Goal: Transaction & Acquisition: Obtain resource

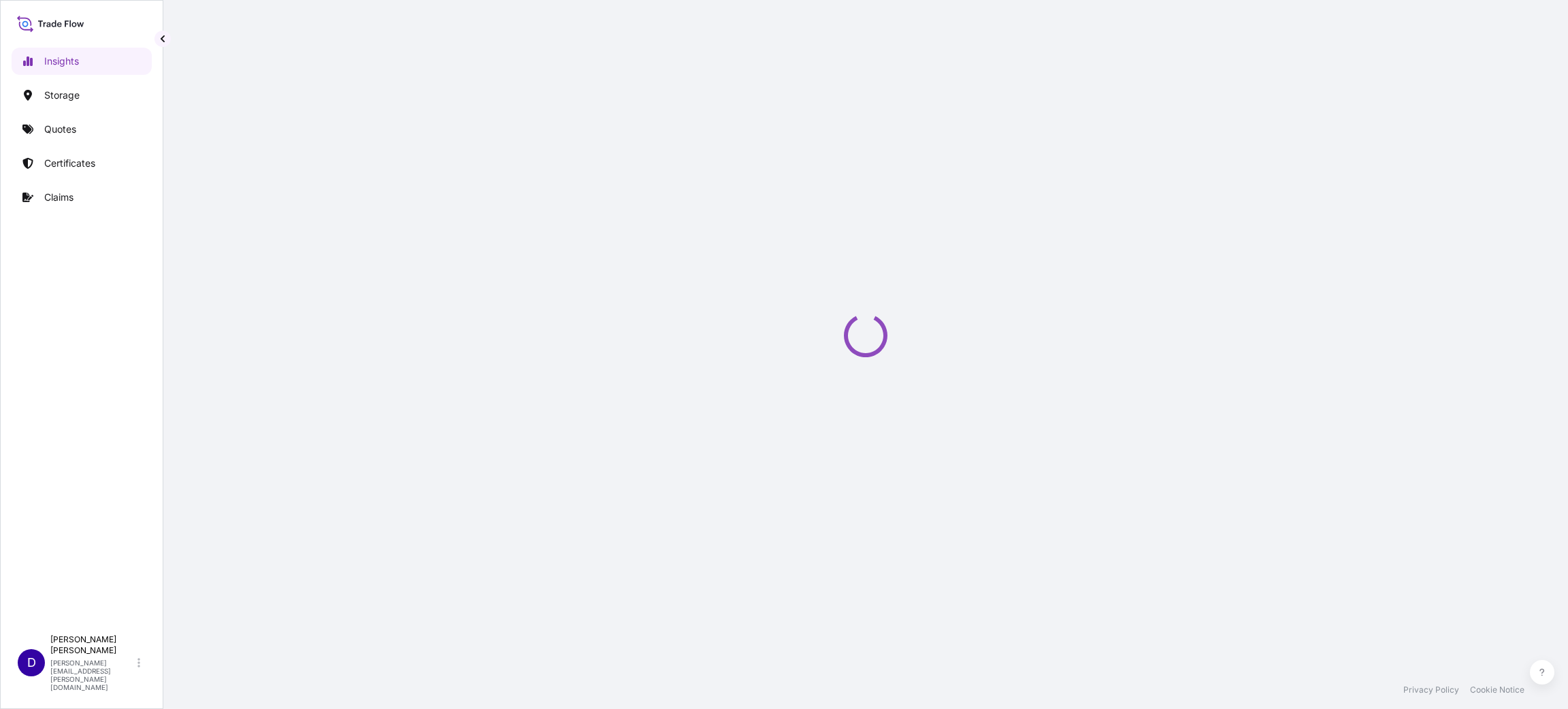
select select "2025"
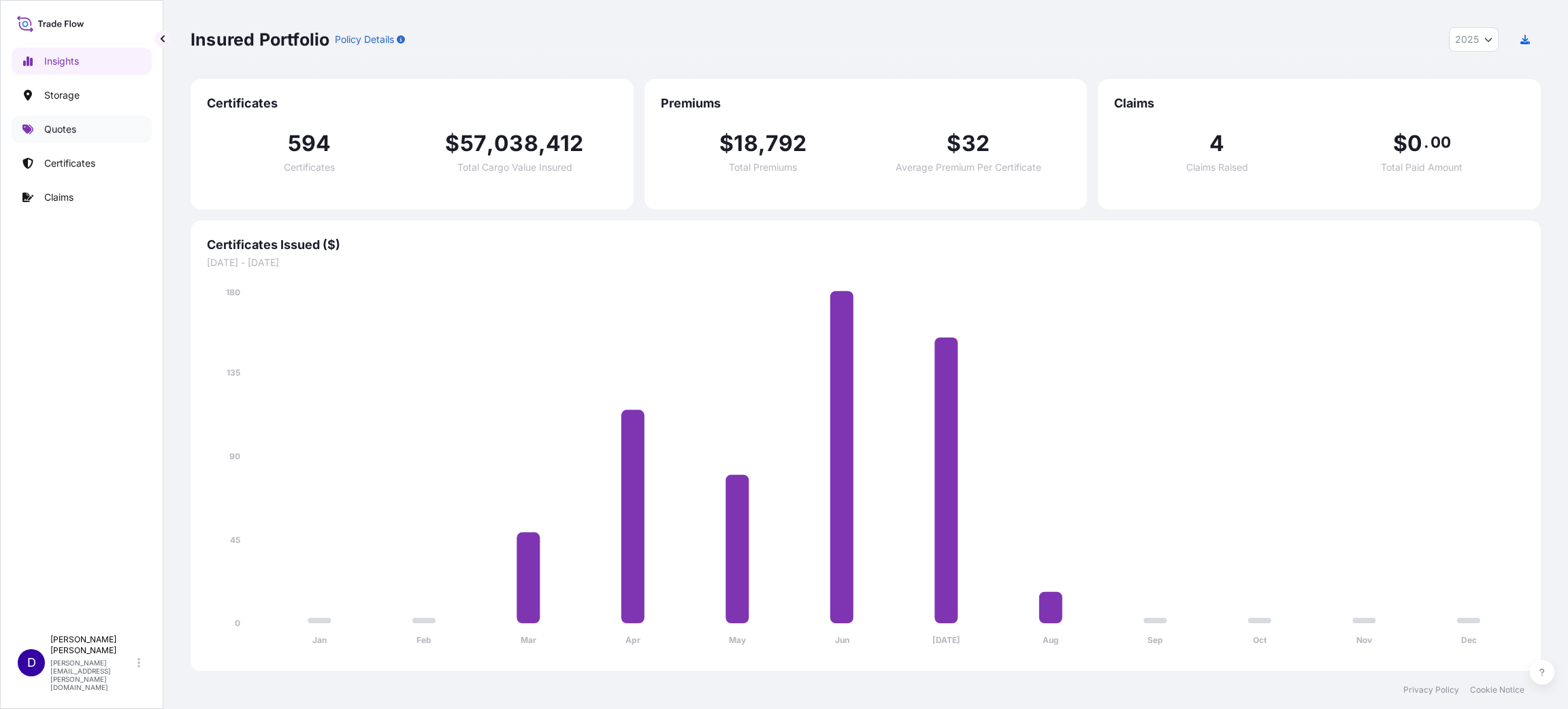
click at [59, 133] on p "Quotes" at bounding box center [60, 129] width 32 height 14
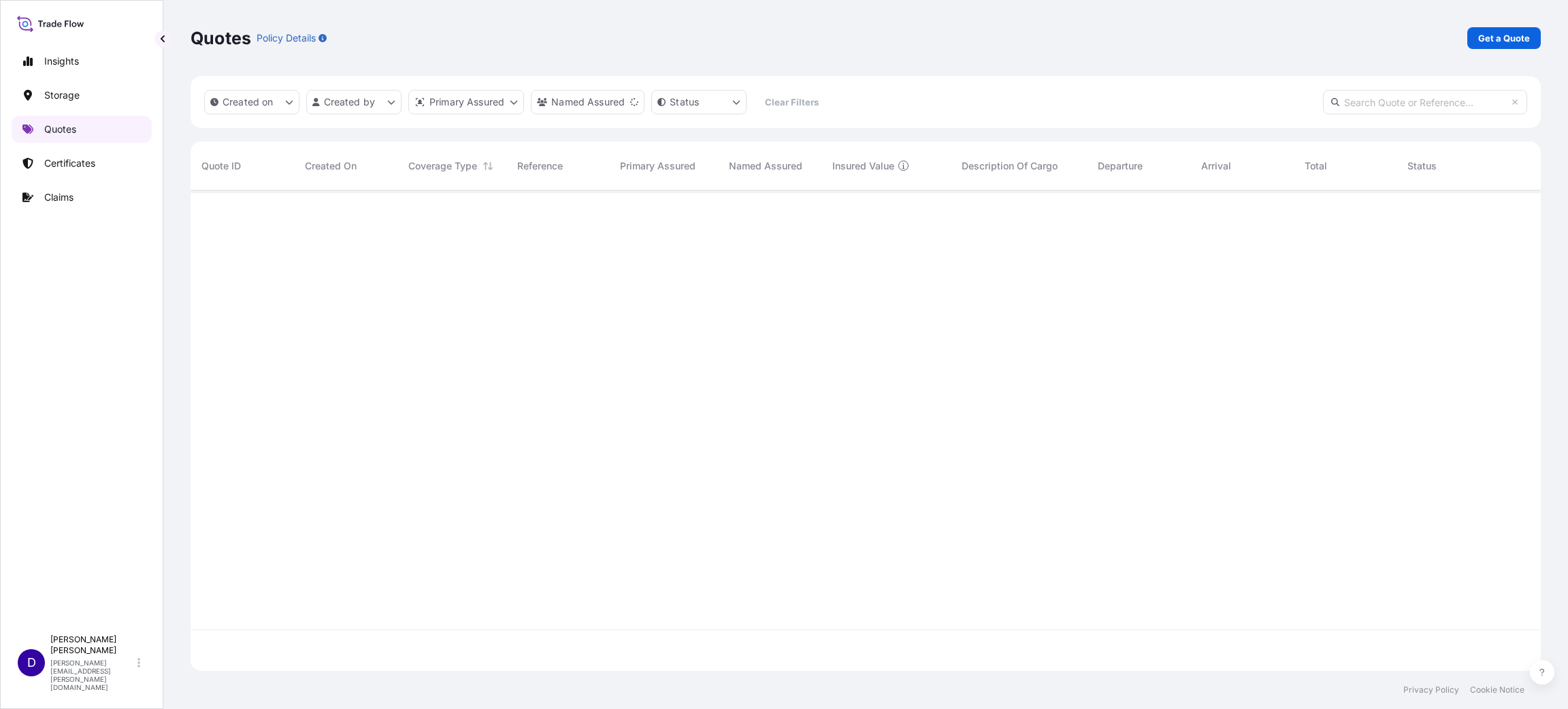
scroll to position [514, 1334]
click at [68, 162] on p "Certificates" at bounding box center [70, 163] width 51 height 14
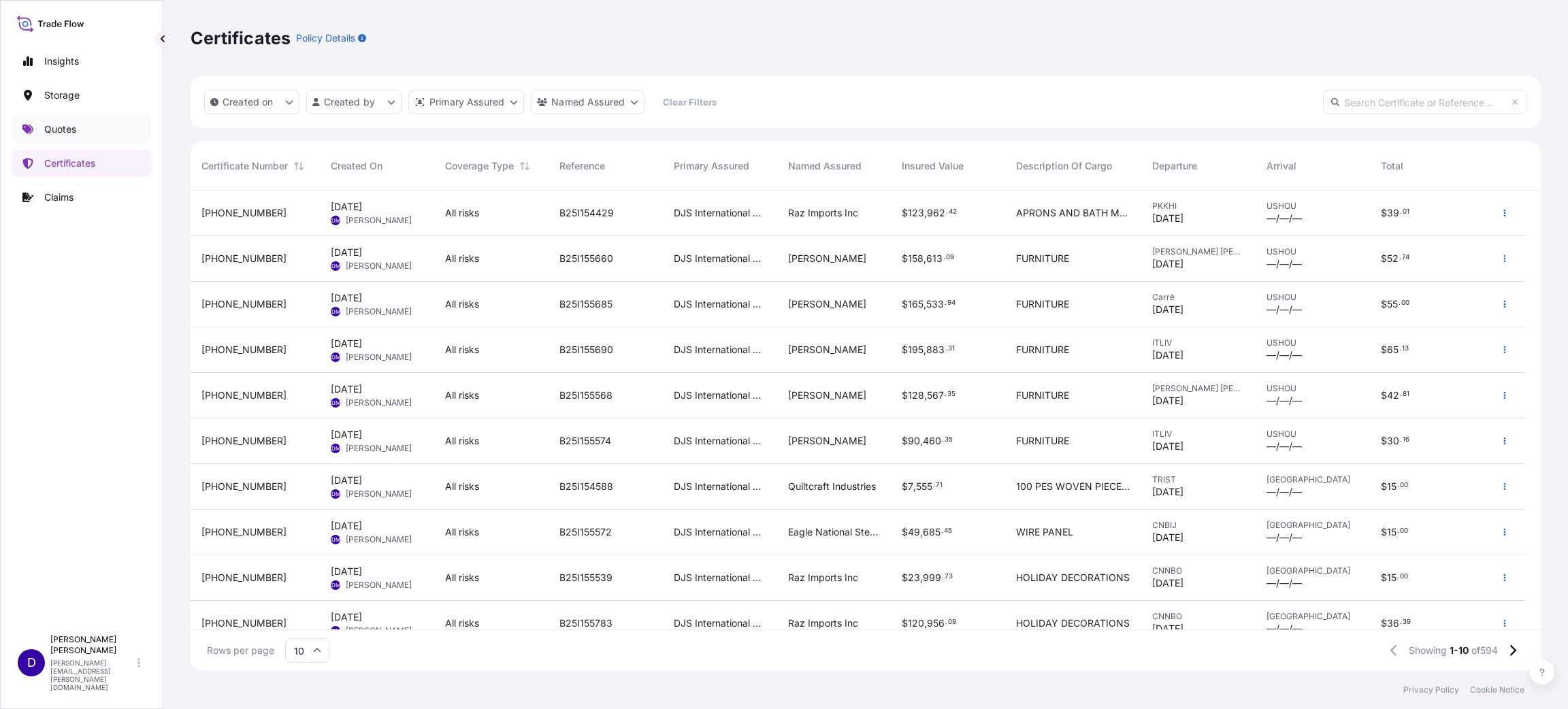
click at [51, 127] on p "Quotes" at bounding box center [60, 129] width 32 height 14
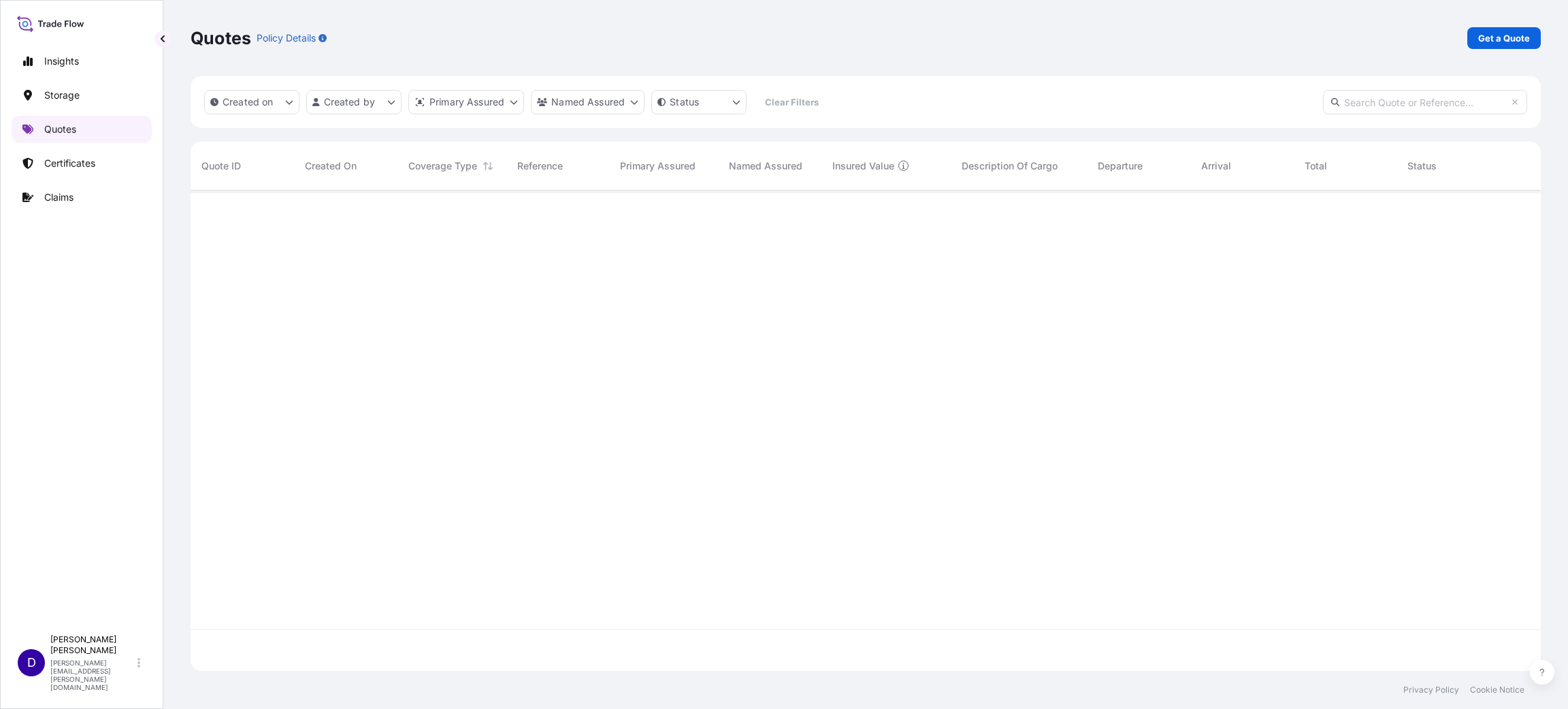
scroll to position [472, 1334]
click at [1512, 41] on p "Get a Quote" at bounding box center [1503, 38] width 52 height 14
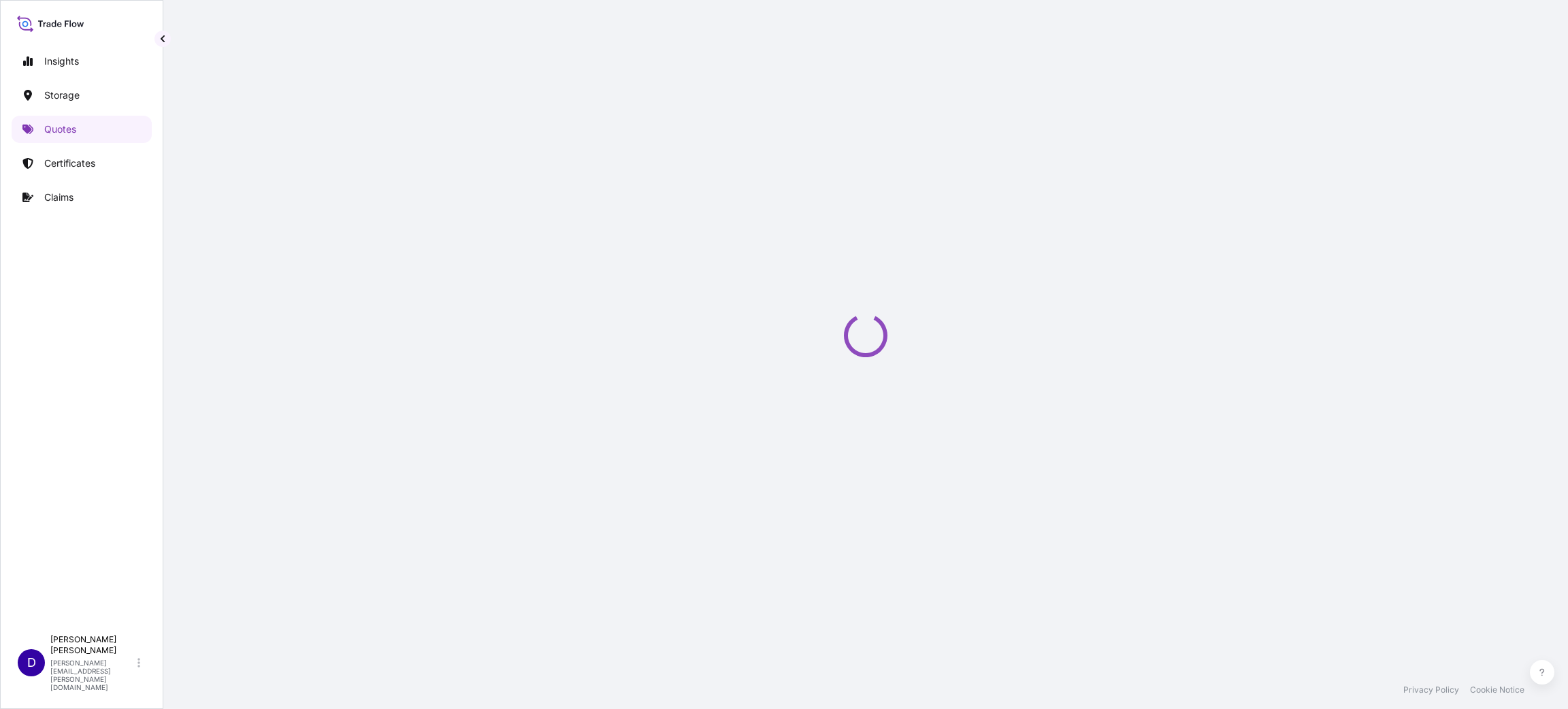
scroll to position [22, 0]
select select "Water"
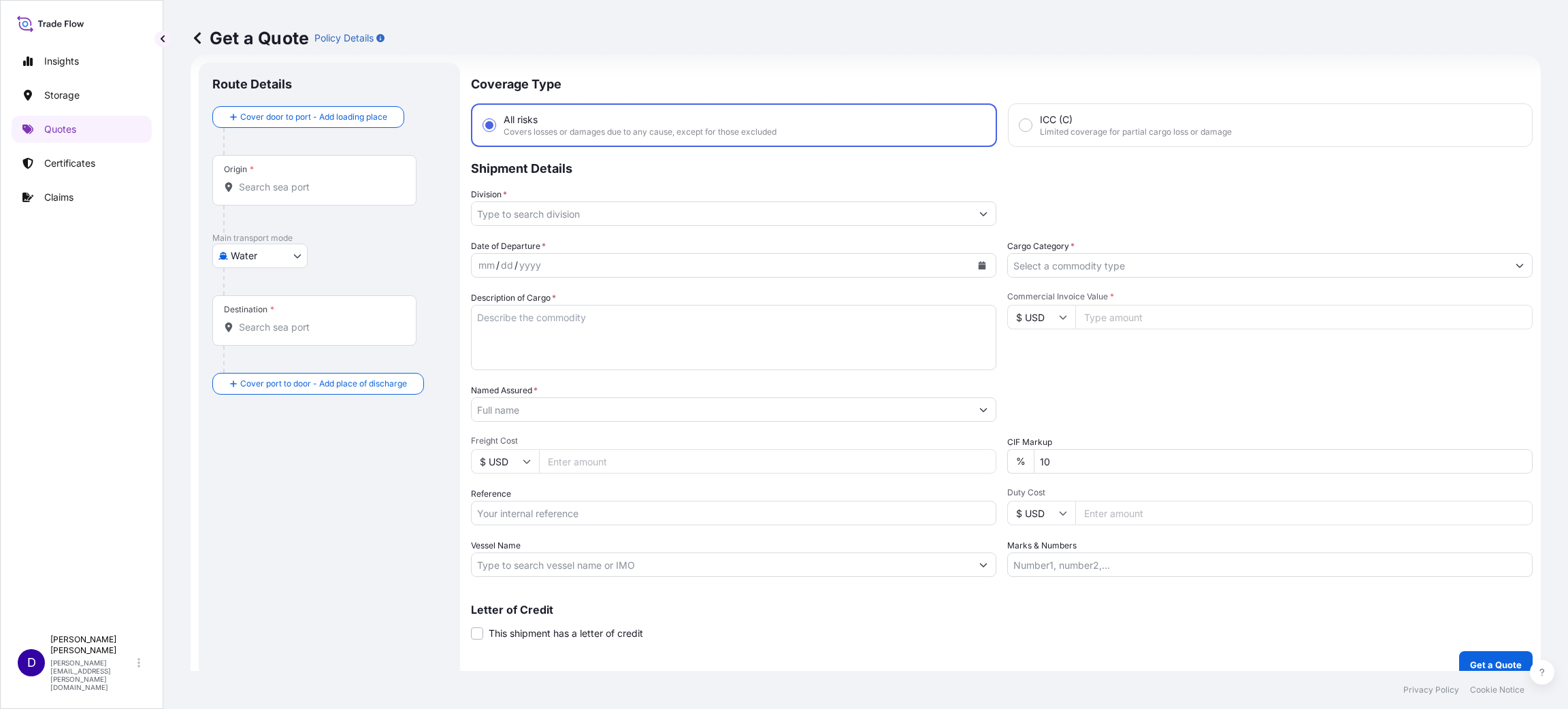
drag, startPoint x: 327, startPoint y: 176, endPoint x: 315, endPoint y: 179, distance: 12.4
click at [324, 176] on div "Origin *" at bounding box center [314, 180] width 204 height 50
click at [324, 180] on input "Origin *" at bounding box center [319, 187] width 160 height 14
drag, startPoint x: 242, startPoint y: 190, endPoint x: 200, endPoint y: 187, distance: 42.1
click at [201, 187] on div "Route Details Cover door to port - Add loading place Place of loading Road / [G…" at bounding box center [329, 370] width 262 height 616
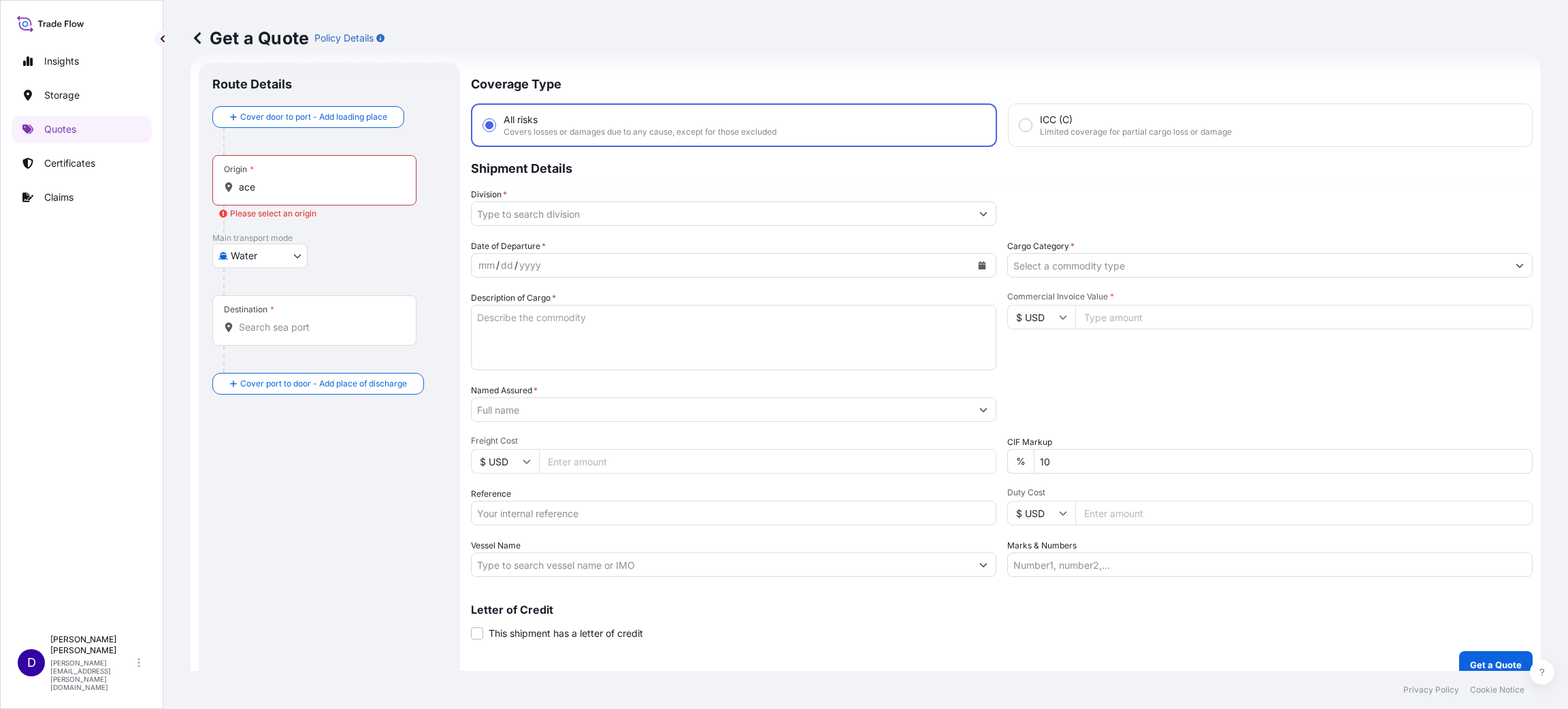
drag, startPoint x: 248, startPoint y: 196, endPoint x: 261, endPoint y: 192, distance: 13.6
click at [251, 195] on div "Origin * ace" at bounding box center [314, 180] width 204 height 50
click at [251, 194] on input "ace" at bounding box center [319, 187] width 160 height 14
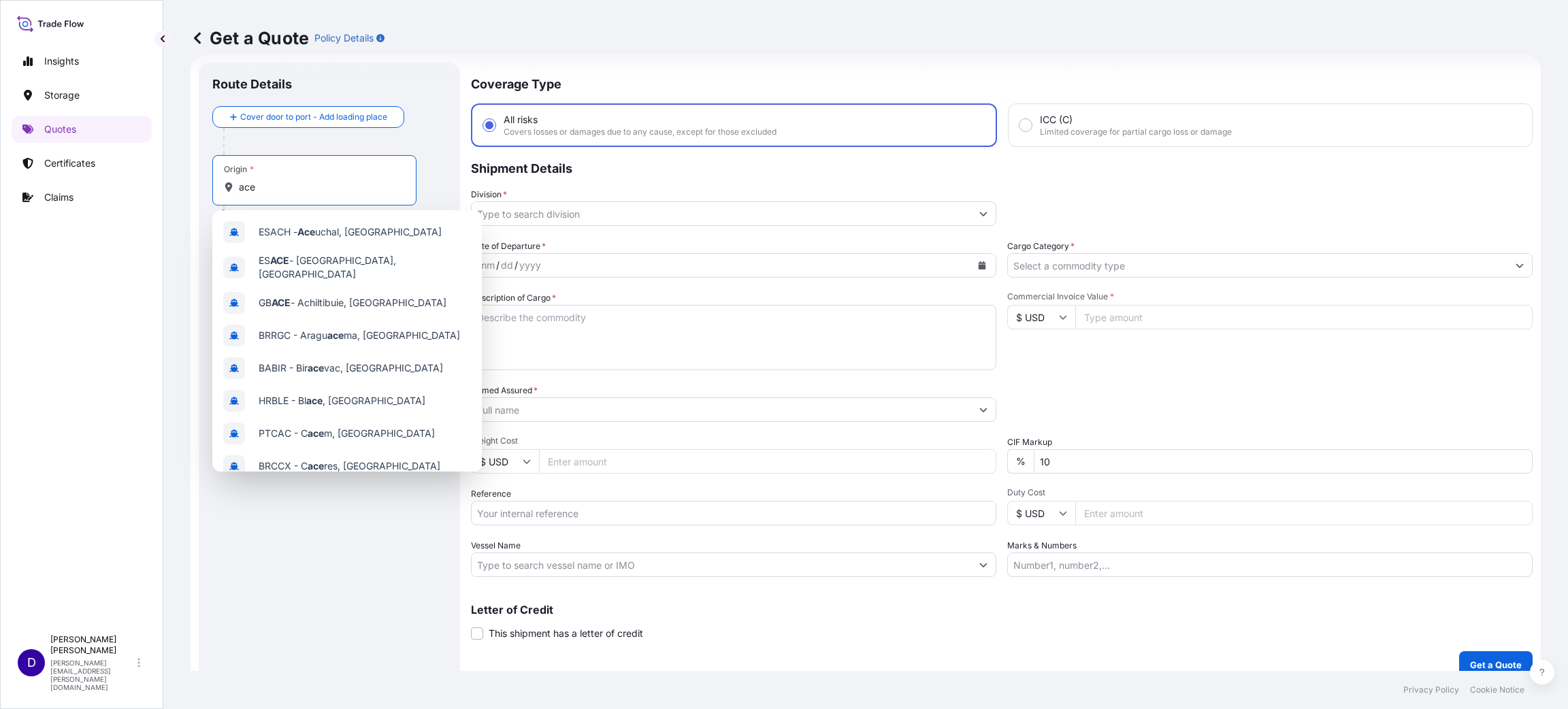
drag, startPoint x: 259, startPoint y: 189, endPoint x: 219, endPoint y: 183, distance: 40.4
click at [219, 183] on div "Origin * ace" at bounding box center [314, 180] width 204 height 50
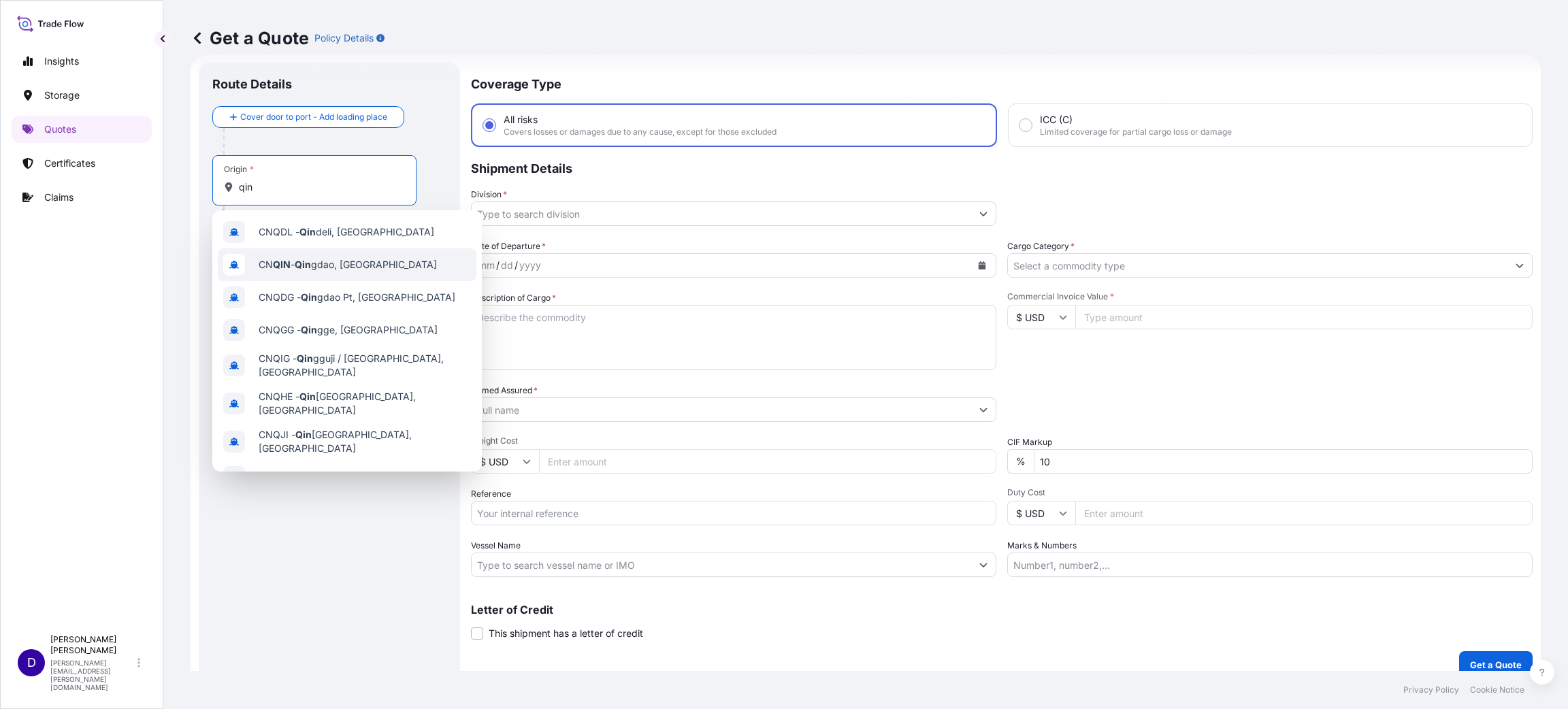
click at [345, 258] on span "CN QIN - [PERSON_NAME], [GEOGRAPHIC_DATA]" at bounding box center [348, 265] width 179 height 14
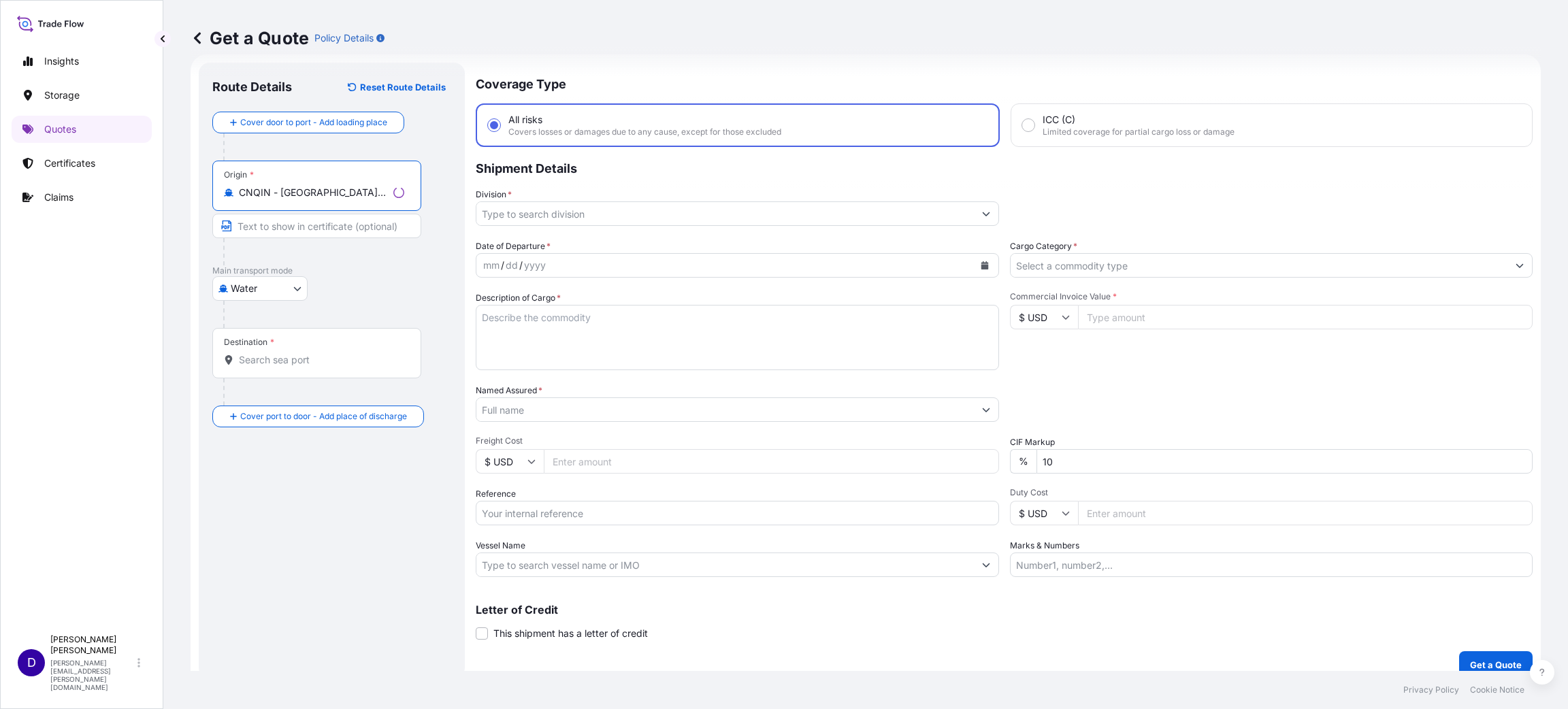
type input "CNQIN - [GEOGRAPHIC_DATA], [GEOGRAPHIC_DATA]"
click at [262, 369] on div "Destination *" at bounding box center [316, 353] width 209 height 50
click at [262, 367] on input "Destination *" at bounding box center [321, 360] width 165 height 14
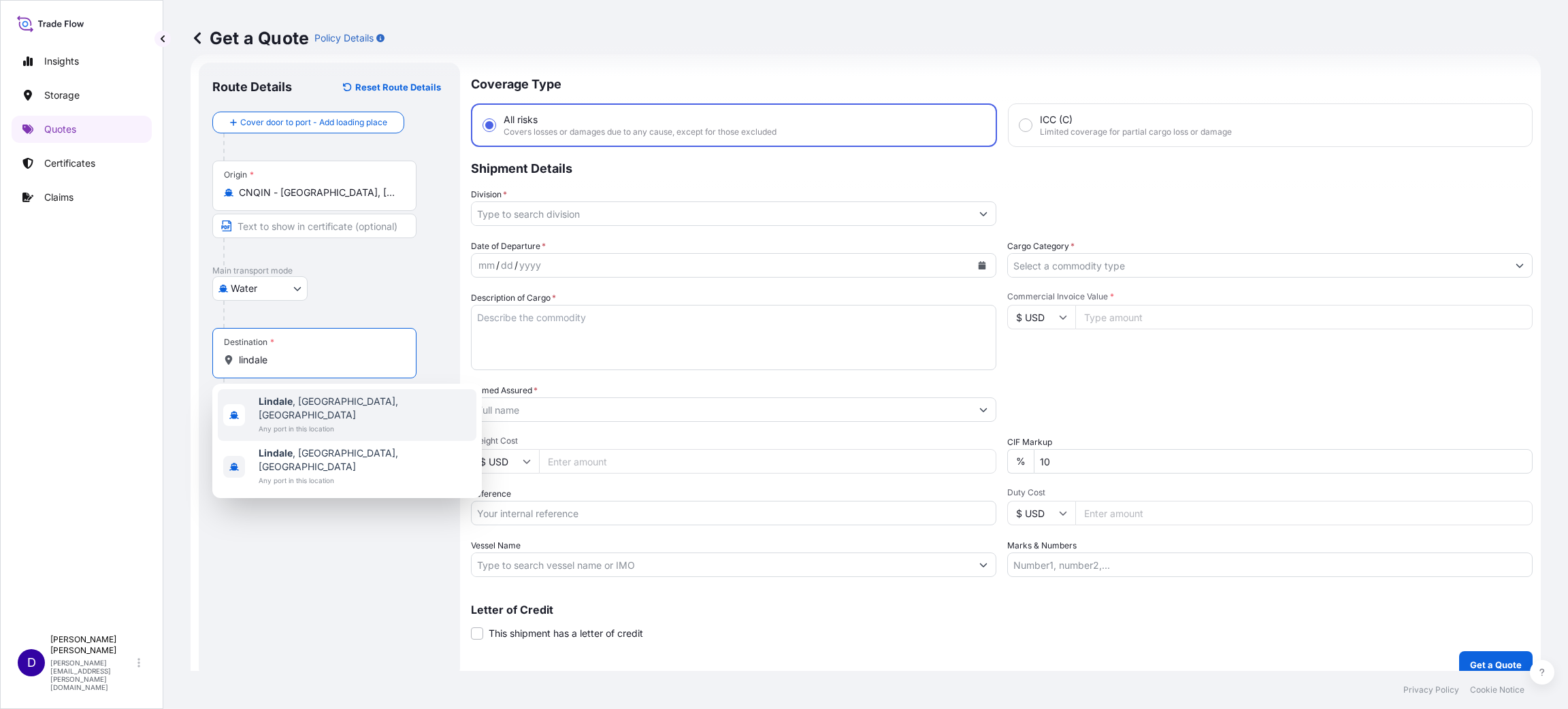
click at [256, 402] on div "[GEOGRAPHIC_DATA] , [GEOGRAPHIC_DATA], [GEOGRAPHIC_DATA] Any port in this locat…" at bounding box center [347, 415] width 259 height 52
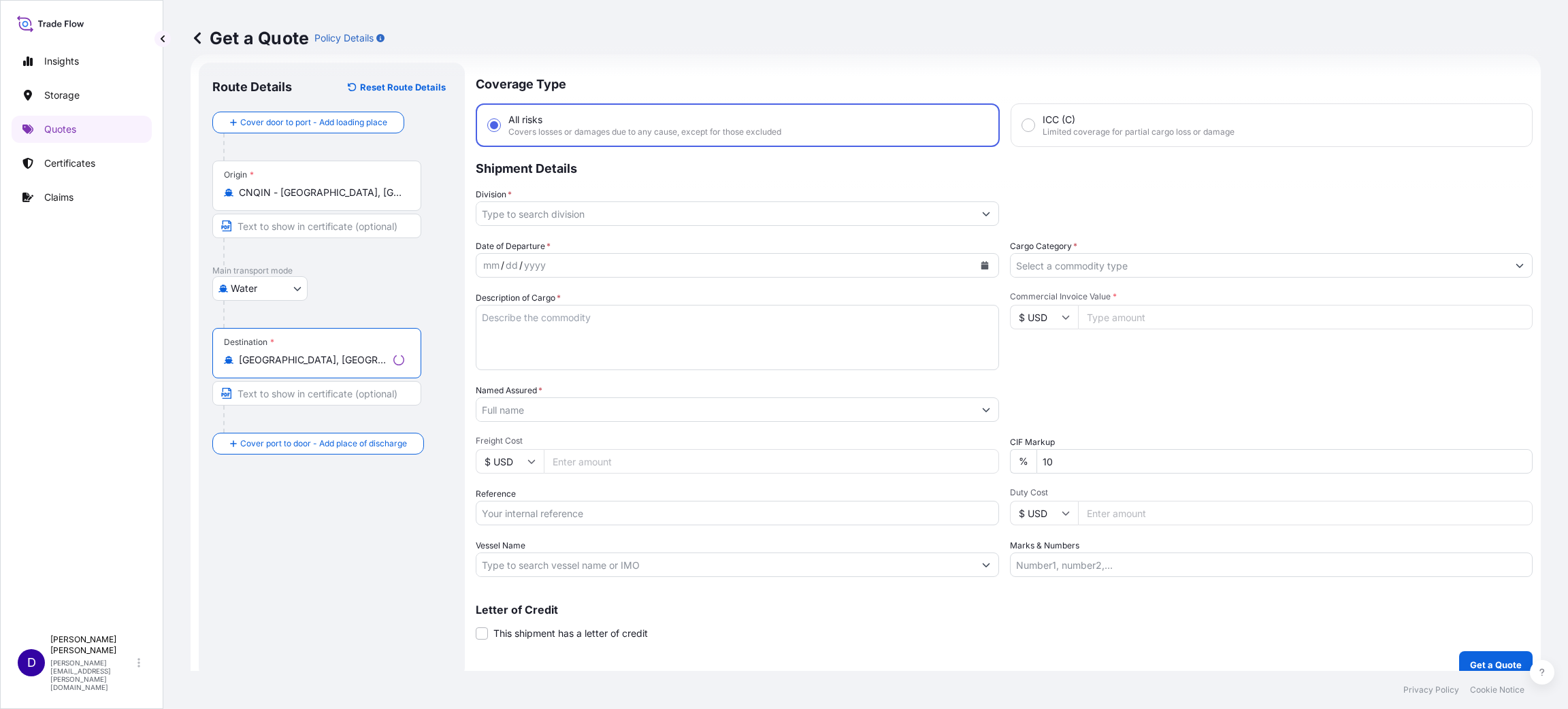
type input "[GEOGRAPHIC_DATA], [GEOGRAPHIC_DATA], [GEOGRAPHIC_DATA]"
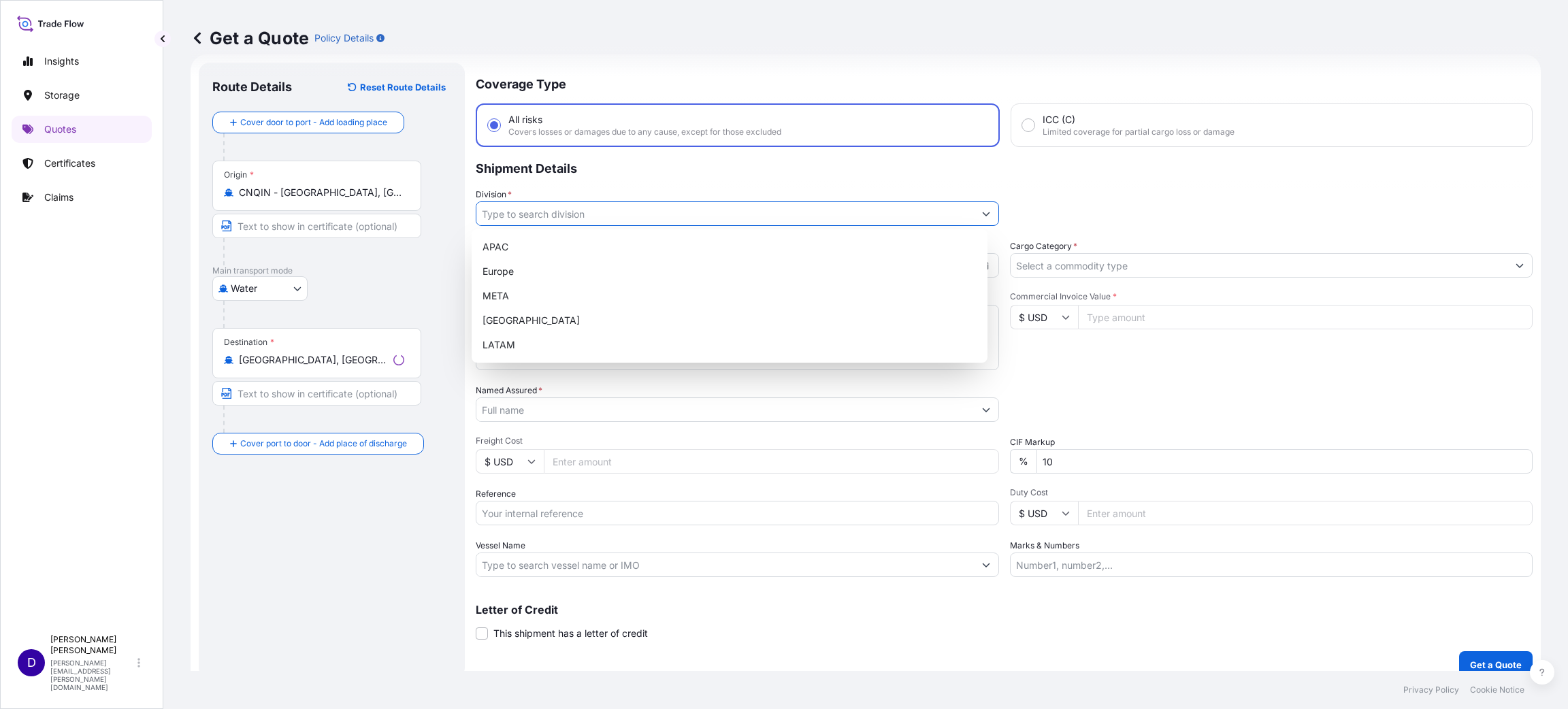
click at [586, 214] on input "Division *" at bounding box center [725, 214] width 498 height 25
click at [498, 312] on div "[GEOGRAPHIC_DATA]" at bounding box center [729, 321] width 505 height 25
type input "[GEOGRAPHIC_DATA]"
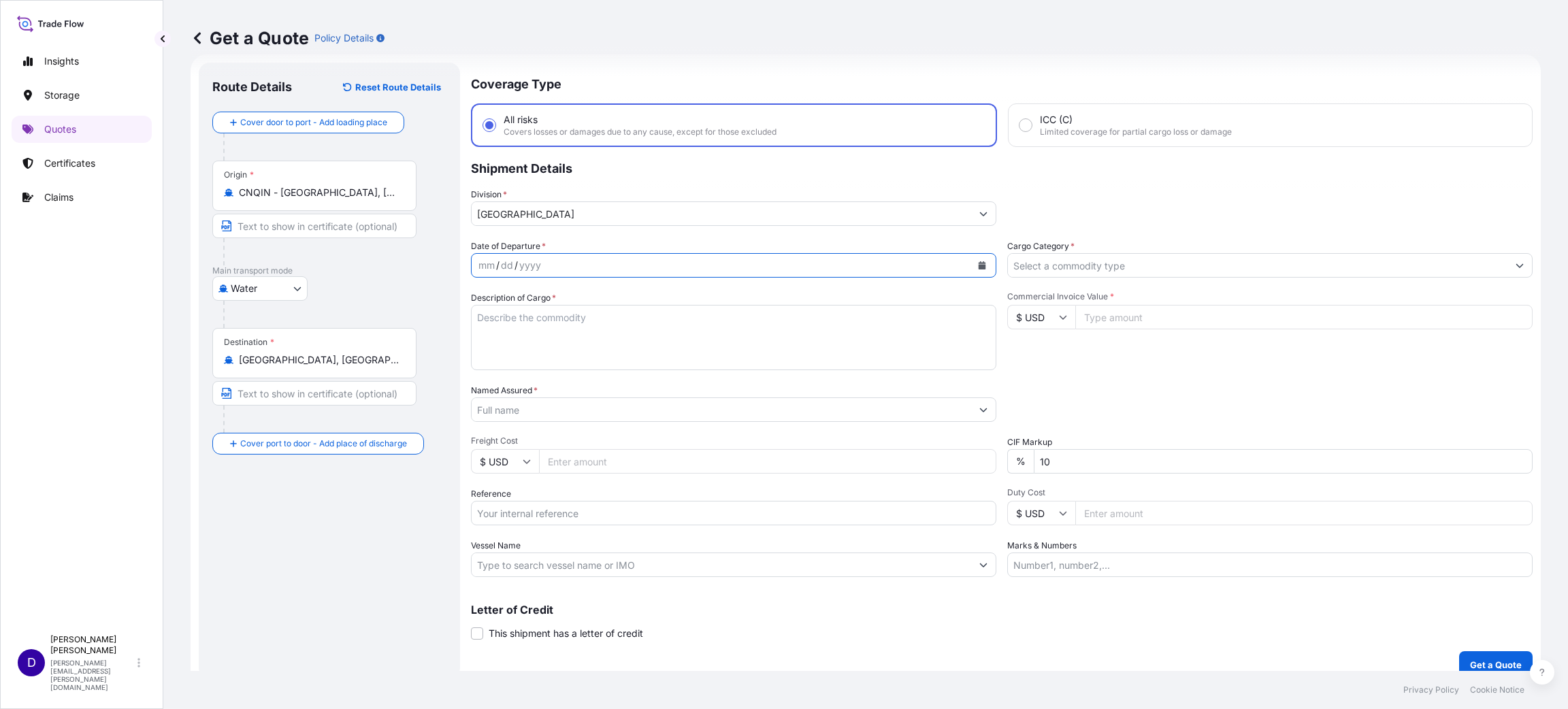
click at [979, 263] on icon "Calendar" at bounding box center [982, 265] width 7 height 8
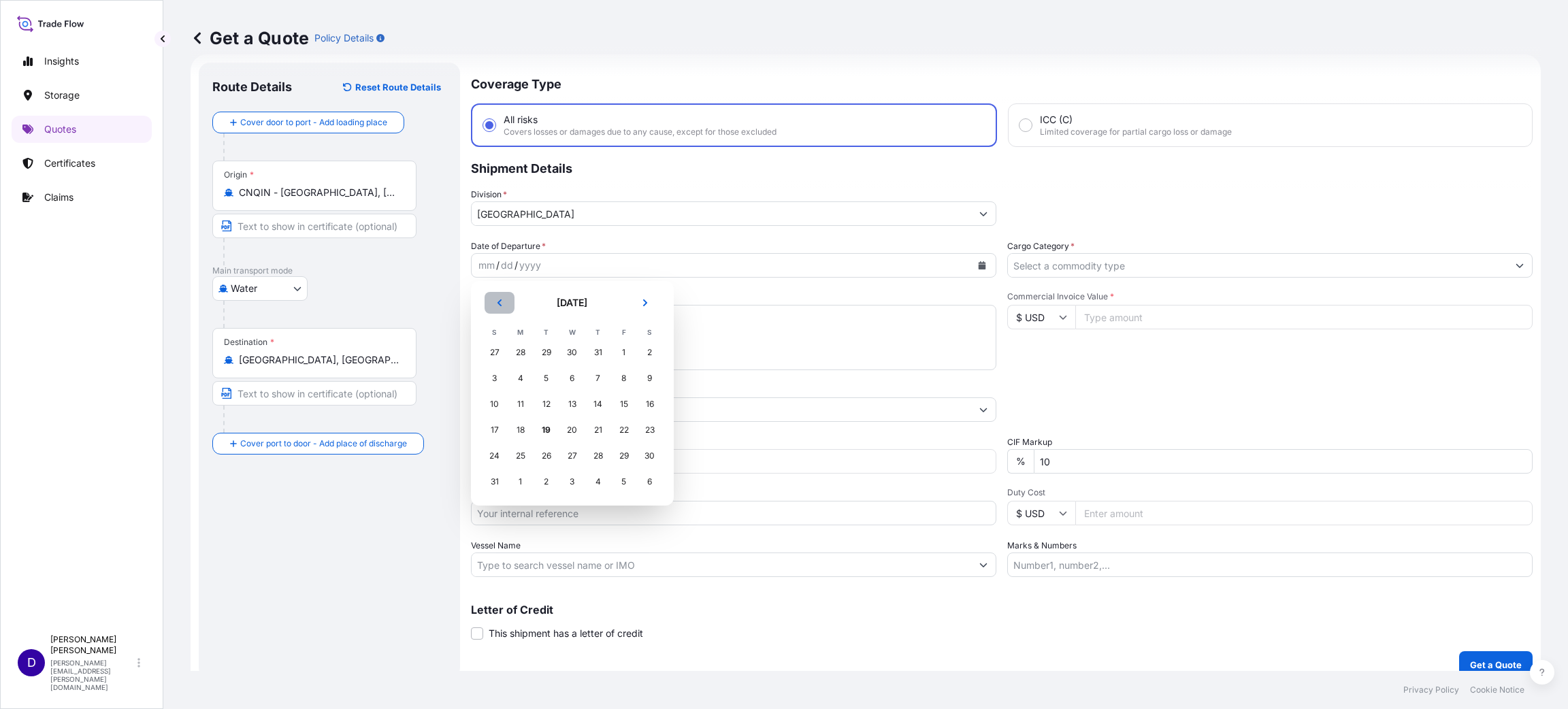
click at [497, 300] on icon "Previous" at bounding box center [499, 302] width 8 height 8
click at [520, 455] on div "28" at bounding box center [521, 456] width 25 height 25
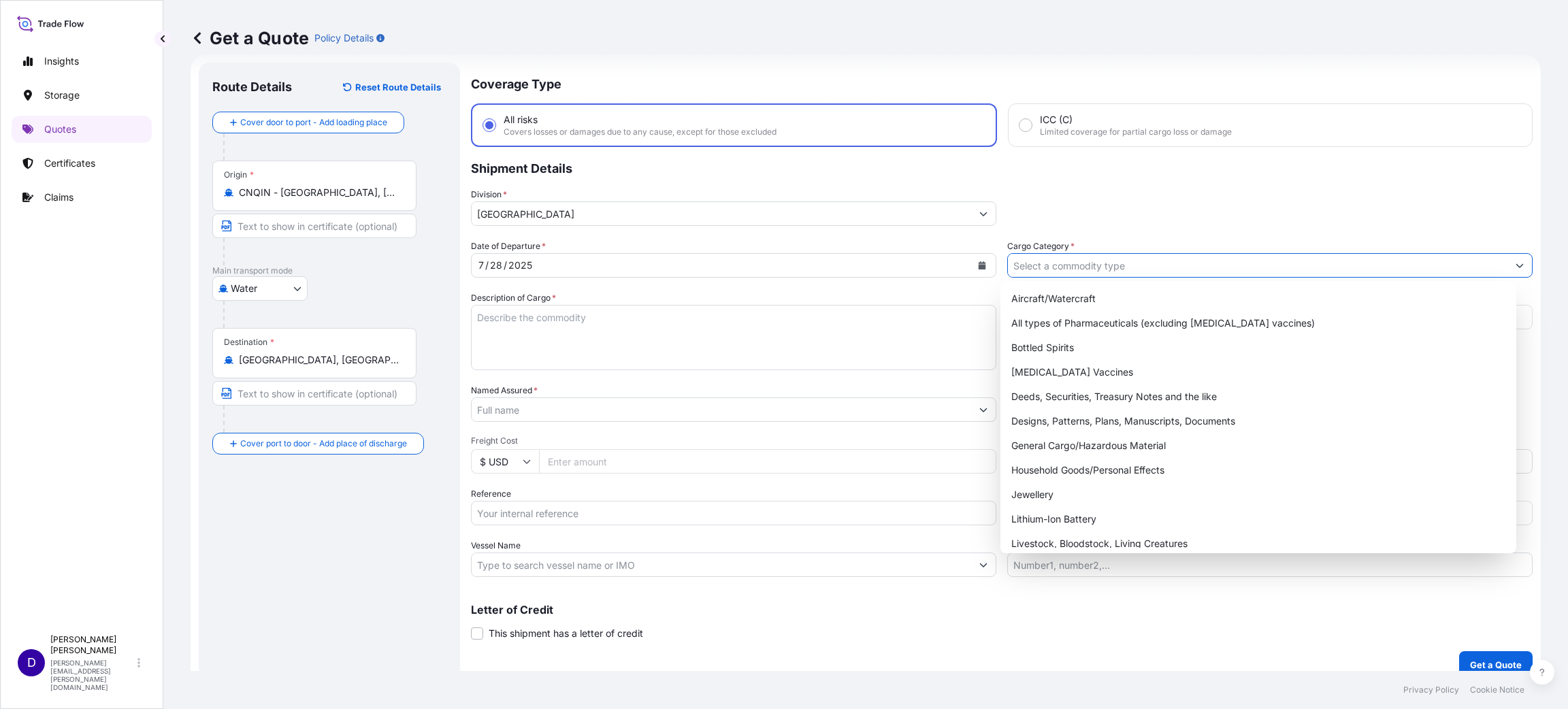
click at [1075, 268] on input "Cargo Category *" at bounding box center [1257, 265] width 499 height 25
click at [1085, 444] on div "General Cargo/Hazardous Material" at bounding box center [1258, 446] width 505 height 25
type input "General Cargo/Hazardous Material"
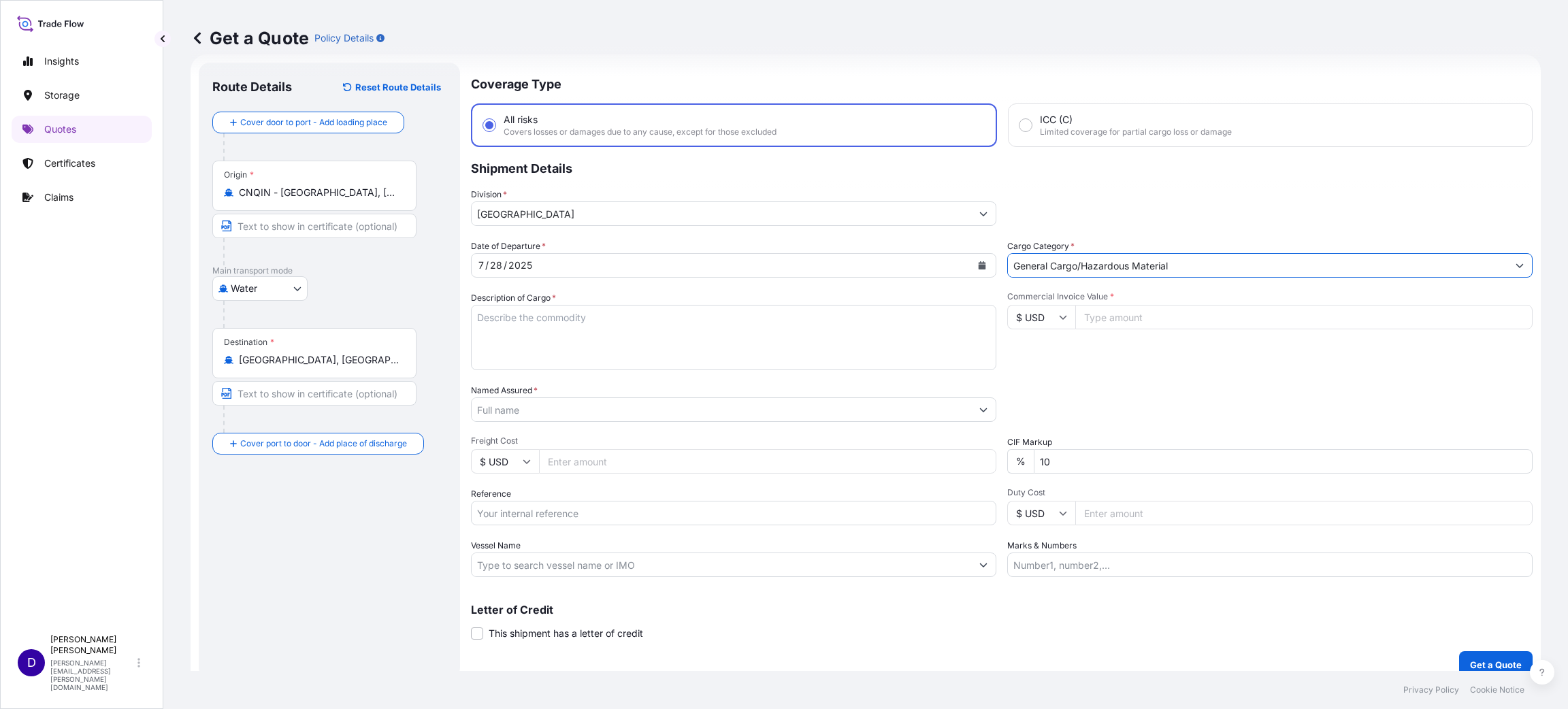
click at [651, 323] on textarea "Description of Cargo *" at bounding box center [733, 337] width 525 height 66
type textarea "B"
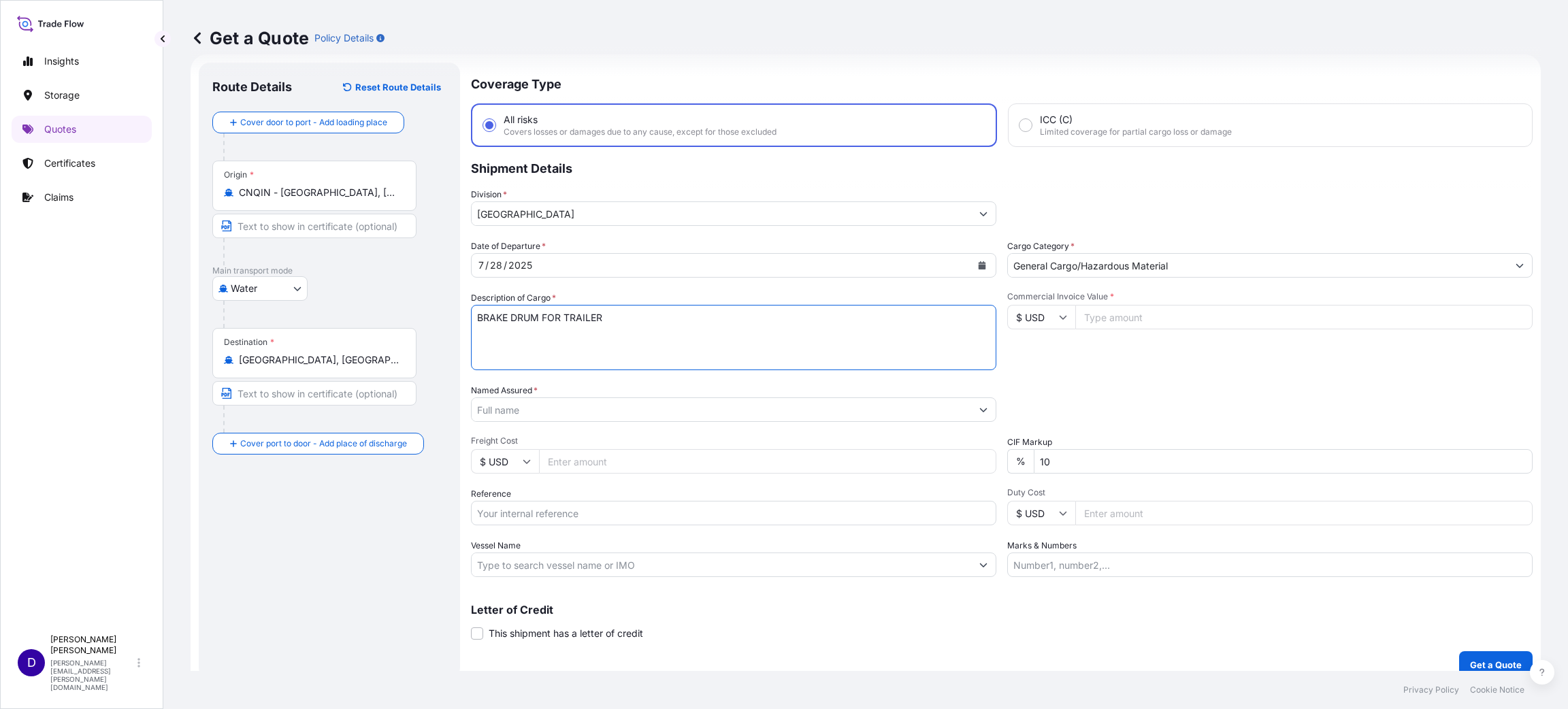
type textarea "BRAKE DRUM FOR TRAILER"
type input "26512.00"
click at [481, 415] on input "Named Assured *" at bounding box center [721, 410] width 499 height 25
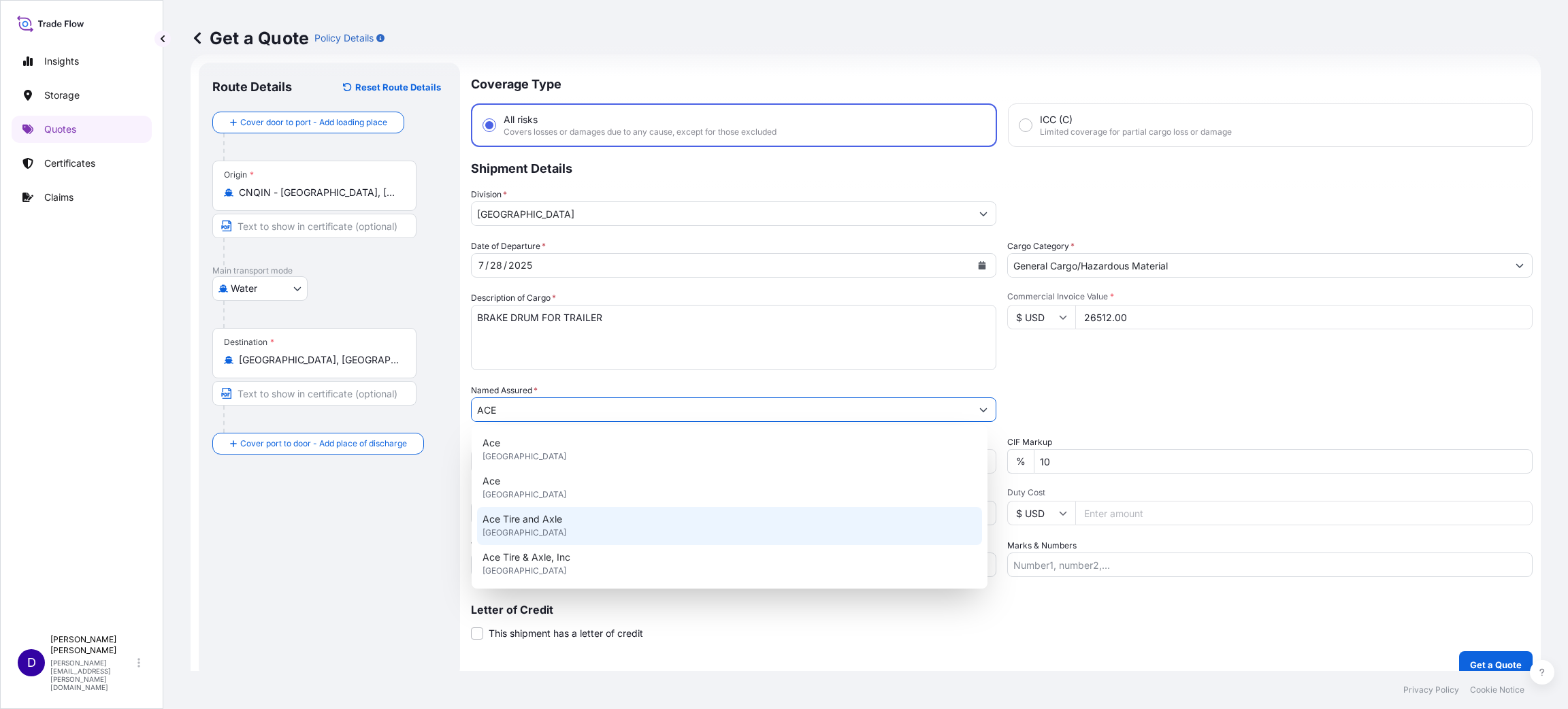
click at [566, 528] on span "[GEOGRAPHIC_DATA]" at bounding box center [524, 533] width 84 height 14
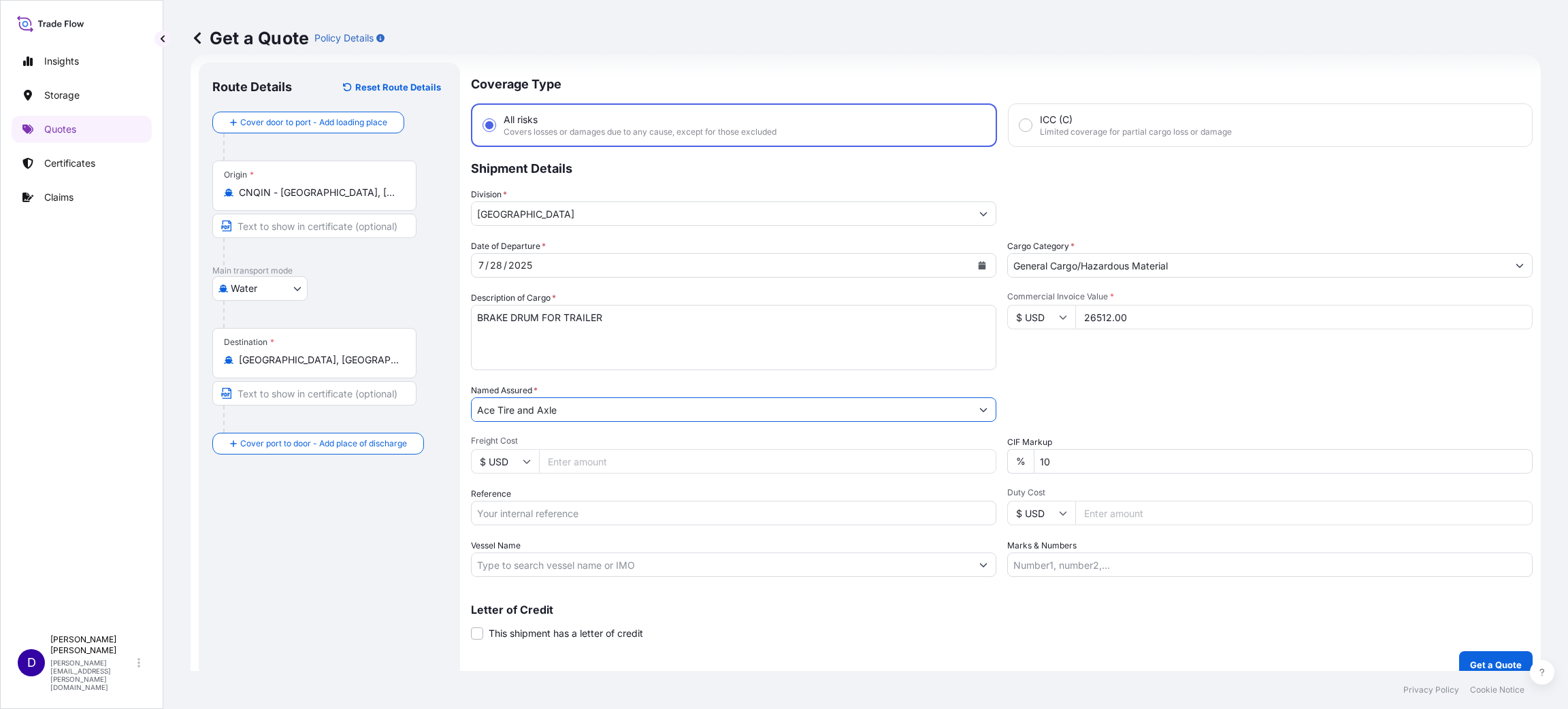
type input "Ace Tire and Axle"
click at [666, 472] on div "Date of Departure * [DATE] Cargo Category * General Cargo/Hazardous Material De…" at bounding box center [1001, 408] width 1062 height 337
type input "6140.00"
click at [678, 509] on input "Reference" at bounding box center [733, 513] width 525 height 25
paste input "S25I157714"
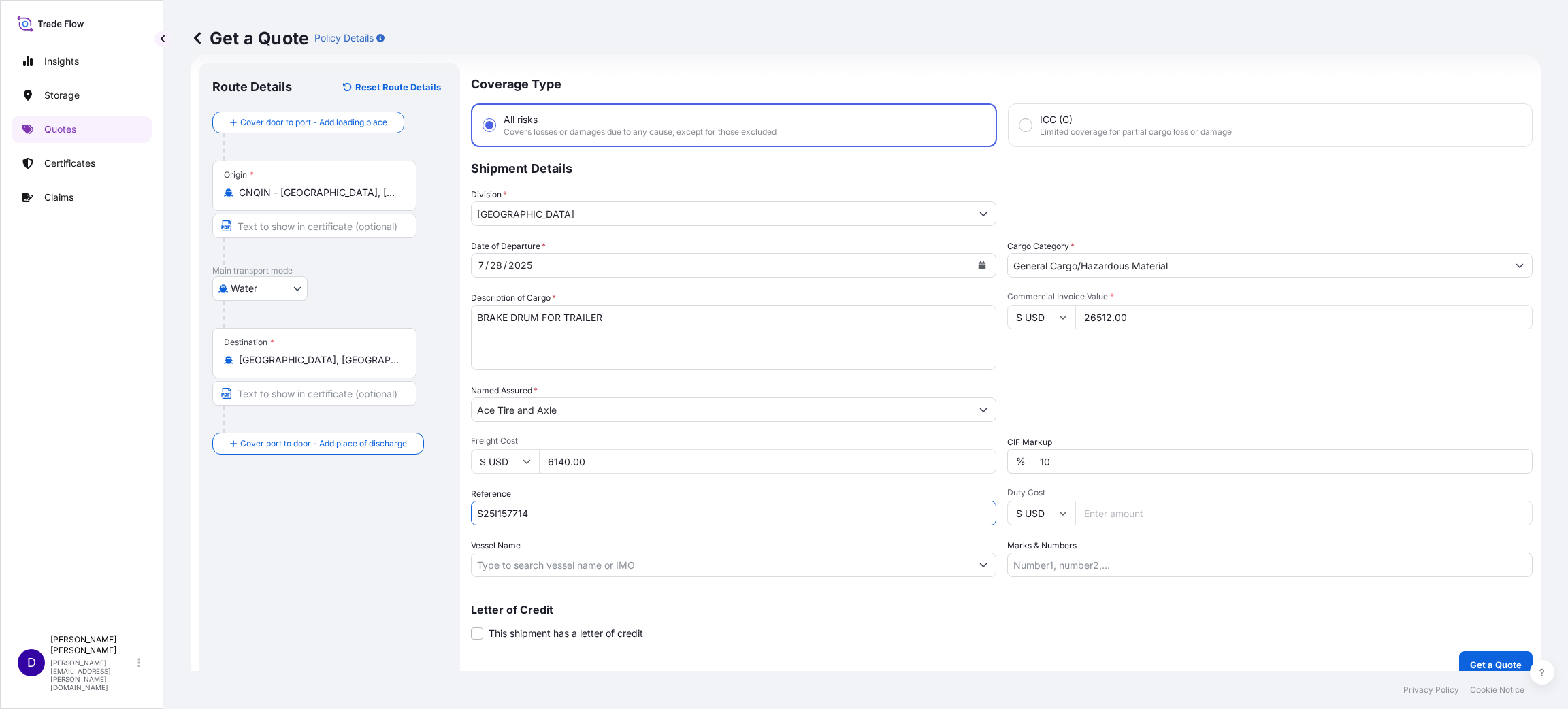
type input "S25I157714"
click at [1105, 514] on input "Duty Cost" at bounding box center [1304, 513] width 458 height 25
type input "15528.45"
click at [1470, 662] on p "Get a Quote" at bounding box center [1495, 665] width 52 height 14
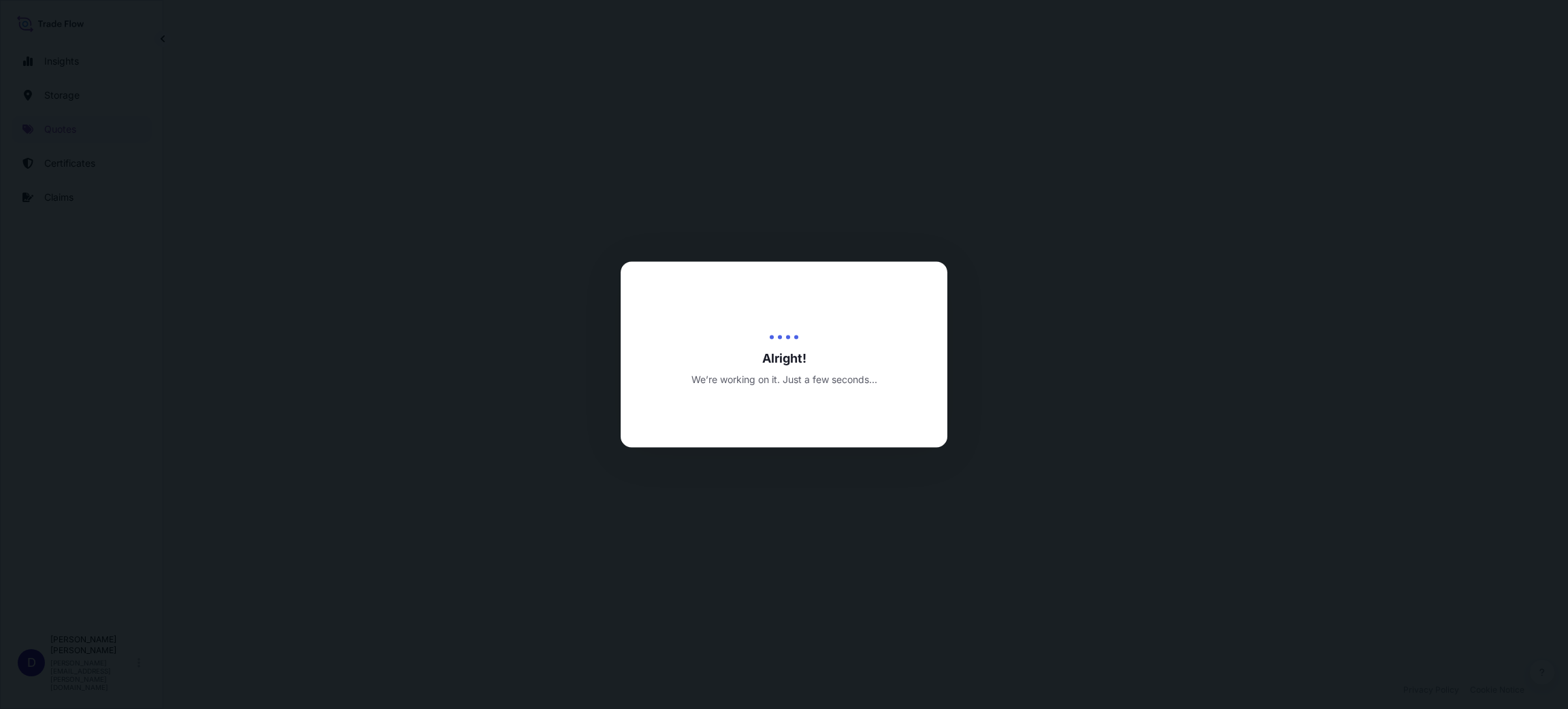
select select "Water"
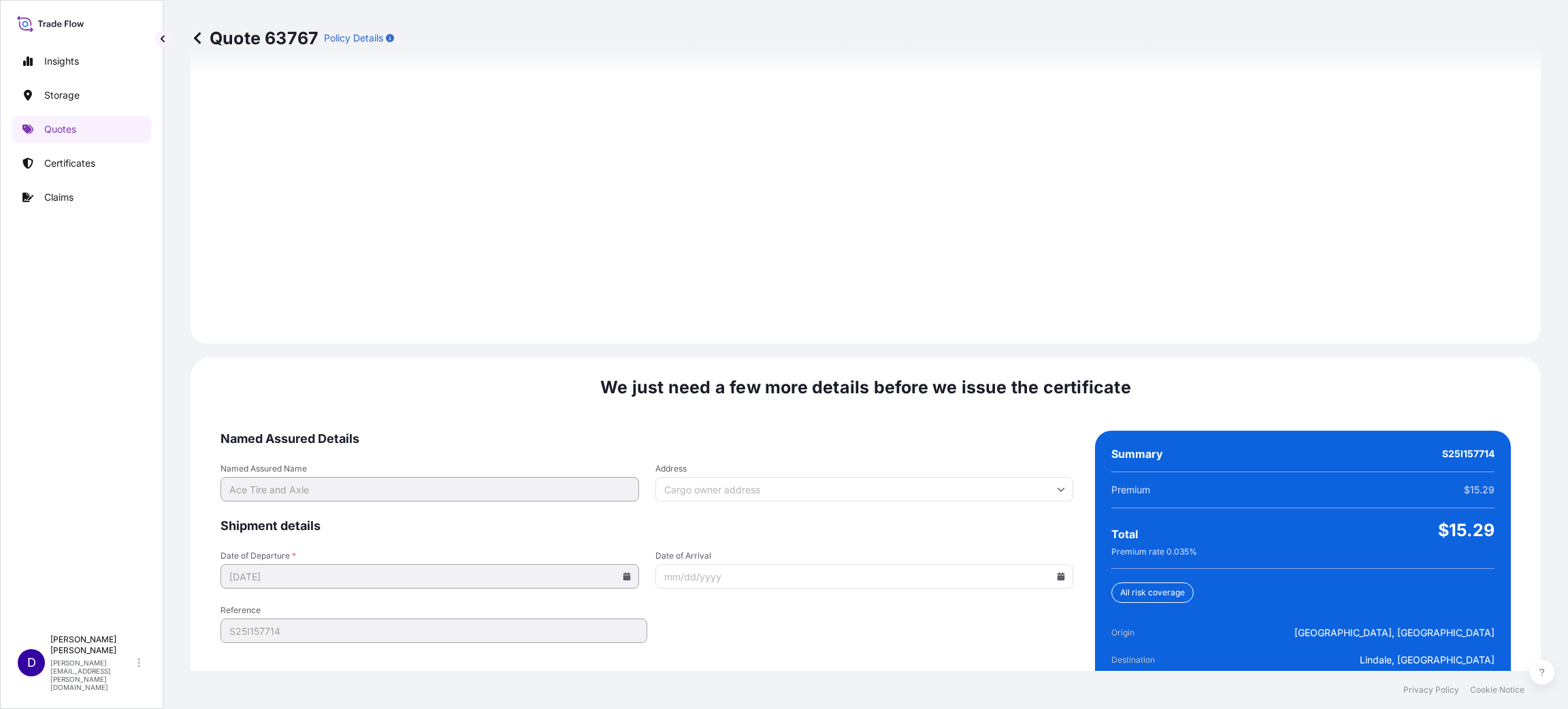
scroll to position [1868, 0]
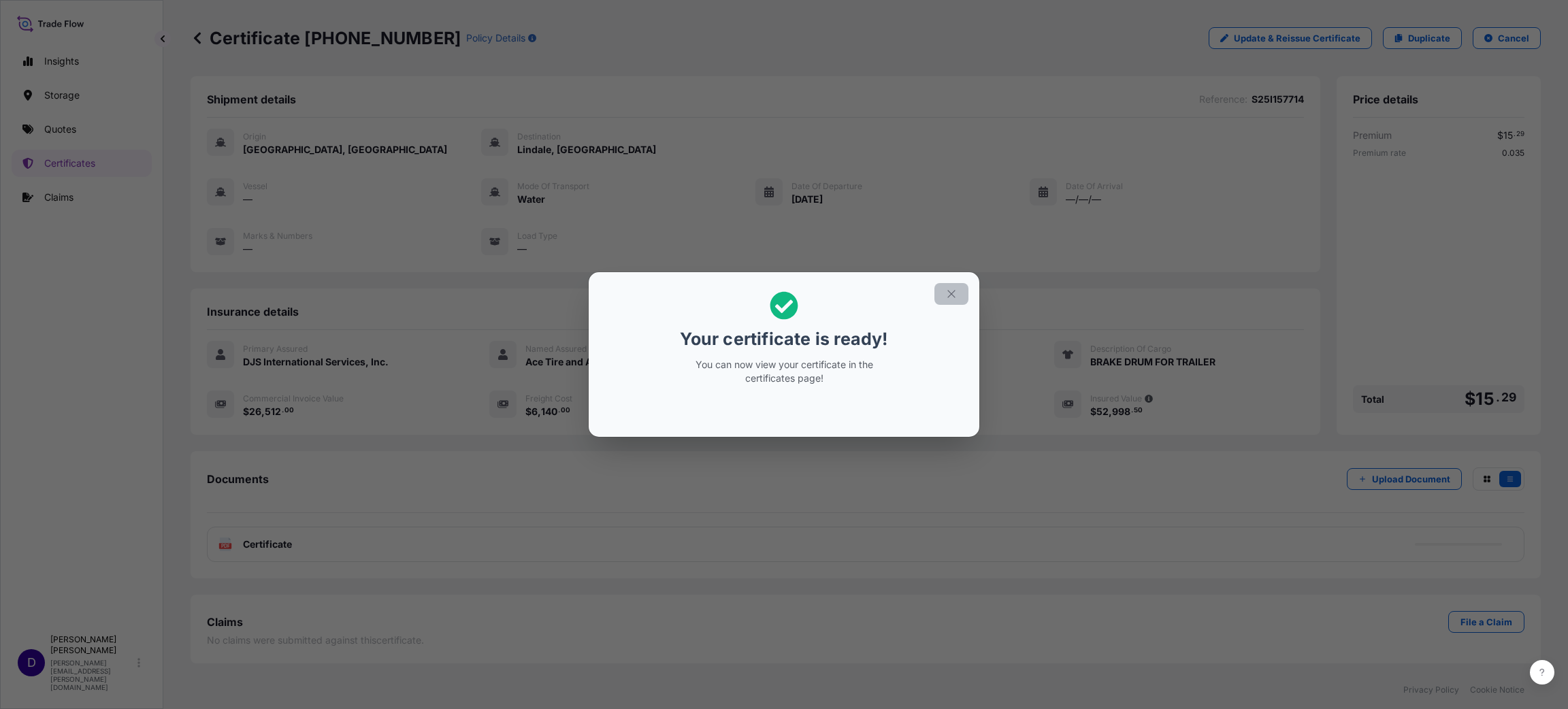
click at [957, 293] on button "button" at bounding box center [951, 294] width 34 height 22
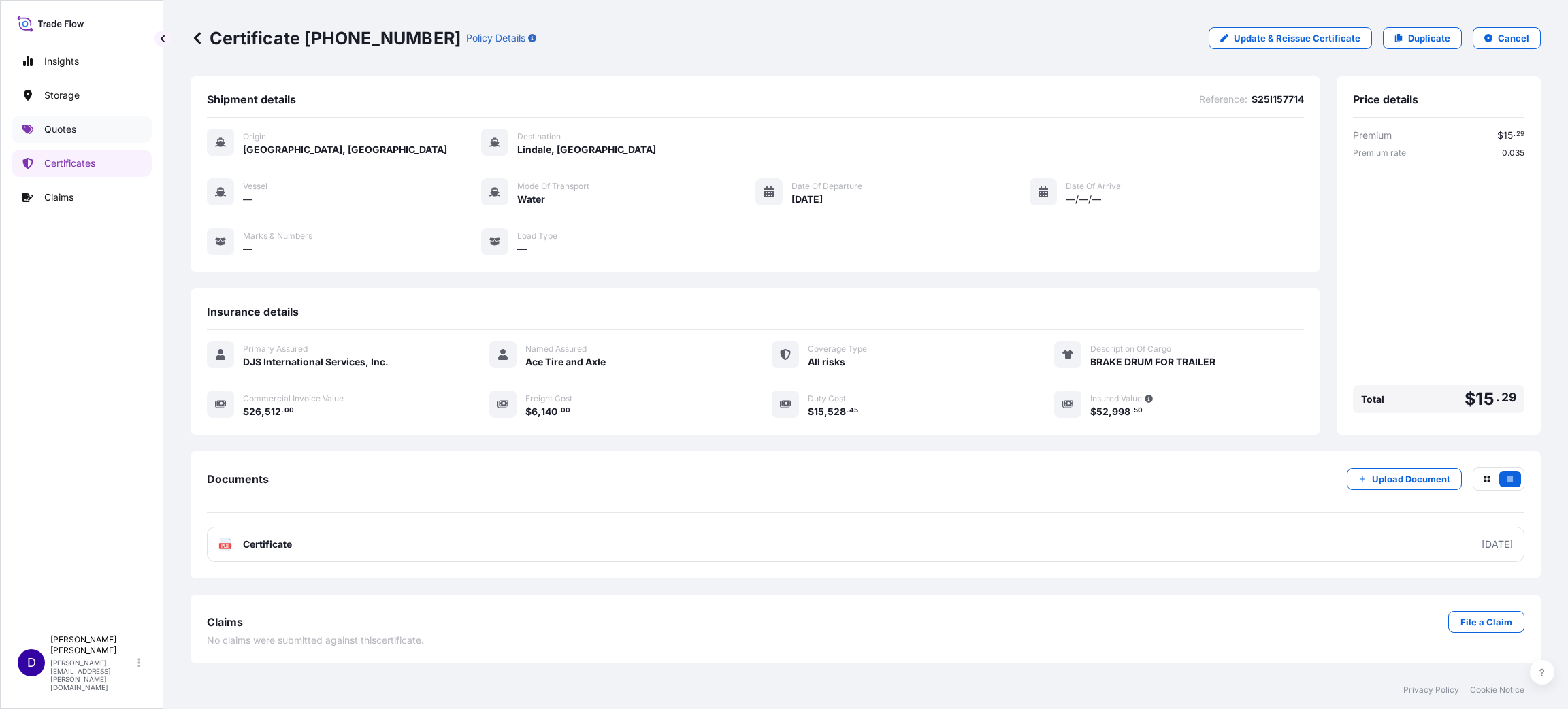
click at [68, 128] on p "Quotes" at bounding box center [60, 129] width 32 height 14
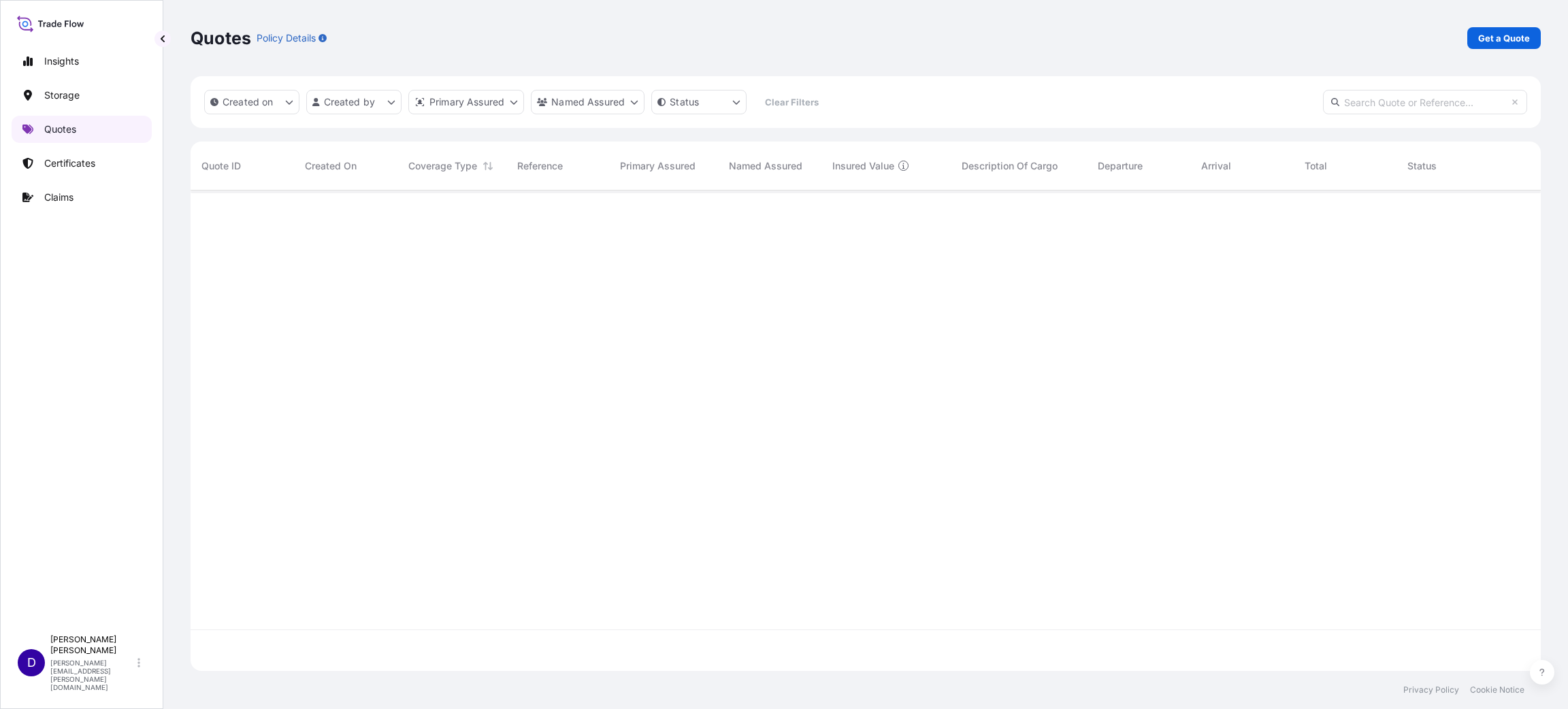
scroll to position [472, 1334]
click at [1473, 36] on link "Get a Quote" at bounding box center [1503, 38] width 74 height 22
select select "Water"
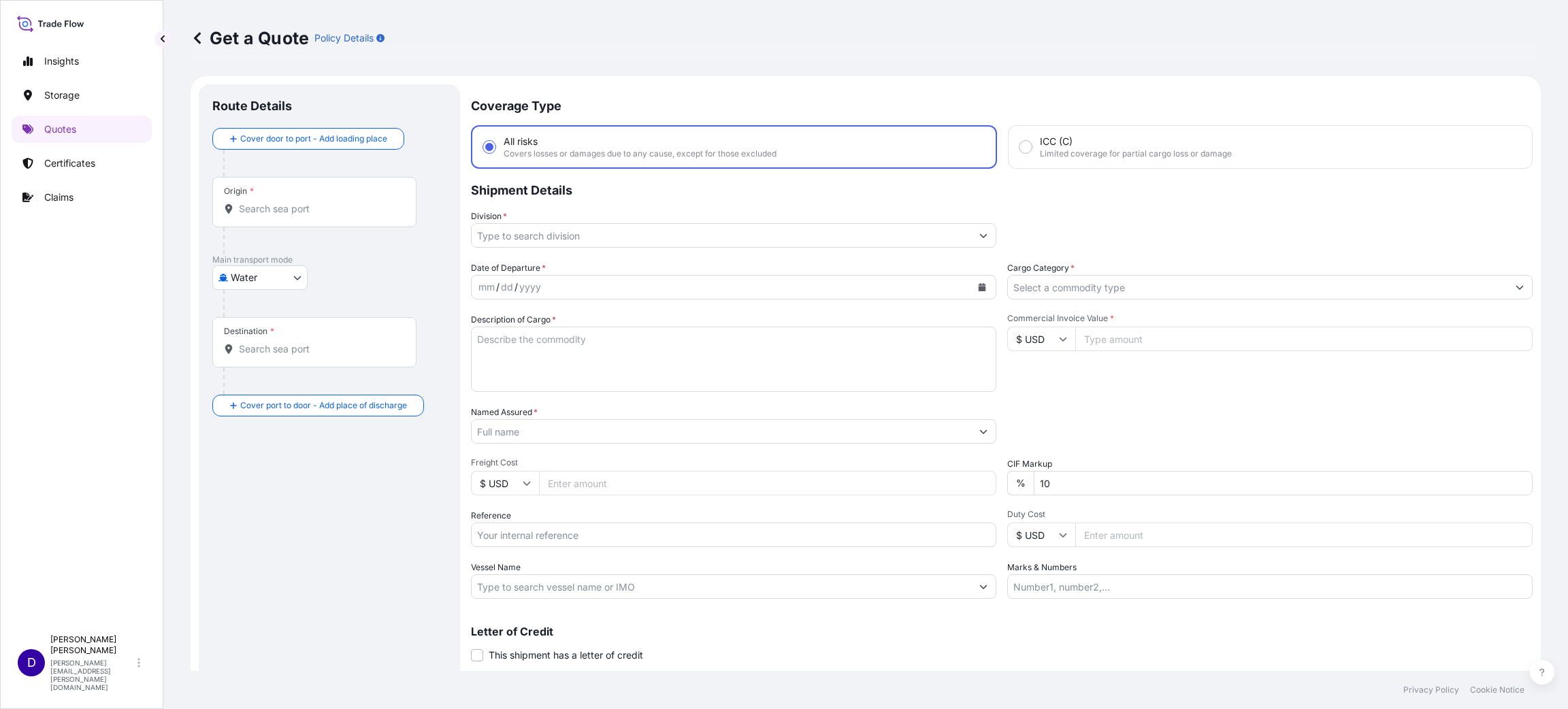
scroll to position [22, 0]
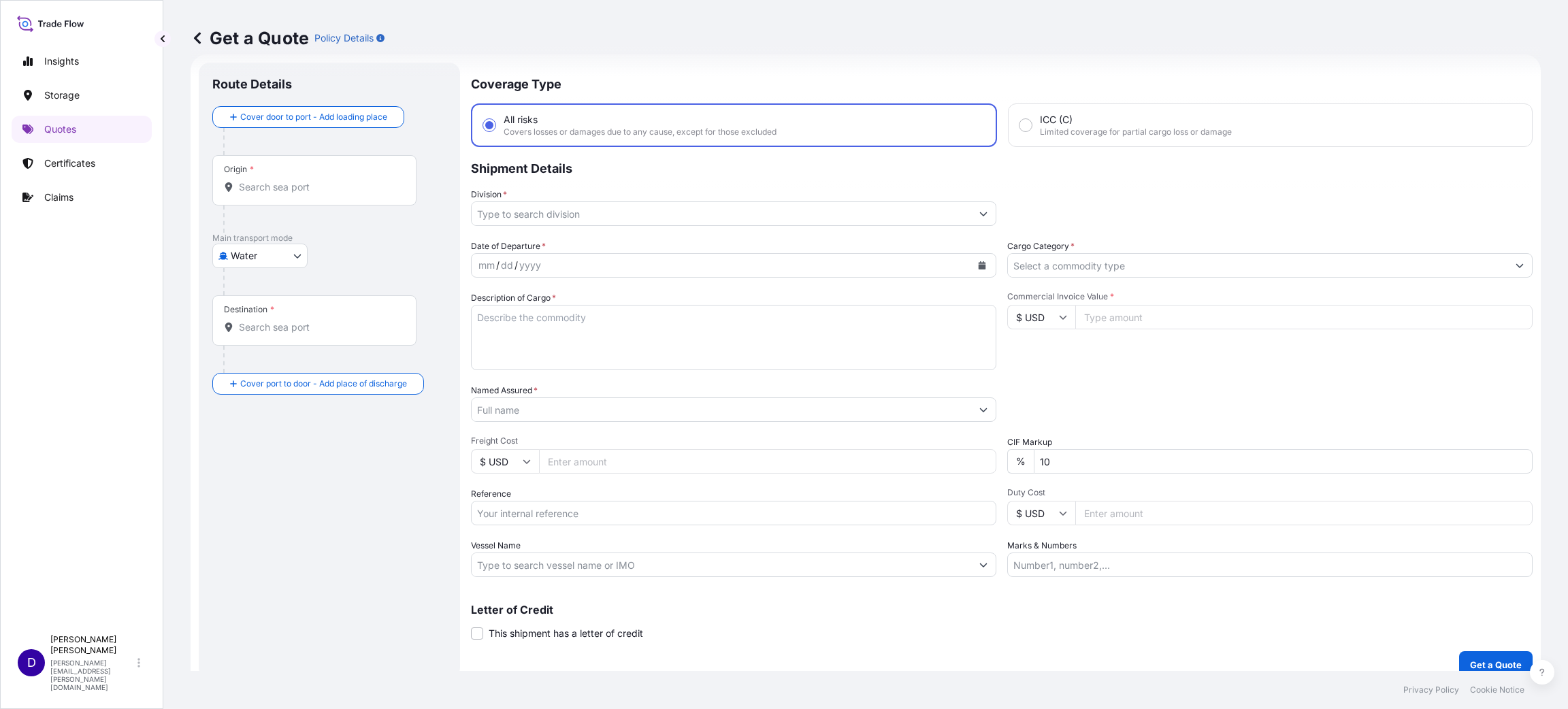
click at [346, 194] on div "Origin *" at bounding box center [314, 180] width 204 height 50
click at [346, 194] on input "Origin *" at bounding box center [319, 187] width 160 height 14
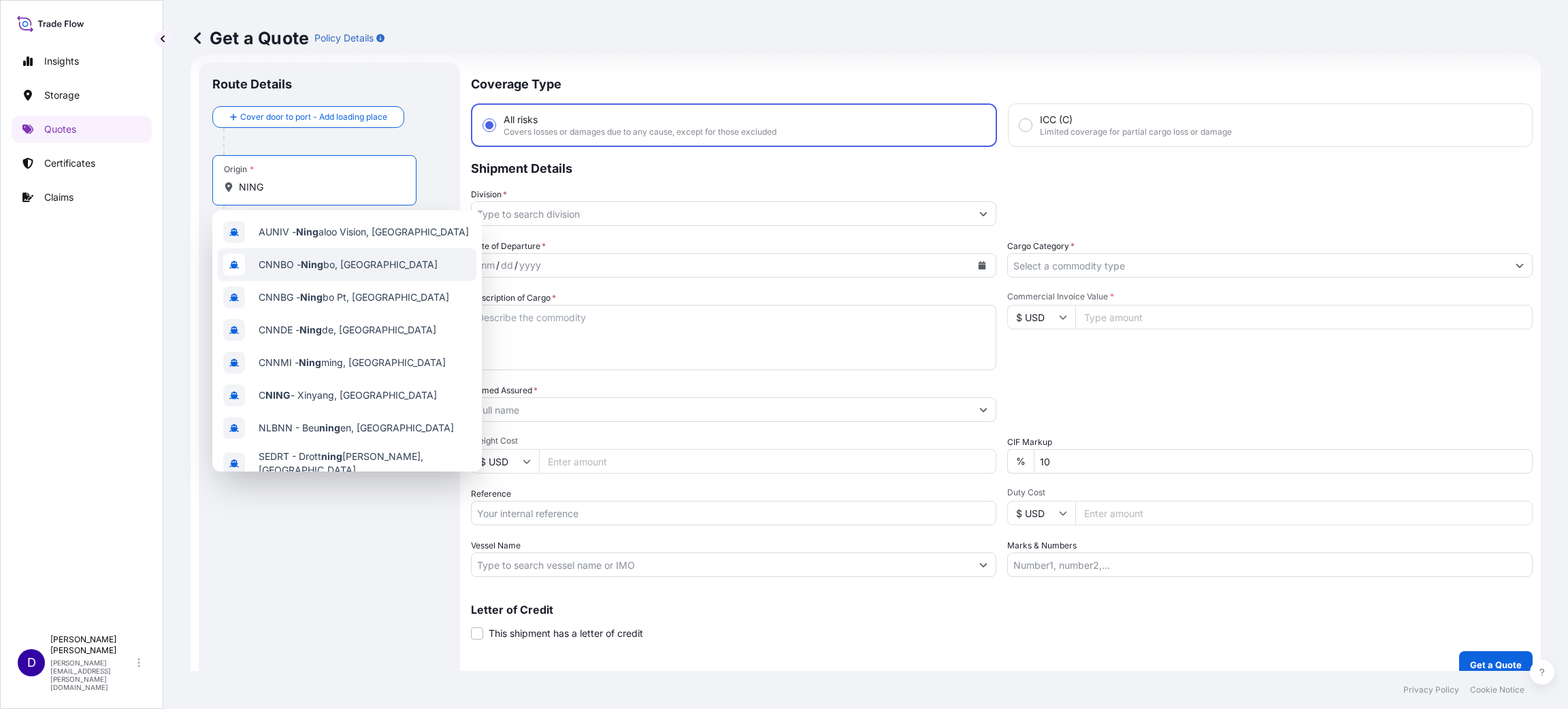
click at [333, 262] on span "CNNBO - [PERSON_NAME], [GEOGRAPHIC_DATA]" at bounding box center [348, 265] width 179 height 14
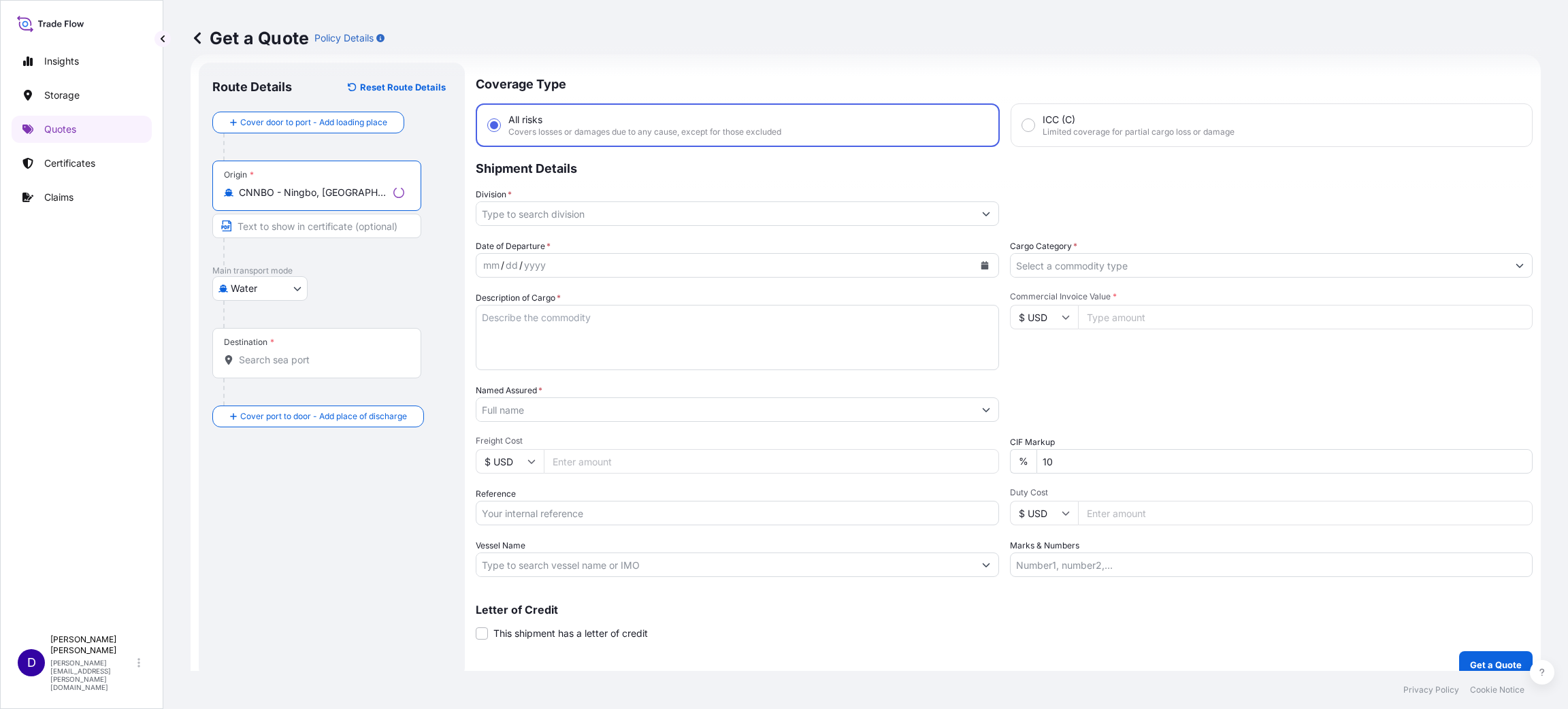
type input "CNNBO - Ningbo, [GEOGRAPHIC_DATA]"
click at [304, 361] on input "Destination *" at bounding box center [321, 360] width 165 height 14
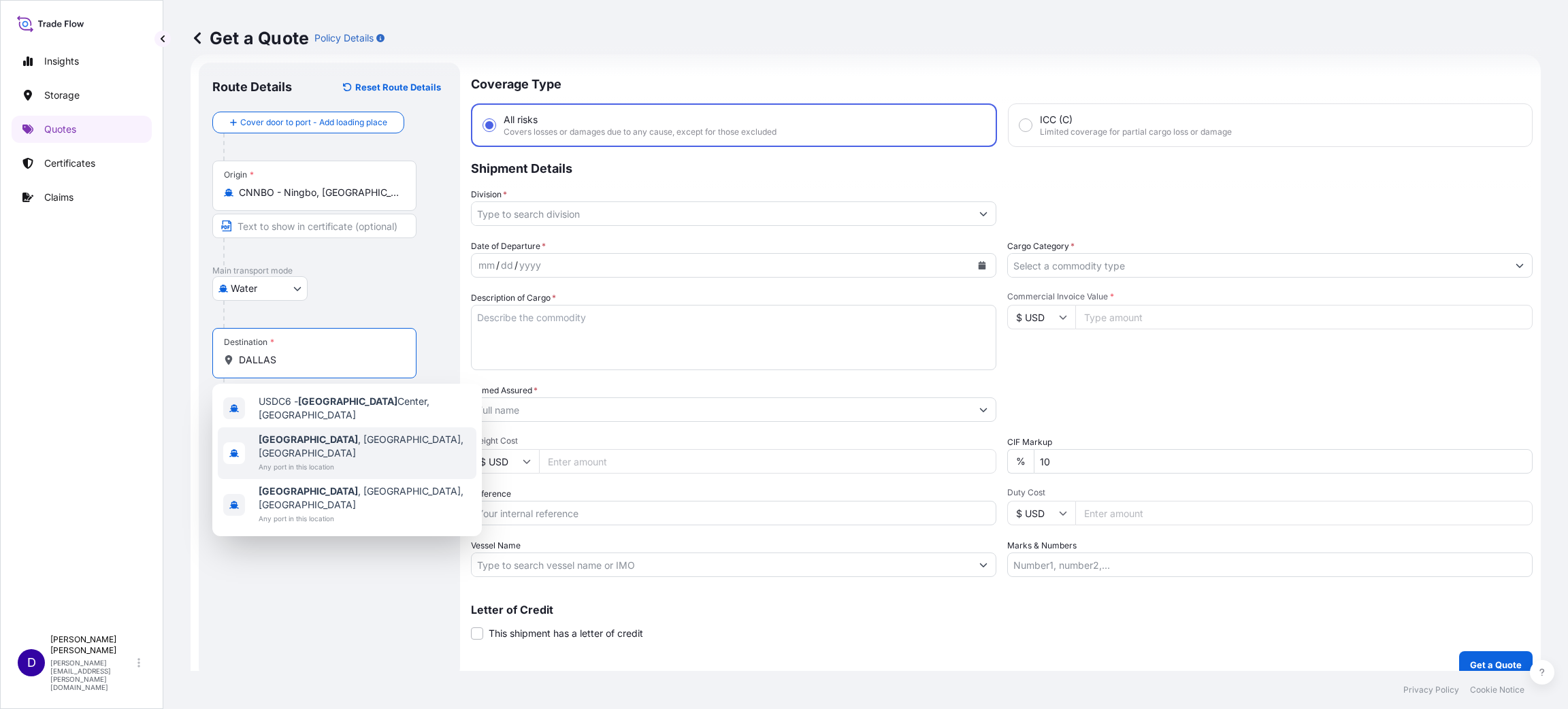
click at [297, 460] on span "Any port in this location" at bounding box center [364, 466] width 212 height 14
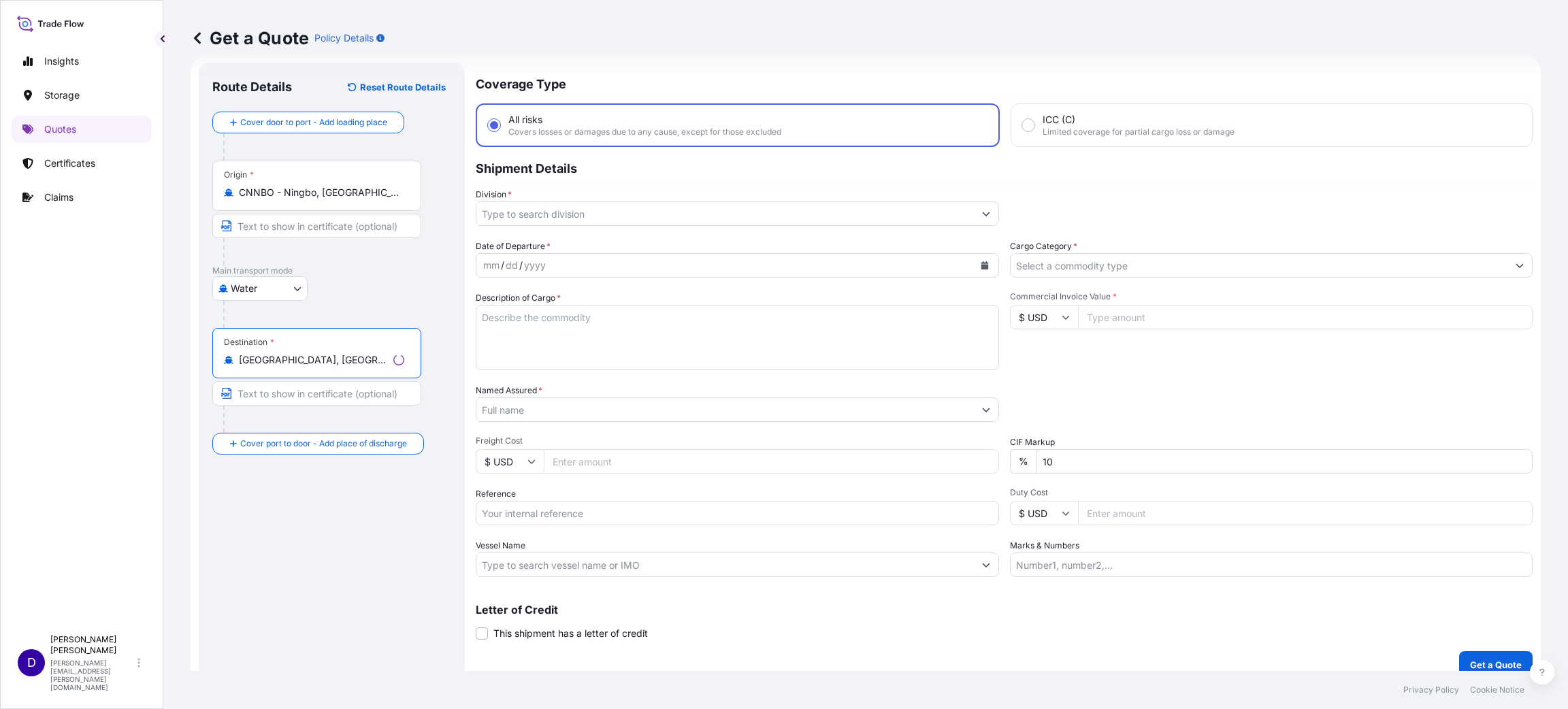
type input "[GEOGRAPHIC_DATA], [GEOGRAPHIC_DATA], [GEOGRAPHIC_DATA]"
click at [525, 221] on input "Division *" at bounding box center [725, 214] width 498 height 25
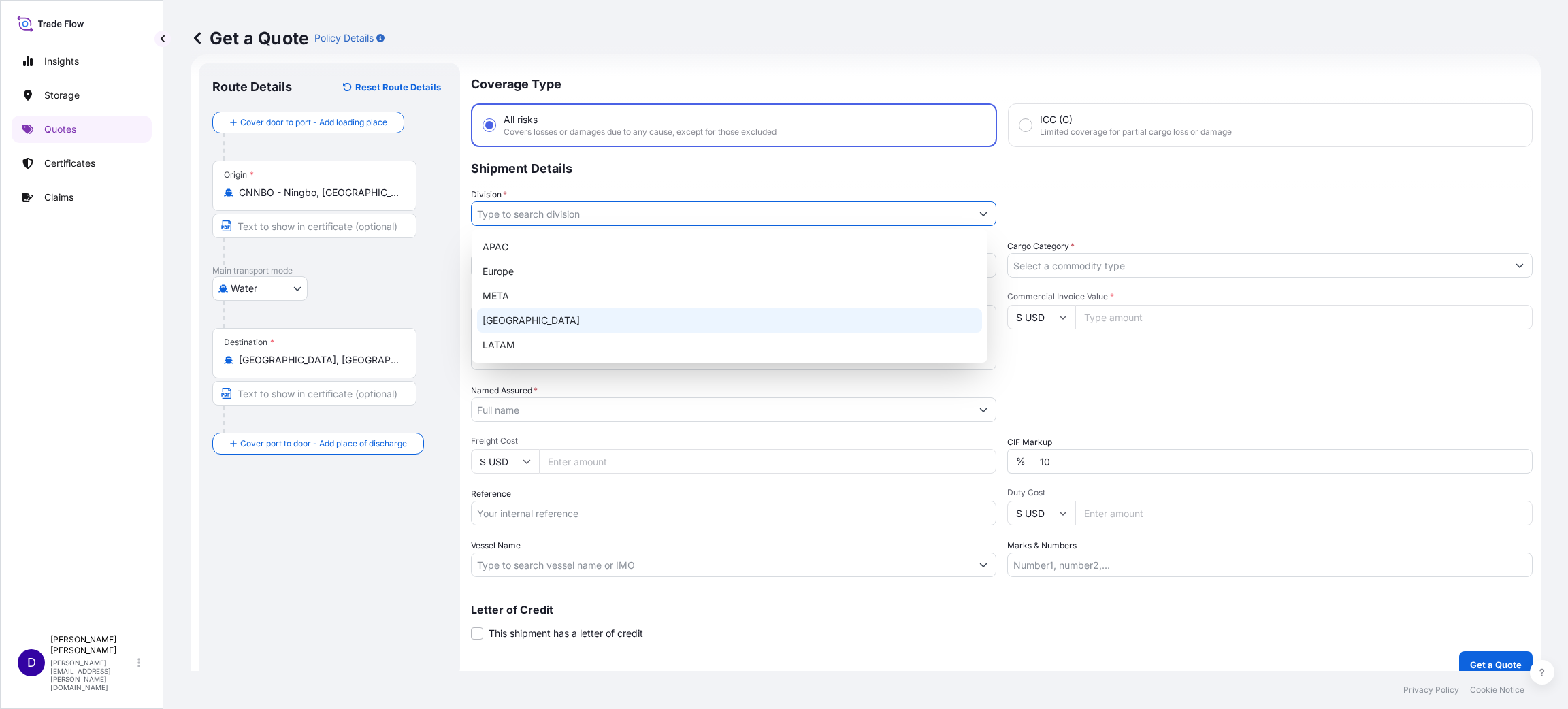
click at [538, 321] on div "[GEOGRAPHIC_DATA]" at bounding box center [729, 321] width 505 height 25
type input "[GEOGRAPHIC_DATA]"
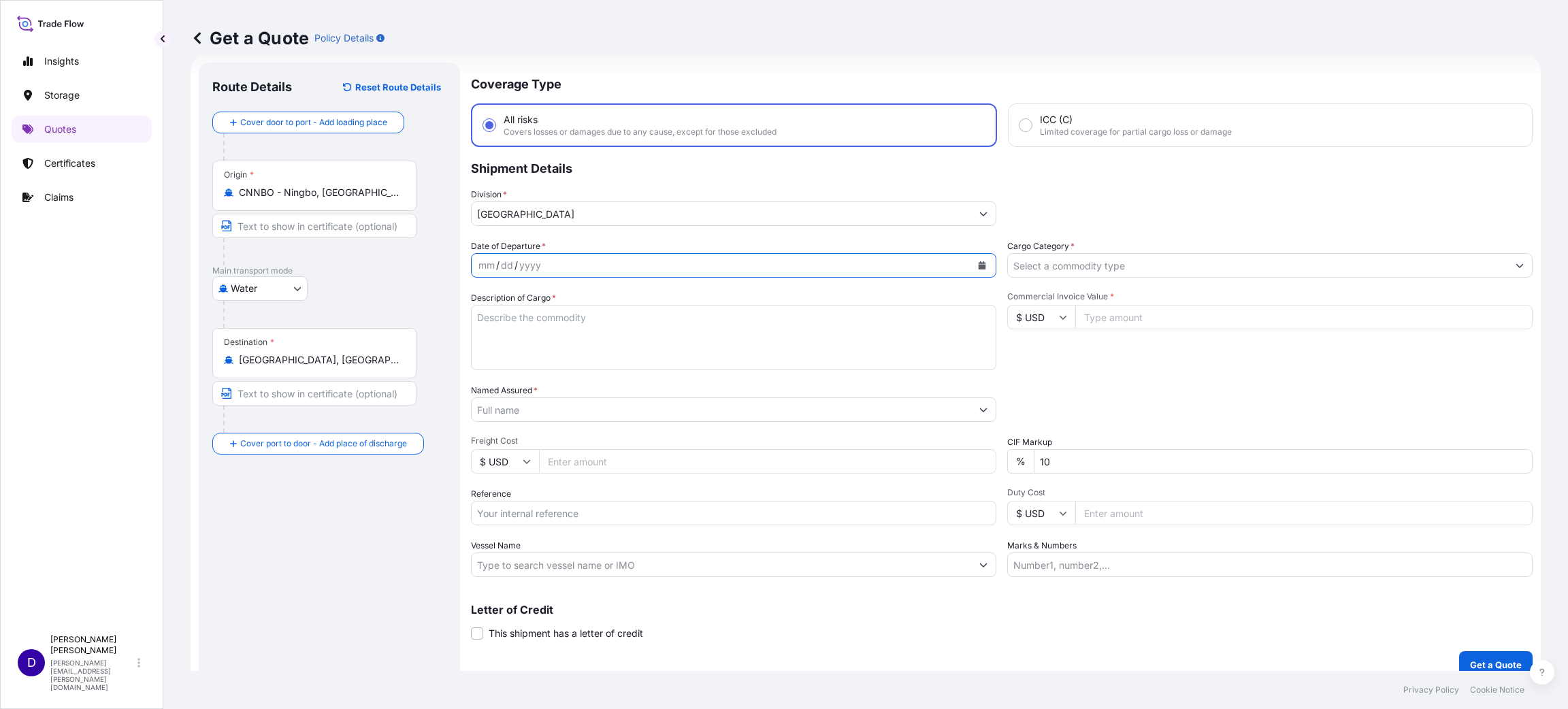
click at [979, 262] on icon "Calendar" at bounding box center [982, 265] width 7 height 8
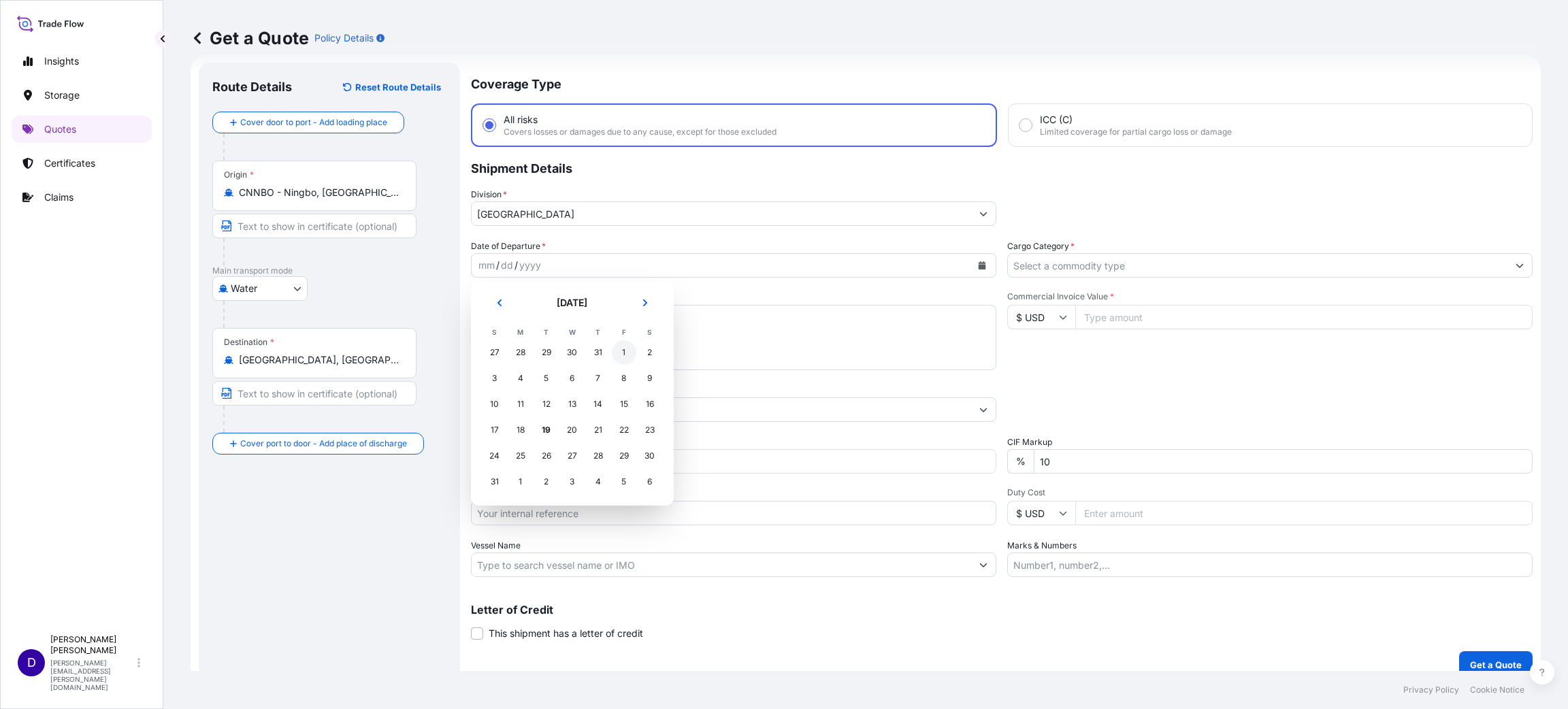
click at [622, 353] on div "1" at bounding box center [624, 353] width 25 height 25
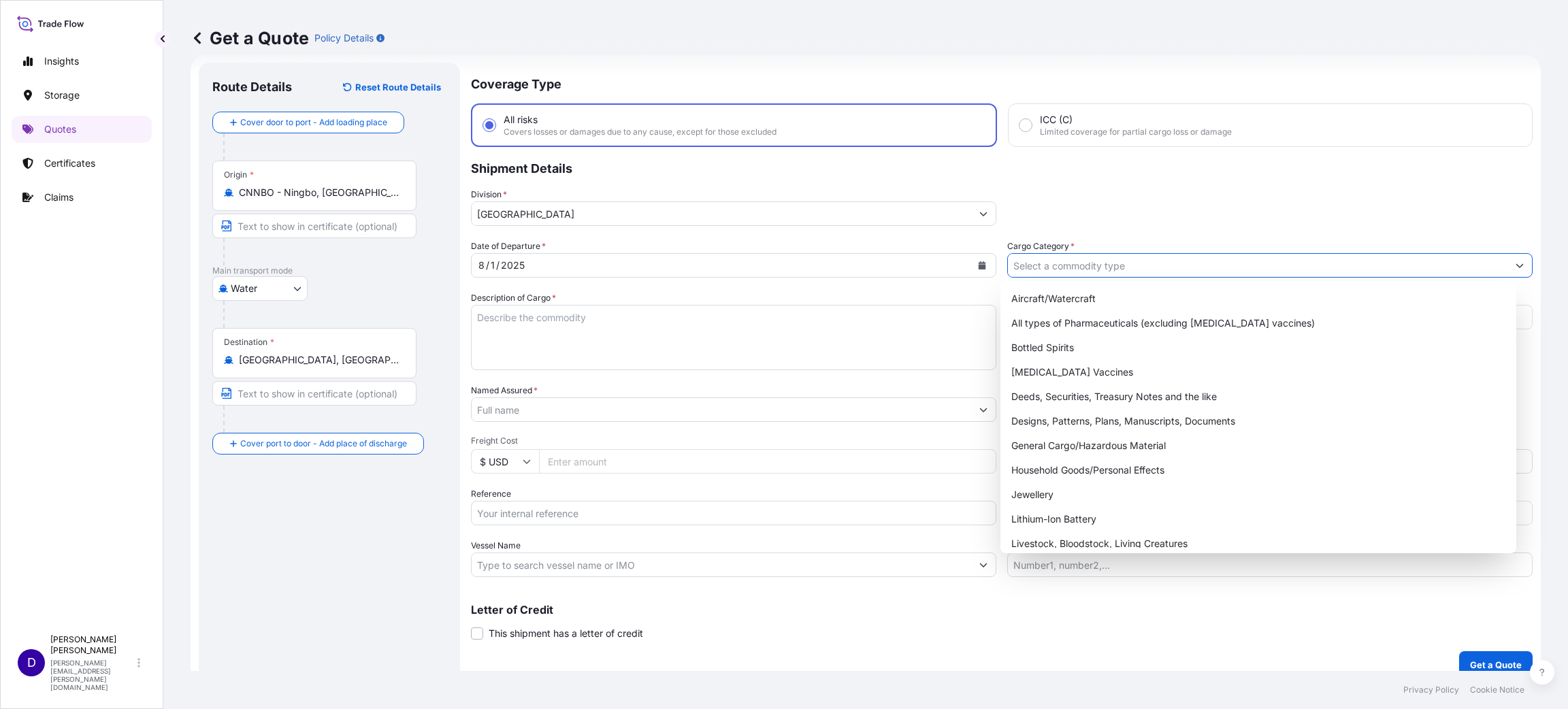
click at [1048, 269] on input "Cargo Category *" at bounding box center [1257, 265] width 499 height 25
click at [1156, 444] on div "General Cargo/Hazardous Material" at bounding box center [1258, 446] width 505 height 25
type input "General Cargo/Hazardous Material"
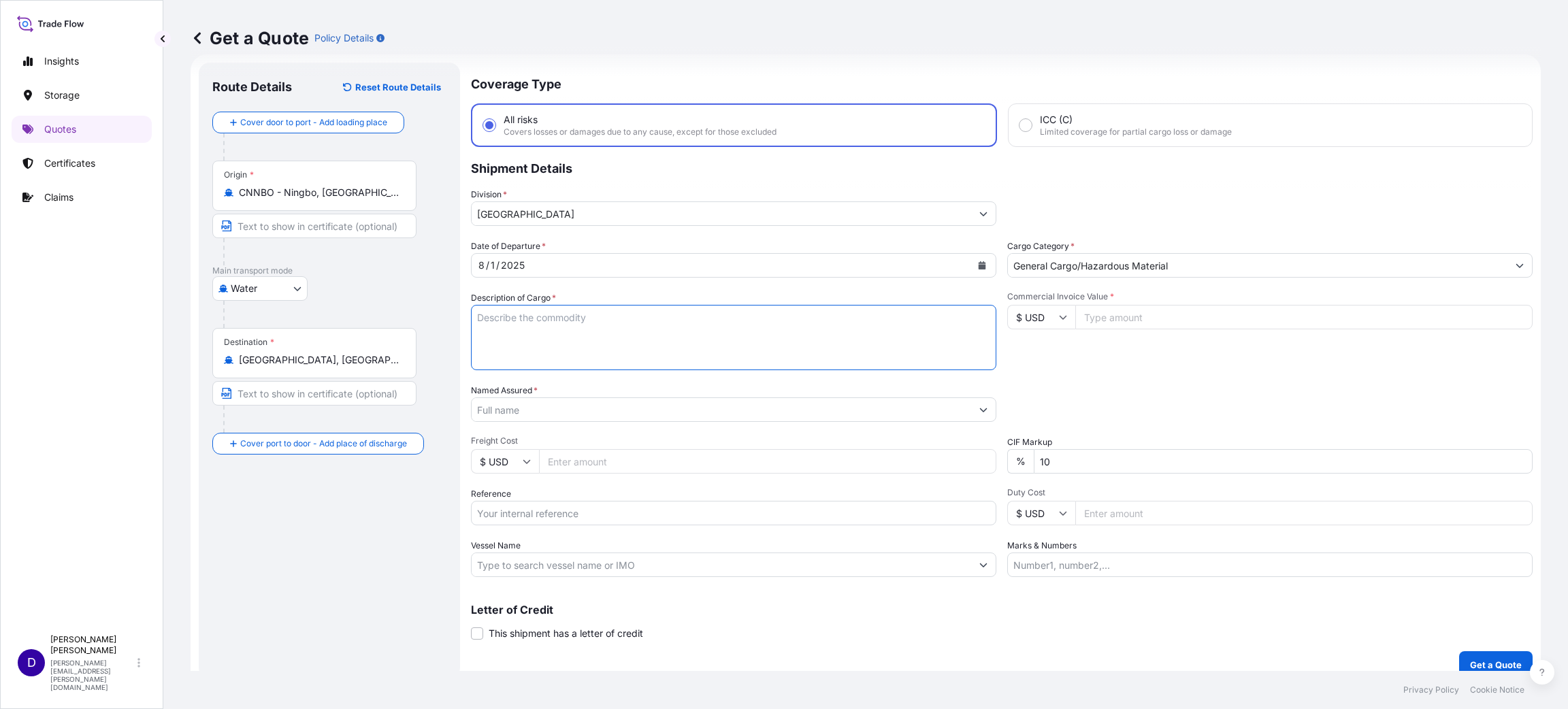
click at [646, 343] on textarea "Description of Cargo *" at bounding box center [733, 337] width 525 height 66
type textarea "HOLIDAY DECORATIONS"
type input "38933.00"
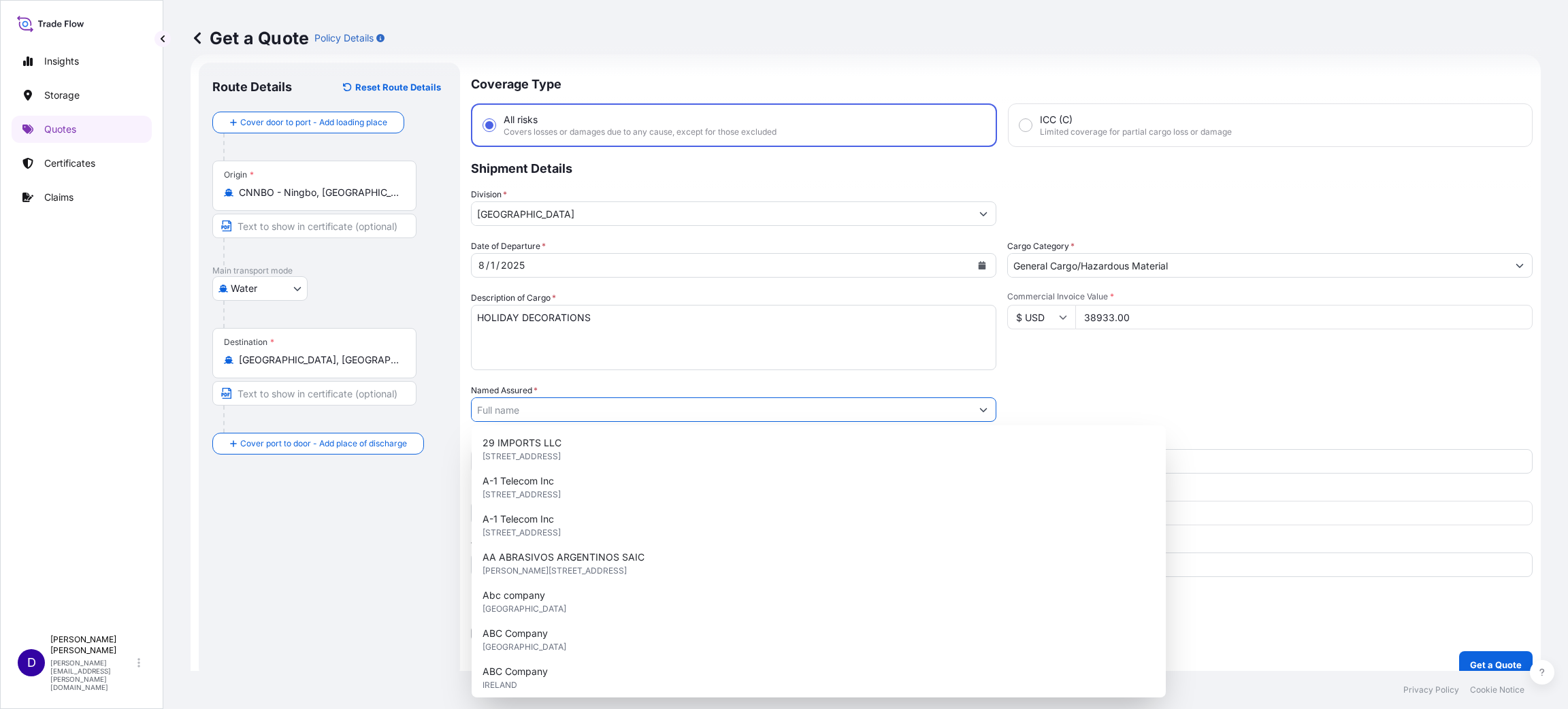
click at [581, 407] on input "Named Assured *" at bounding box center [721, 410] width 499 height 25
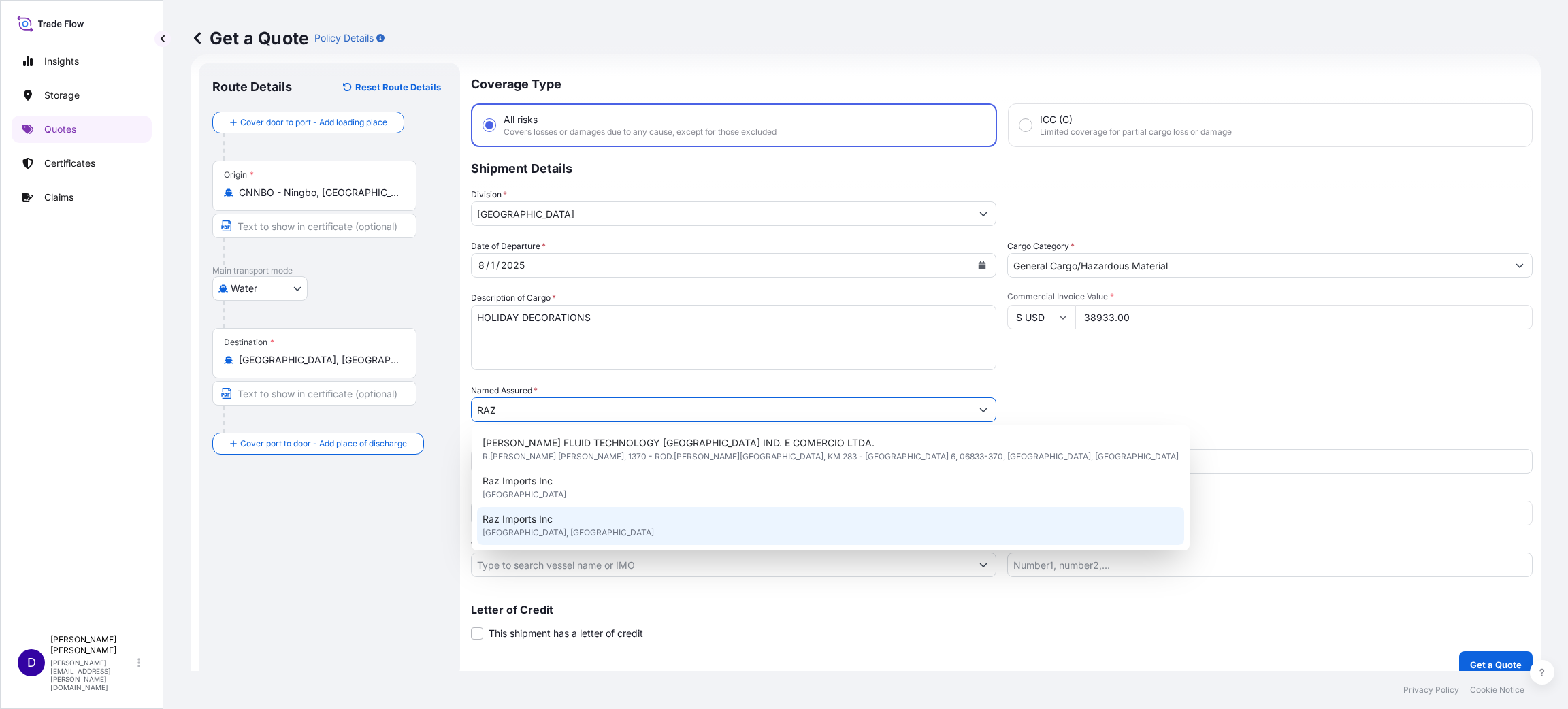
click at [550, 530] on span "[GEOGRAPHIC_DATA], [GEOGRAPHIC_DATA]" at bounding box center [568, 533] width 171 height 14
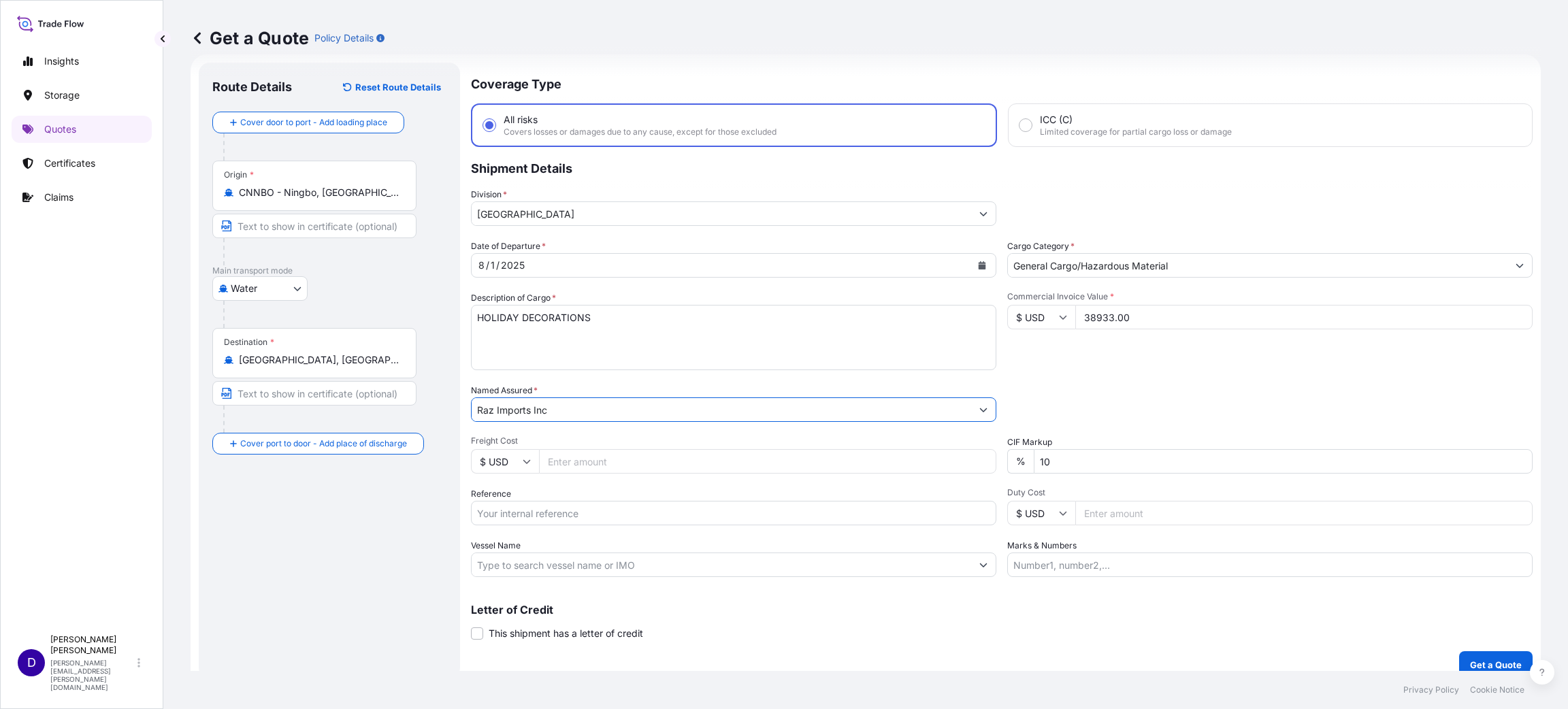
type input "Raz Imports Inc"
click at [702, 452] on input "Freight Cost" at bounding box center [768, 461] width 458 height 25
type input "18500.00"
click at [581, 516] on input "Reference" at bounding box center [733, 513] width 525 height 25
paste input "B25I155838"
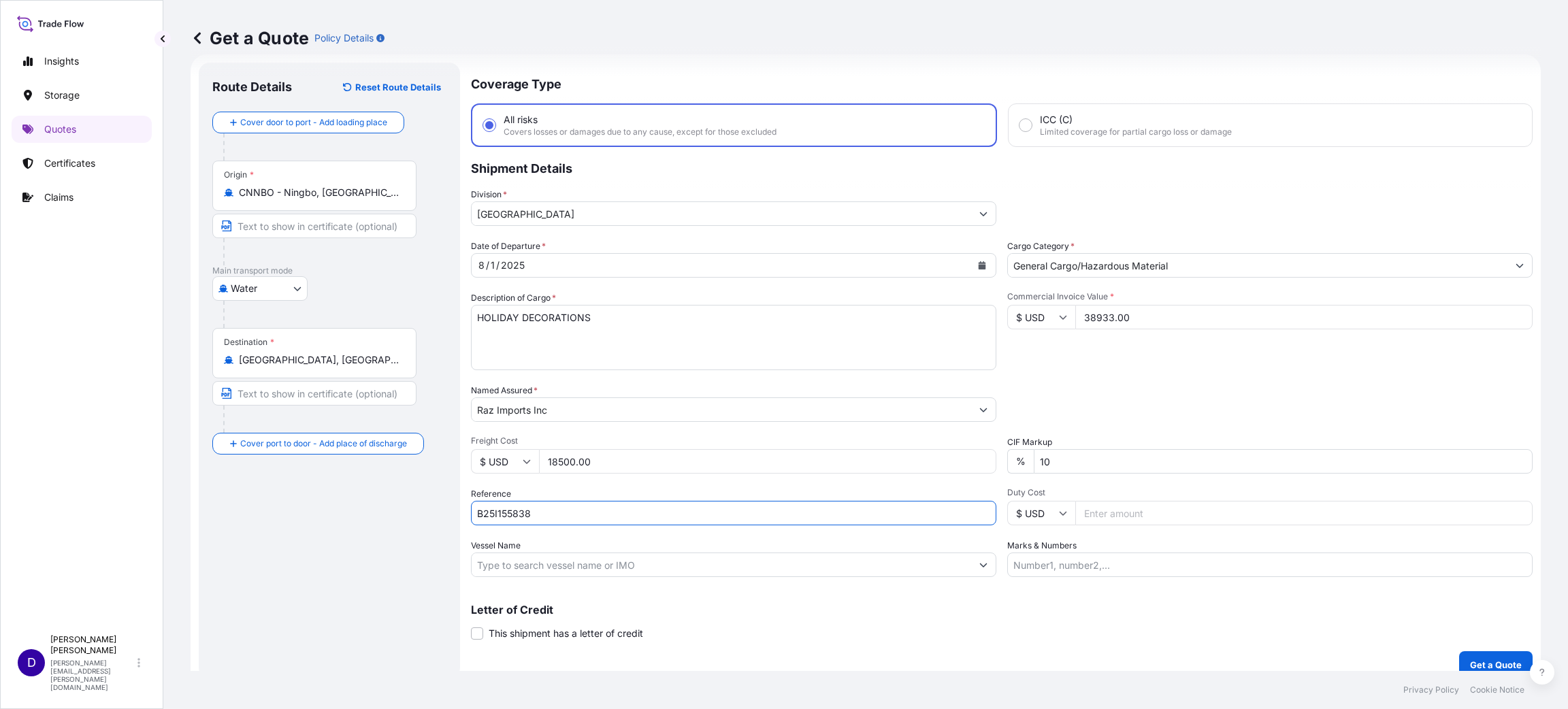
type input "B25I155838"
click at [1110, 506] on input "Duty Cost" at bounding box center [1304, 513] width 458 height 25
type input "13098.99"
click at [1471, 658] on p "Get a Quote" at bounding box center [1495, 665] width 52 height 14
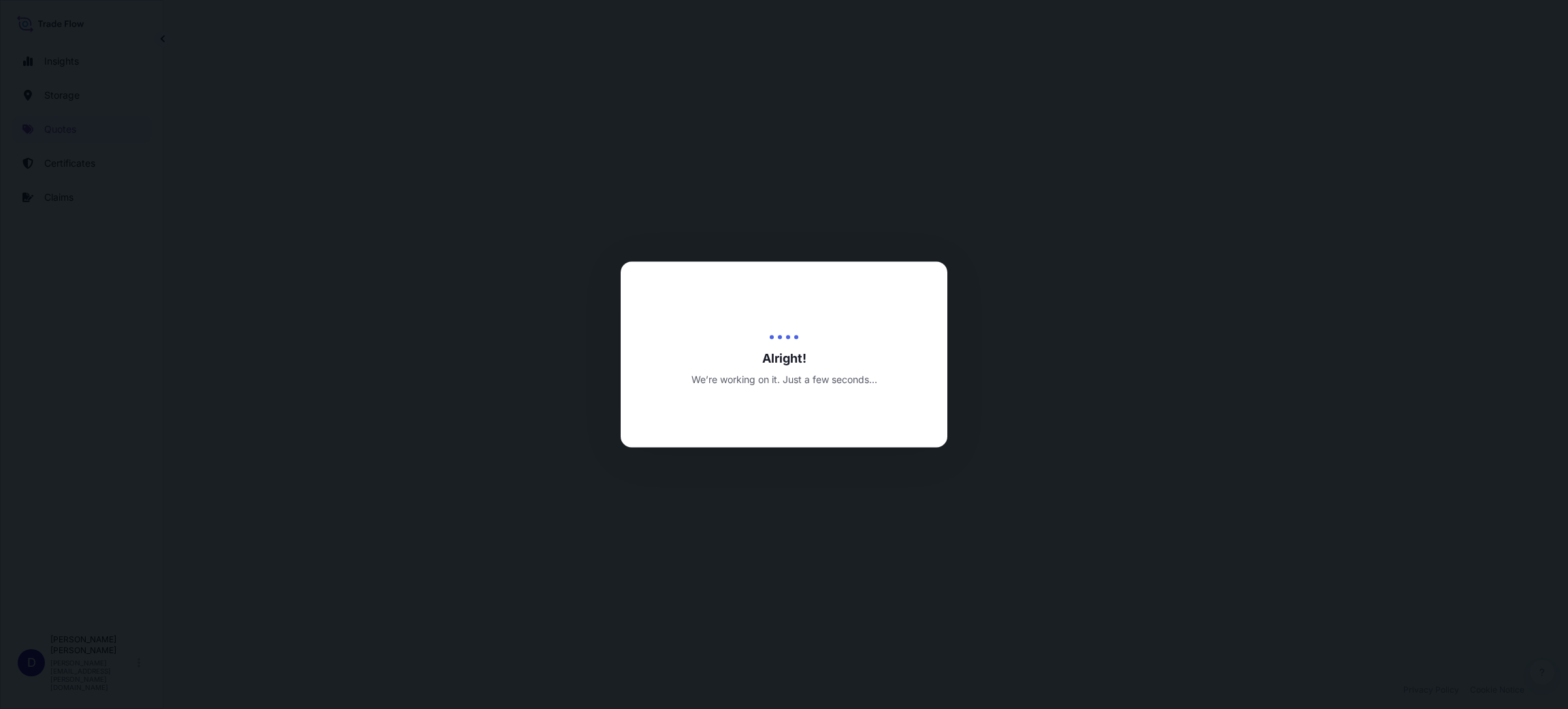
select select "Water"
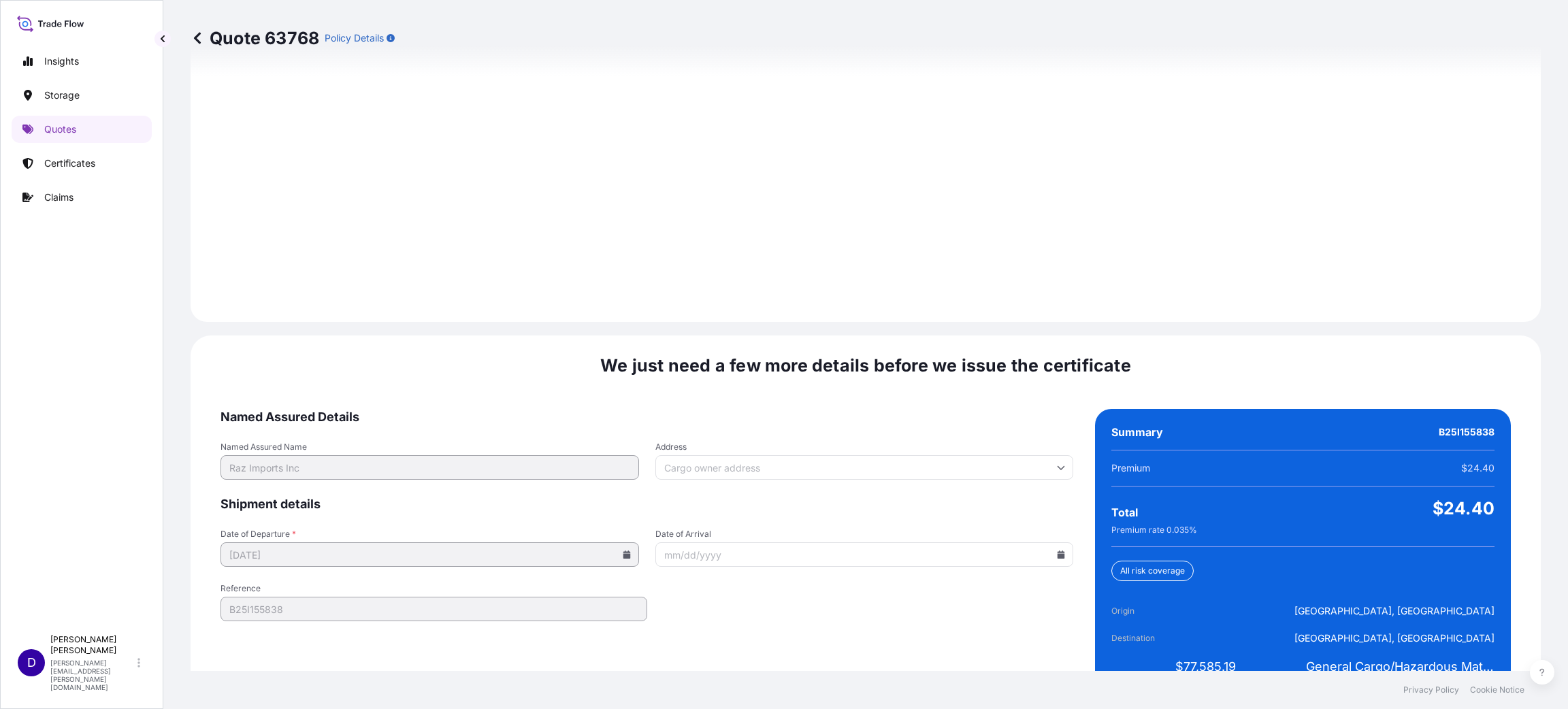
scroll to position [1868, 0]
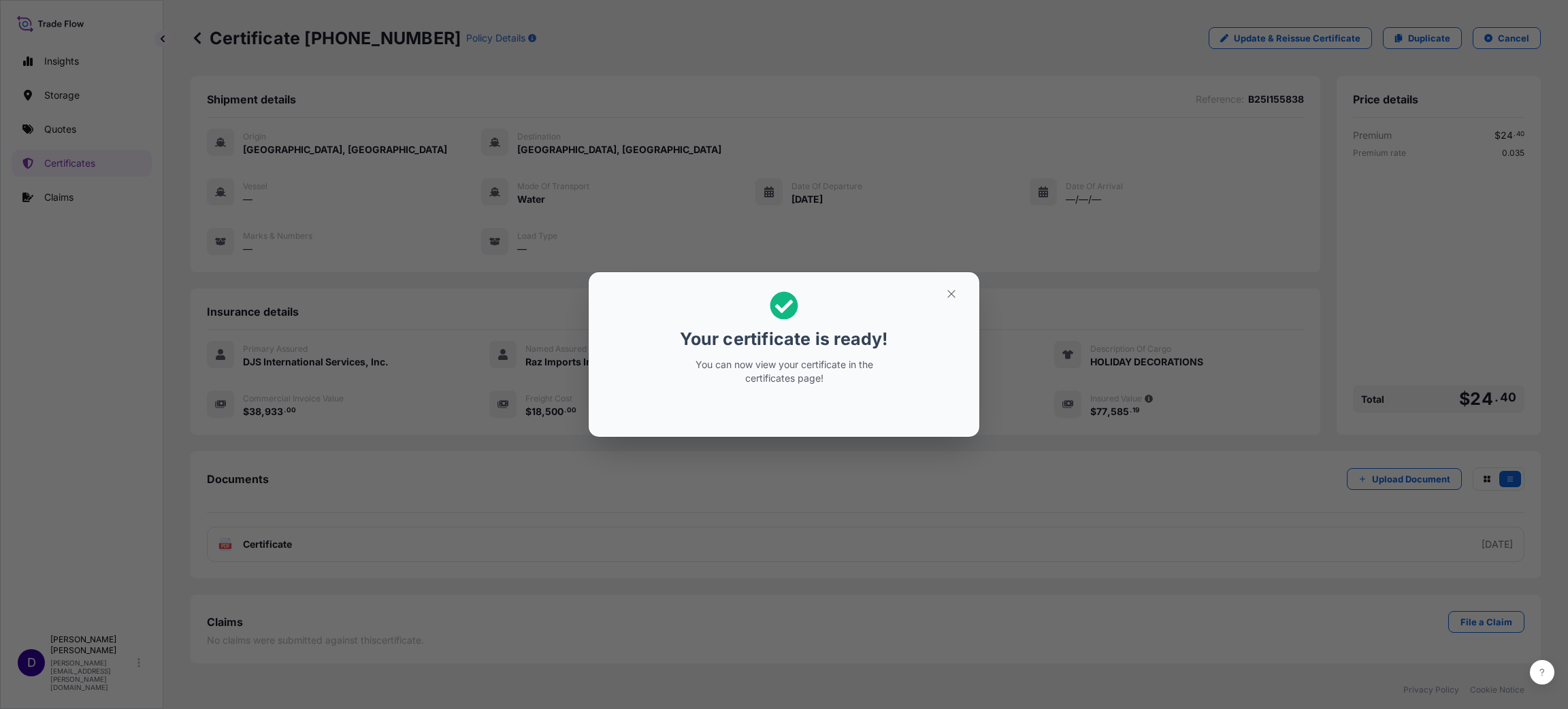
click at [946, 289] on icon "button" at bounding box center [951, 294] width 12 height 12
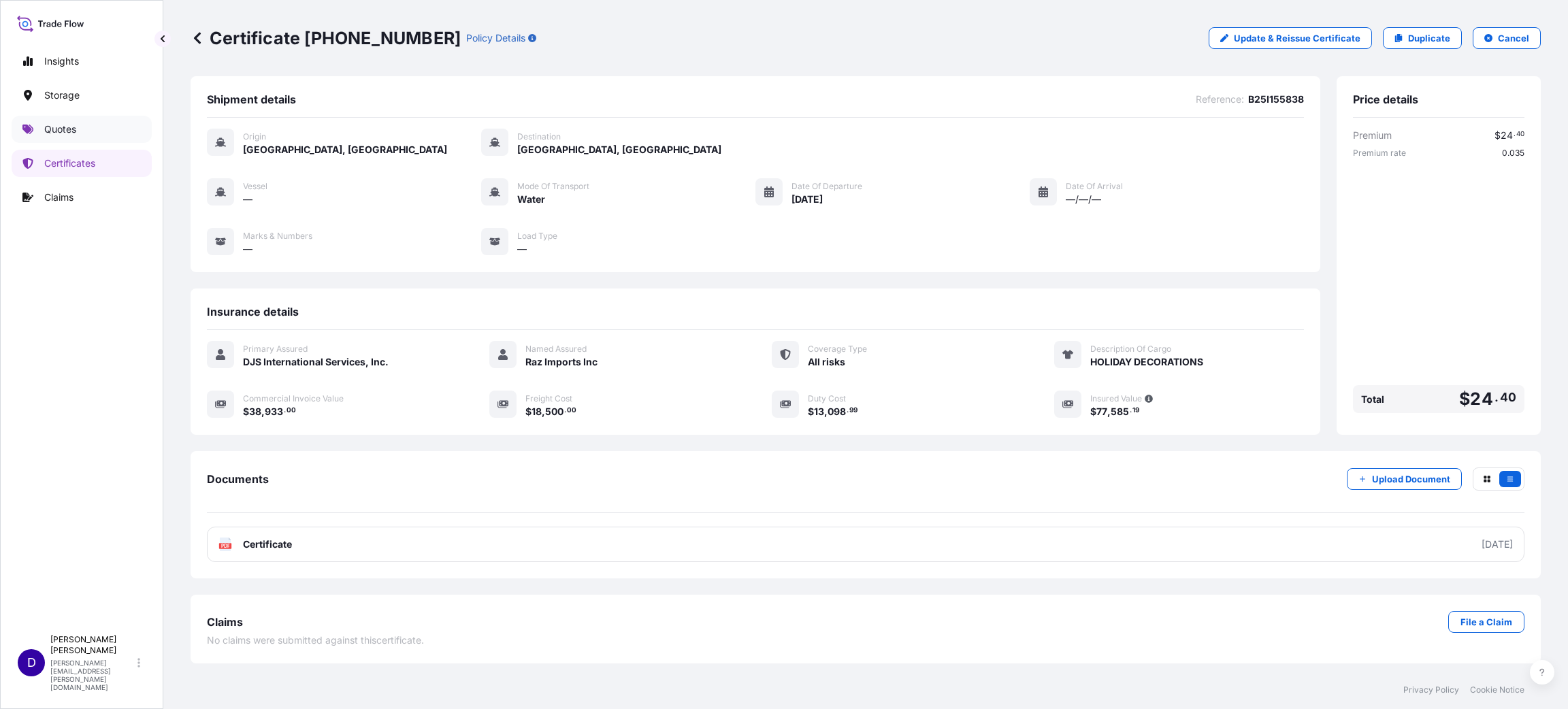
click at [57, 126] on p "Quotes" at bounding box center [60, 129] width 32 height 14
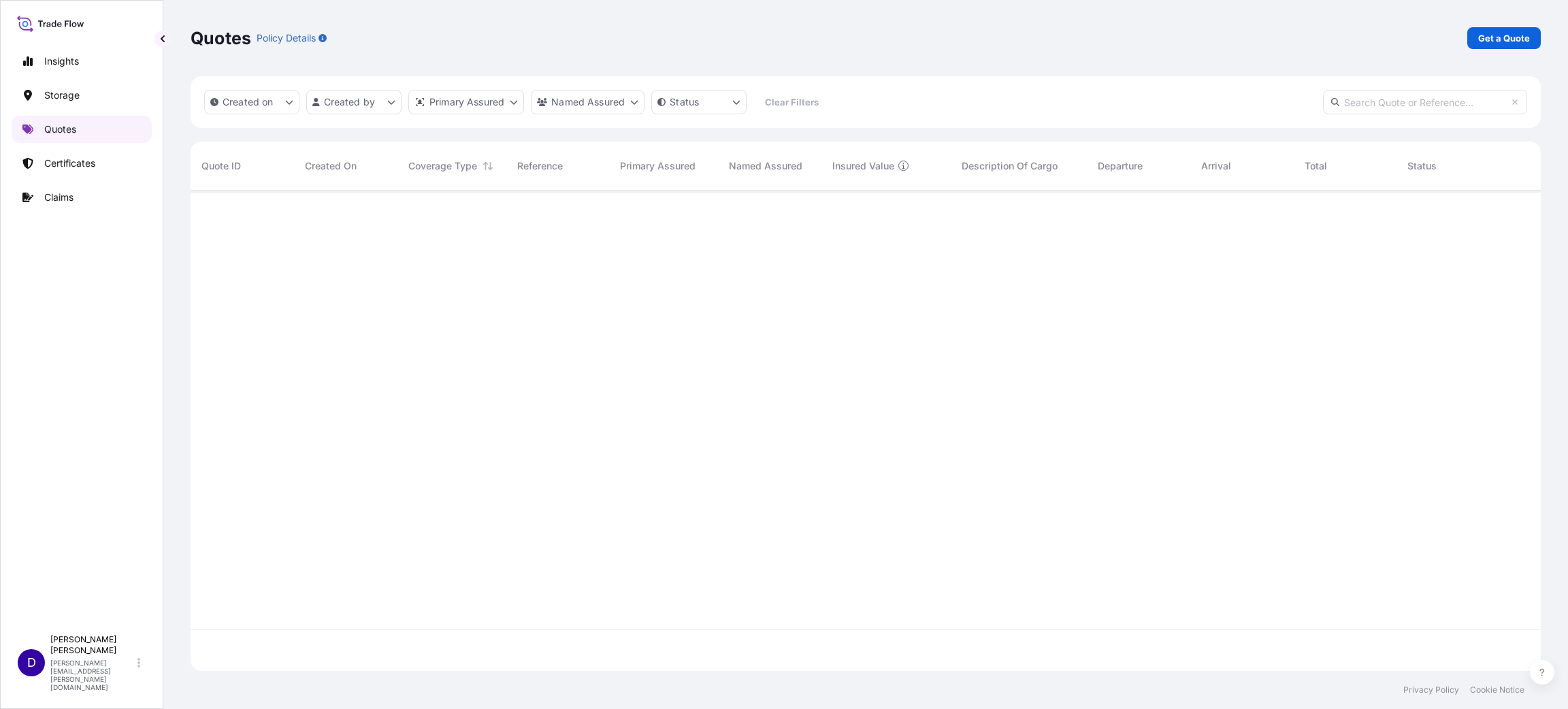
scroll to position [472, 1334]
click at [1506, 34] on p "Get a Quote" at bounding box center [1503, 38] width 52 height 14
select select "Water"
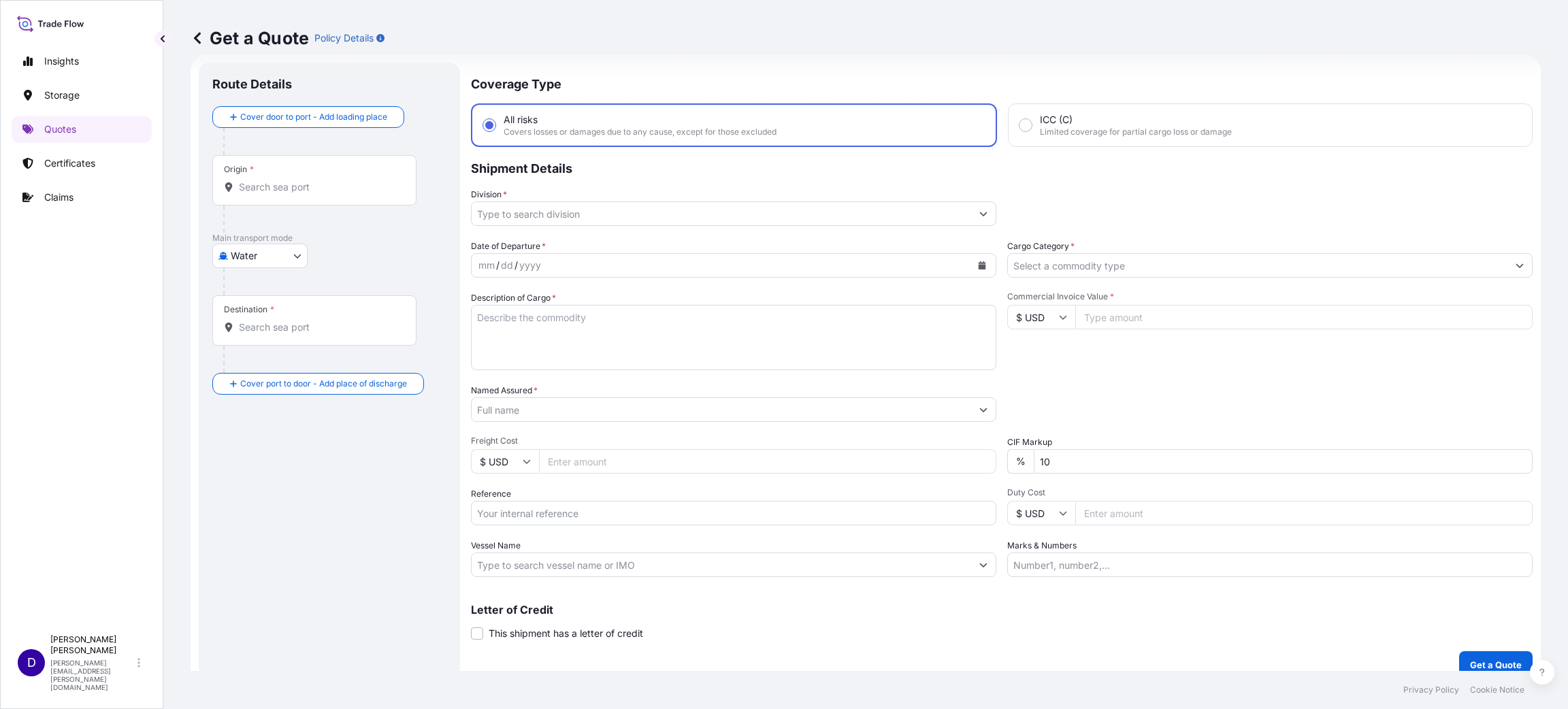
click at [262, 194] on div "Origin *" at bounding box center [314, 180] width 204 height 50
click at [262, 194] on input "Origin *" at bounding box center [319, 187] width 160 height 14
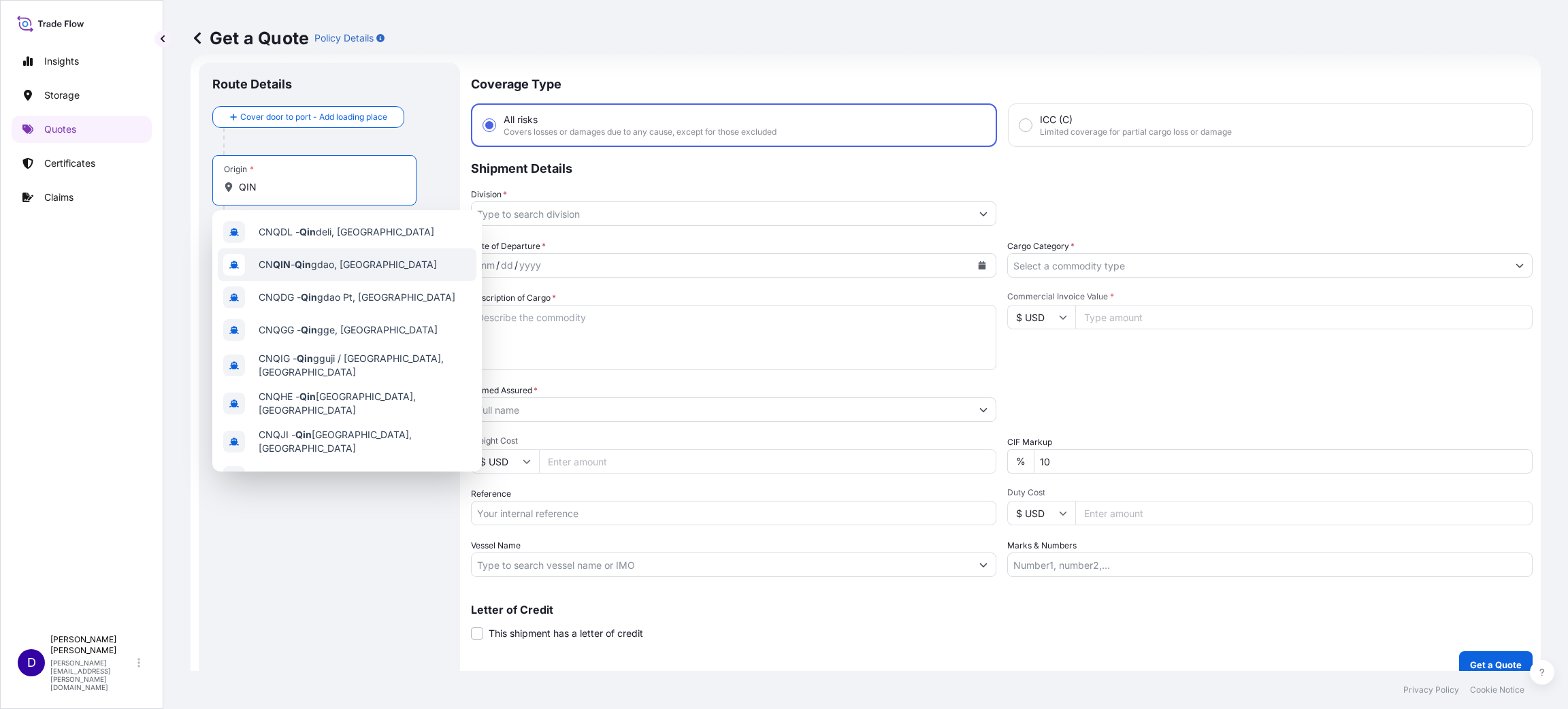
click at [293, 258] on span "CN QIN - [PERSON_NAME], [GEOGRAPHIC_DATA]" at bounding box center [348, 265] width 179 height 14
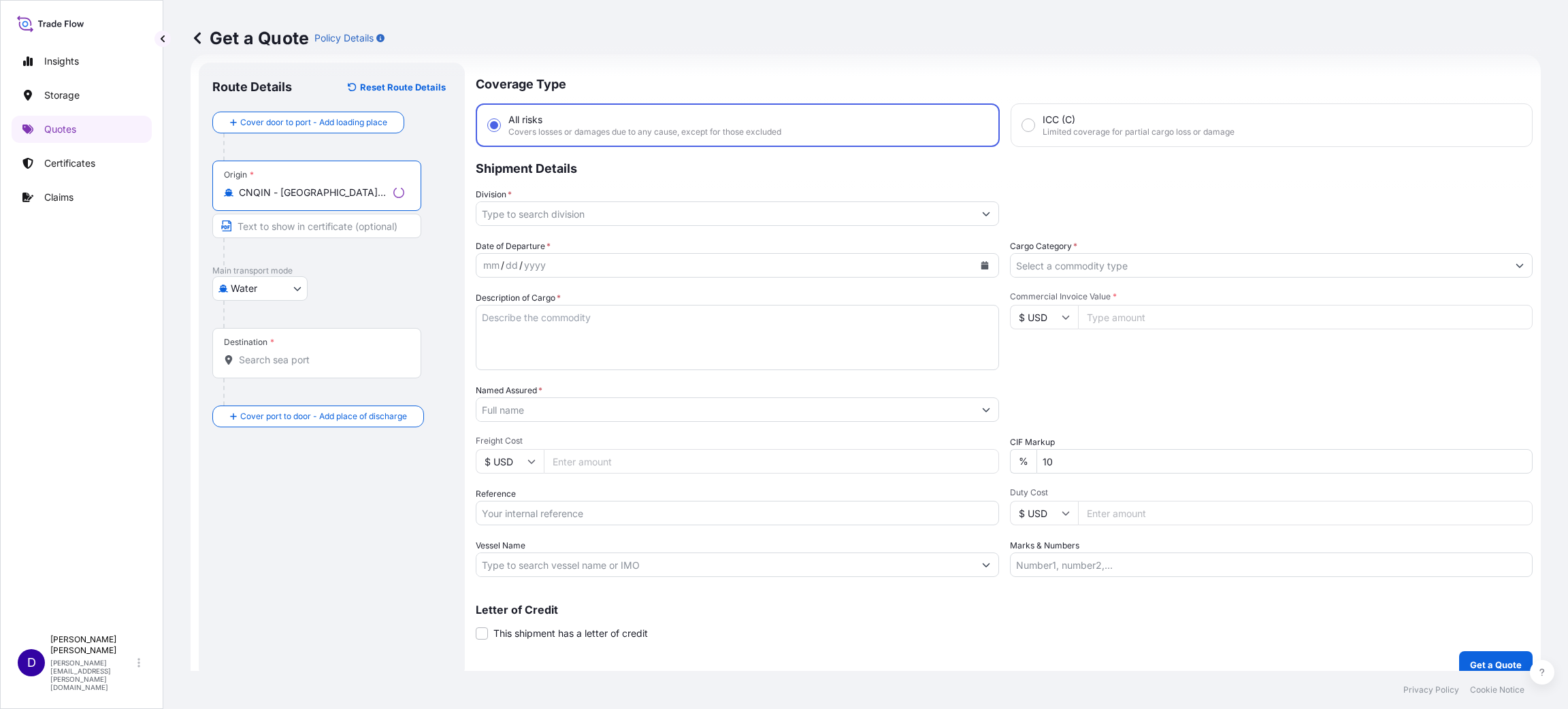
type input "CNQIN - [GEOGRAPHIC_DATA], [GEOGRAPHIC_DATA]"
click at [288, 357] on input "Destination *" at bounding box center [321, 360] width 165 height 14
type input "U"
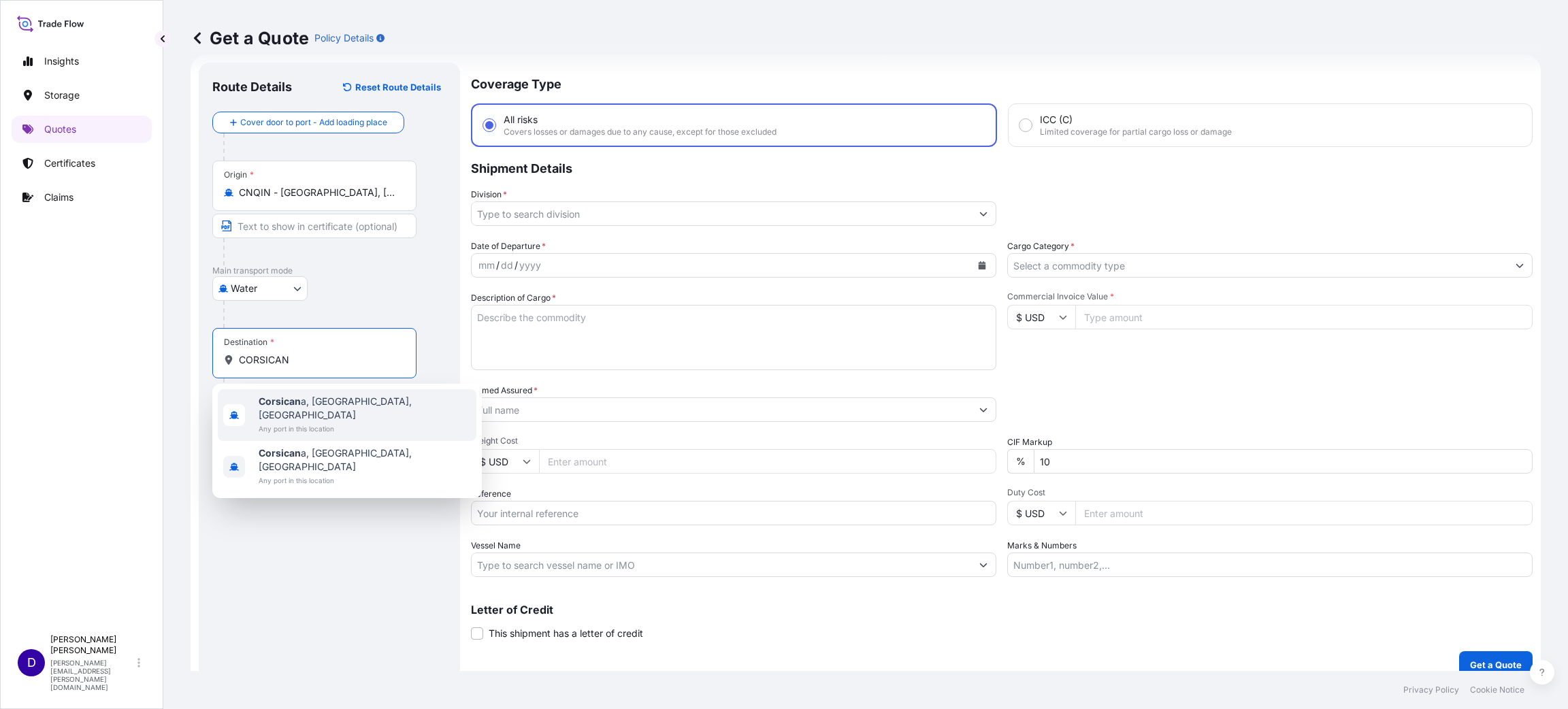
click at [291, 392] on div "[GEOGRAPHIC_DATA] a, [GEOGRAPHIC_DATA], [GEOGRAPHIC_DATA] Any port in this loca…" at bounding box center [347, 415] width 259 height 52
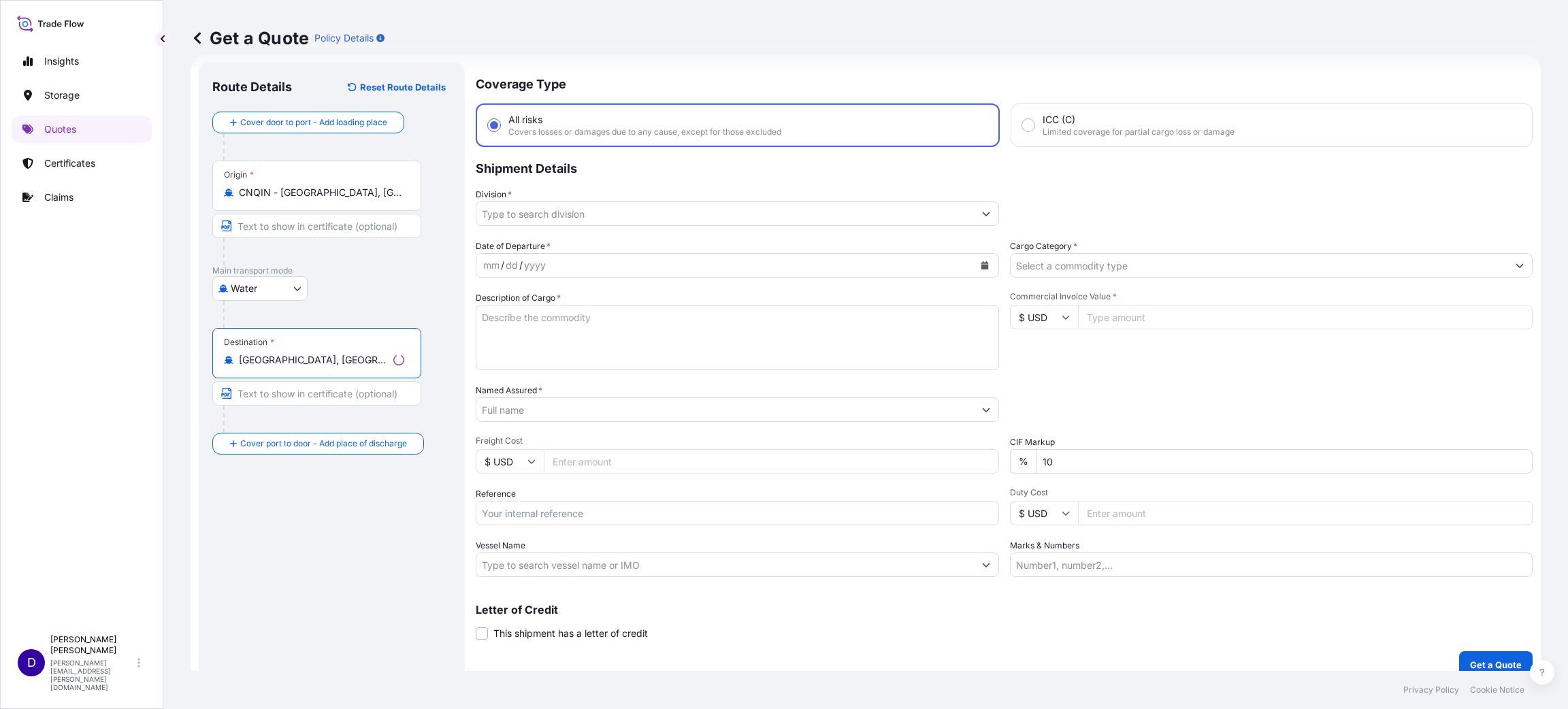
type input "[GEOGRAPHIC_DATA], [GEOGRAPHIC_DATA], [GEOGRAPHIC_DATA]"
click at [517, 211] on input "Division *" at bounding box center [725, 214] width 498 height 25
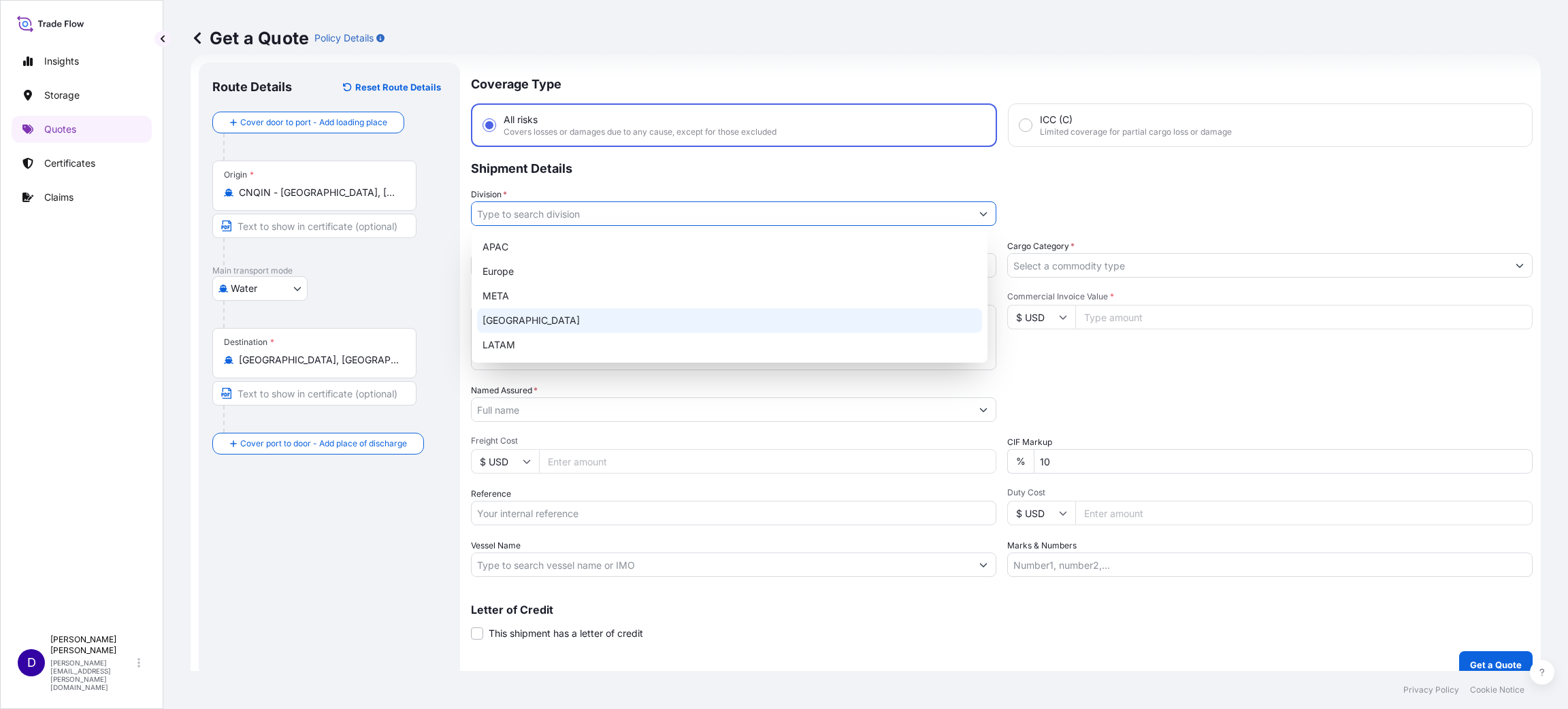
click at [529, 324] on div "[GEOGRAPHIC_DATA]" at bounding box center [729, 321] width 505 height 25
type input "[GEOGRAPHIC_DATA]"
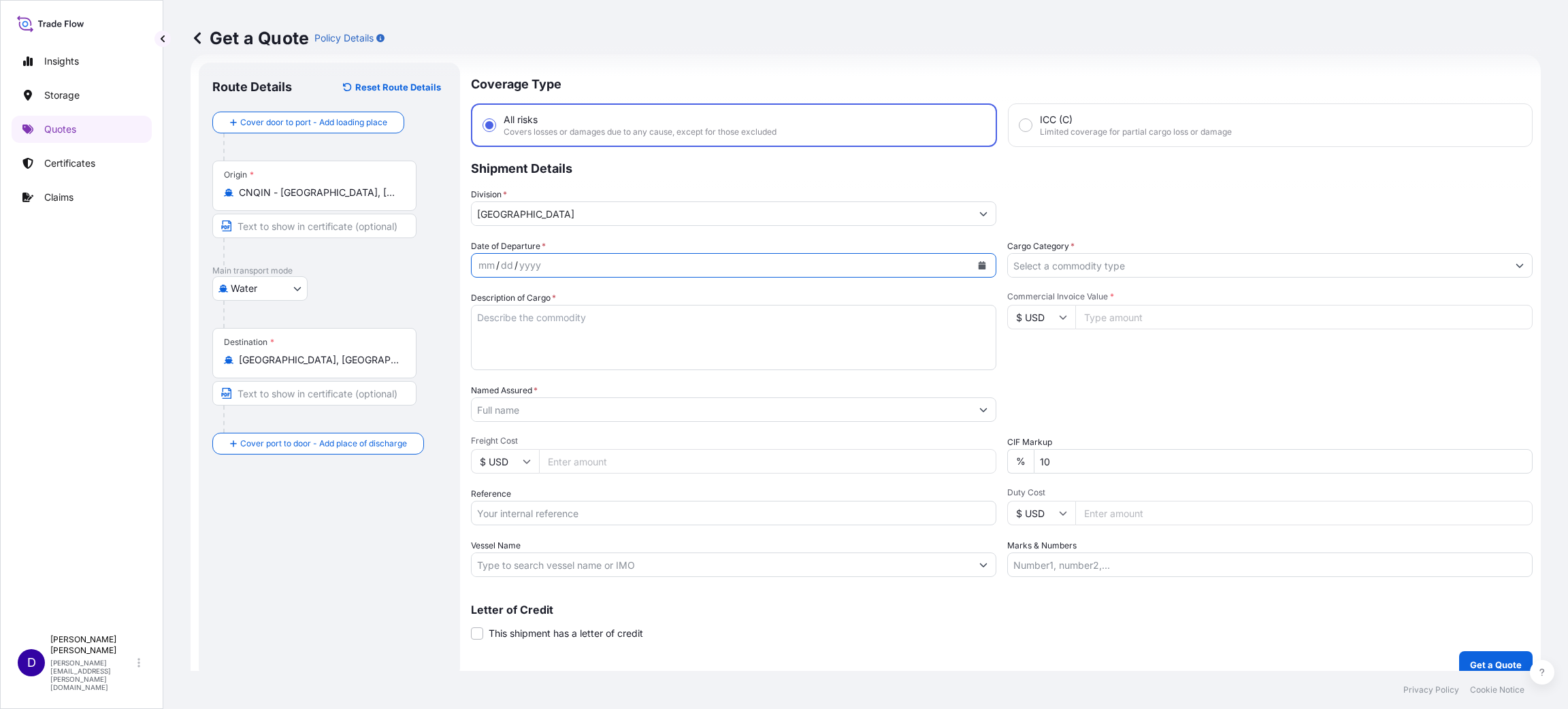
click at [979, 267] on icon "Calendar" at bounding box center [982, 265] width 7 height 8
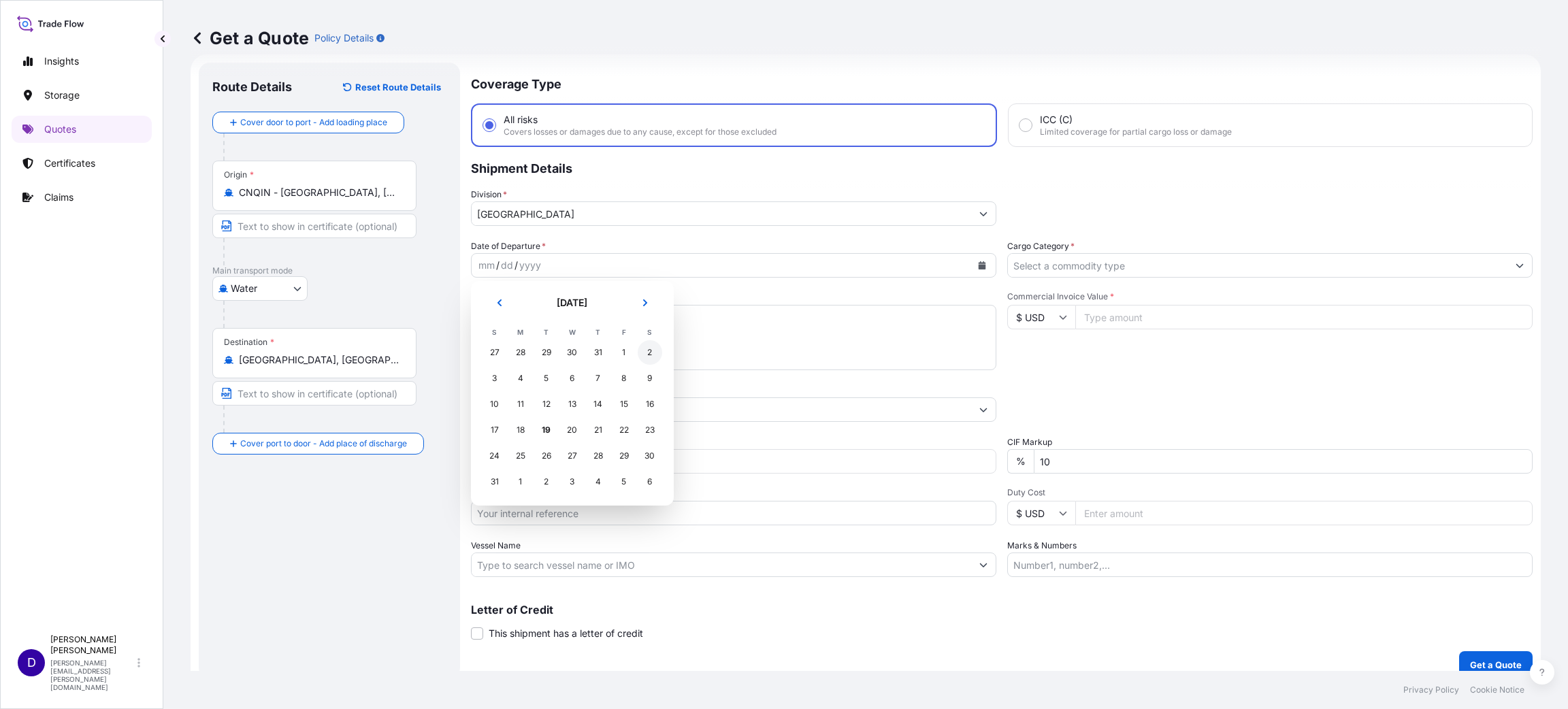
click at [646, 348] on div "2" at bounding box center [650, 353] width 25 height 25
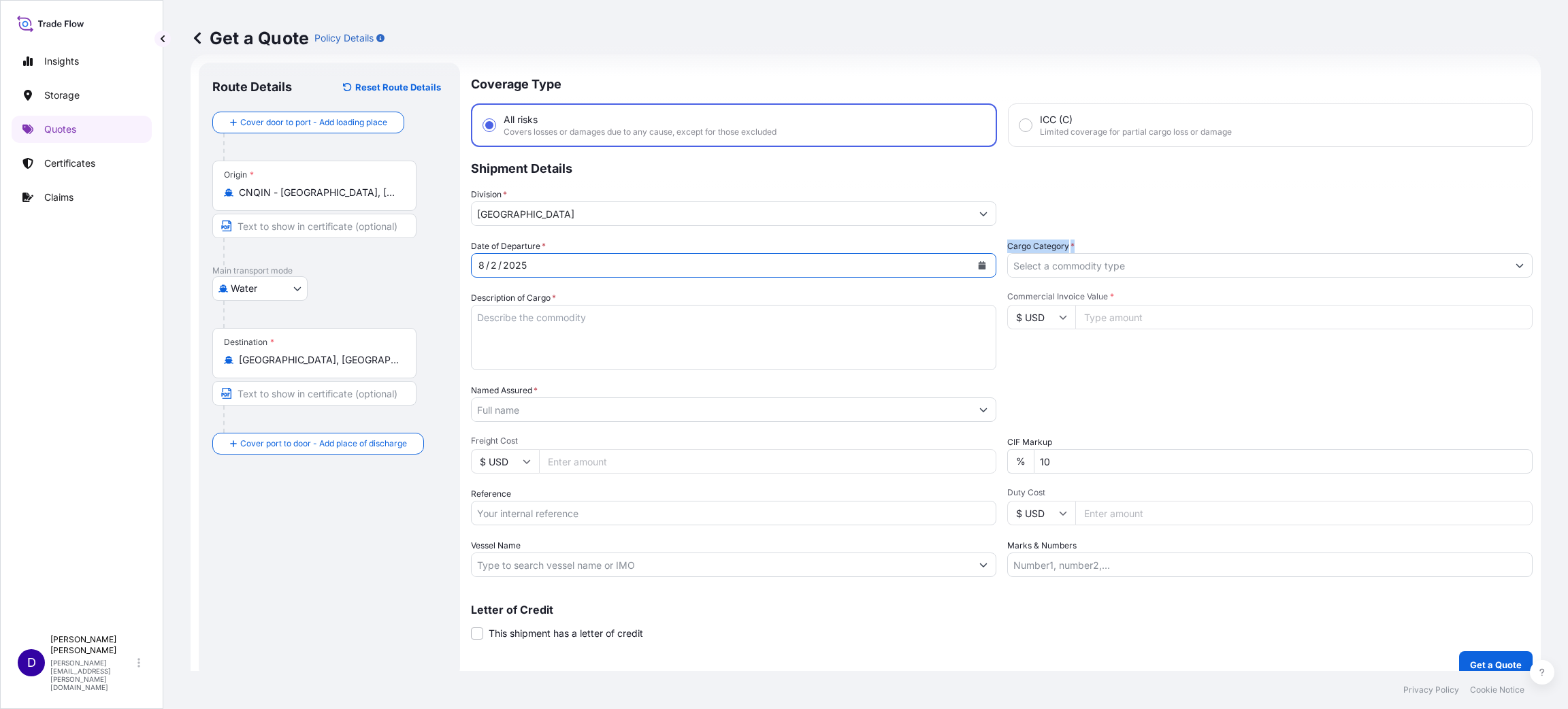
click at [993, 259] on div "Date of Departure * [DATE] Cargo Category * Description of Cargo * Commercial I…" at bounding box center [1001, 408] width 1062 height 337
click at [1011, 262] on input "Cargo Category *" at bounding box center [1257, 265] width 499 height 25
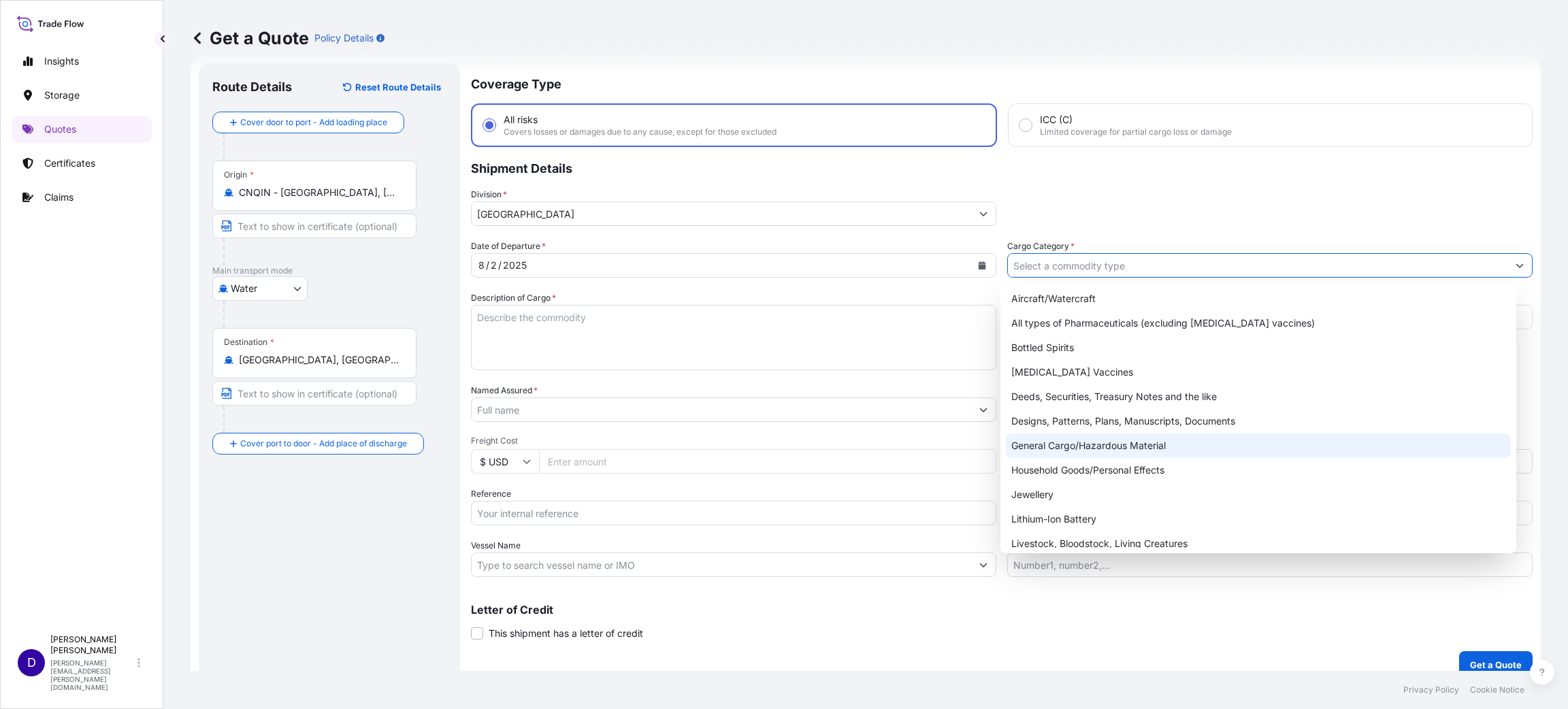
click at [1097, 440] on div "General Cargo/Hazardous Material" at bounding box center [1258, 446] width 505 height 25
type input "General Cargo/Hazardous Material"
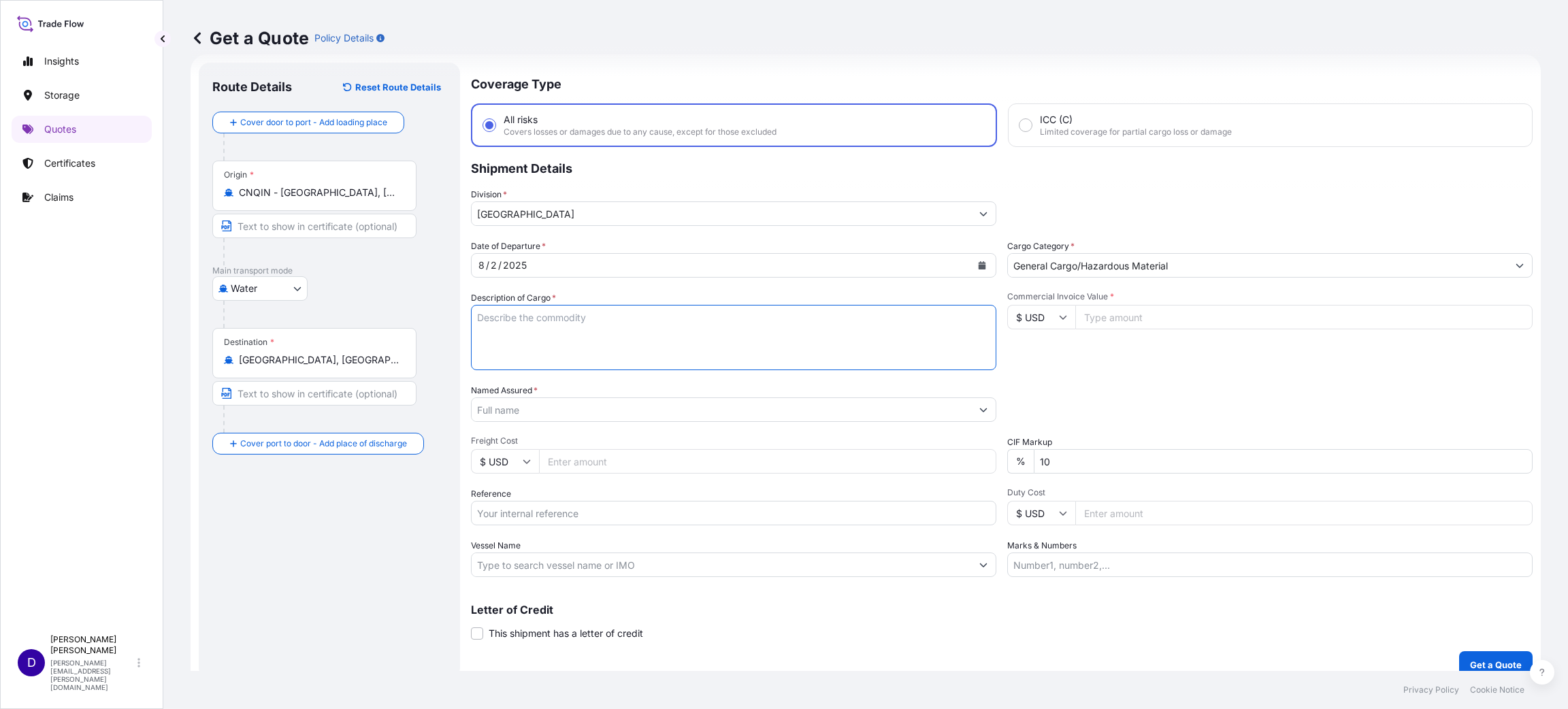
drag, startPoint x: 648, startPoint y: 336, endPoint x: 632, endPoint y: 333, distance: 16.3
click at [646, 336] on textarea "Description of Cargo *" at bounding box center [733, 337] width 525 height 66
type textarea "TIRES"
type input "43400.00"
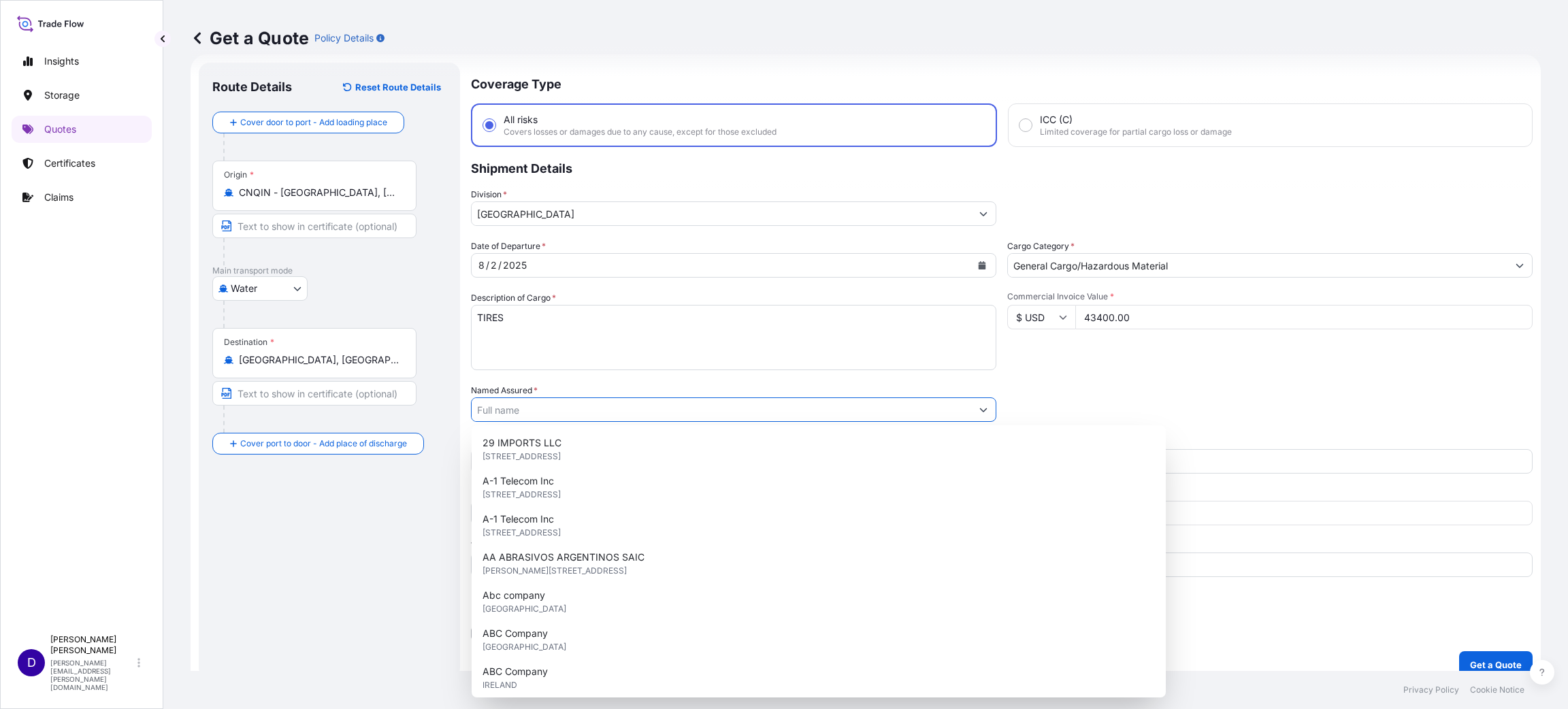
click at [568, 410] on input "Named Assured *" at bounding box center [721, 410] width 499 height 25
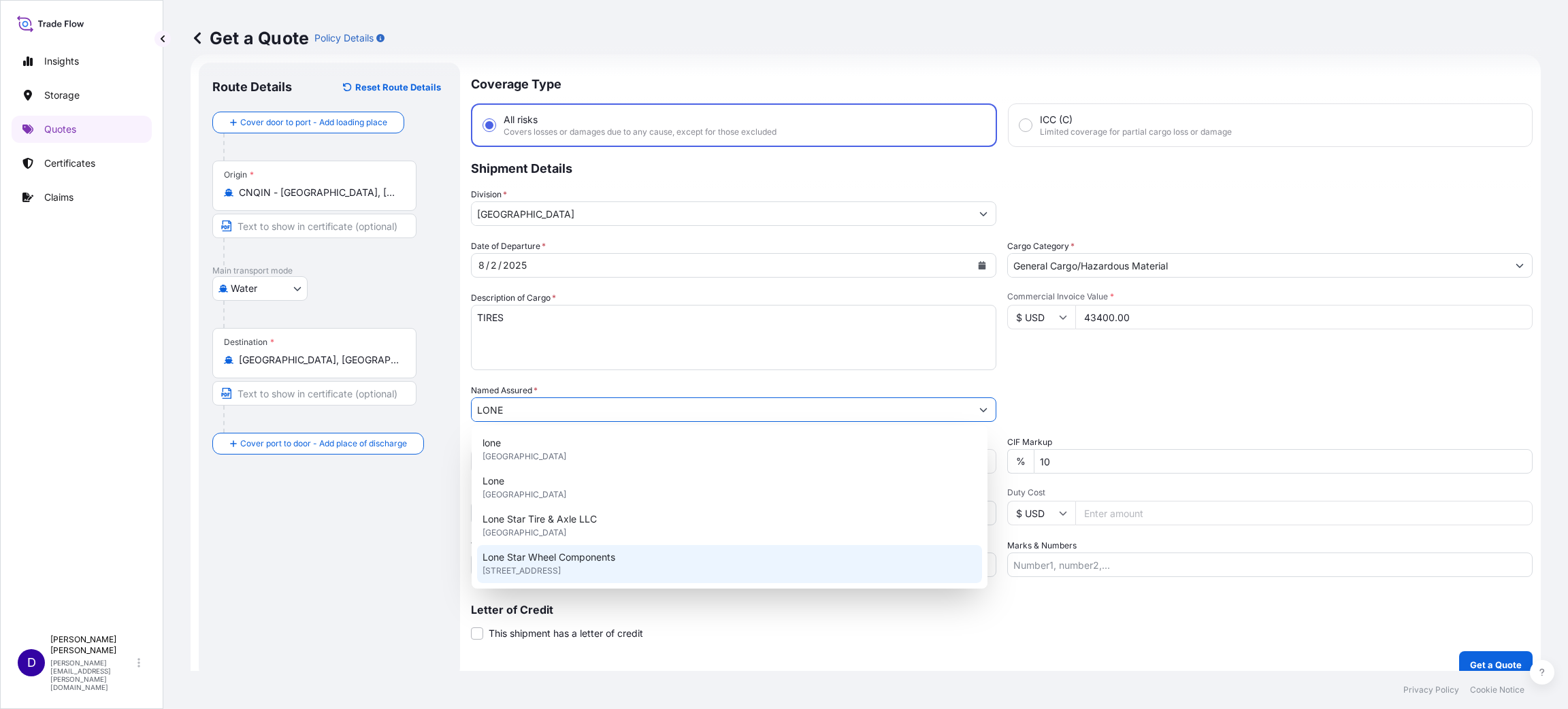
click at [538, 557] on span "Lone Star Wheel Components" at bounding box center [549, 557] width 133 height 14
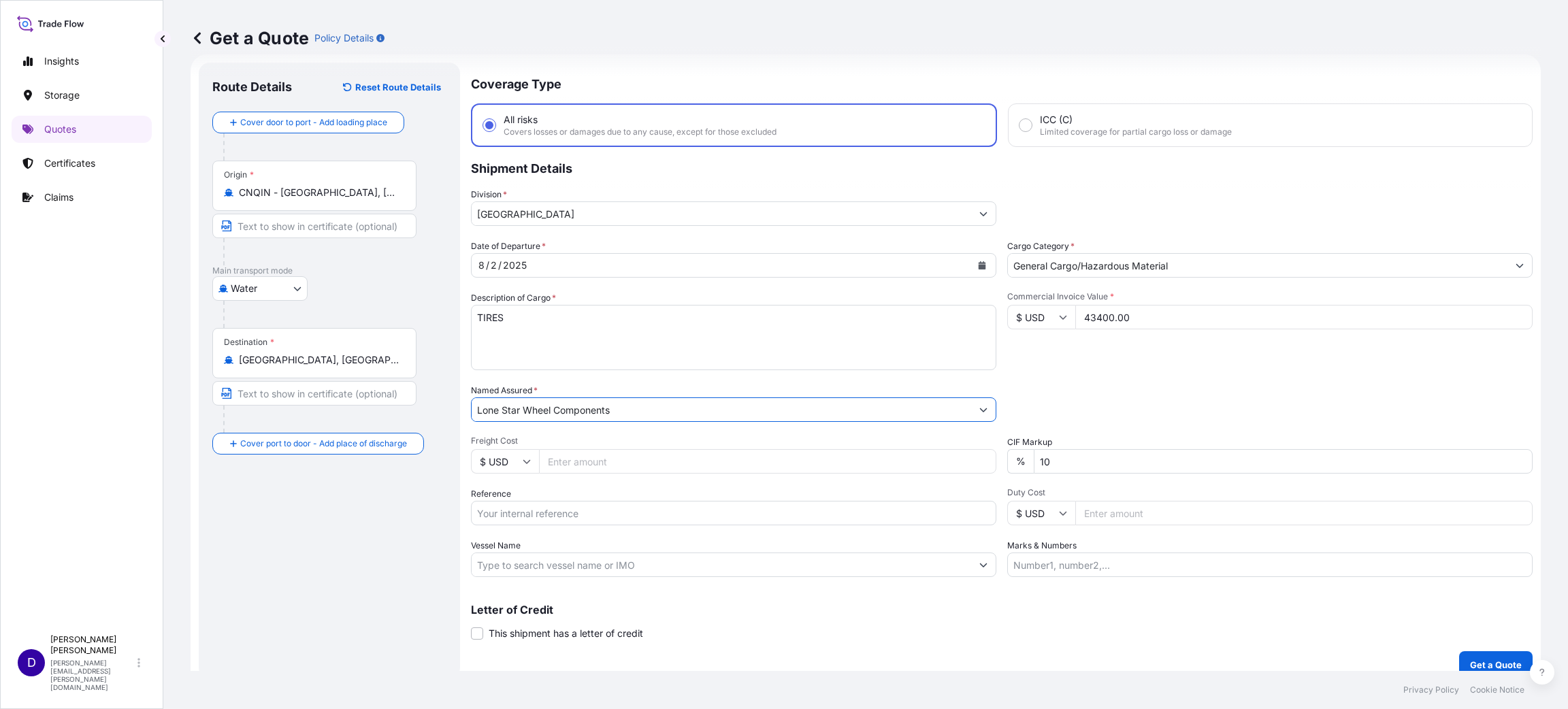
type input "Lone Star Wheel Components"
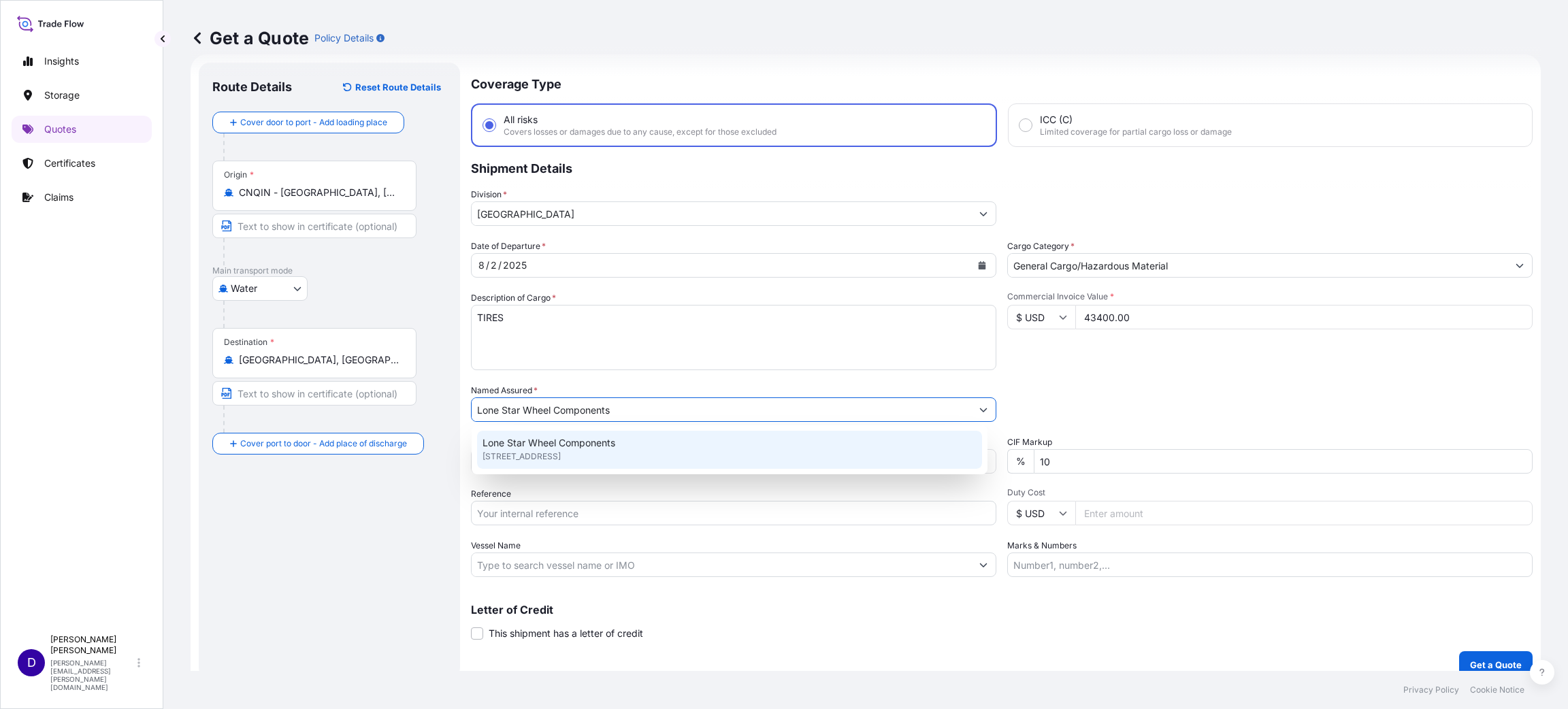
click at [552, 455] on span "[STREET_ADDRESS]" at bounding box center [521, 456] width 78 height 14
click at [544, 457] on span "[STREET_ADDRESS]" at bounding box center [521, 456] width 78 height 14
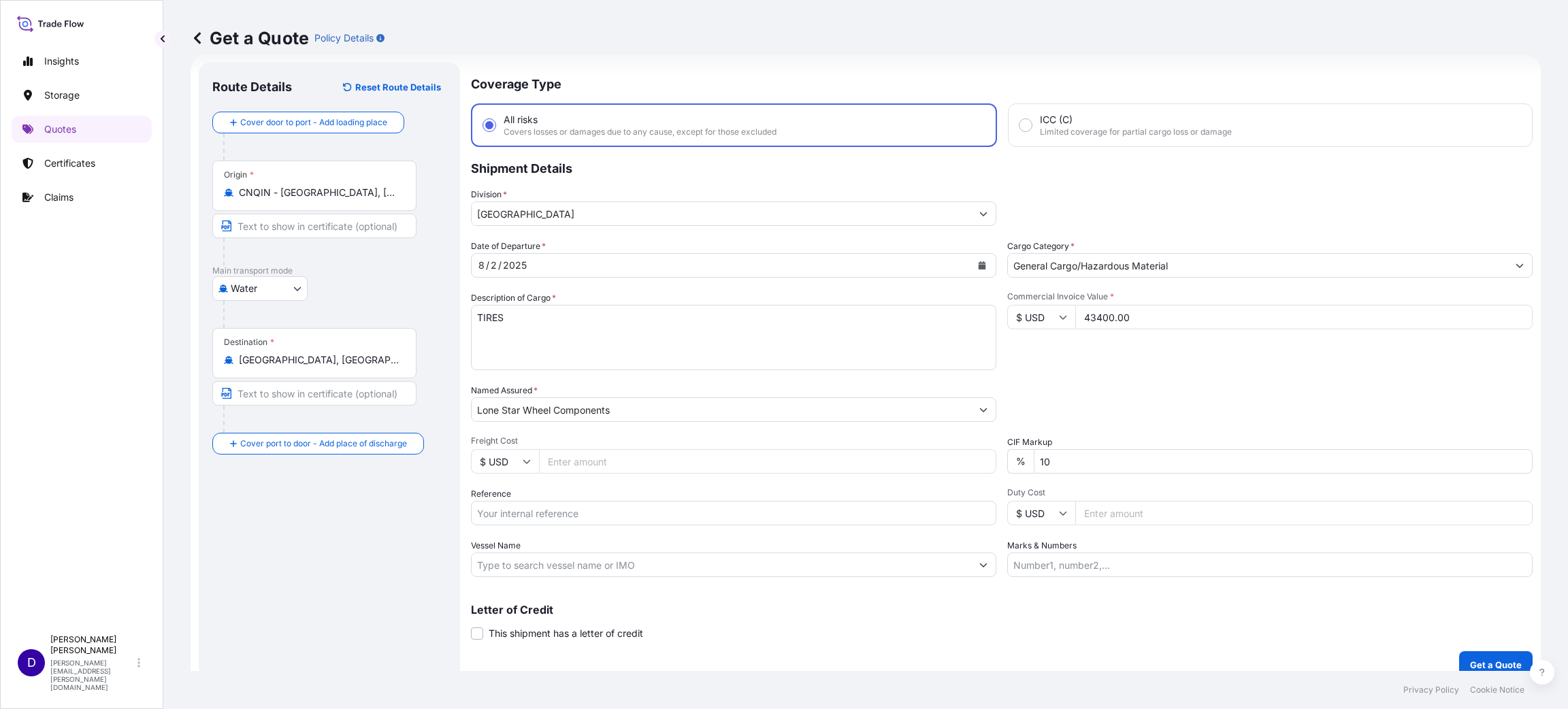
click at [609, 463] on input "Freight Cost" at bounding box center [768, 461] width 458 height 25
type input "5980.00"
click at [605, 512] on input "Reference" at bounding box center [733, 513] width 525 height 25
paste input "S25I157668"
type input "S25I157668"
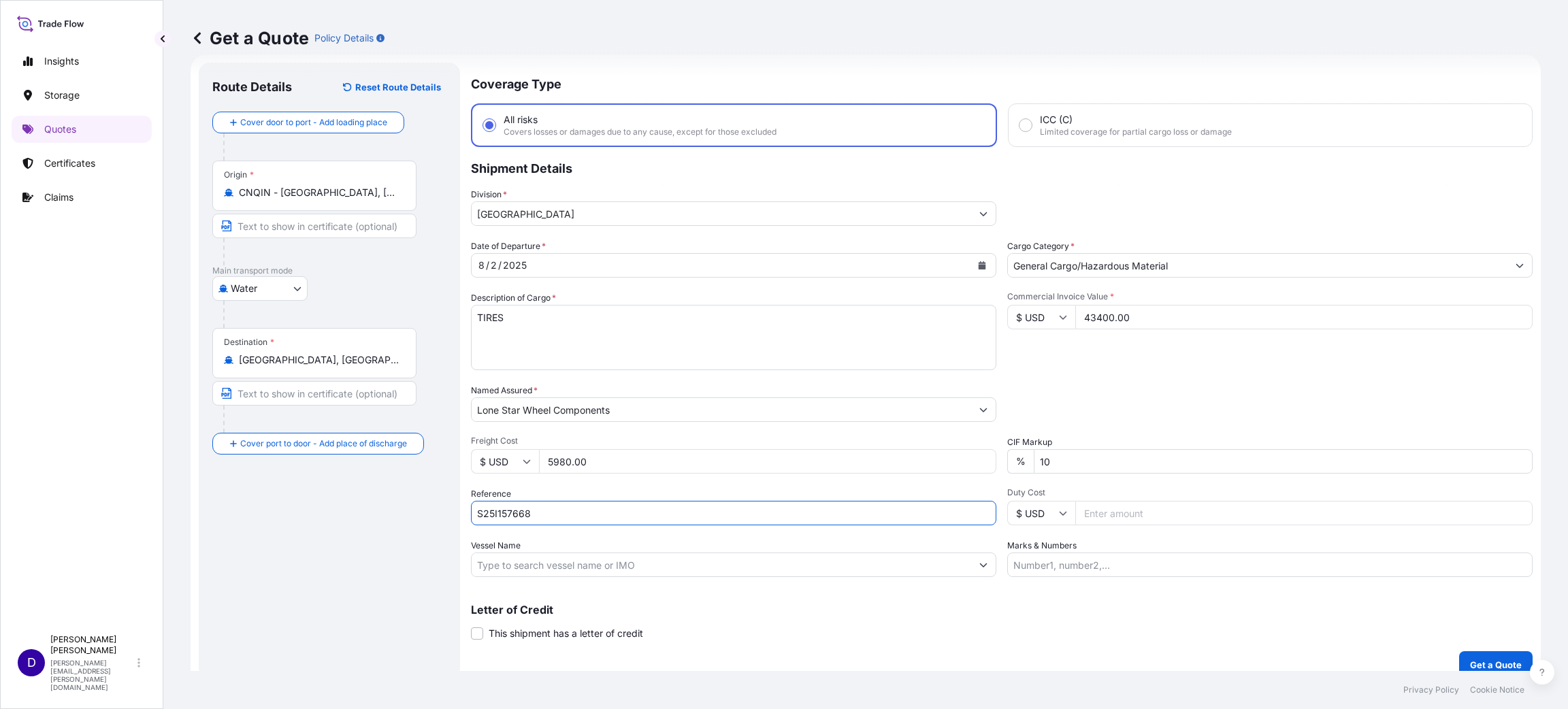
click at [1127, 506] on input "Duty Cost" at bounding box center [1304, 513] width 458 height 25
type input "25550.19"
click at [1477, 668] on p "Get a Quote" at bounding box center [1495, 665] width 52 height 14
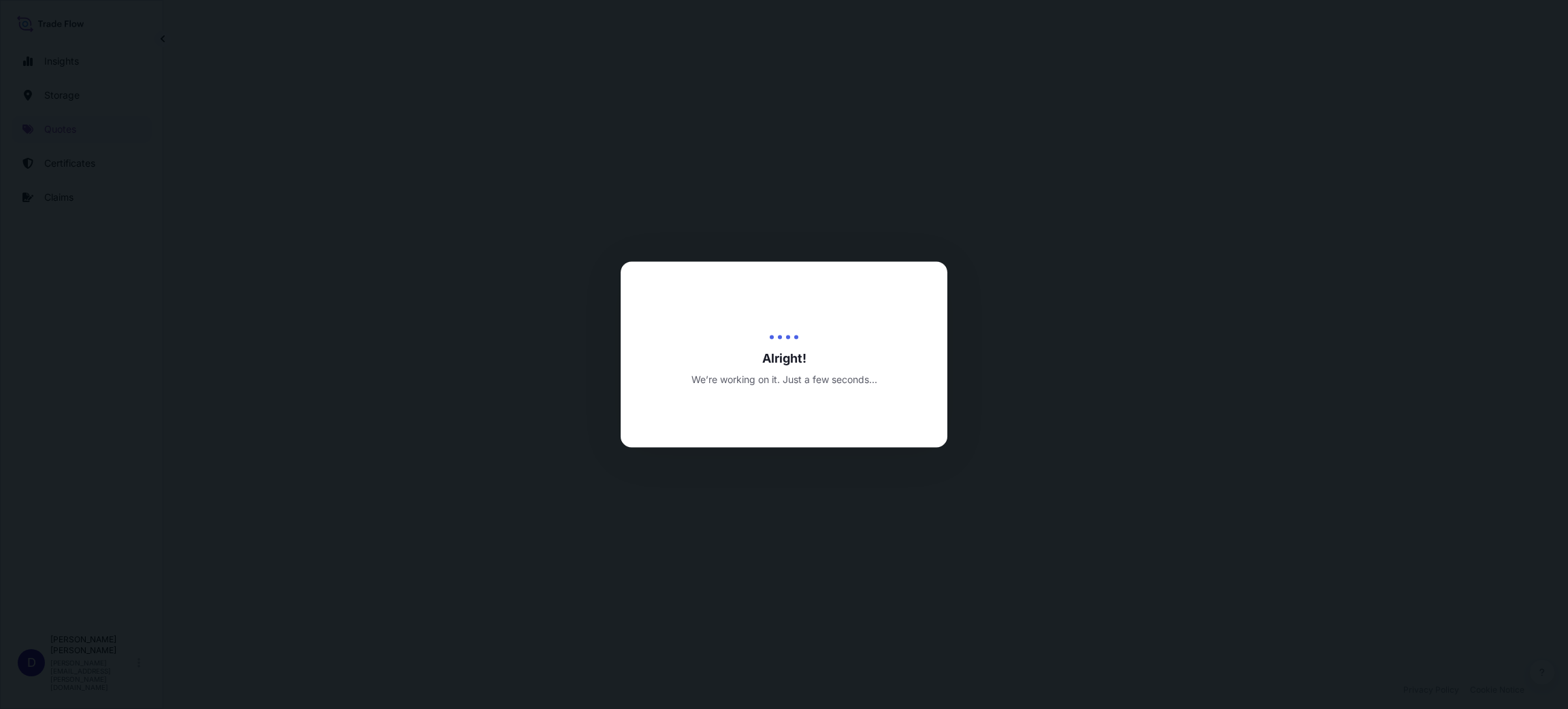
select select "Water"
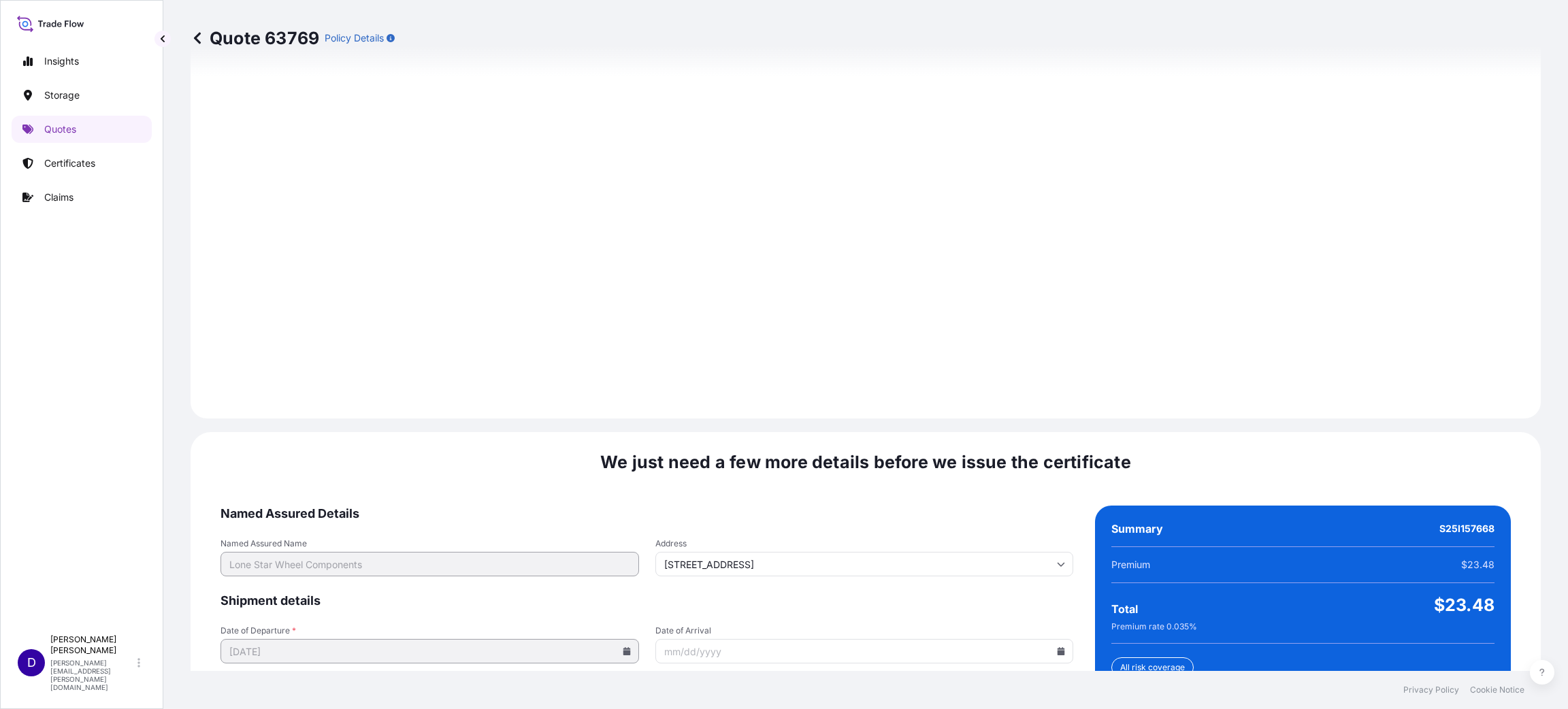
scroll to position [1868, 0]
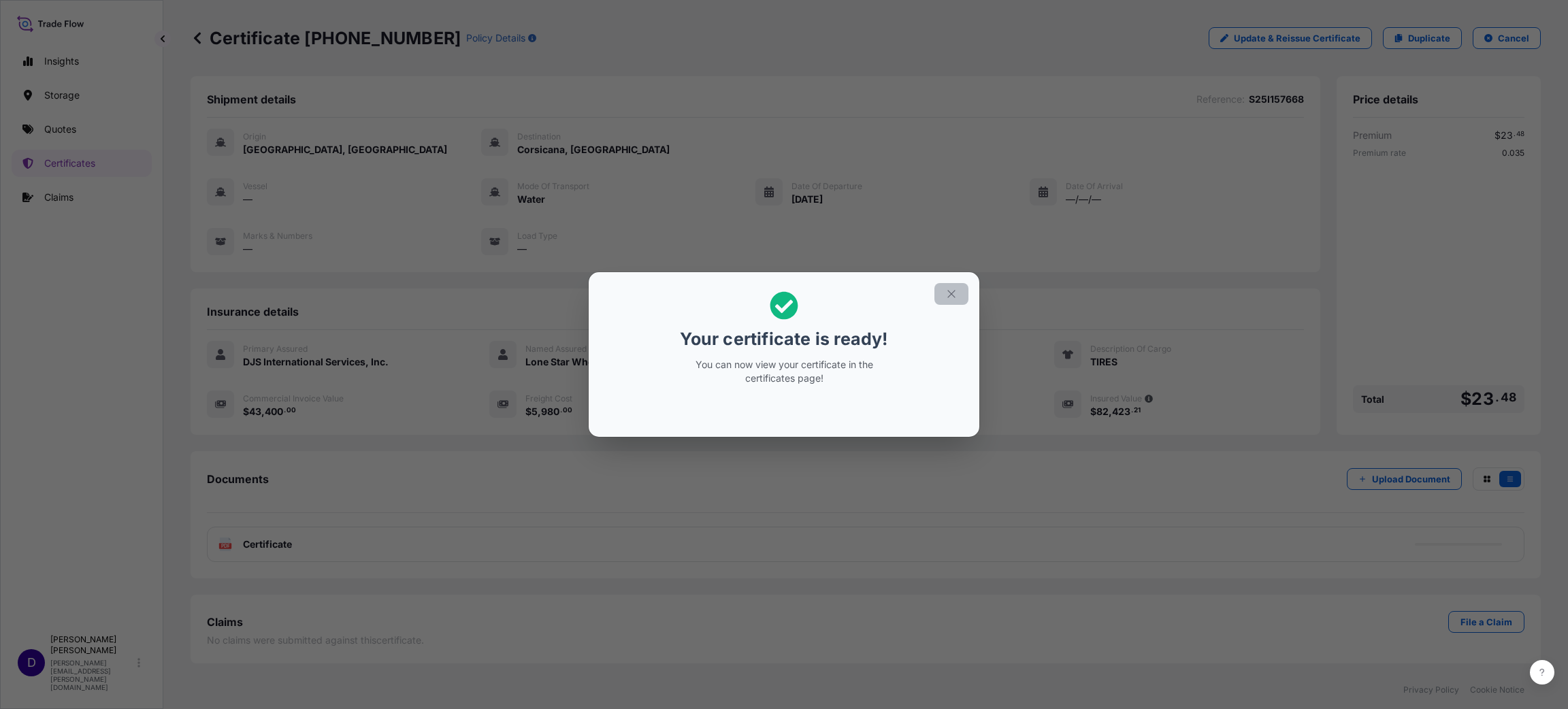
click at [950, 298] on icon "button" at bounding box center [951, 294] width 12 height 12
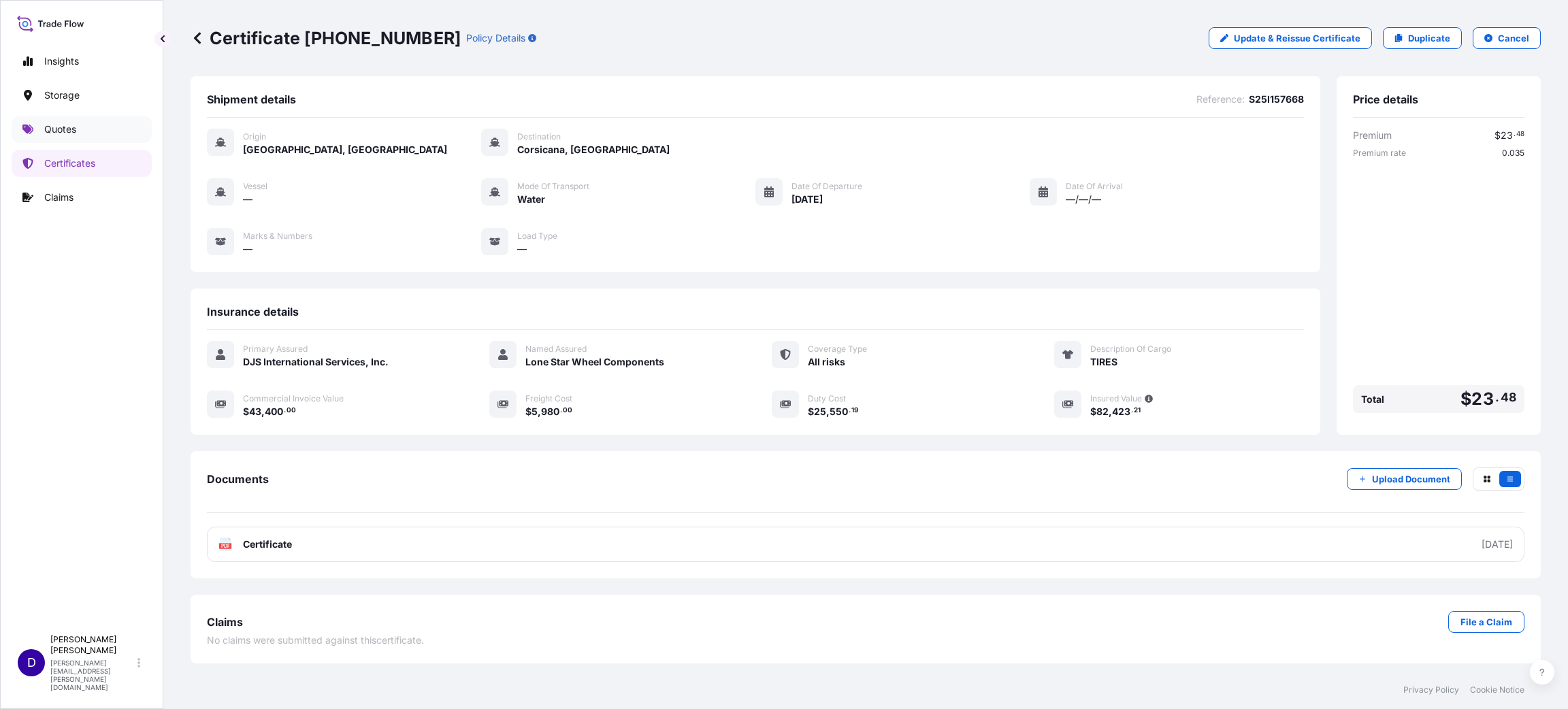
click at [67, 122] on p "Quotes" at bounding box center [60, 129] width 32 height 14
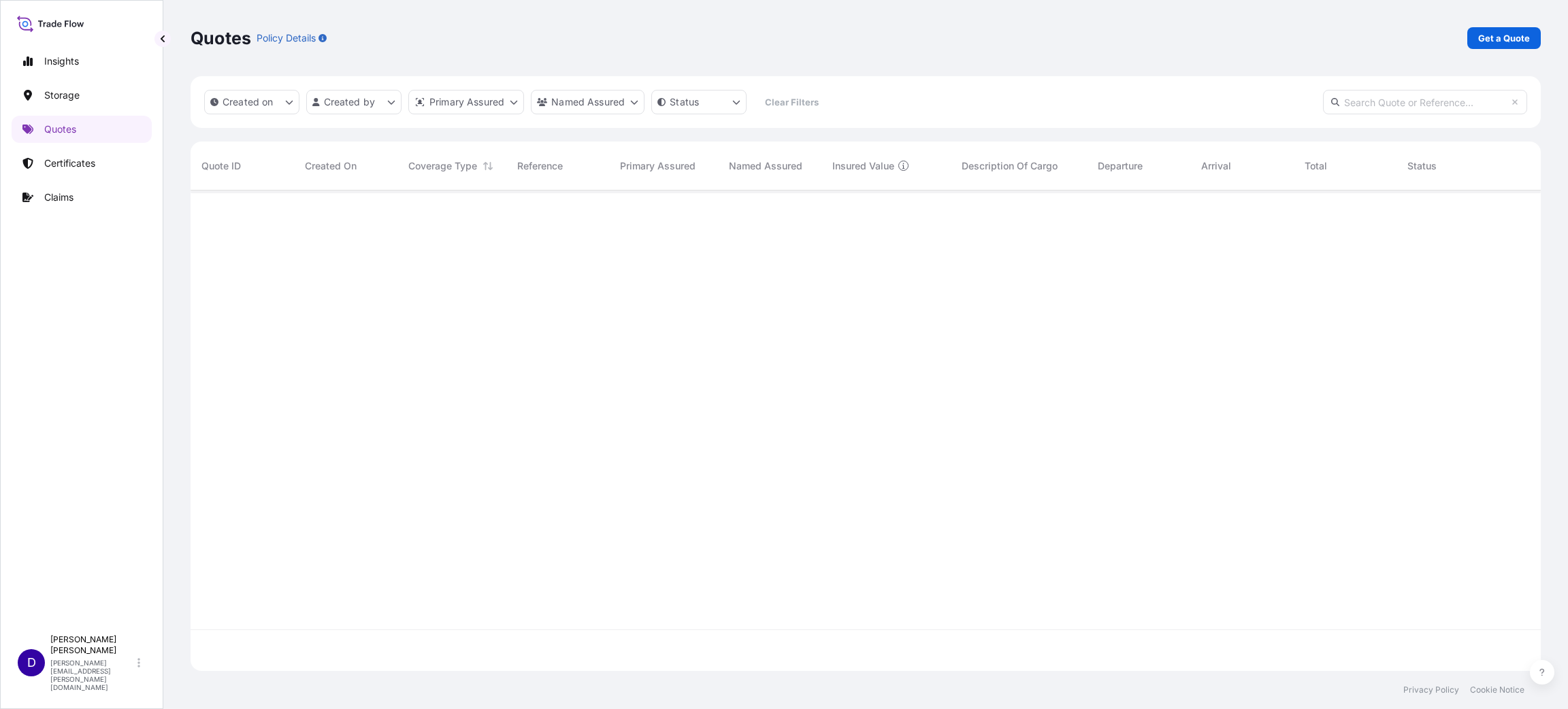
scroll to position [472, 1334]
click at [1487, 32] on p "Get a Quote" at bounding box center [1503, 38] width 52 height 14
select select "Water"
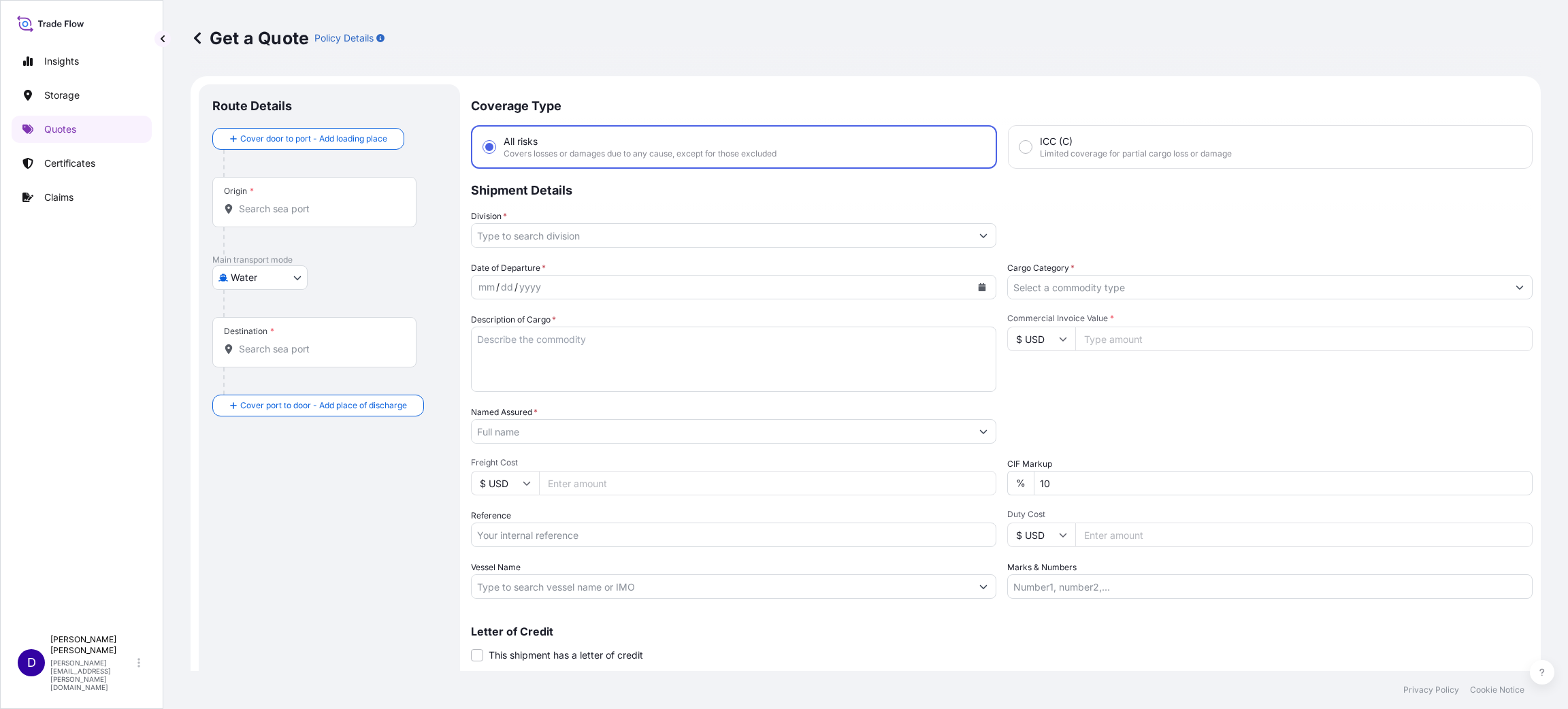
scroll to position [22, 0]
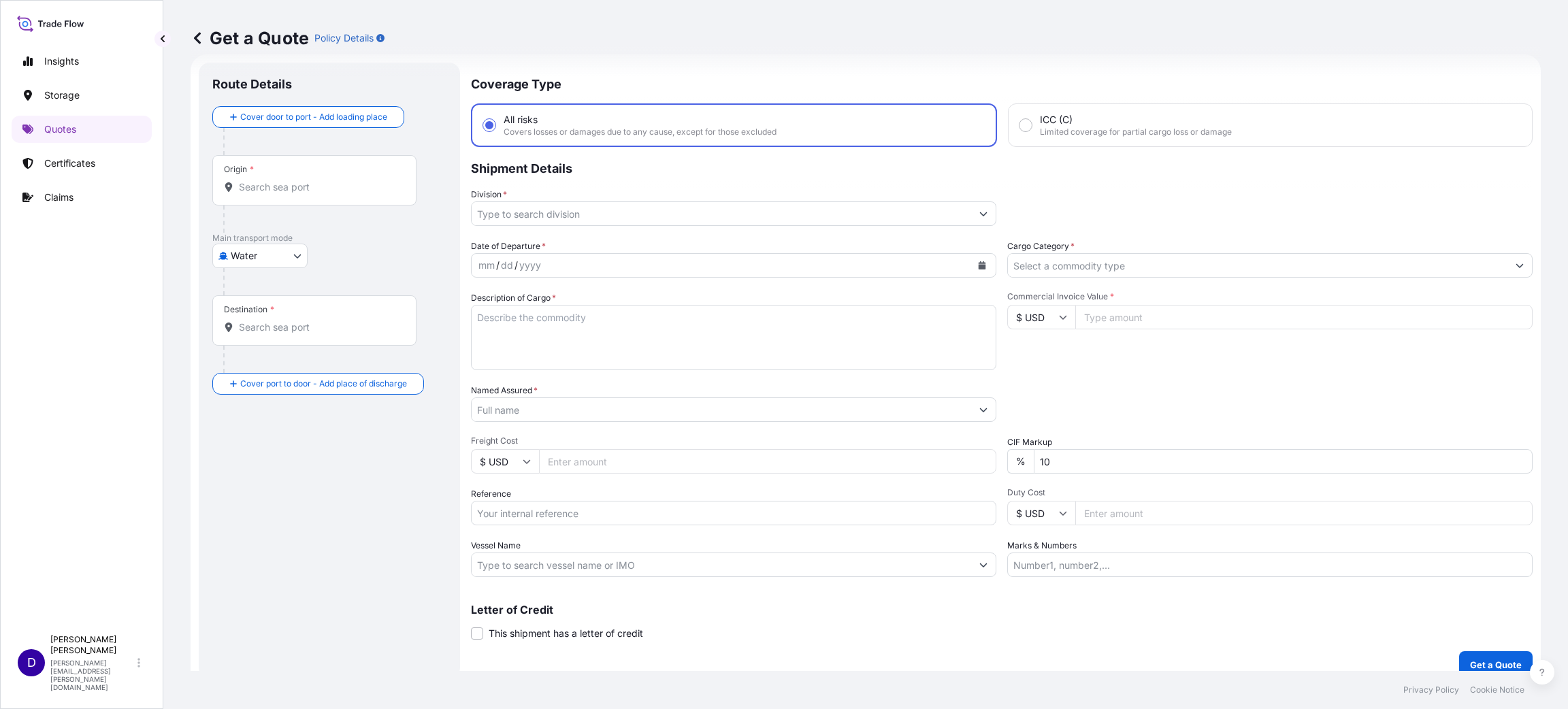
click at [366, 173] on div "Origin *" at bounding box center [314, 180] width 204 height 50
click at [366, 180] on input "Origin *" at bounding box center [319, 187] width 160 height 14
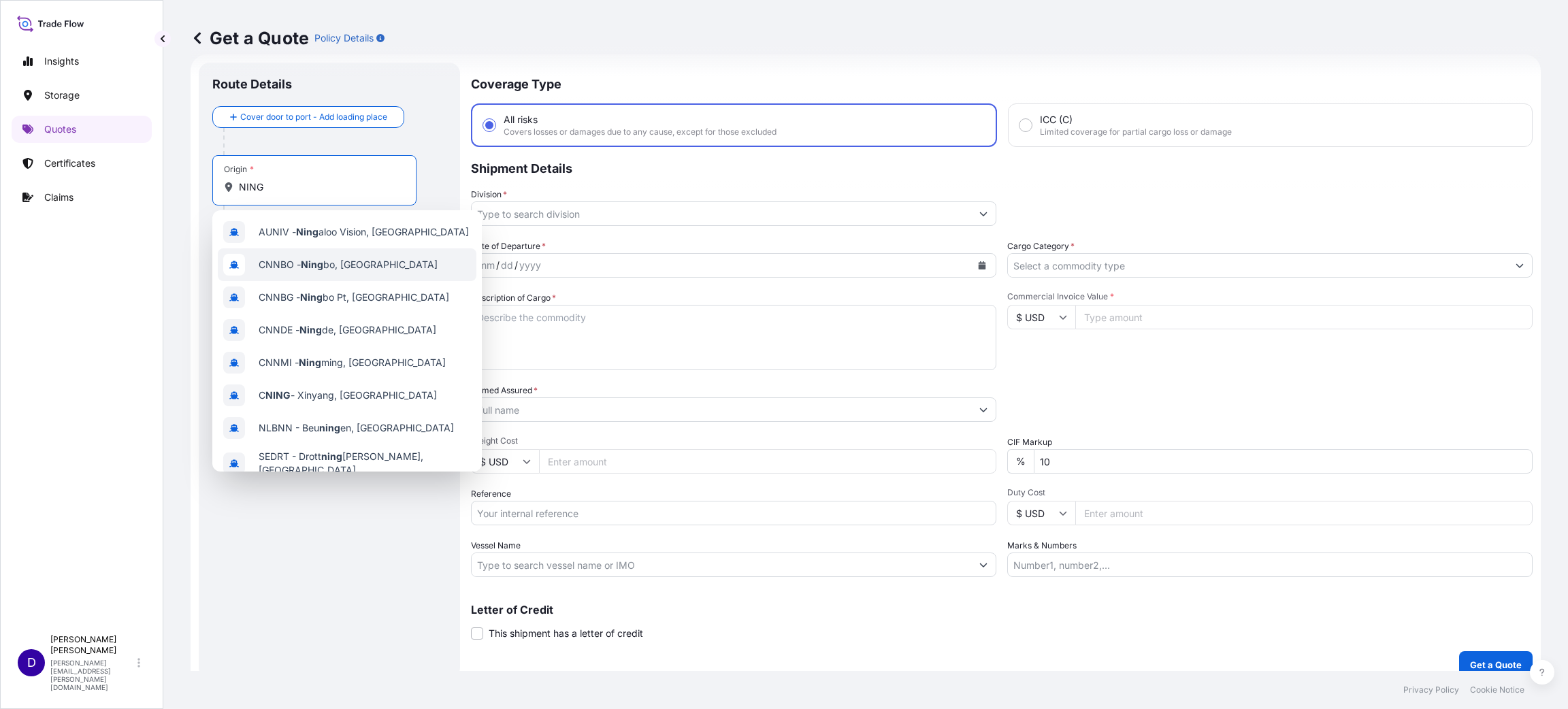
click at [275, 262] on span "CNNBO - [PERSON_NAME], [GEOGRAPHIC_DATA]" at bounding box center [348, 265] width 179 height 14
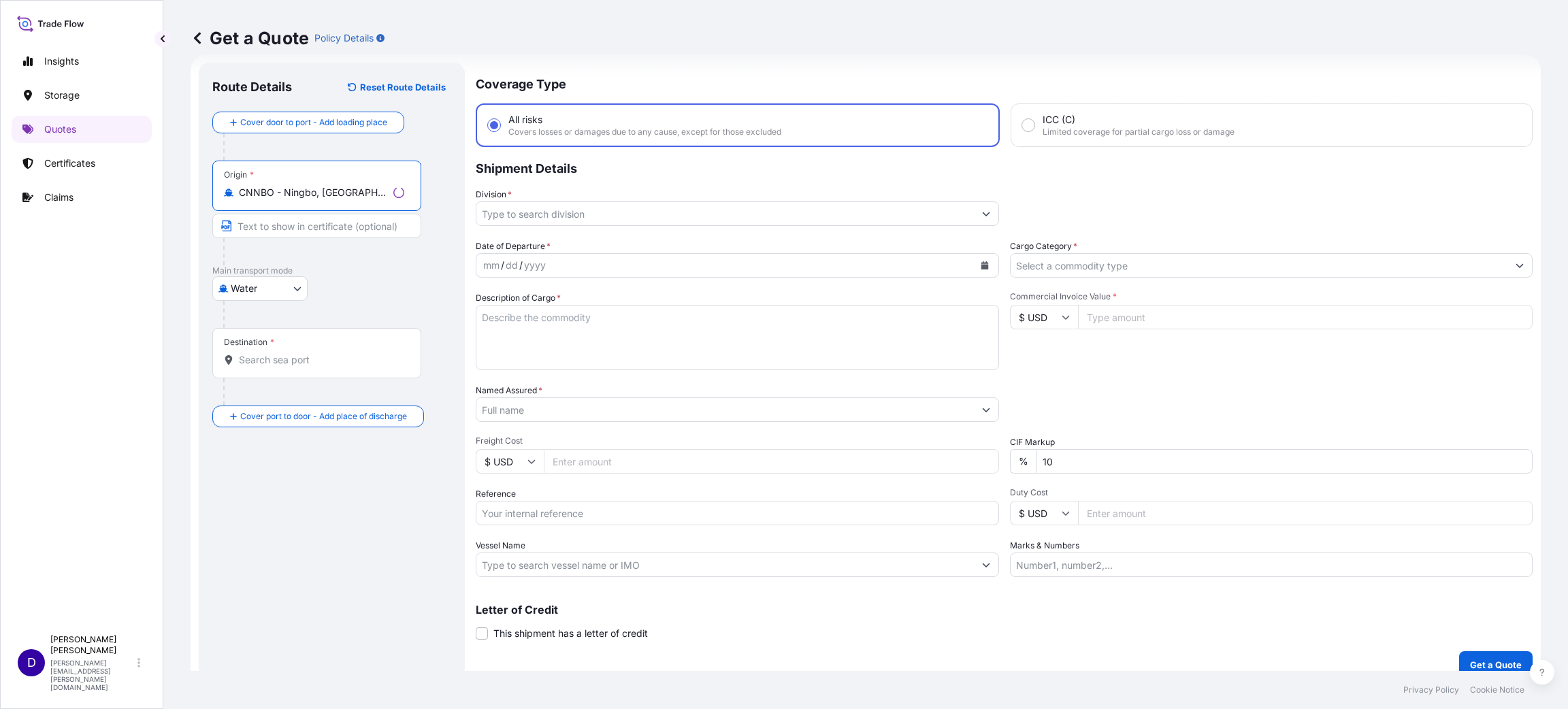
type input "CNNBO - Ningbo, [GEOGRAPHIC_DATA]"
click at [268, 359] on input "Destination *" at bounding box center [321, 360] width 165 height 14
click at [315, 406] on span "USHOU / IAH - [GEOGRAPHIC_DATA], [GEOGRAPHIC_DATA]" at bounding box center [364, 408] width 212 height 27
type input "USHOU / IAH - [GEOGRAPHIC_DATA], [GEOGRAPHIC_DATA]"
click at [567, 218] on input "Division *" at bounding box center [725, 214] width 498 height 25
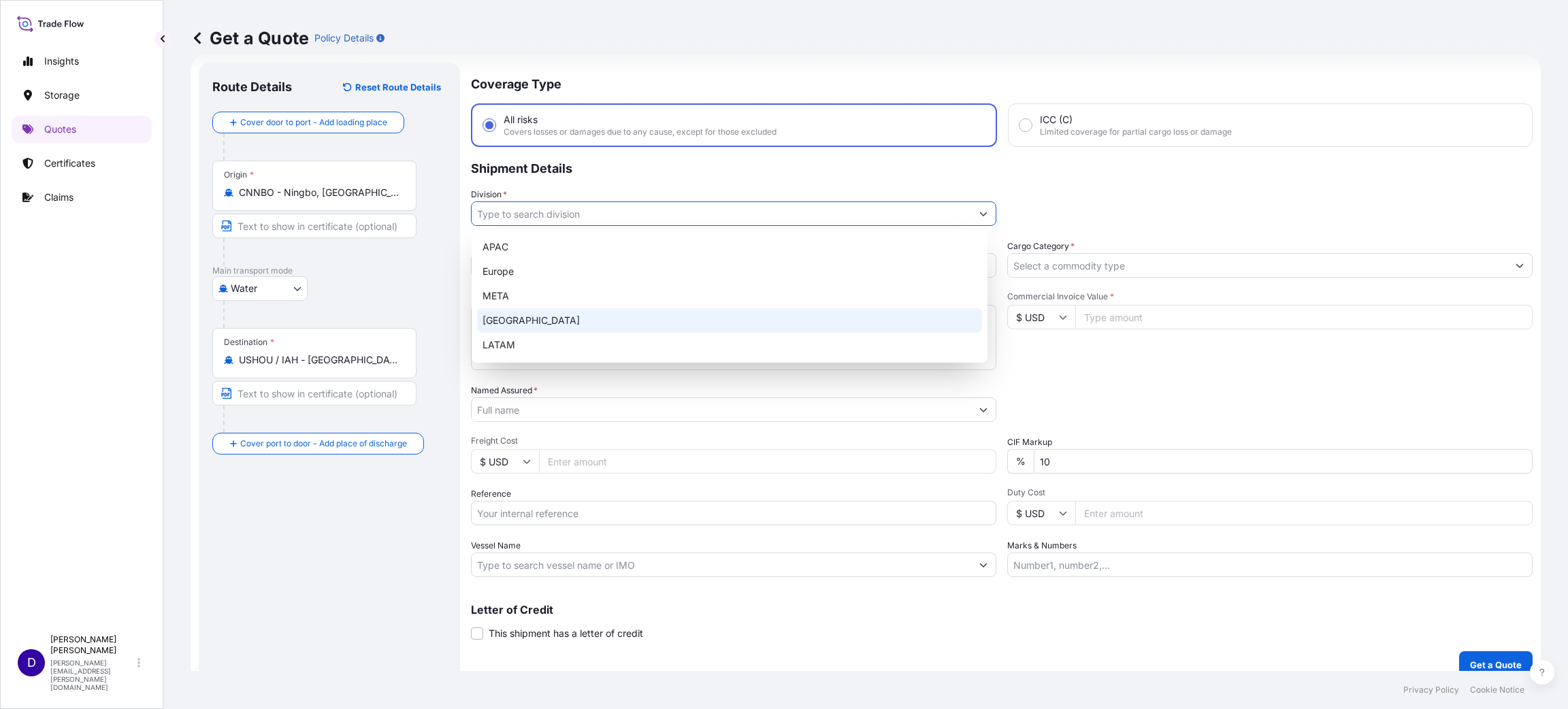
click at [528, 314] on div "[GEOGRAPHIC_DATA]" at bounding box center [729, 321] width 505 height 25
type input "[GEOGRAPHIC_DATA]"
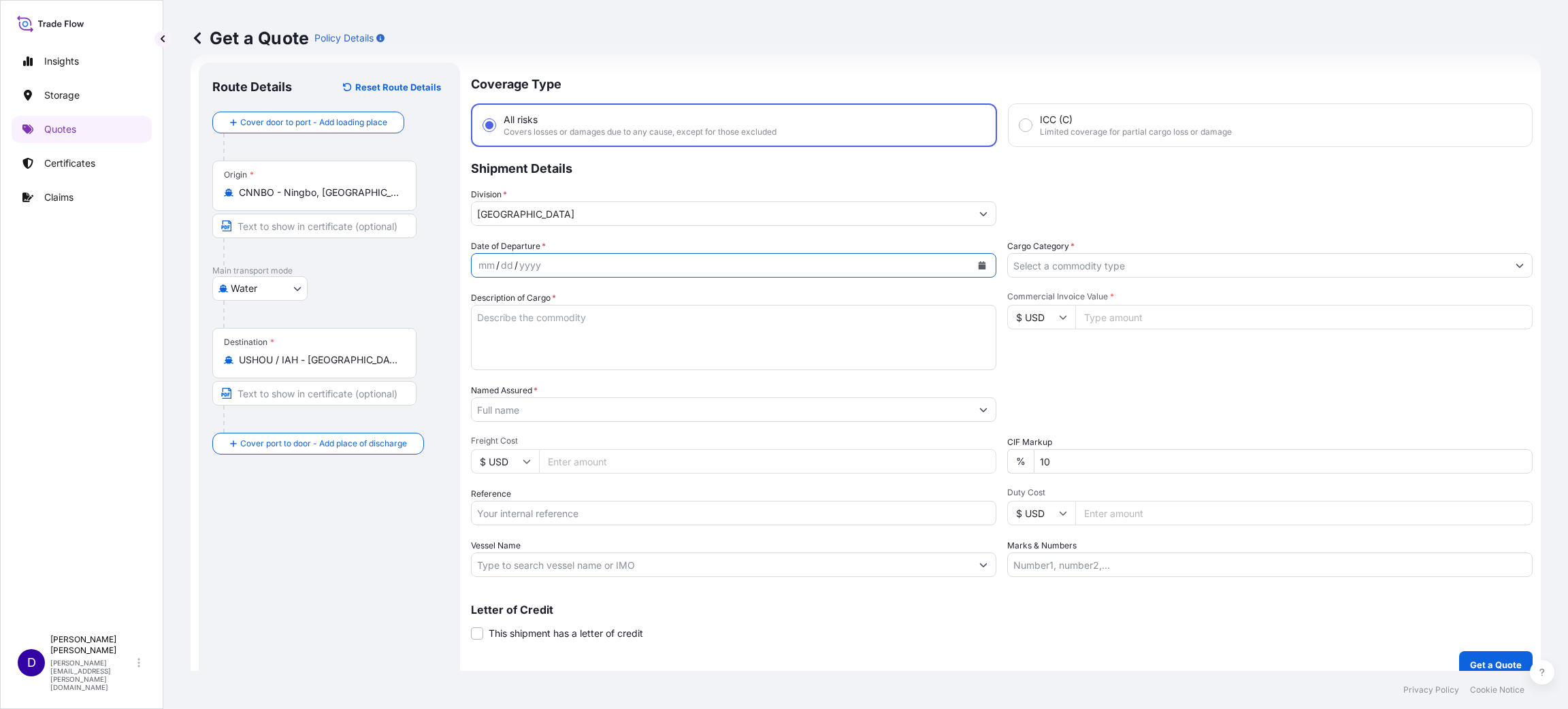
click at [979, 262] on icon "Calendar" at bounding box center [982, 265] width 7 height 8
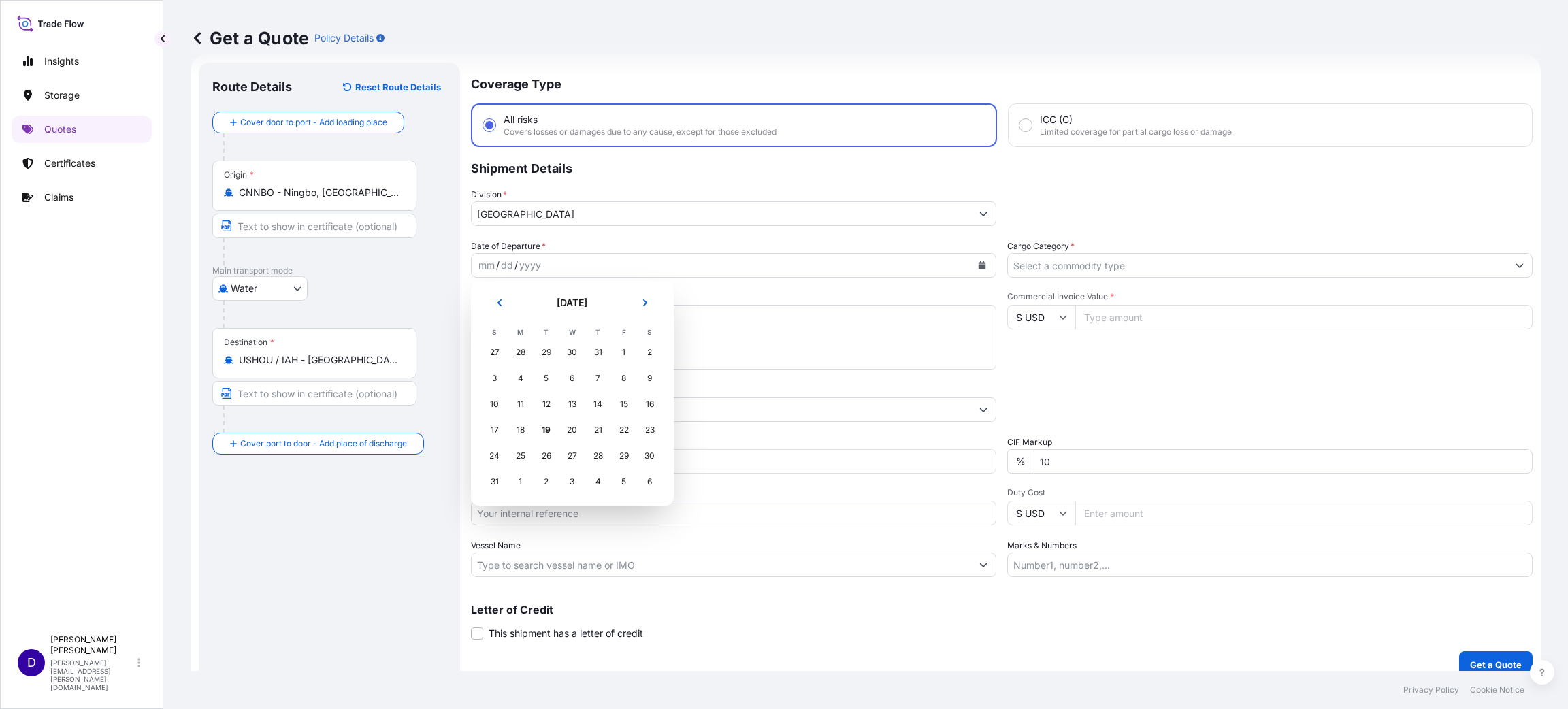
click at [651, 340] on td "2" at bounding box center [649, 352] width 26 height 26
click at [650, 348] on div "2" at bounding box center [650, 353] width 25 height 25
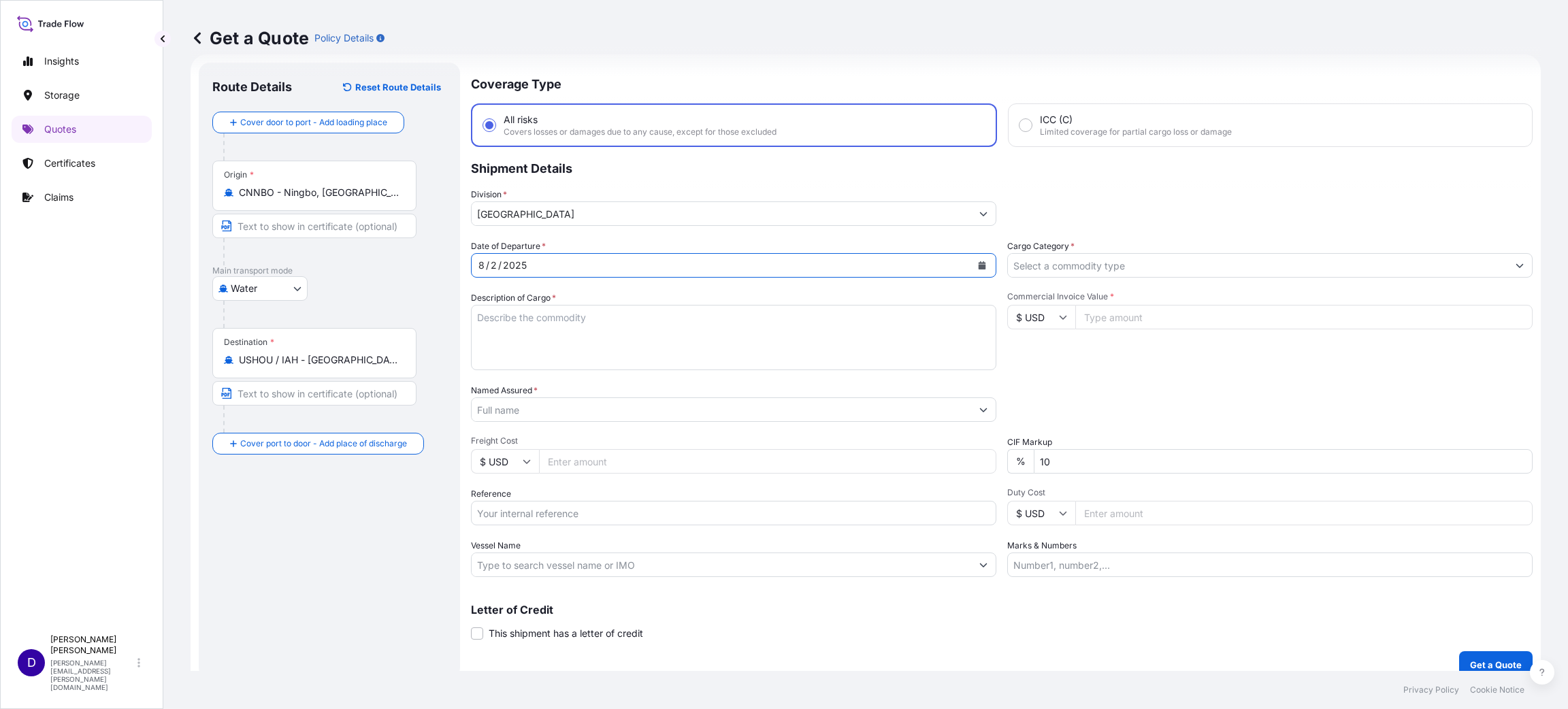
click at [1125, 263] on input "Cargo Category *" at bounding box center [1257, 265] width 499 height 25
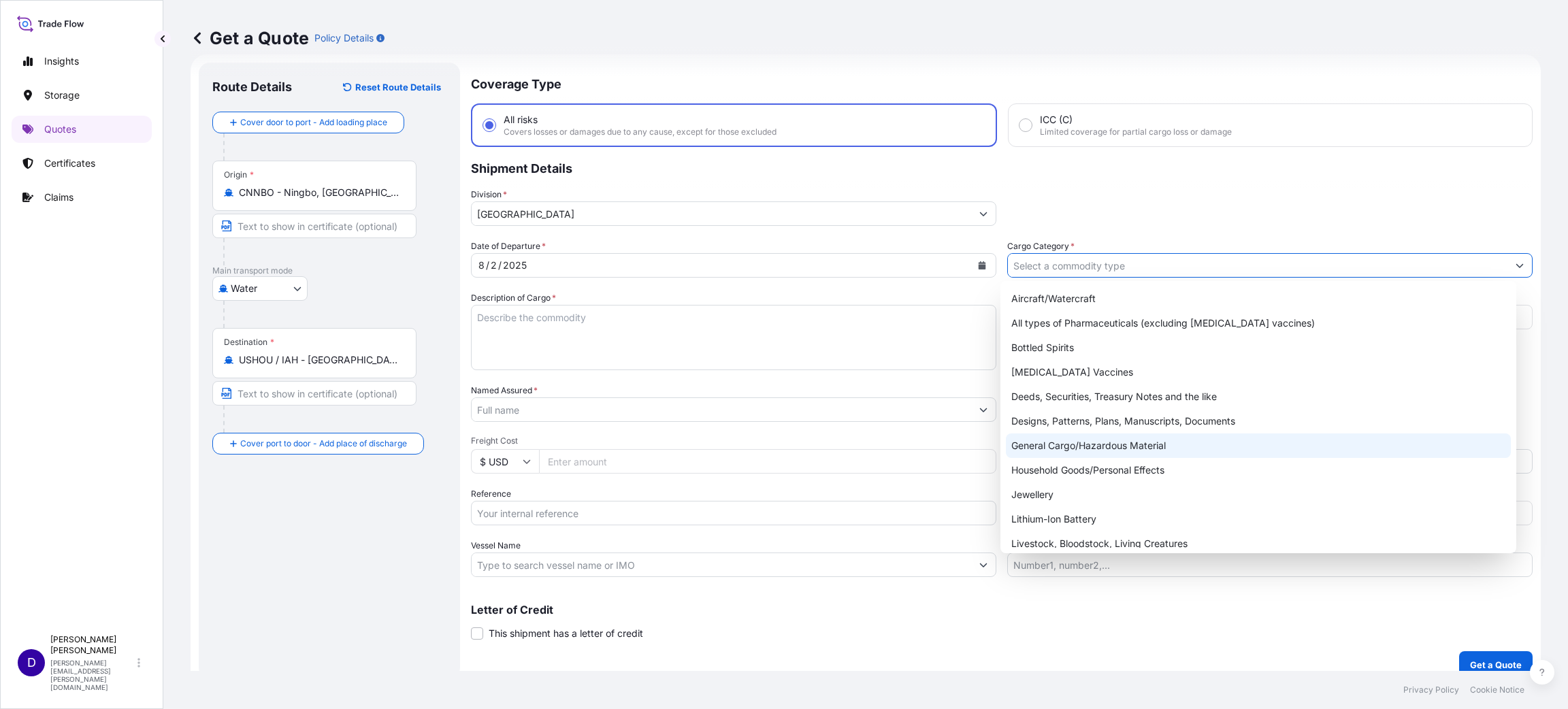
click at [1083, 442] on div "General Cargo/Hazardous Material" at bounding box center [1258, 446] width 505 height 25
type input "General Cargo/Hazardous Material"
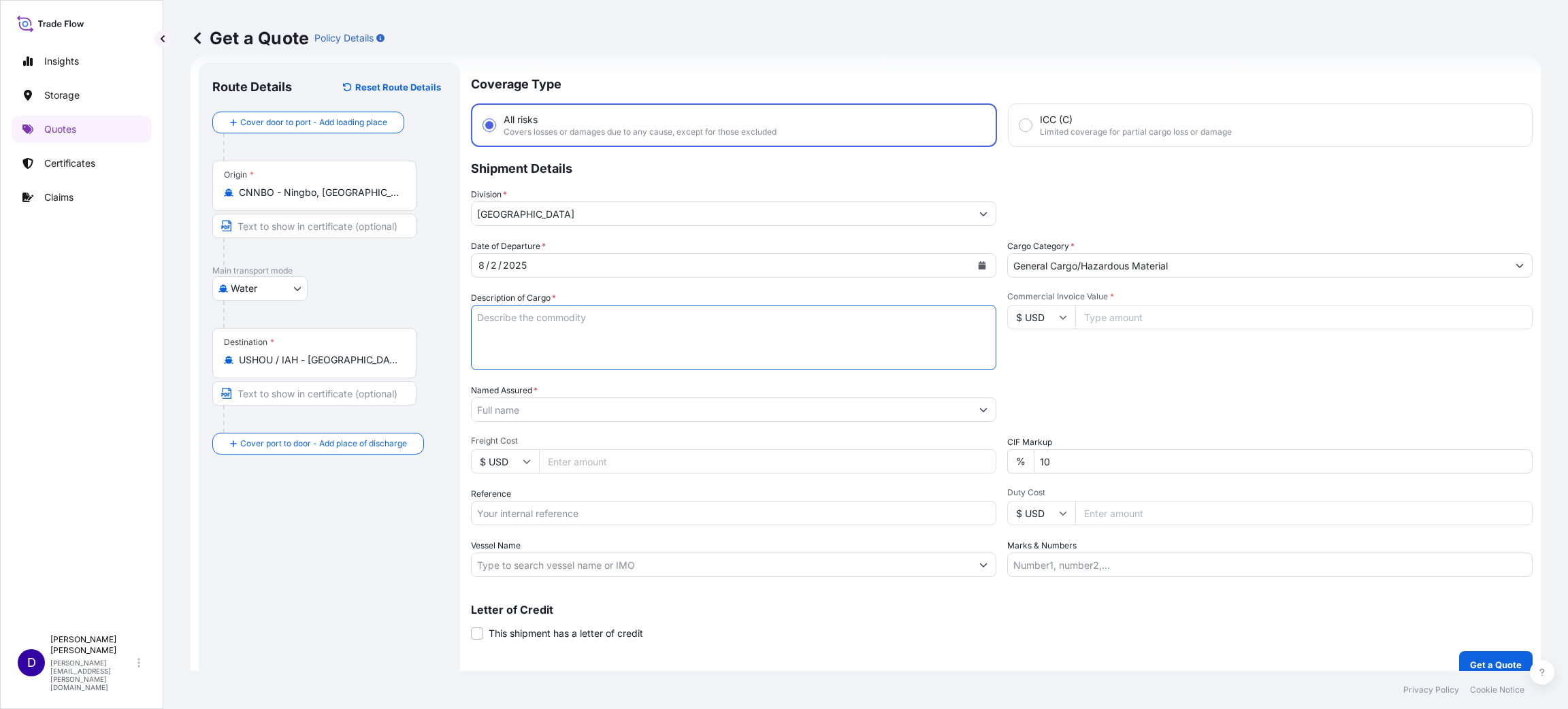
click at [628, 338] on textarea "Description of Cargo *" at bounding box center [733, 337] width 525 height 66
type textarea "HOLIDAY DECORATIONS"
type input "102306.00"
click at [530, 407] on input "Named Assured *" at bounding box center [721, 410] width 499 height 25
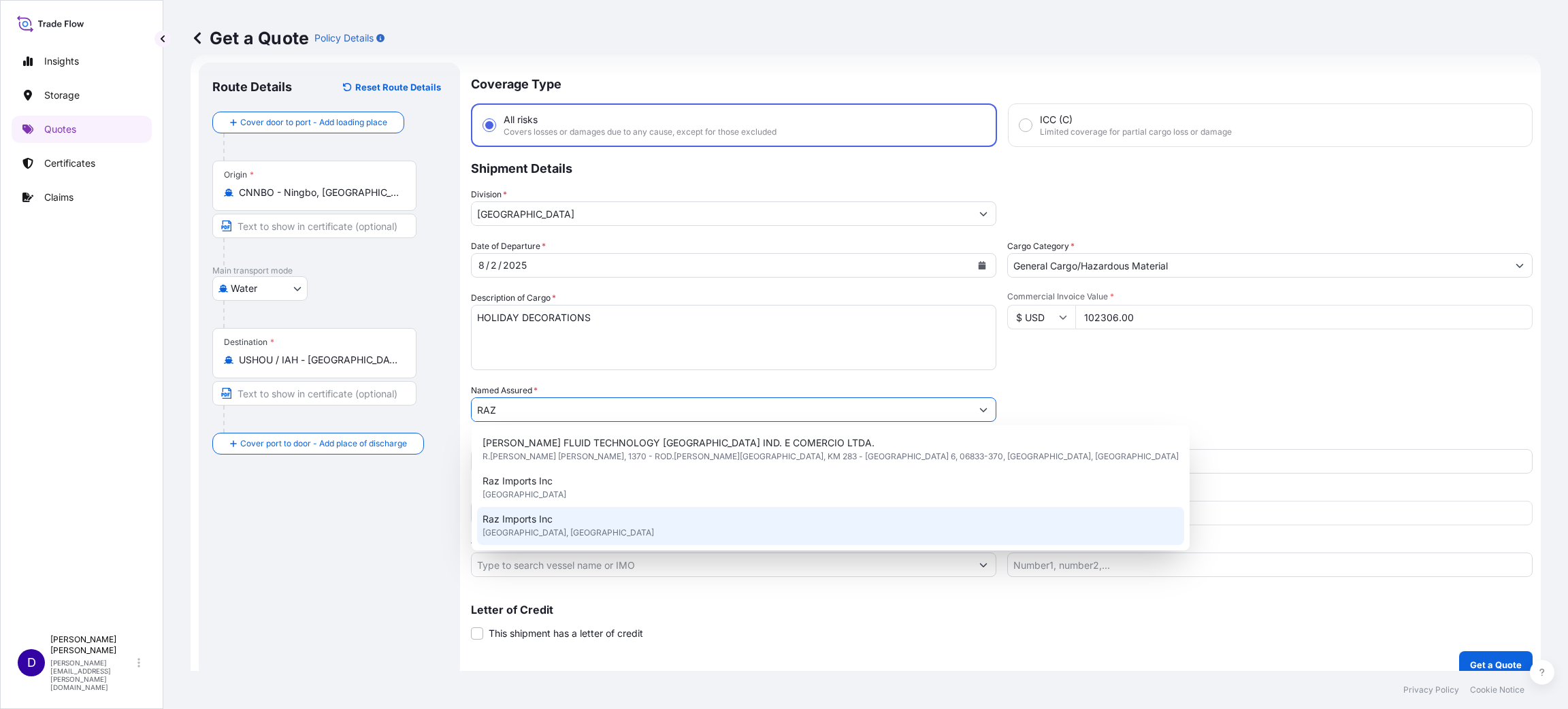
click at [528, 525] on span "Raz Imports Inc" at bounding box center [517, 519] width 70 height 14
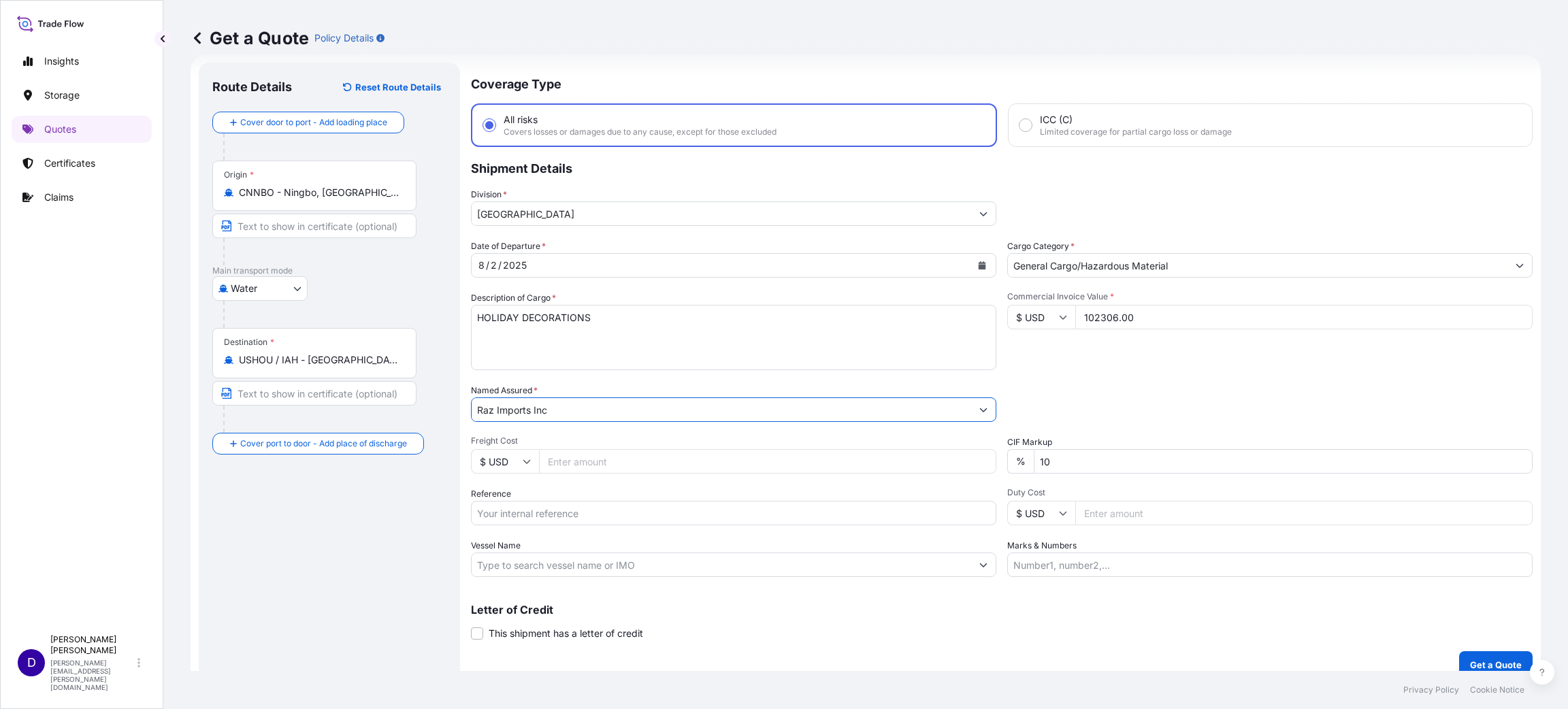
type input "Raz Imports Inc"
click at [662, 460] on input "Freight Cost" at bounding box center [768, 461] width 458 height 25
type input "9300.00"
click at [611, 514] on input "Reference" at bounding box center [733, 513] width 525 height 25
paste input "B25I155520"
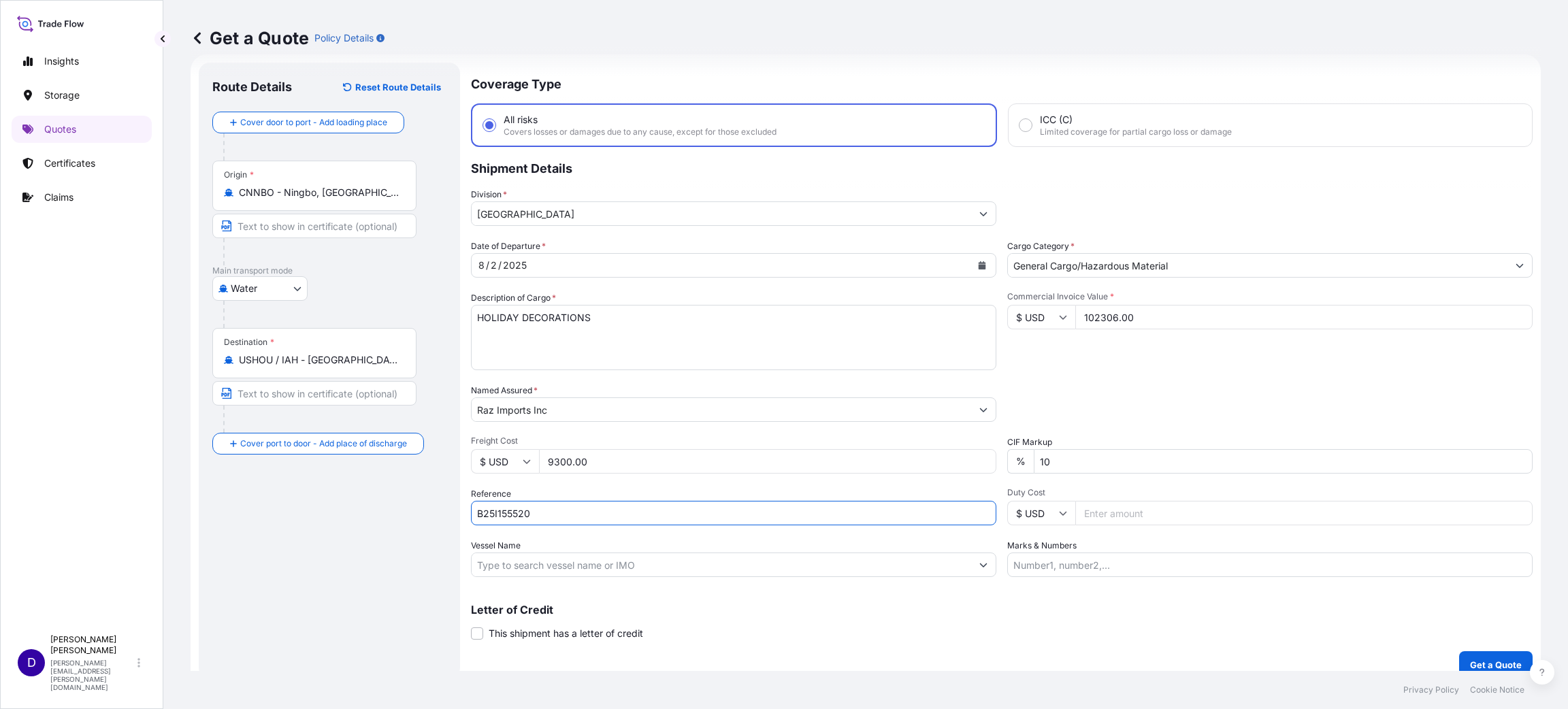
type input "B25I155520"
click at [1091, 510] on input "Duty Cost" at bounding box center [1304, 513] width 458 height 25
type input "44758.70"
click at [1473, 661] on p "Get a Quote" at bounding box center [1495, 665] width 52 height 14
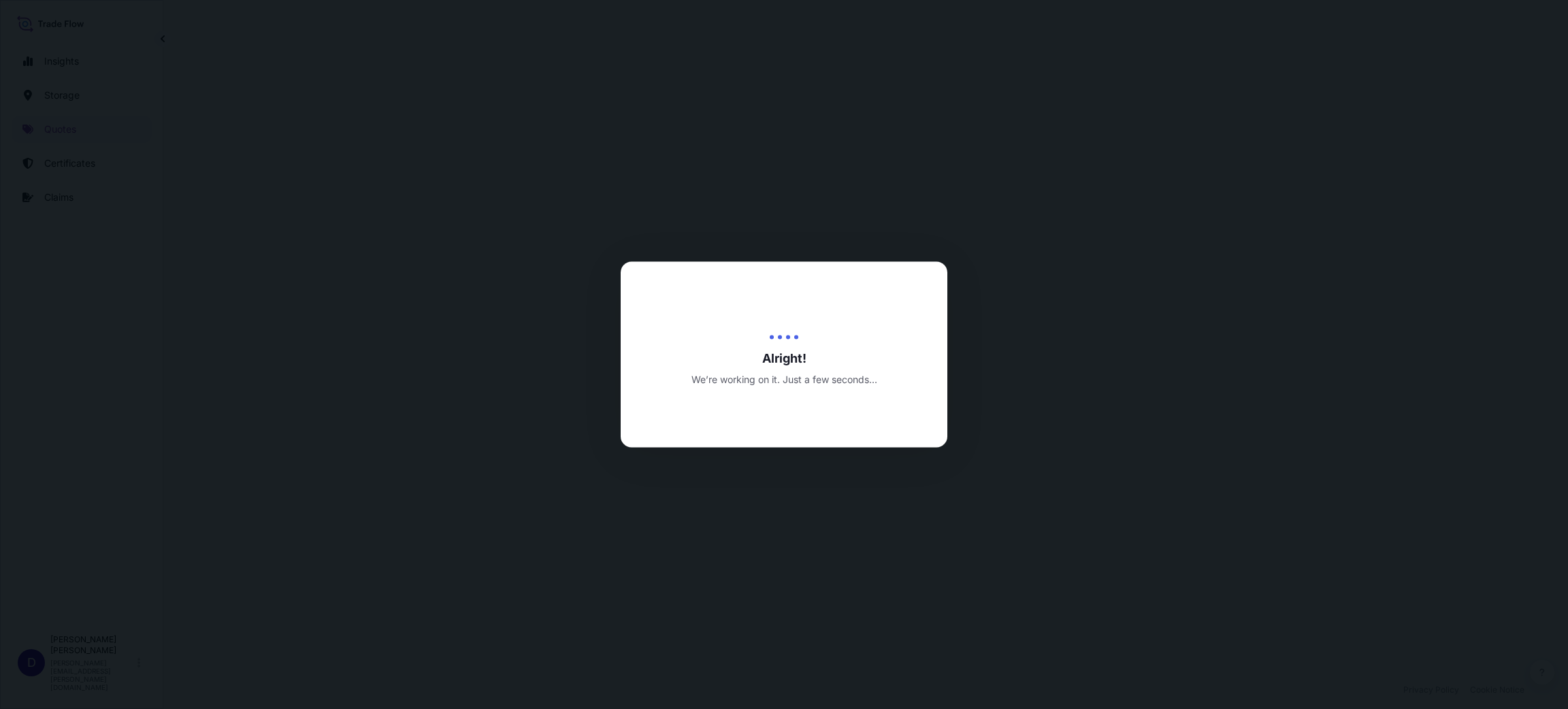
select select "Water"
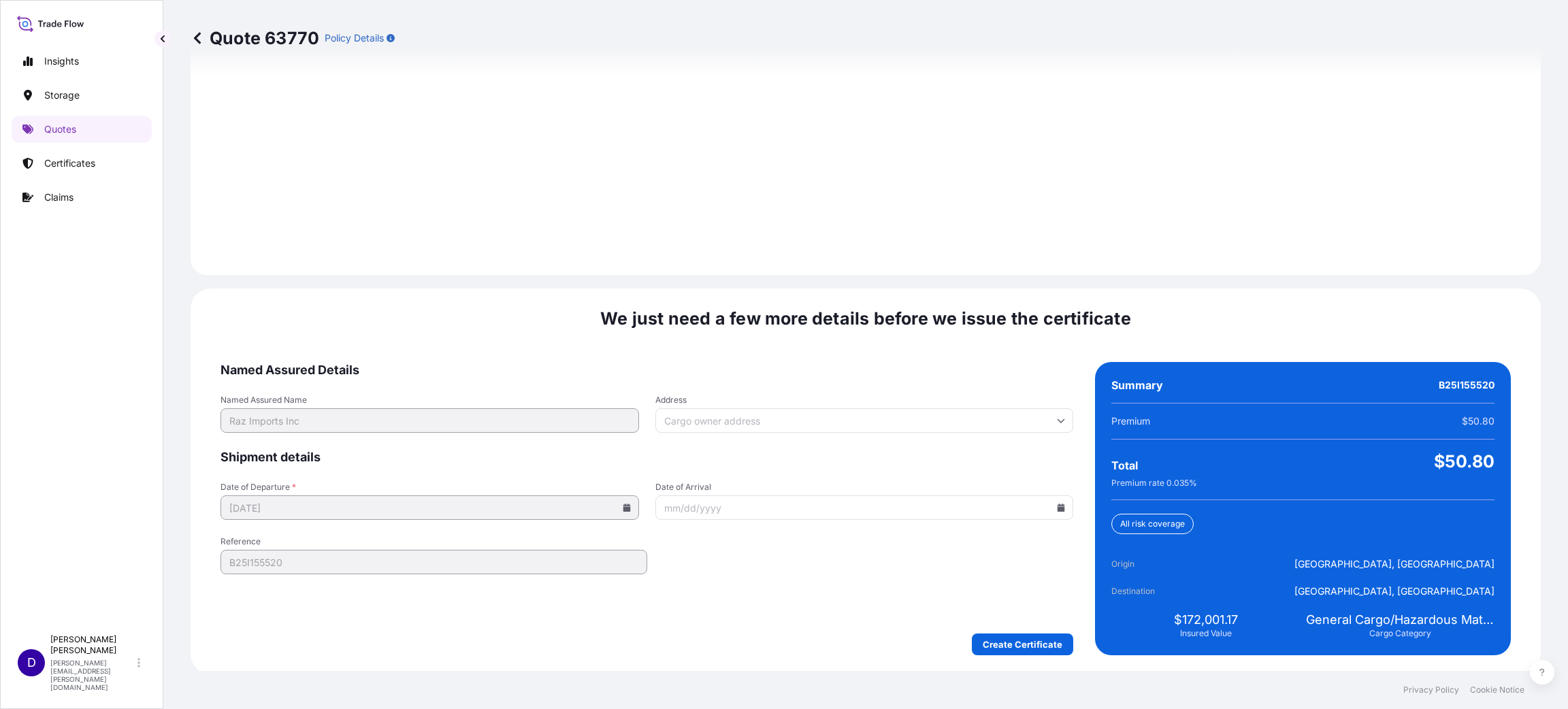
scroll to position [1868, 0]
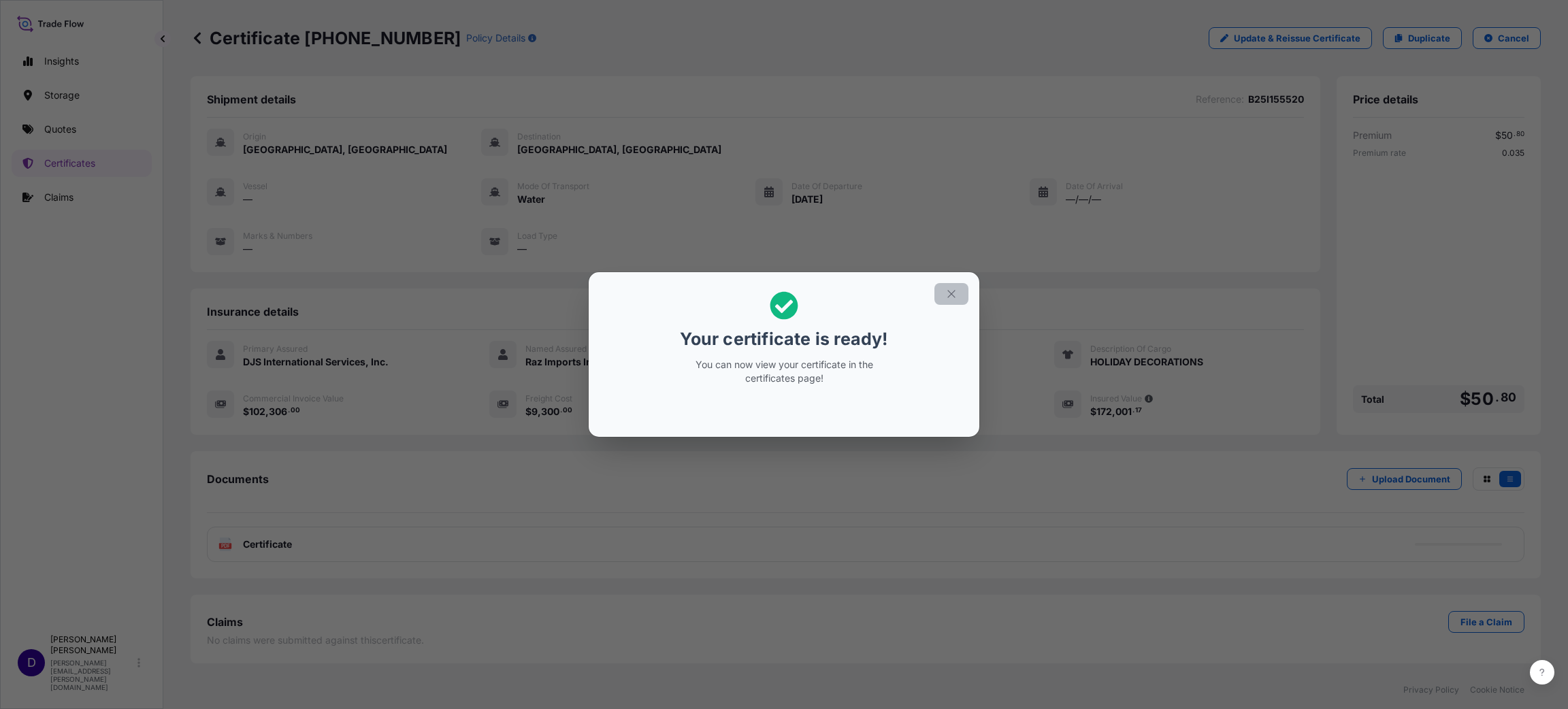
click at [944, 294] on button "button" at bounding box center [951, 294] width 34 height 22
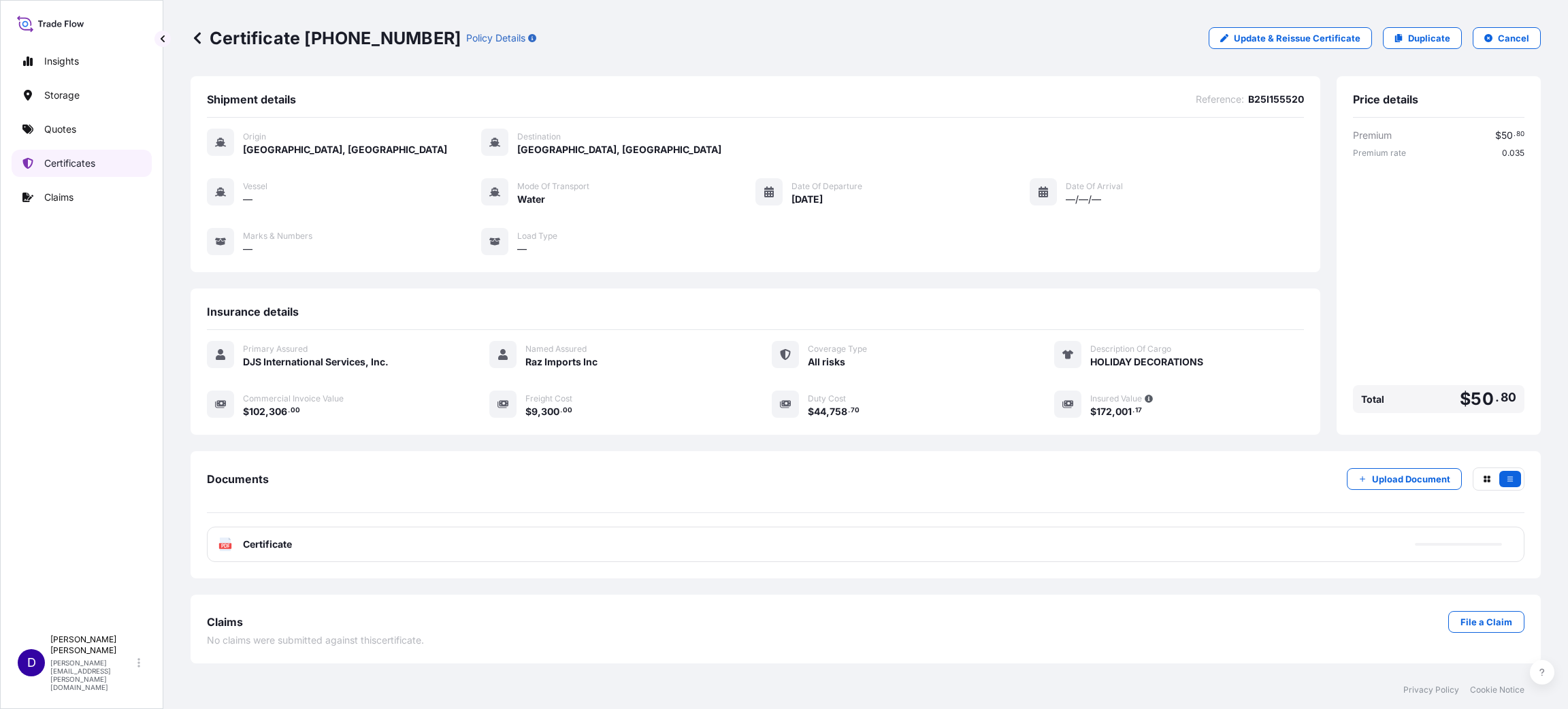
click at [60, 160] on p "Certificates" at bounding box center [70, 163] width 51 height 14
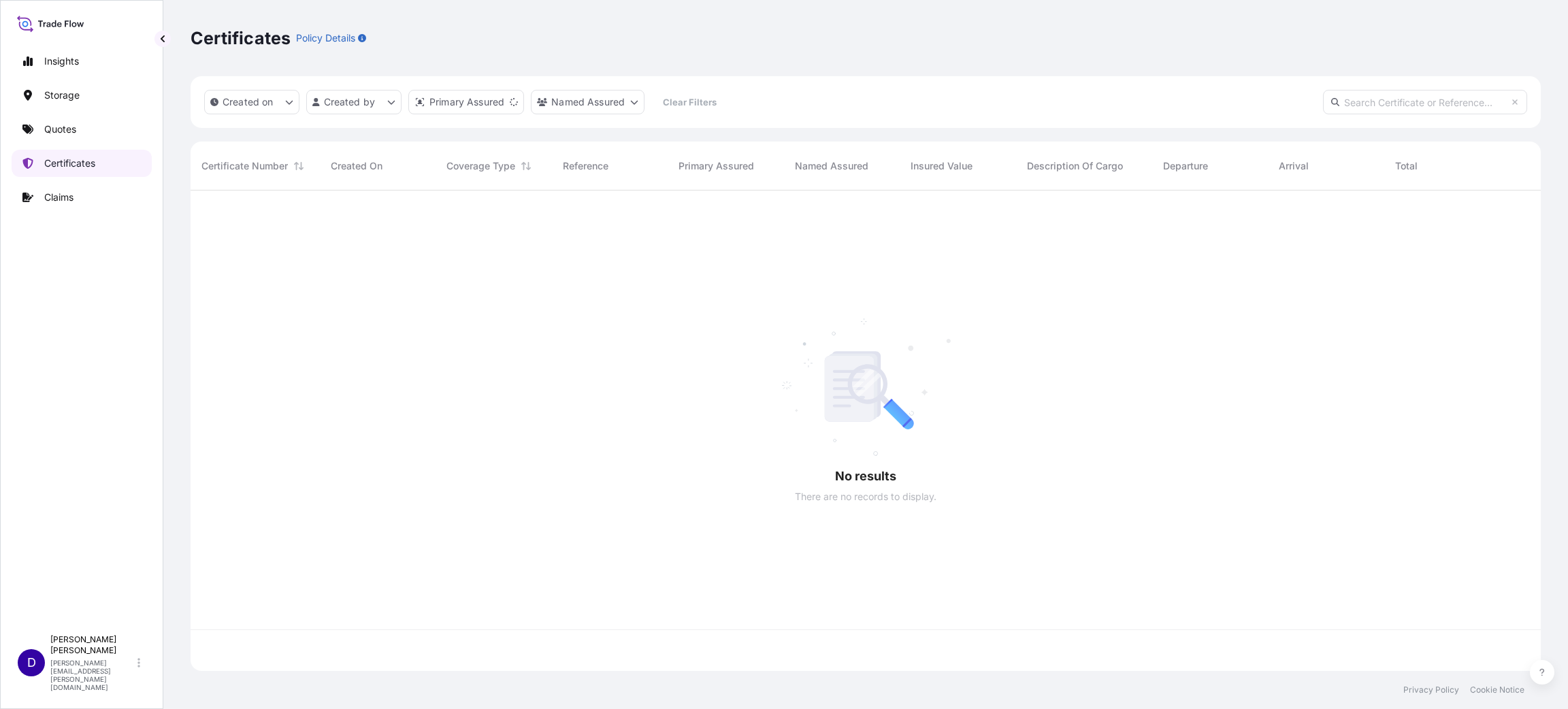
scroll to position [472, 1334]
click at [62, 133] on p "Quotes" at bounding box center [60, 129] width 32 height 14
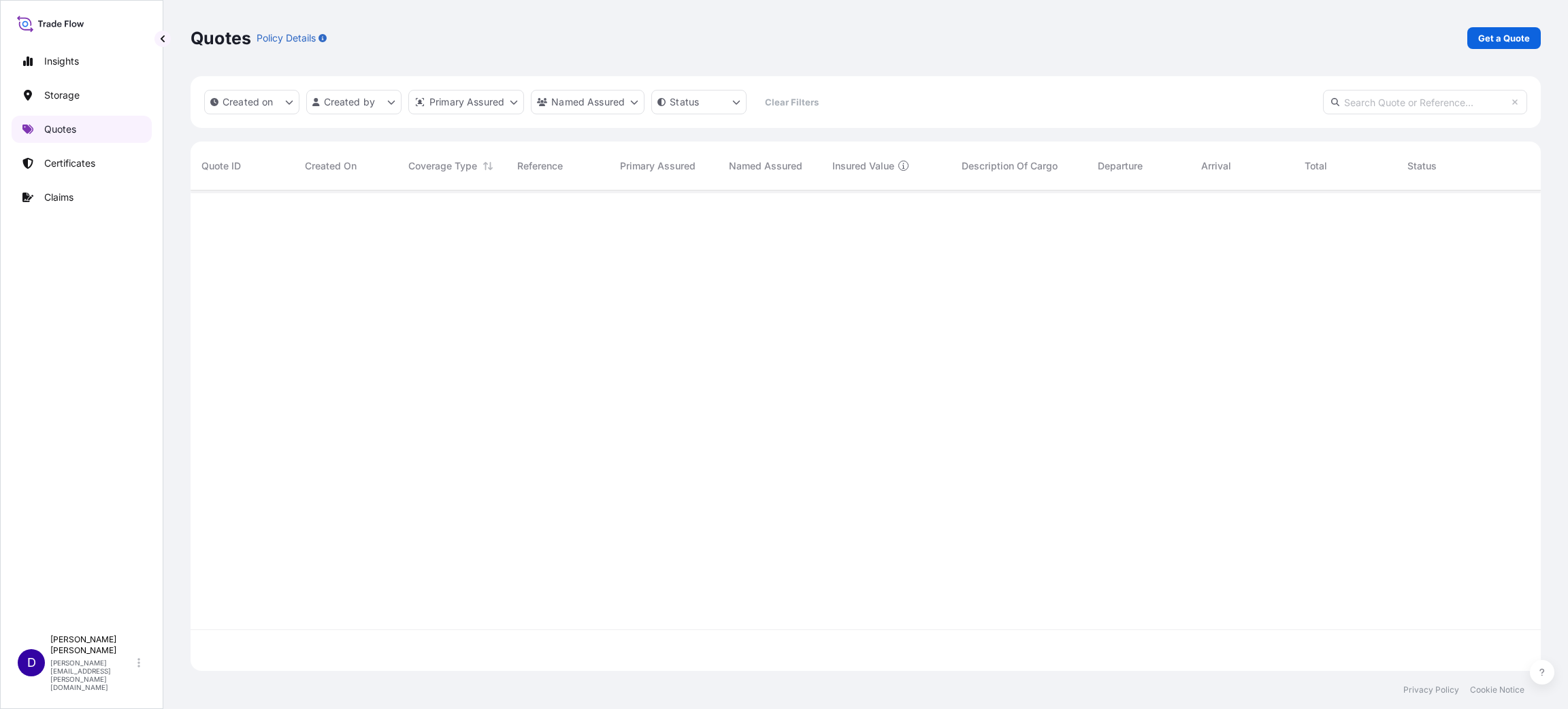
scroll to position [472, 1334]
click at [1510, 42] on p "Get a Quote" at bounding box center [1503, 38] width 52 height 14
select select "Water"
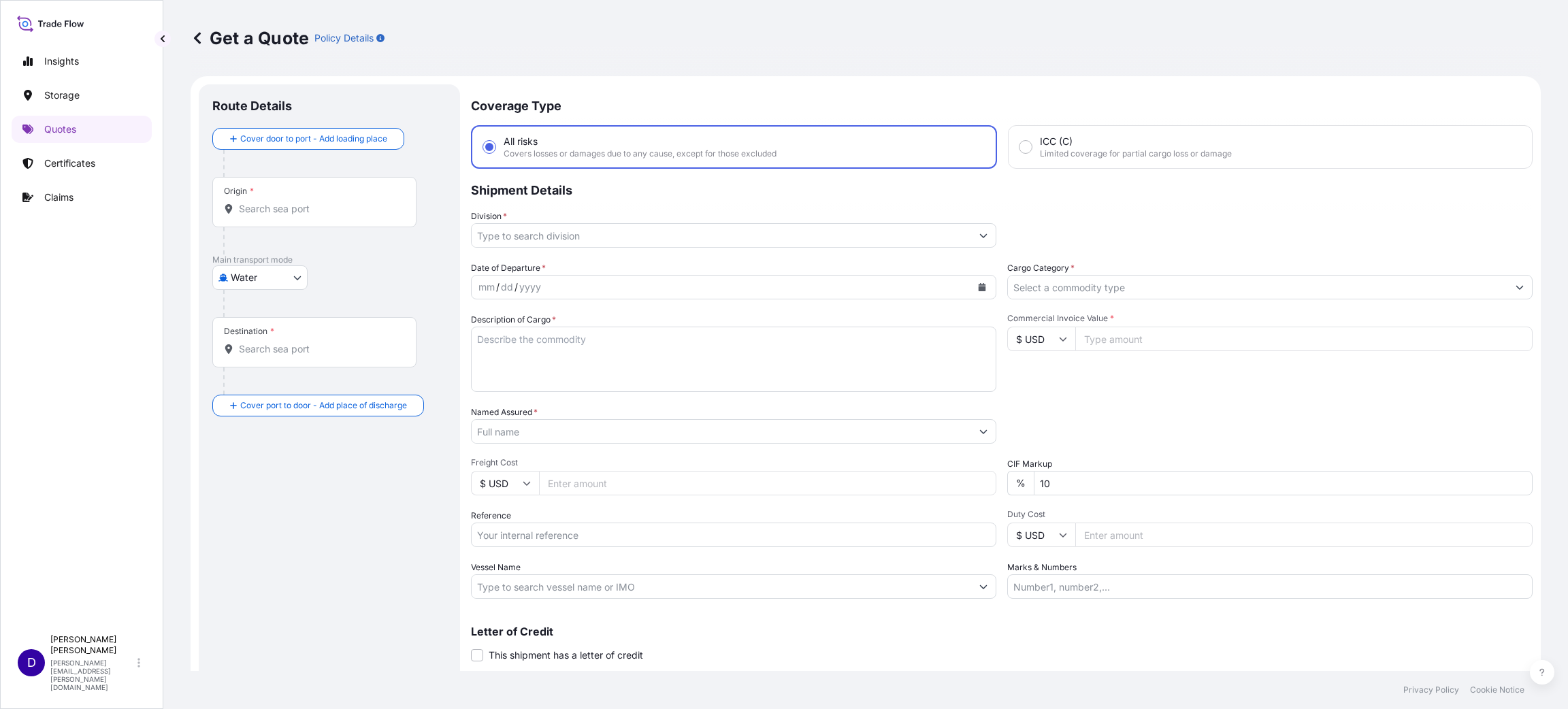
scroll to position [22, 0]
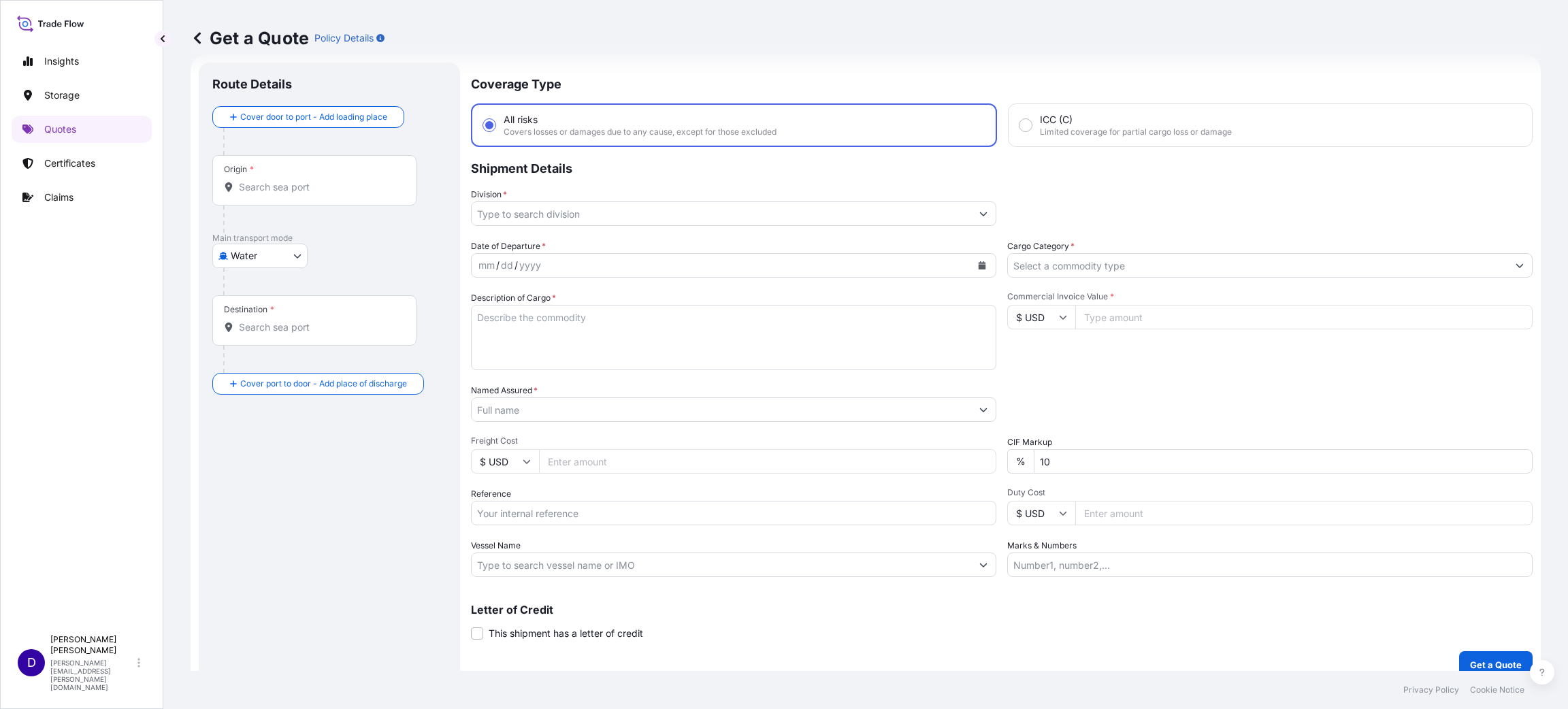
click at [345, 185] on input "Origin *" at bounding box center [319, 187] width 160 height 14
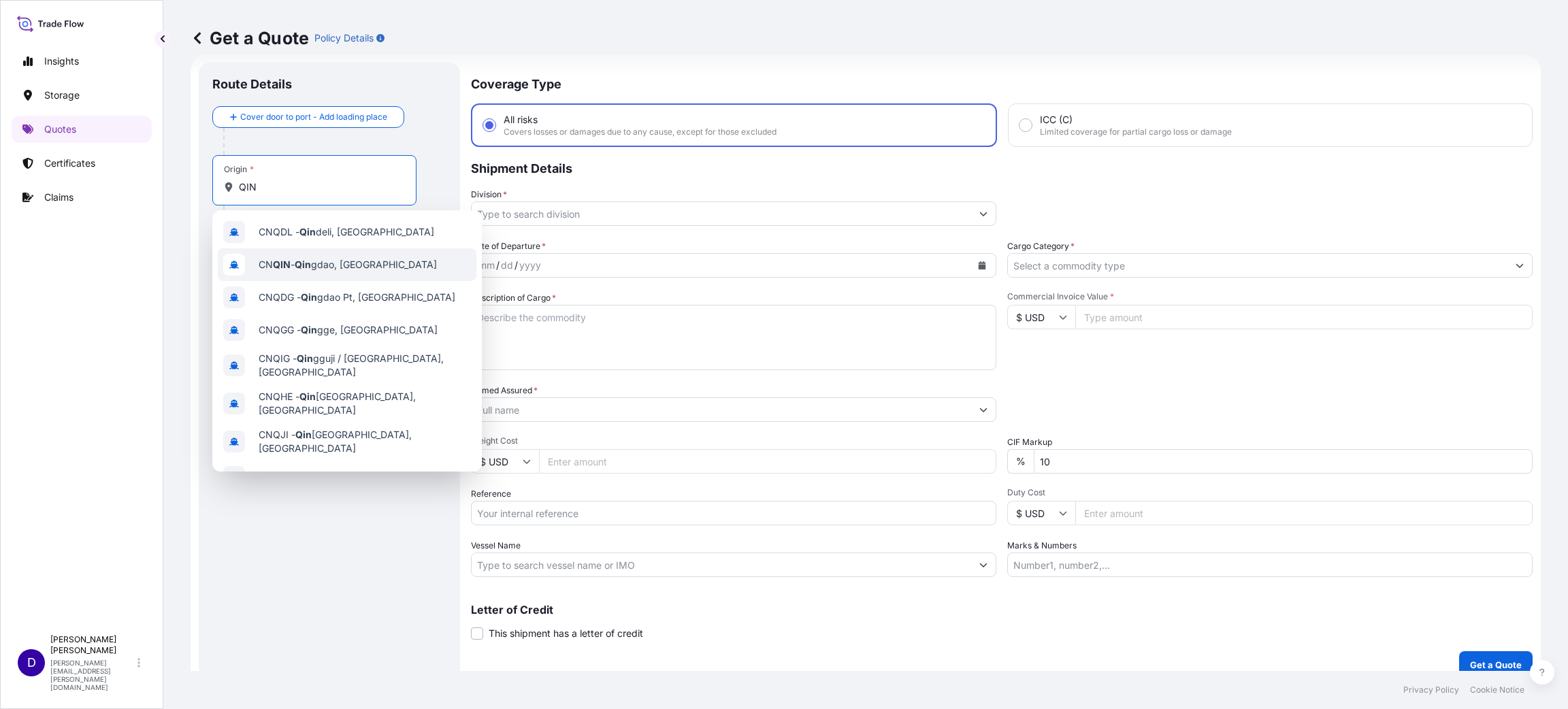
click at [318, 254] on div "CN QIN - [PERSON_NAME], [GEOGRAPHIC_DATA]" at bounding box center [347, 265] width 259 height 33
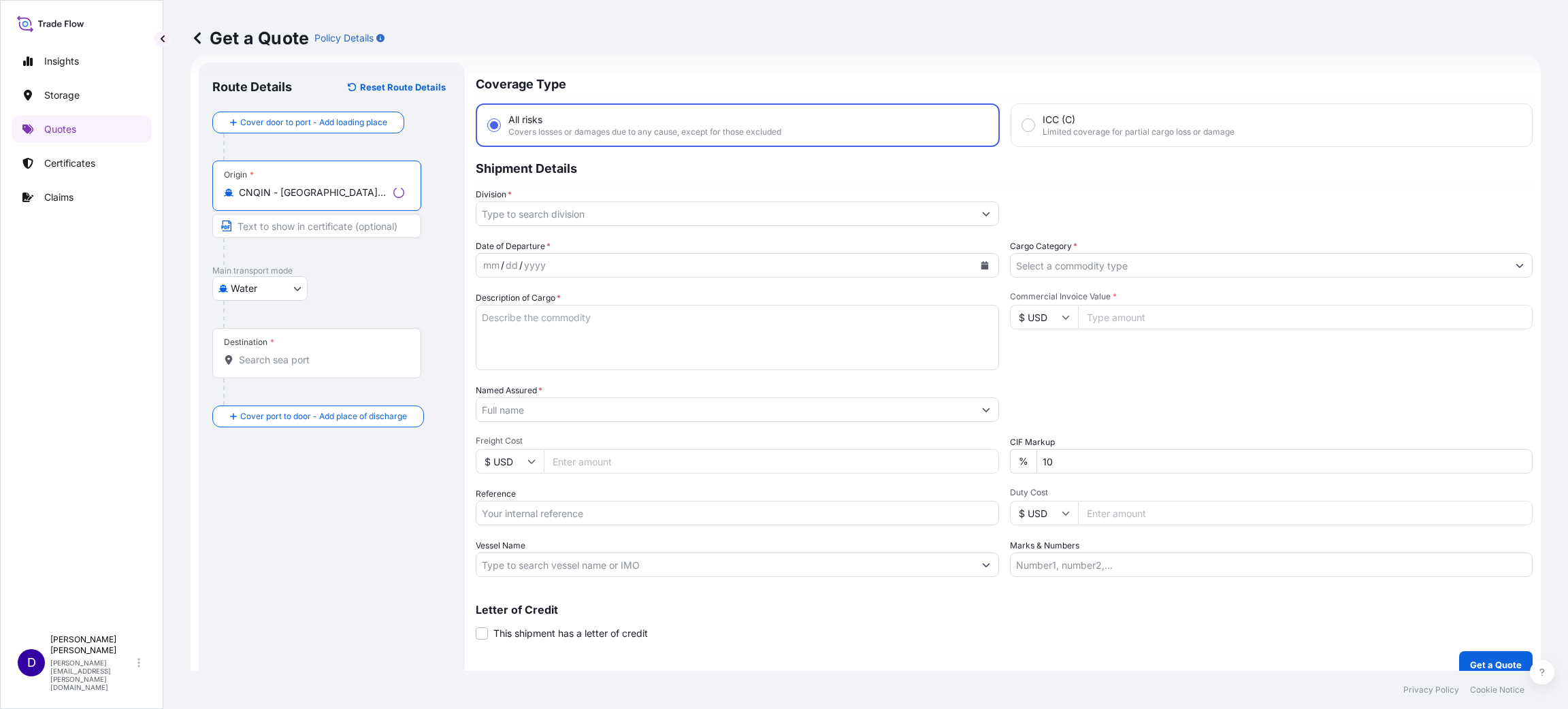
type input "CNQIN - [GEOGRAPHIC_DATA], [GEOGRAPHIC_DATA]"
click at [276, 347] on div "Destination *" at bounding box center [316, 353] width 209 height 50
click at [276, 353] on input "Destination *" at bounding box center [321, 360] width 165 height 14
type input "U"
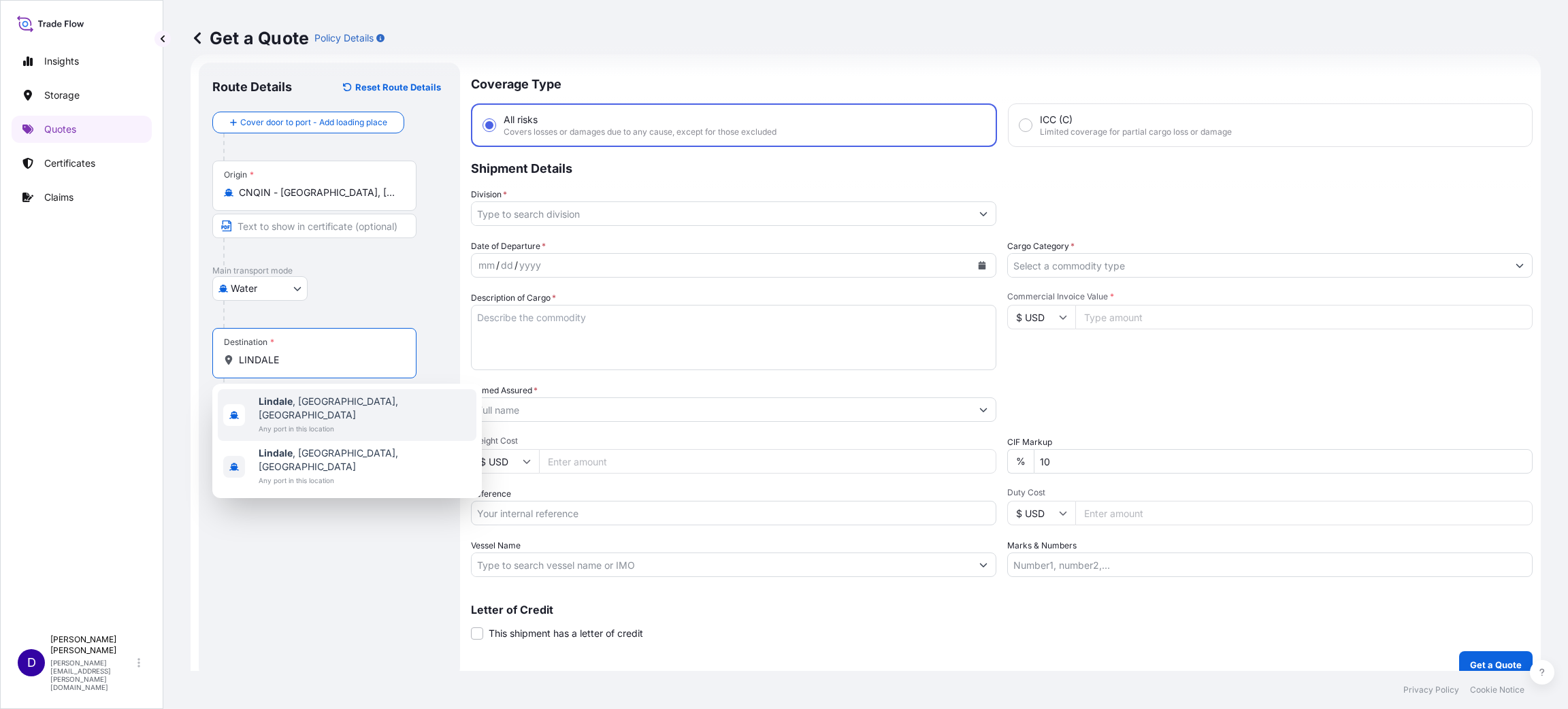
click at [317, 422] on span "Any port in this location" at bounding box center [364, 428] width 212 height 14
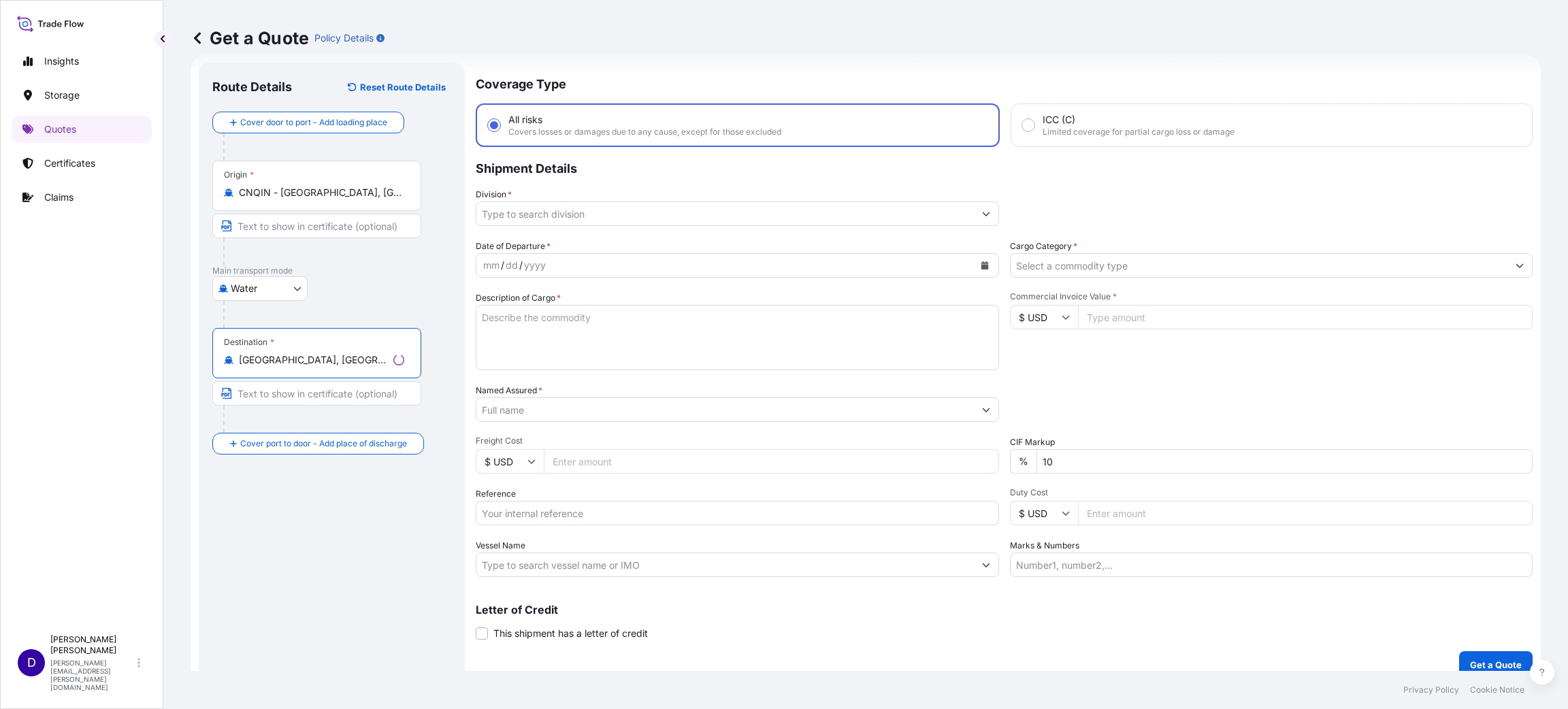
type input "[GEOGRAPHIC_DATA], [GEOGRAPHIC_DATA], [GEOGRAPHIC_DATA]"
click at [613, 212] on input "Division *" at bounding box center [725, 214] width 498 height 25
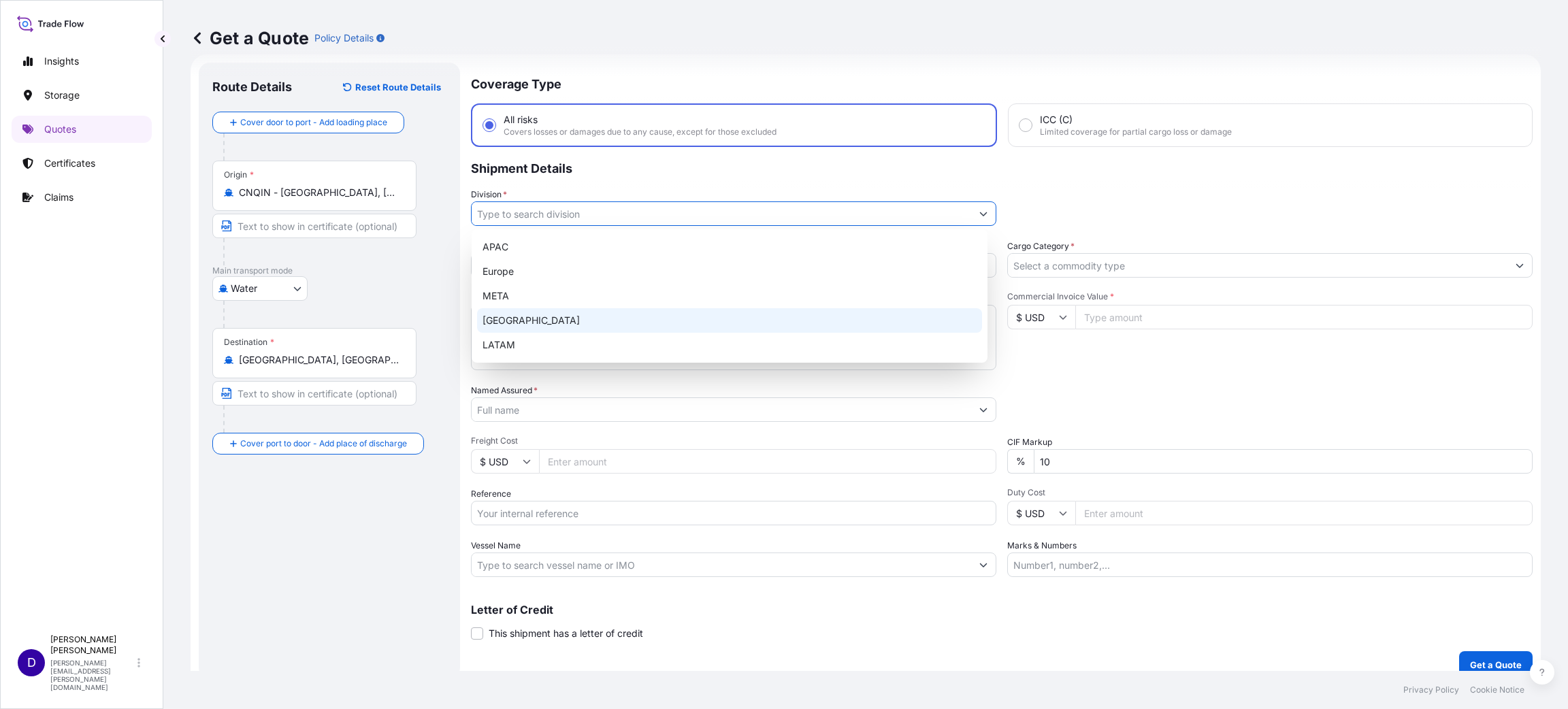
click at [525, 317] on div "[GEOGRAPHIC_DATA]" at bounding box center [729, 321] width 505 height 25
type input "[GEOGRAPHIC_DATA]"
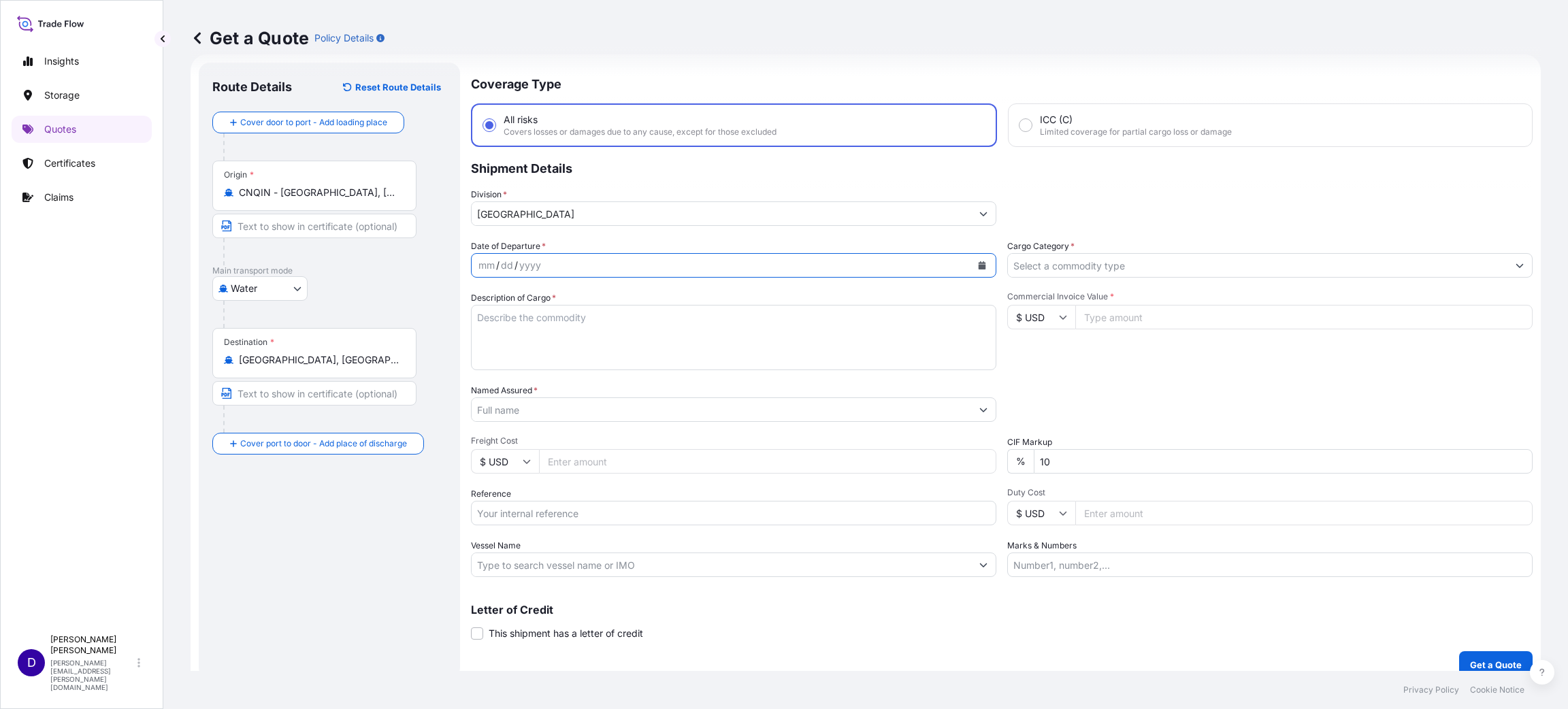
click at [979, 262] on button "Calendar" at bounding box center [982, 265] width 22 height 22
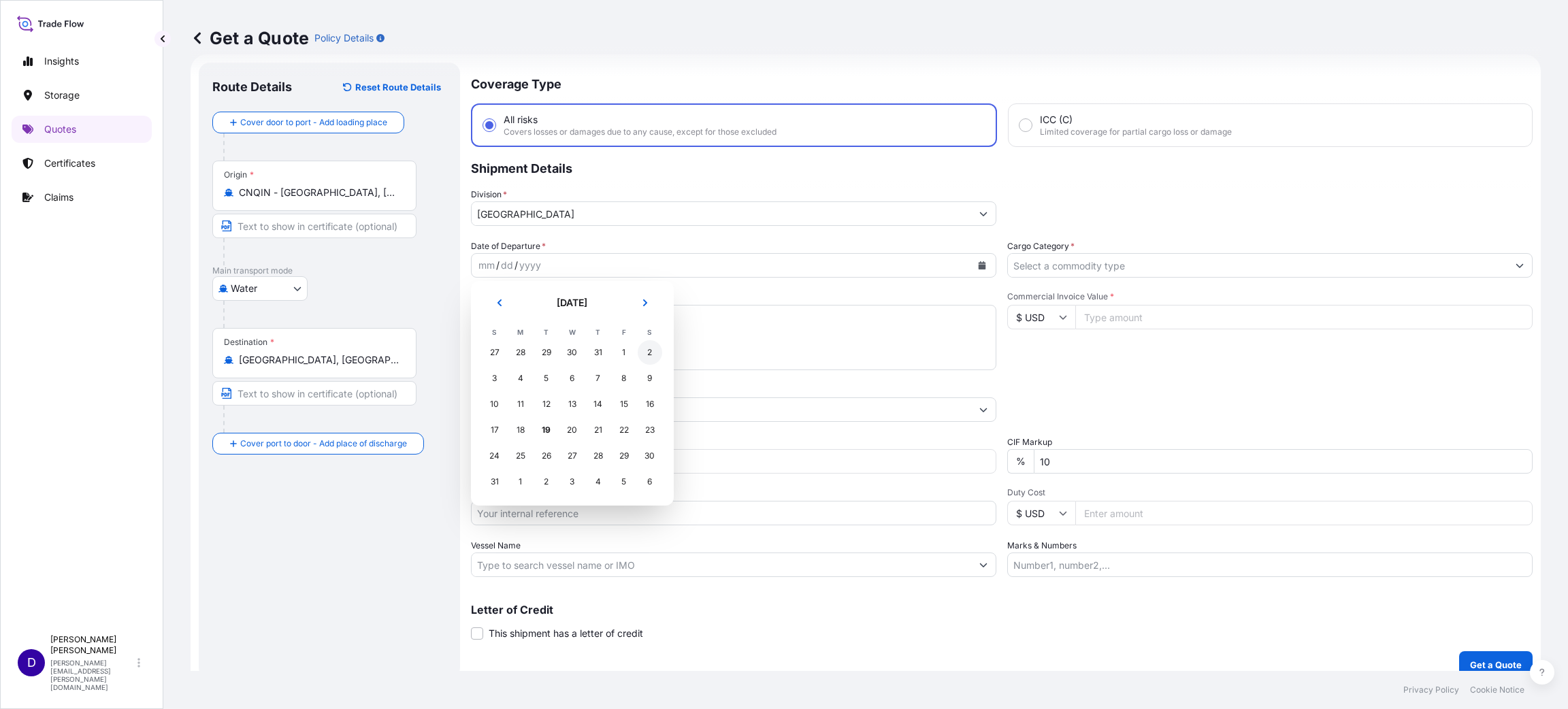
click at [648, 350] on div "2" at bounding box center [650, 353] width 25 height 25
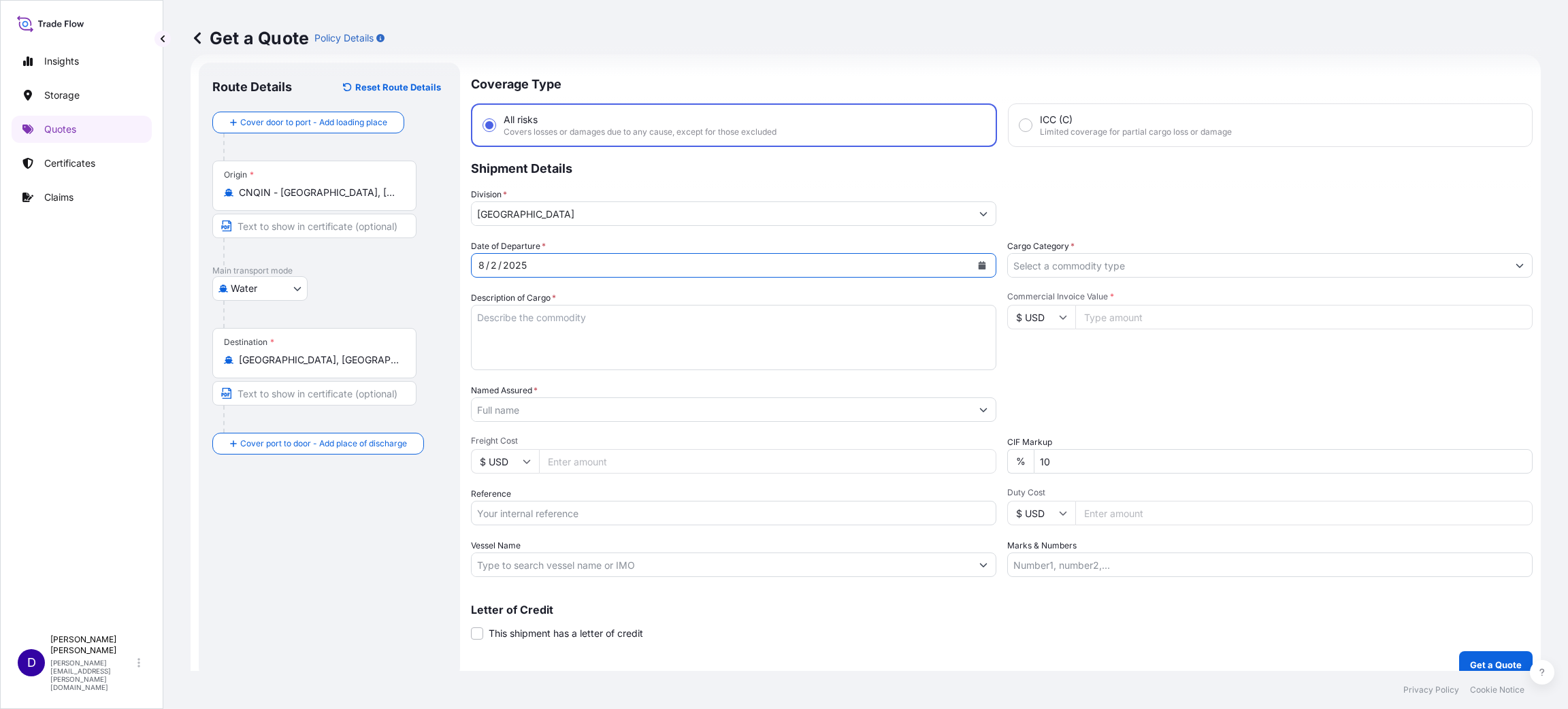
click at [1054, 273] on input "Cargo Category *" at bounding box center [1257, 265] width 499 height 25
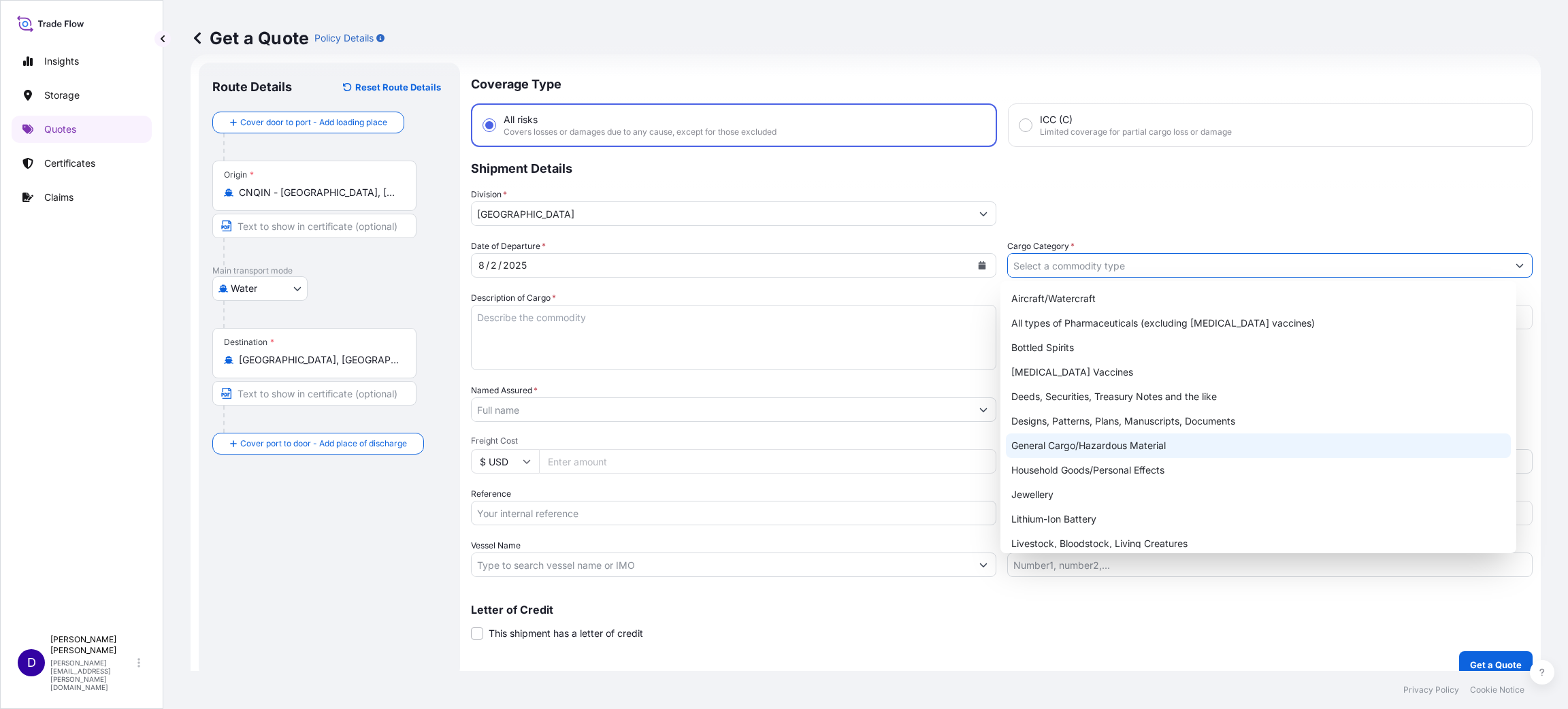
click at [1097, 439] on div "General Cargo/Hazardous Material" at bounding box center [1258, 446] width 505 height 25
type input "General Cargo/Hazardous Material"
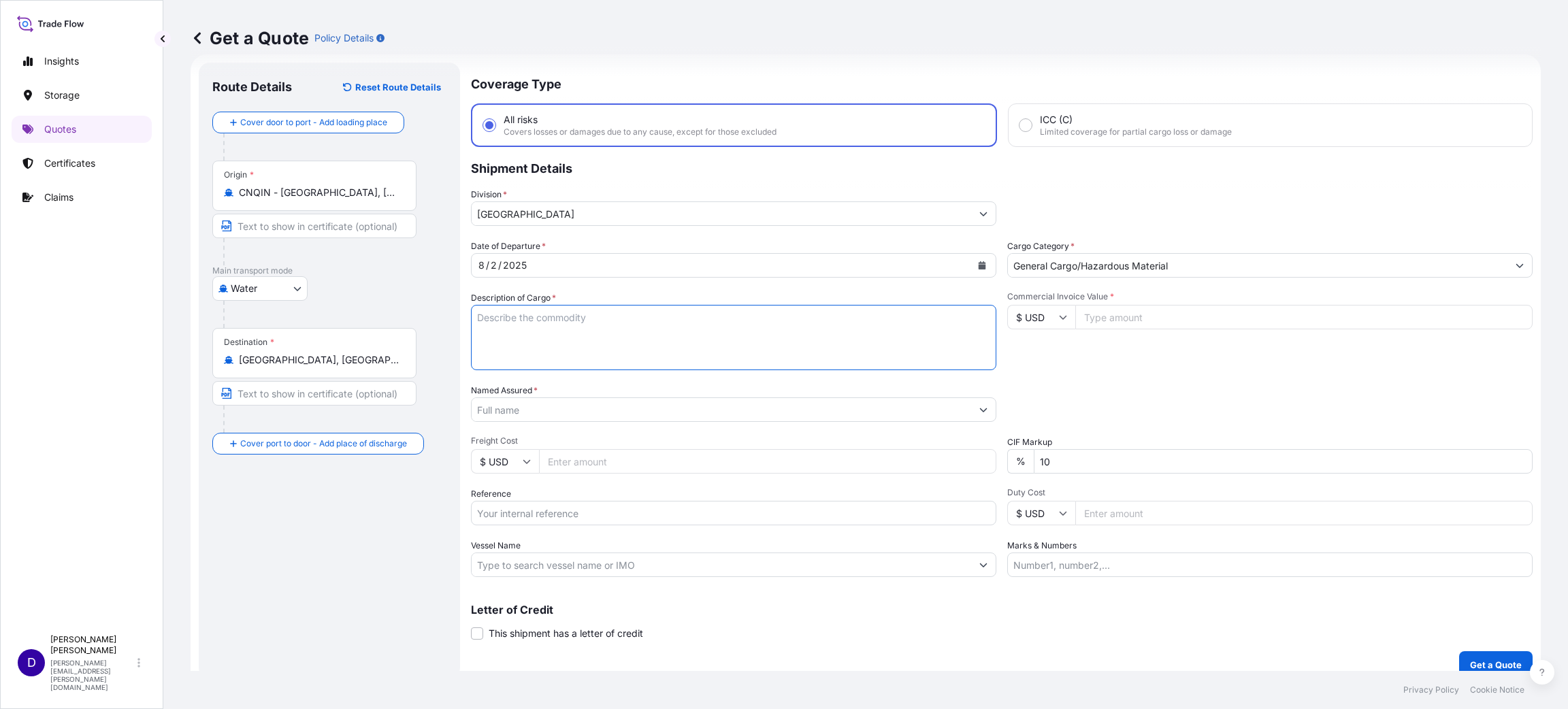
click at [613, 322] on textarea "Description of Cargo *" at bounding box center [733, 337] width 525 height 66
type textarea "TIRES"
type input "39000.00"
click at [536, 407] on input "Named Assured *" at bounding box center [721, 410] width 499 height 25
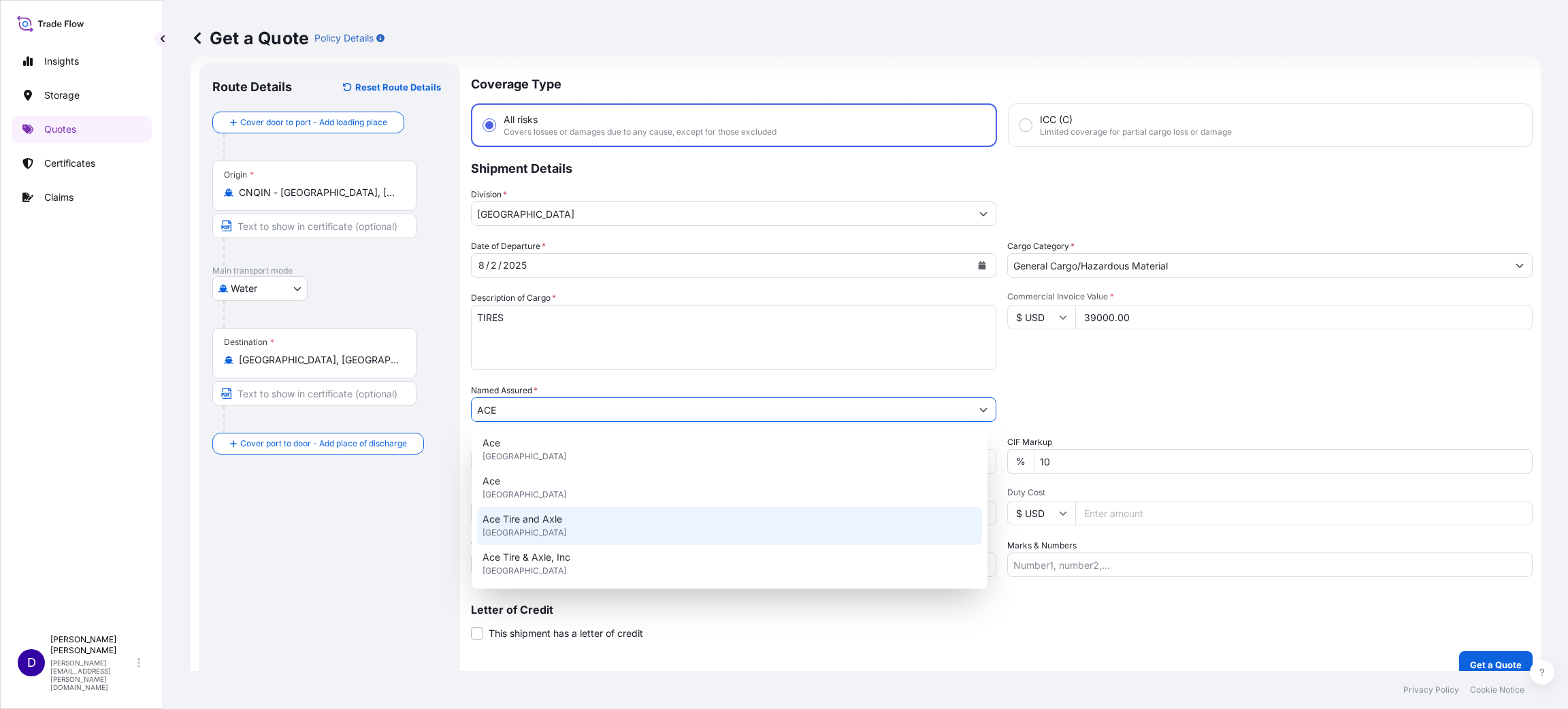
click at [517, 528] on span "[GEOGRAPHIC_DATA]" at bounding box center [524, 533] width 84 height 14
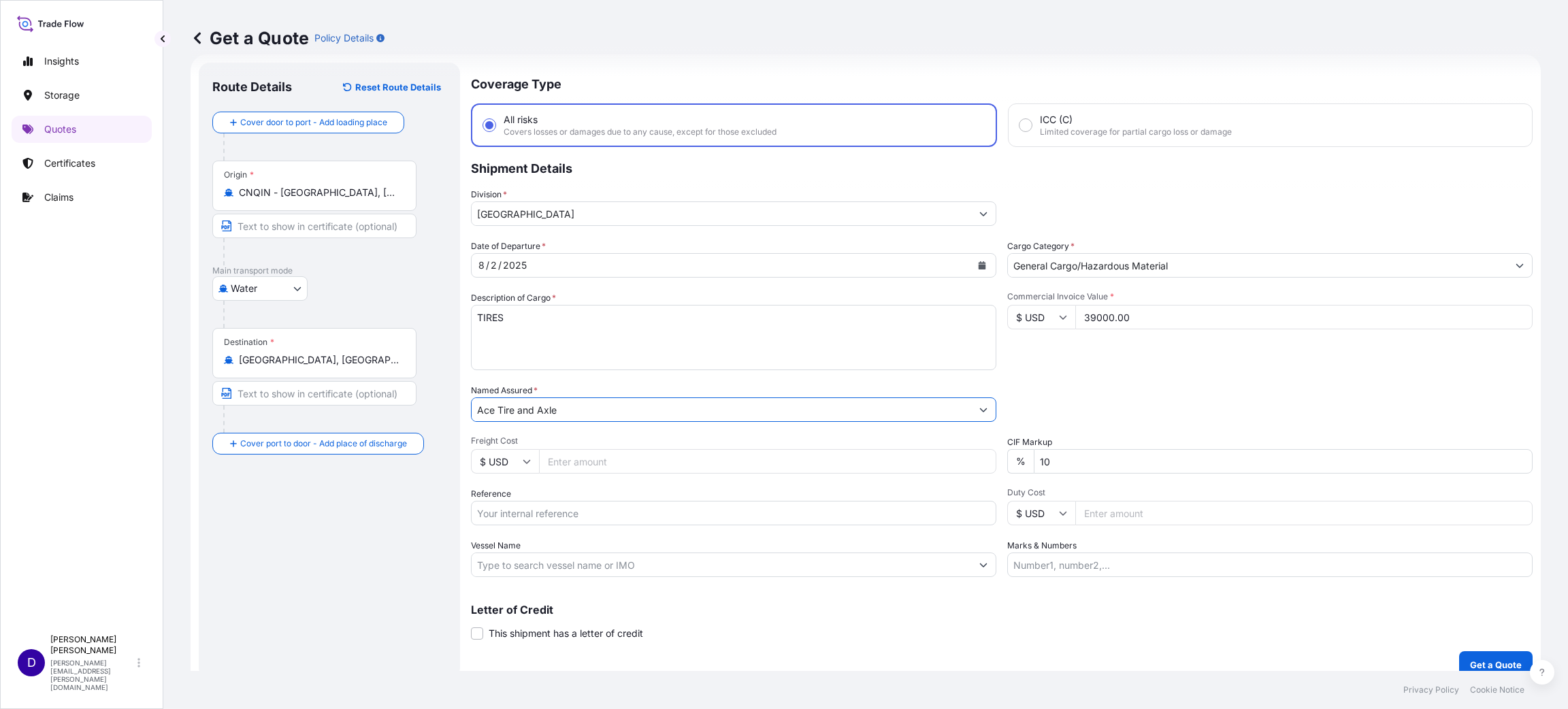
type input "Ace Tire and Axle"
click at [548, 463] on input "Freight Cost" at bounding box center [768, 461] width 458 height 25
type input "6455.00"
click at [492, 506] on input "Reference" at bounding box center [733, 513] width 525 height 25
paste input "S25I157665"
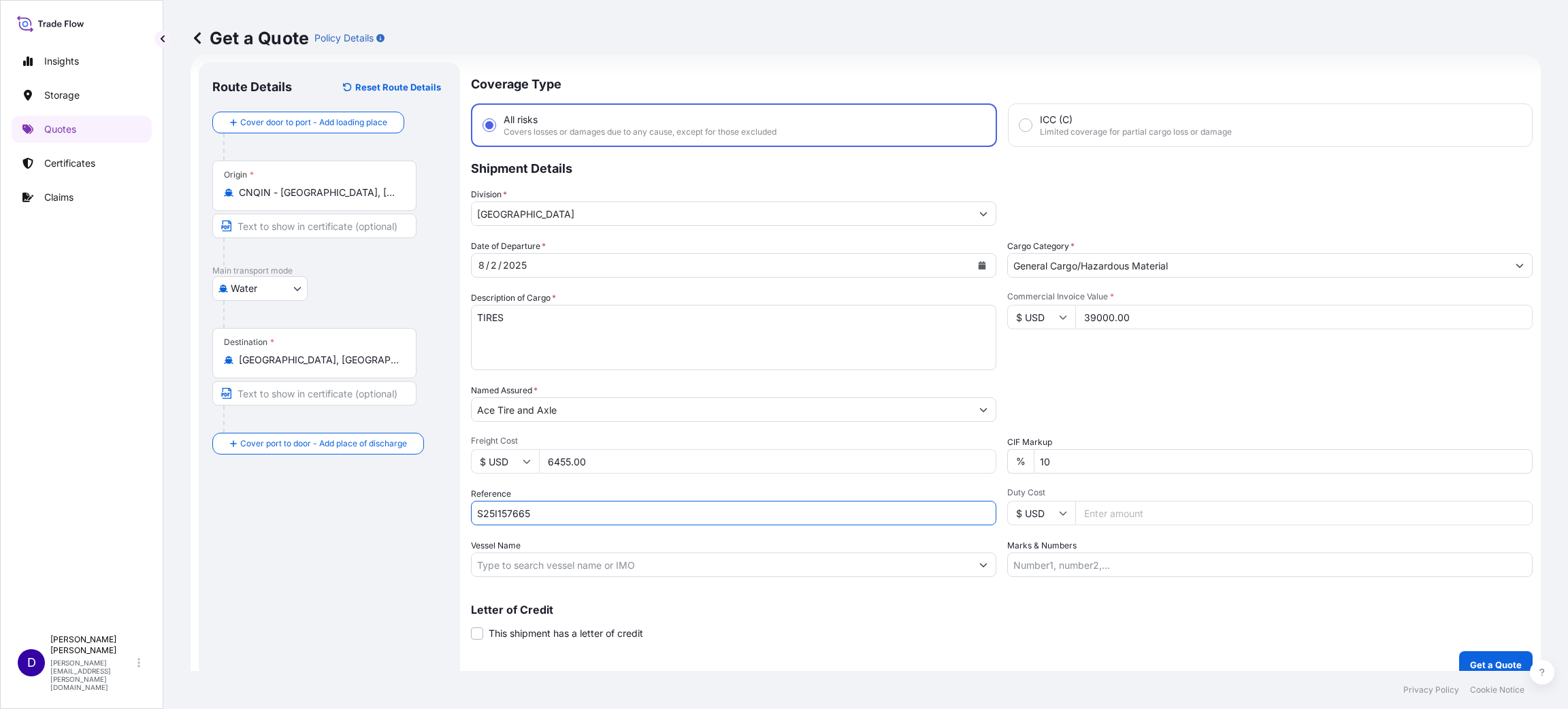
type input "S25I157665"
click at [1103, 517] on input "Duty Cost" at bounding box center [1304, 513] width 458 height 25
type input "22959.85"
click at [1475, 659] on p "Get a Quote" at bounding box center [1495, 665] width 52 height 14
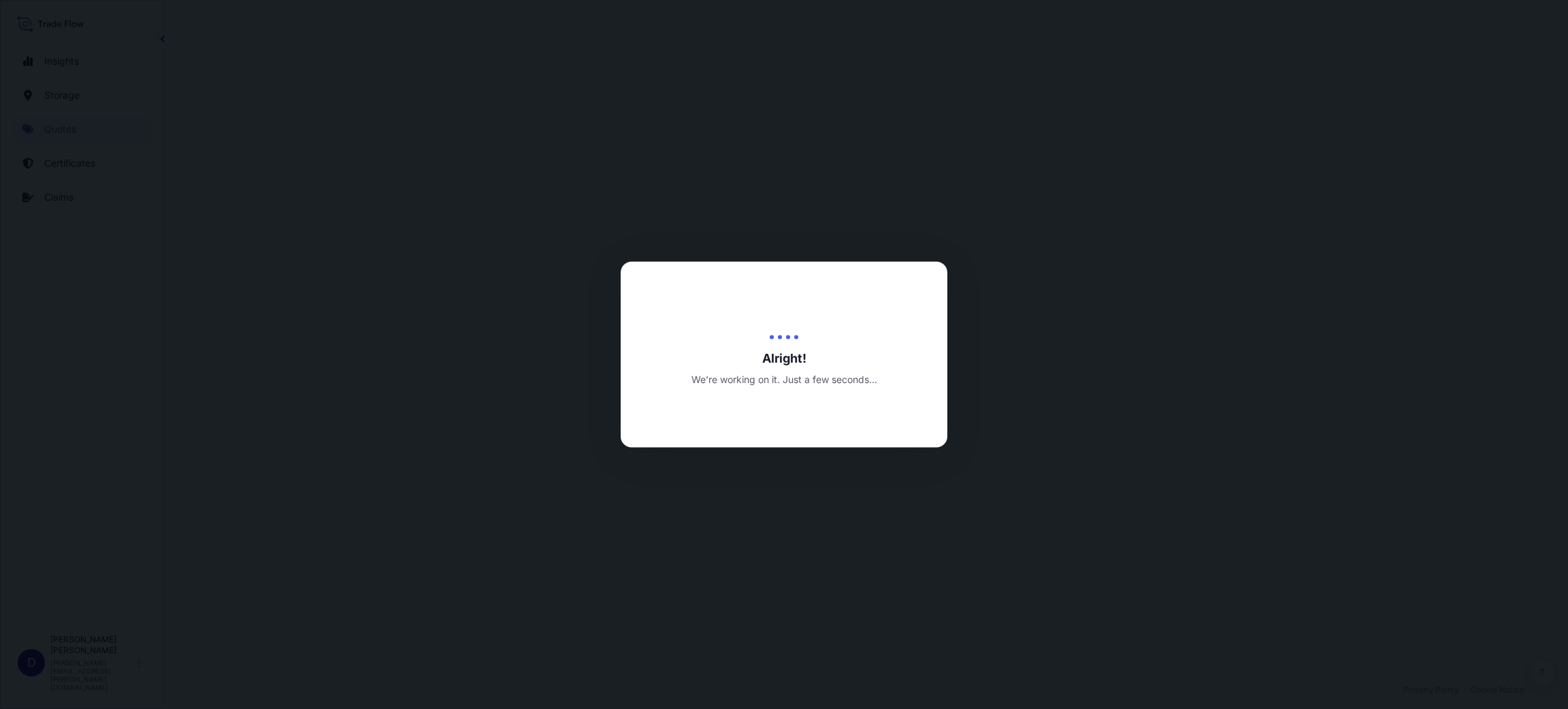
select select "Water"
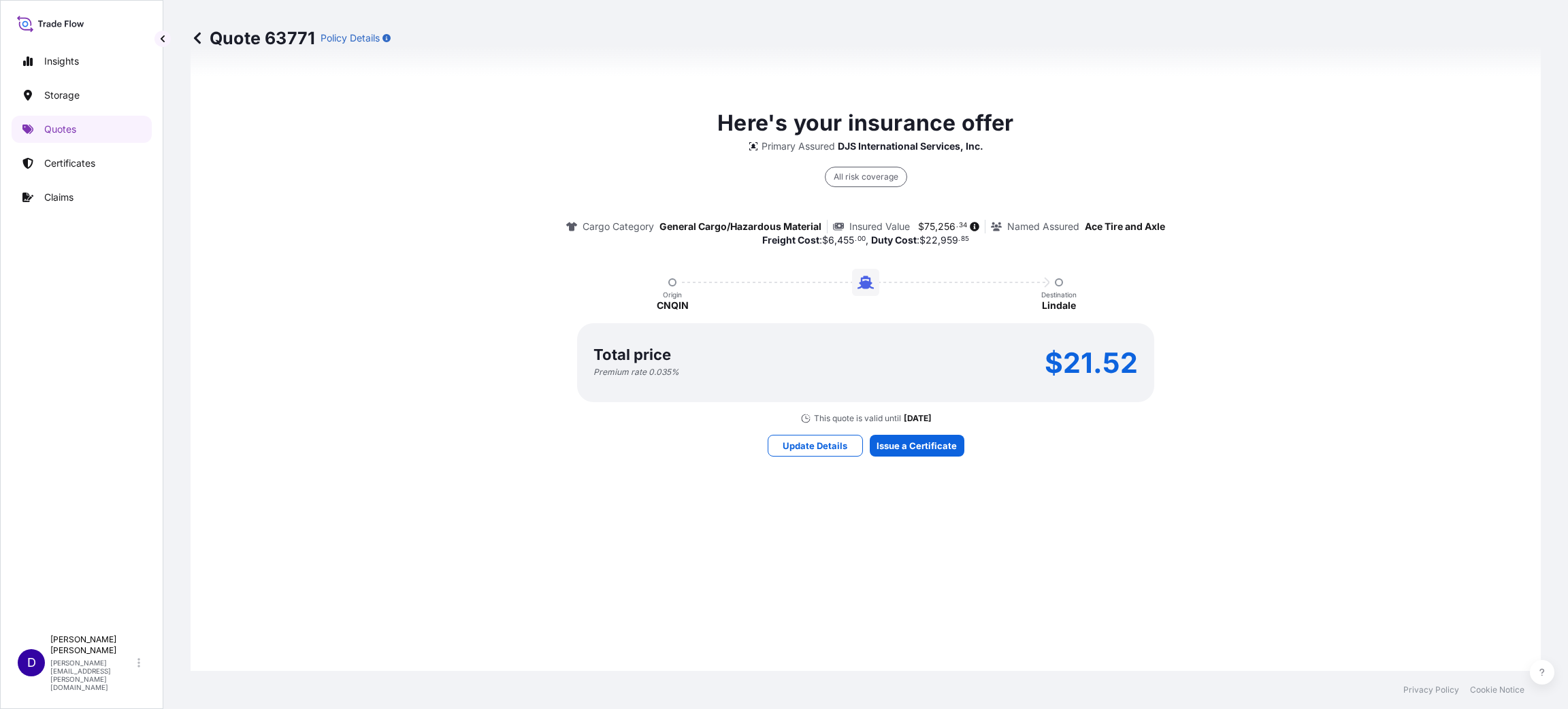
scroll to position [959, 0]
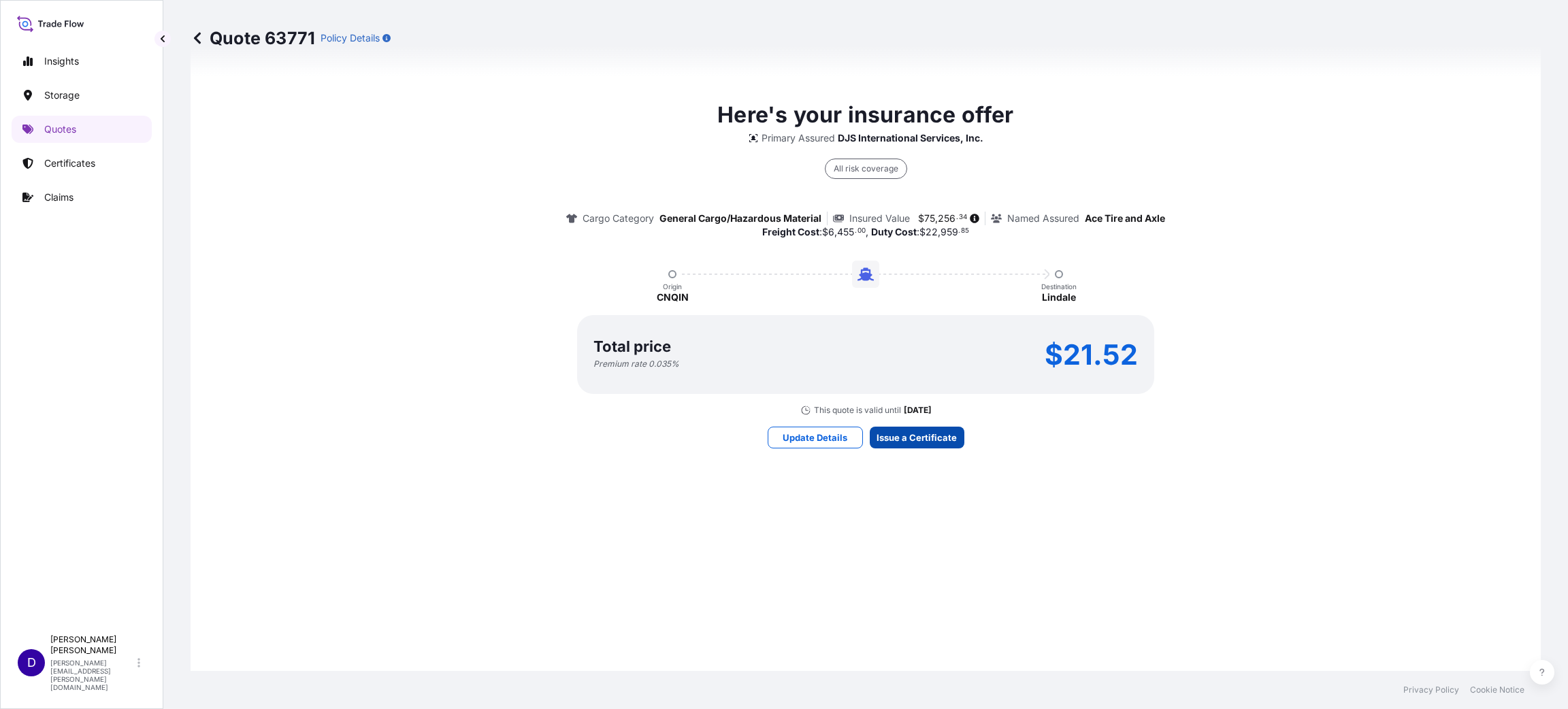
click at [912, 427] on div "Update Details Issue a Certificate" at bounding box center [866, 438] width 197 height 22
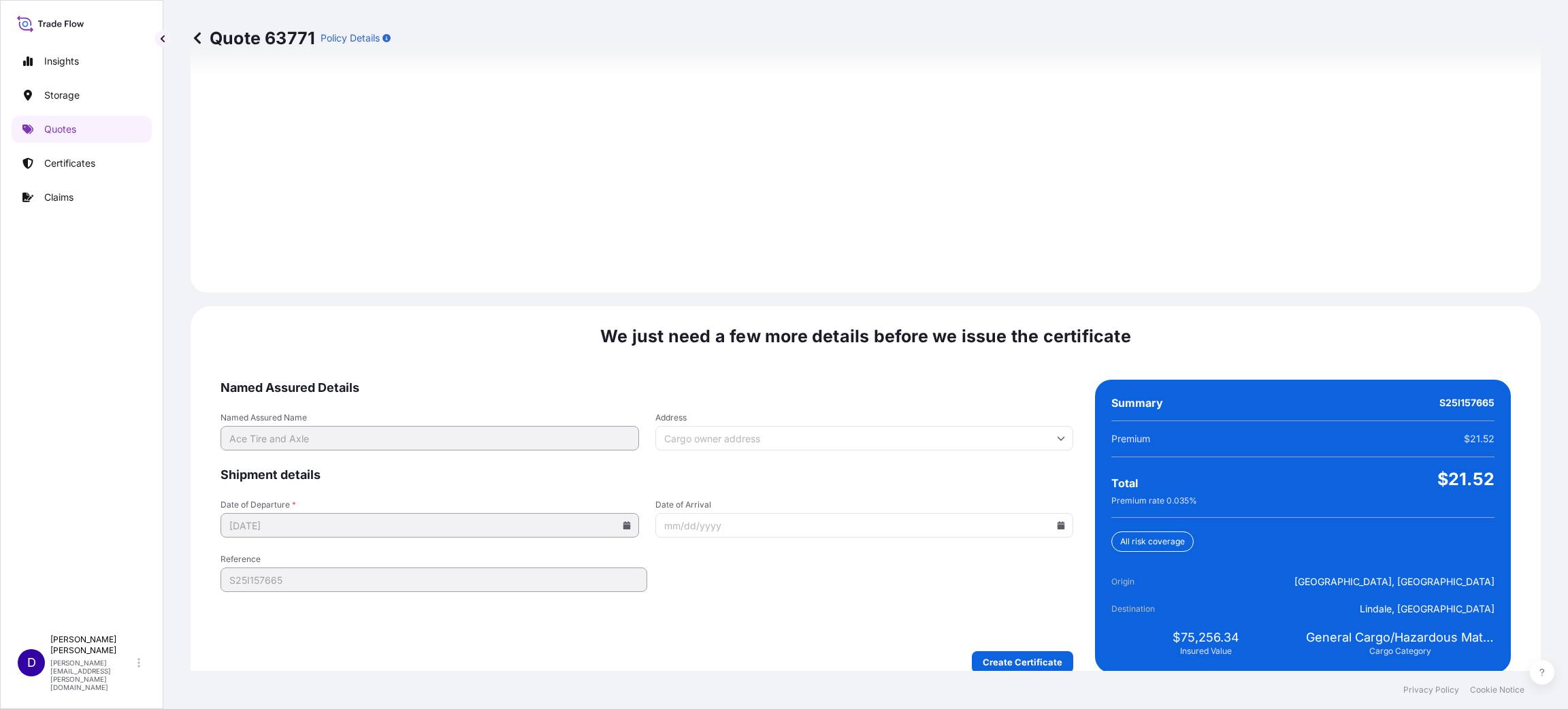
scroll to position [1868, 0]
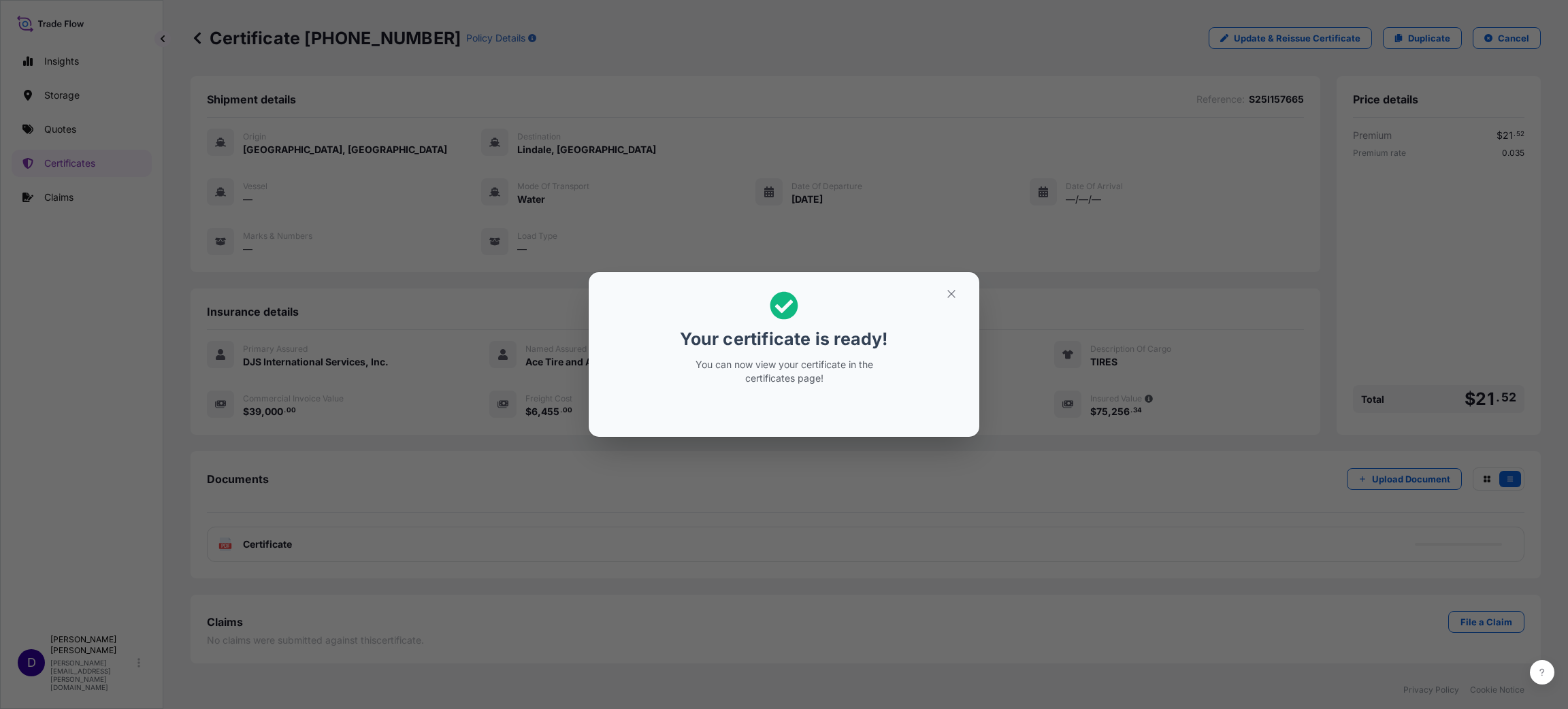
click at [949, 298] on icon "button" at bounding box center [951, 294] width 12 height 12
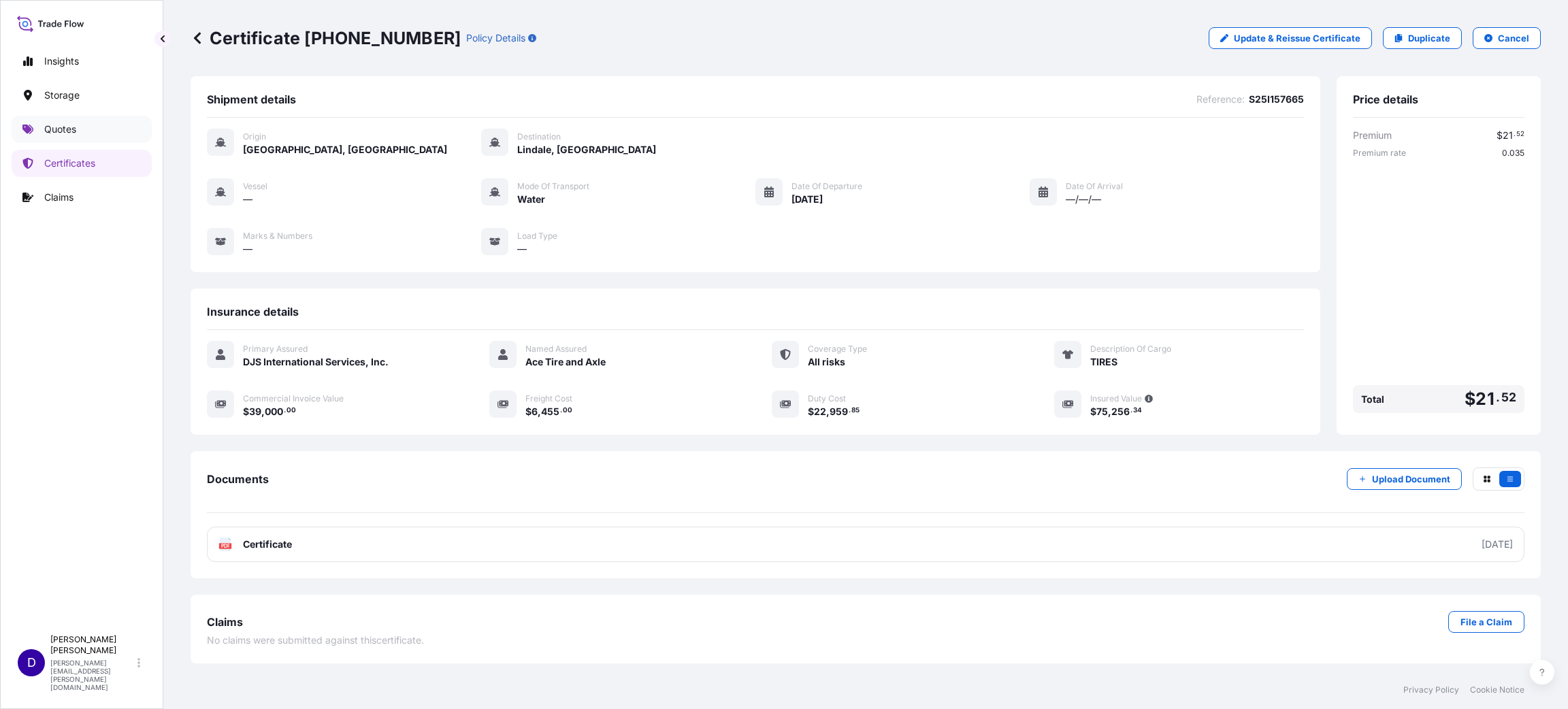
click at [65, 122] on p "Quotes" at bounding box center [60, 129] width 32 height 14
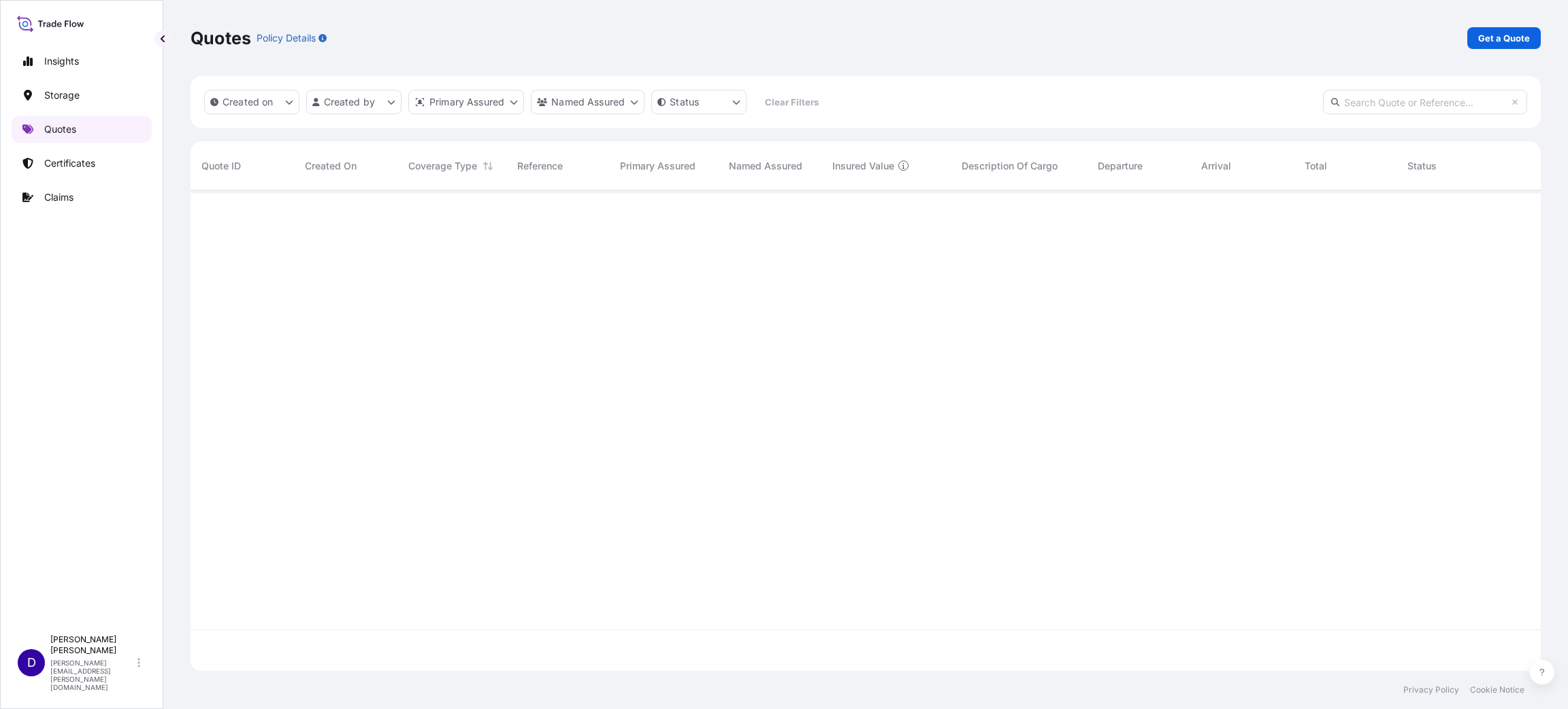
scroll to position [472, 1334]
click at [1507, 34] on p "Get a Quote" at bounding box center [1503, 38] width 52 height 14
select select "Water"
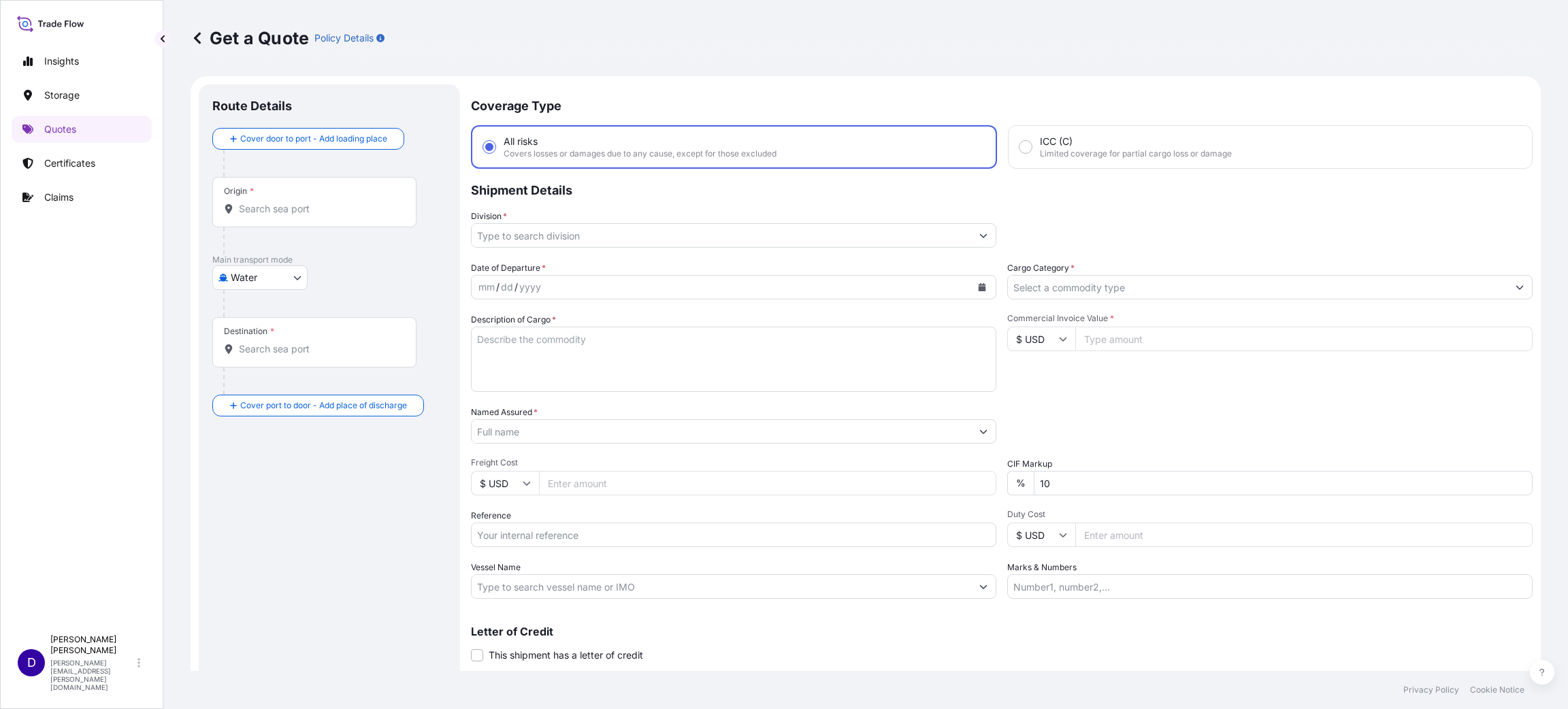
scroll to position [22, 0]
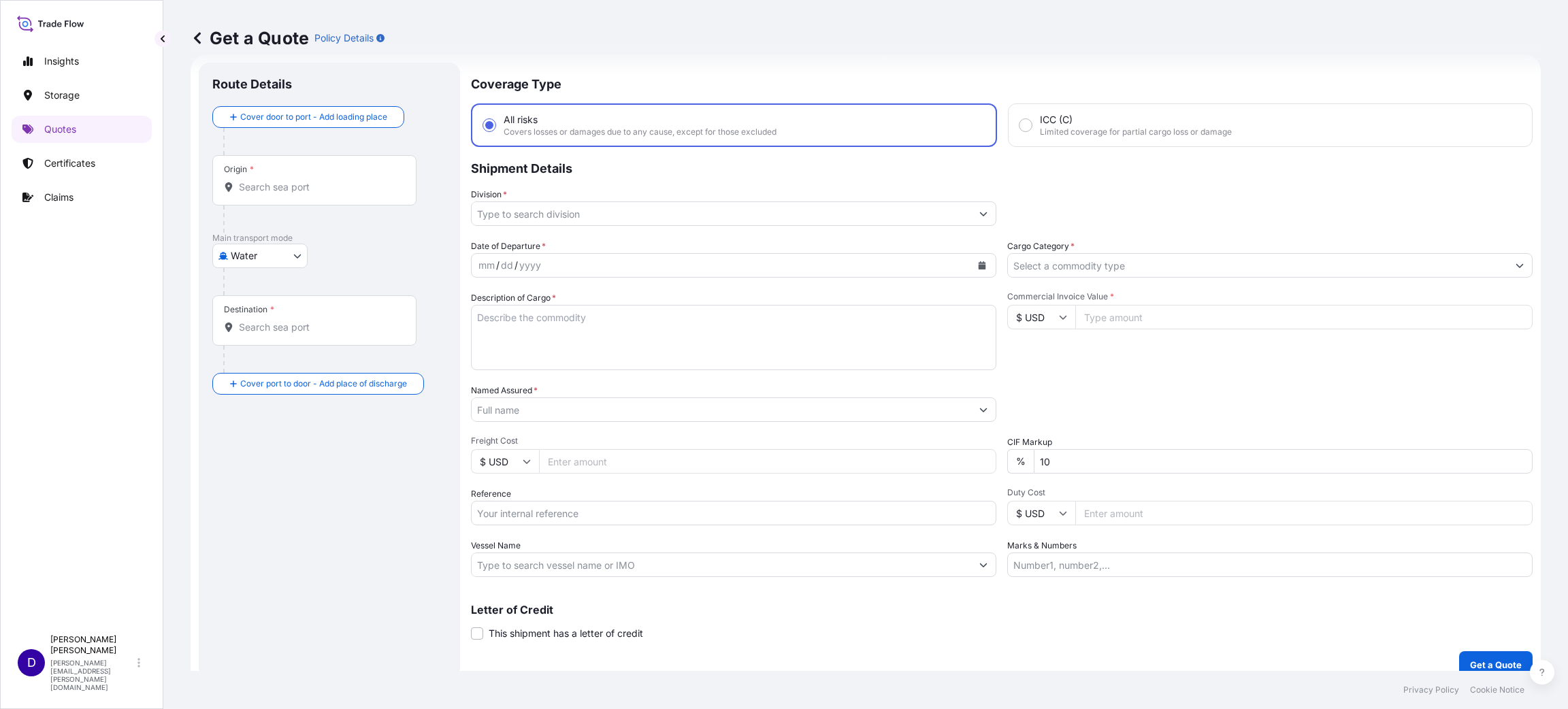
click at [308, 203] on div "Origin *" at bounding box center [314, 180] width 204 height 50
click at [308, 194] on input "Origin *" at bounding box center [319, 187] width 160 height 14
type input "C"
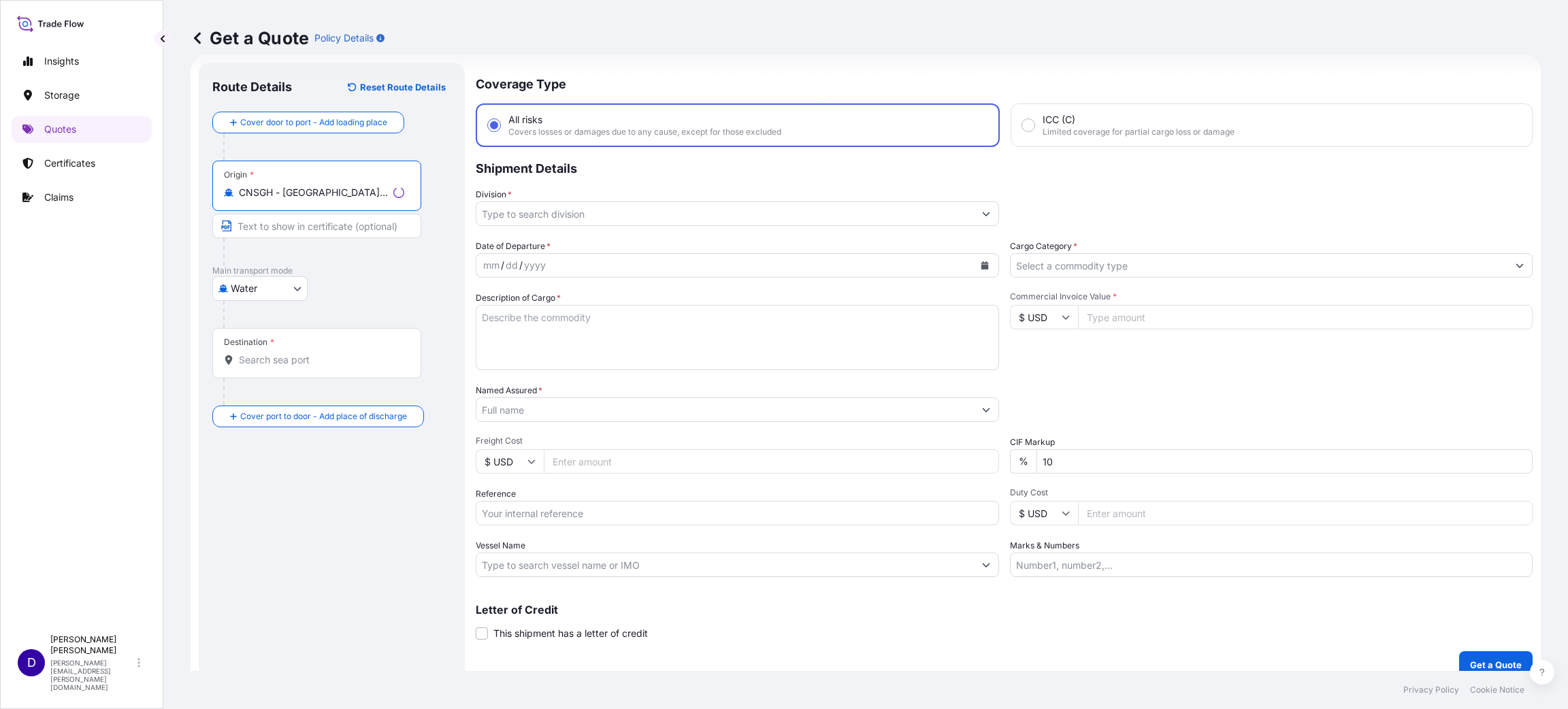
type input "CNSGH - [GEOGRAPHIC_DATA], [GEOGRAPHIC_DATA]"
click at [274, 363] on input "Destination *" at bounding box center [321, 360] width 165 height 14
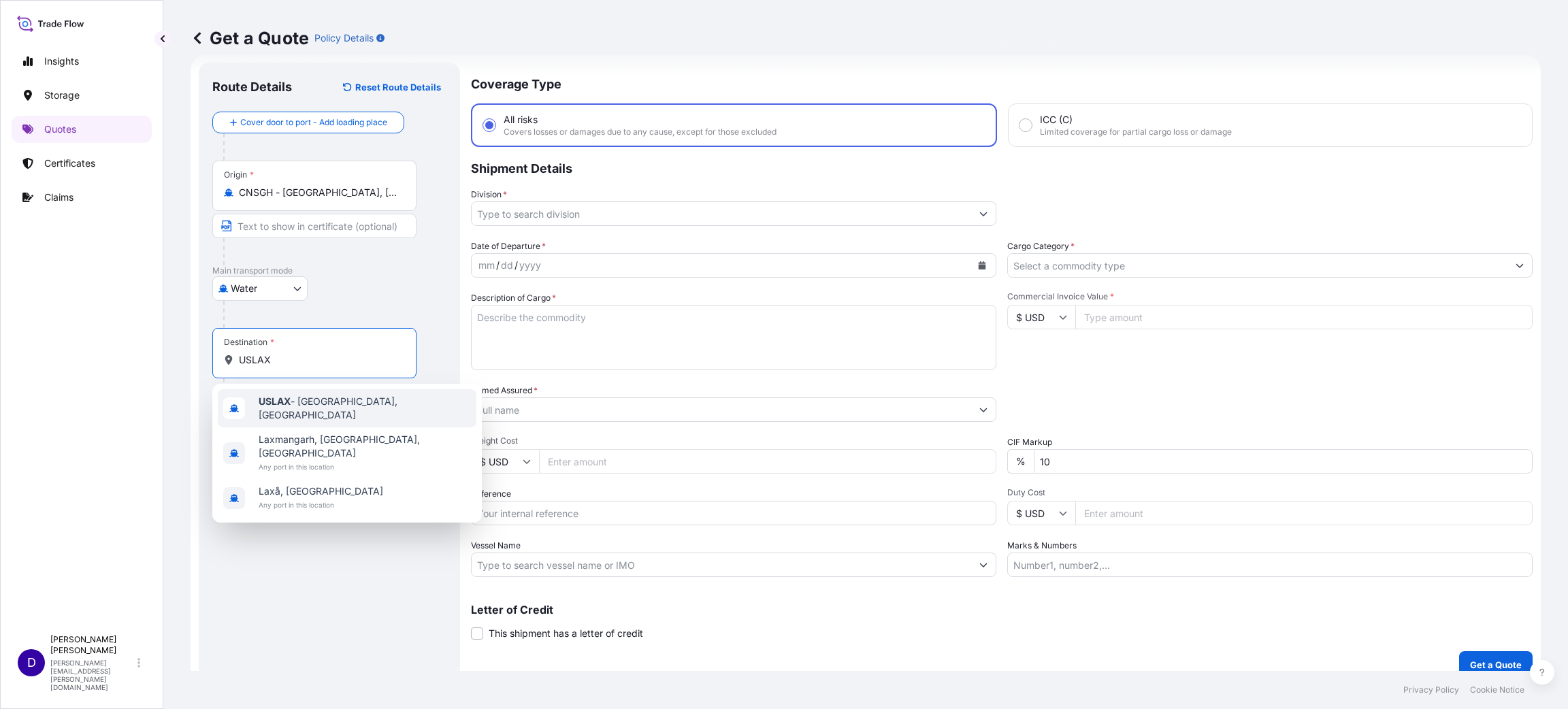
click at [281, 393] on div "USLAX - [GEOGRAPHIC_DATA], [GEOGRAPHIC_DATA]" at bounding box center [347, 408] width 259 height 38
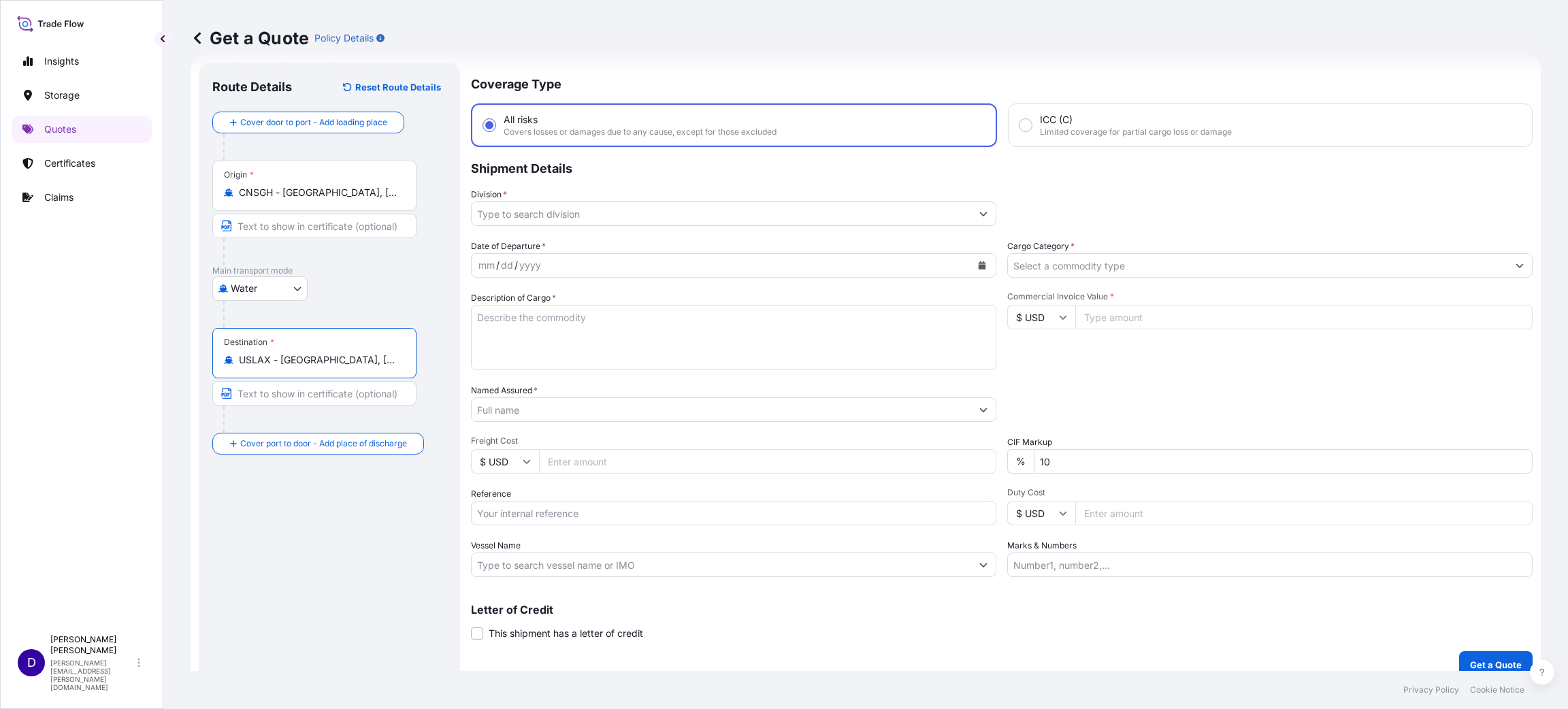
type input "USLAX - [GEOGRAPHIC_DATA], [GEOGRAPHIC_DATA]"
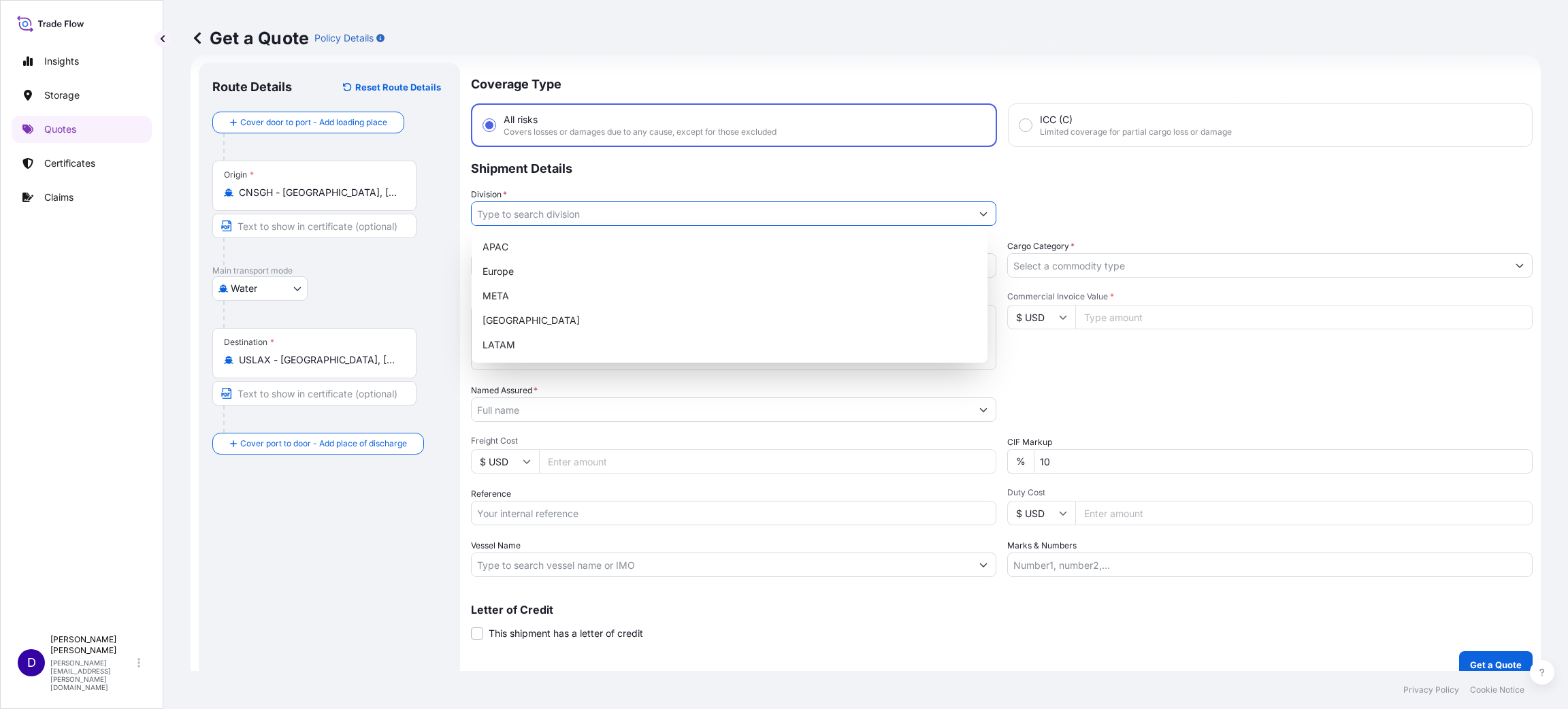
click at [518, 211] on input "Division *" at bounding box center [721, 214] width 499 height 25
click at [540, 316] on div "[GEOGRAPHIC_DATA]" at bounding box center [729, 321] width 505 height 25
type input "[GEOGRAPHIC_DATA]"
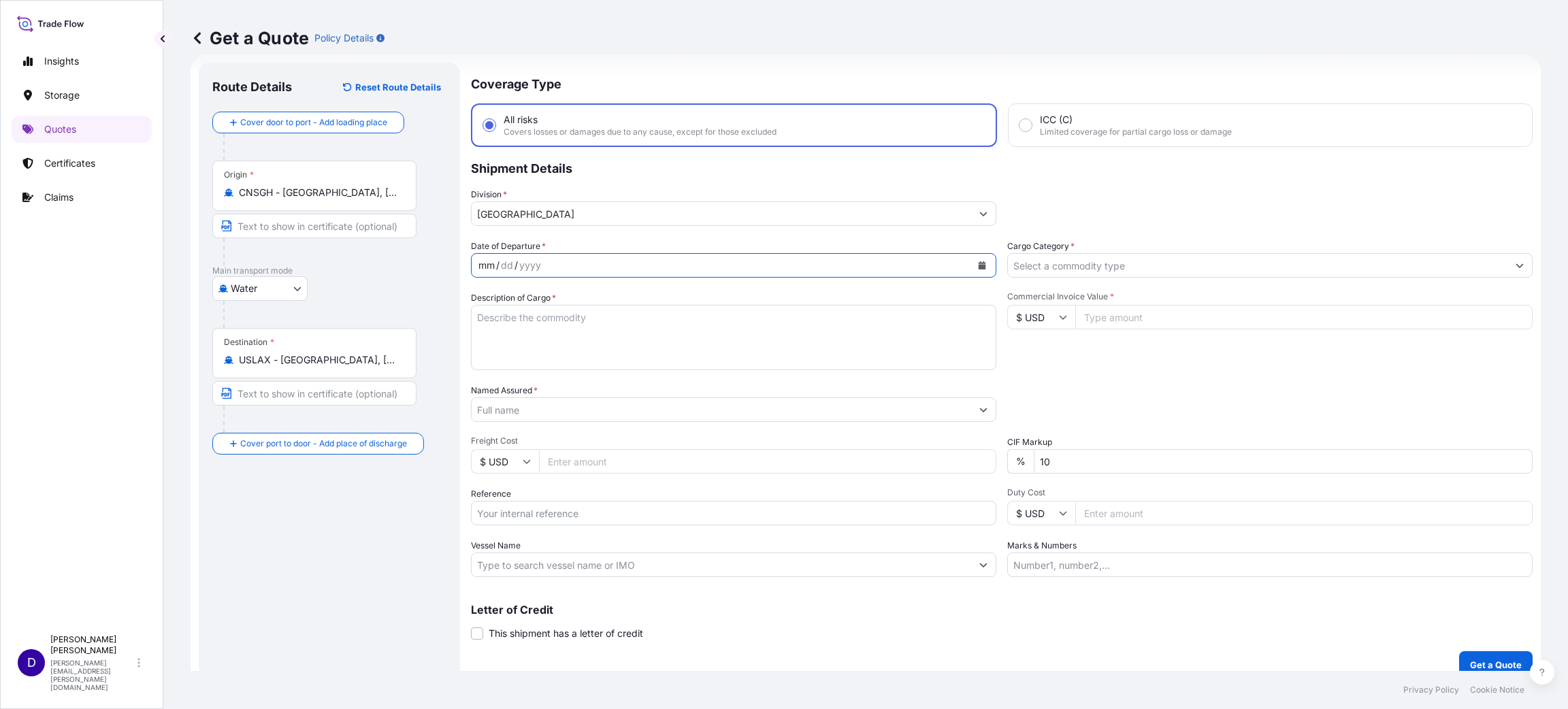
click at [549, 261] on div "mm / dd / yyyy" at bounding box center [721, 265] width 499 height 25
click at [979, 264] on icon "Calendar" at bounding box center [982, 265] width 7 height 8
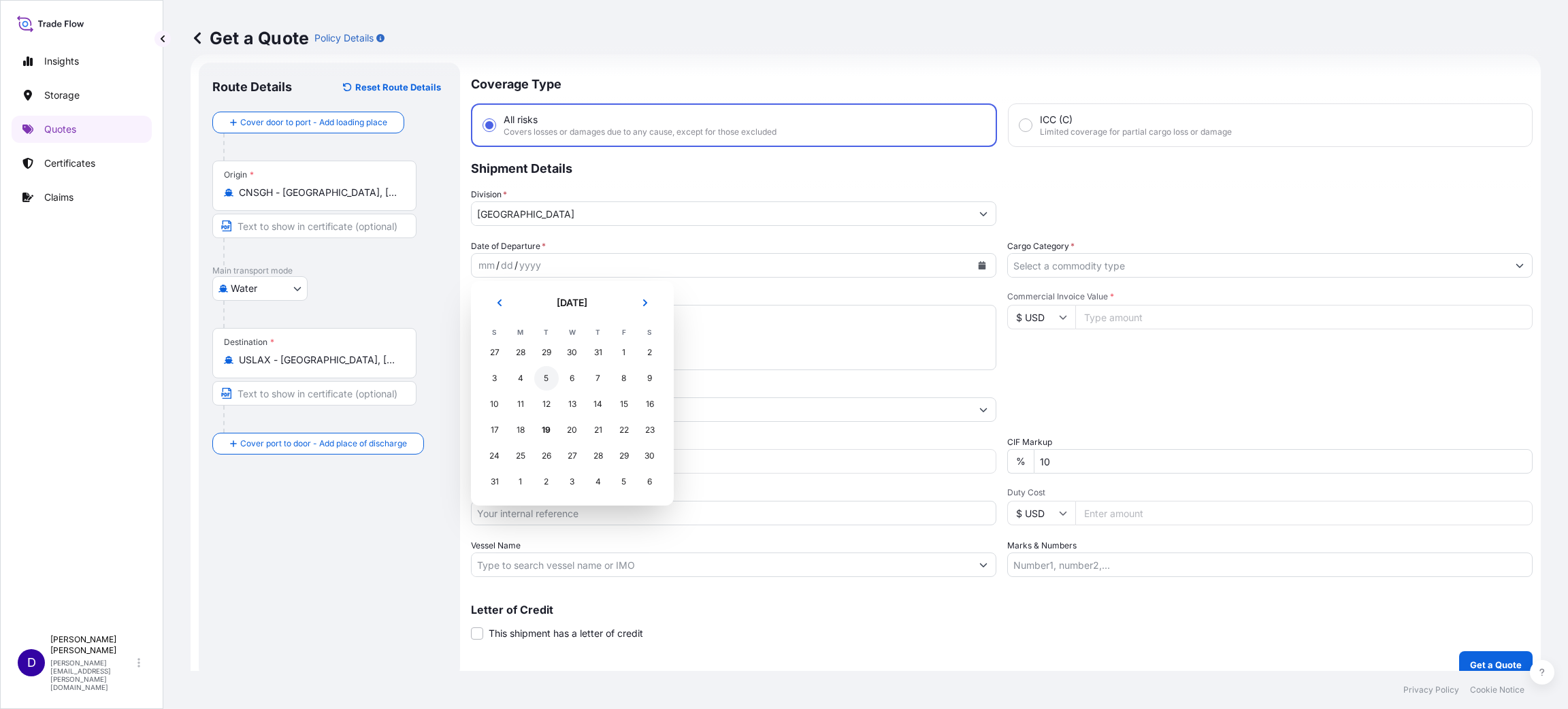
click at [544, 381] on div "5" at bounding box center [546, 378] width 25 height 25
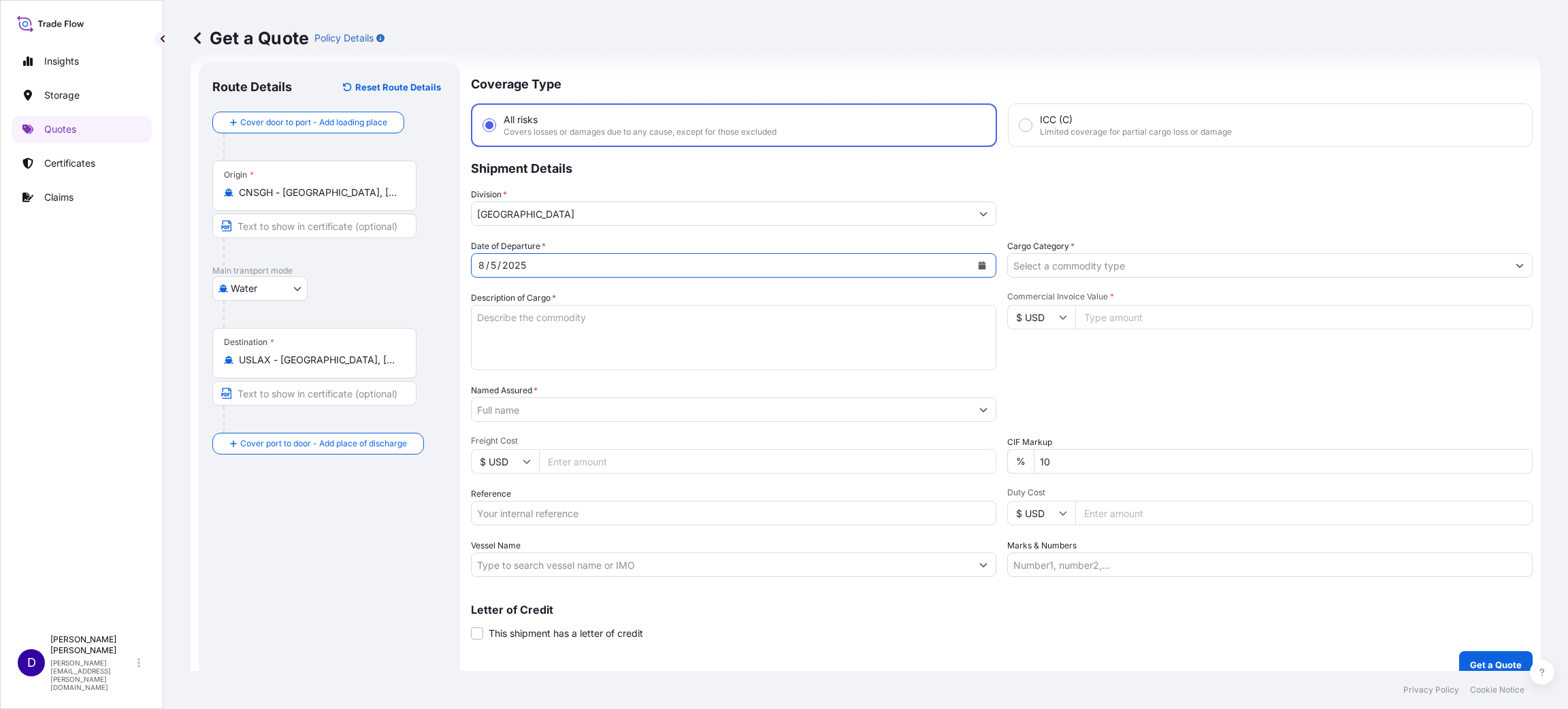
click at [1061, 262] on input "Cargo Category *" at bounding box center [1257, 265] width 499 height 25
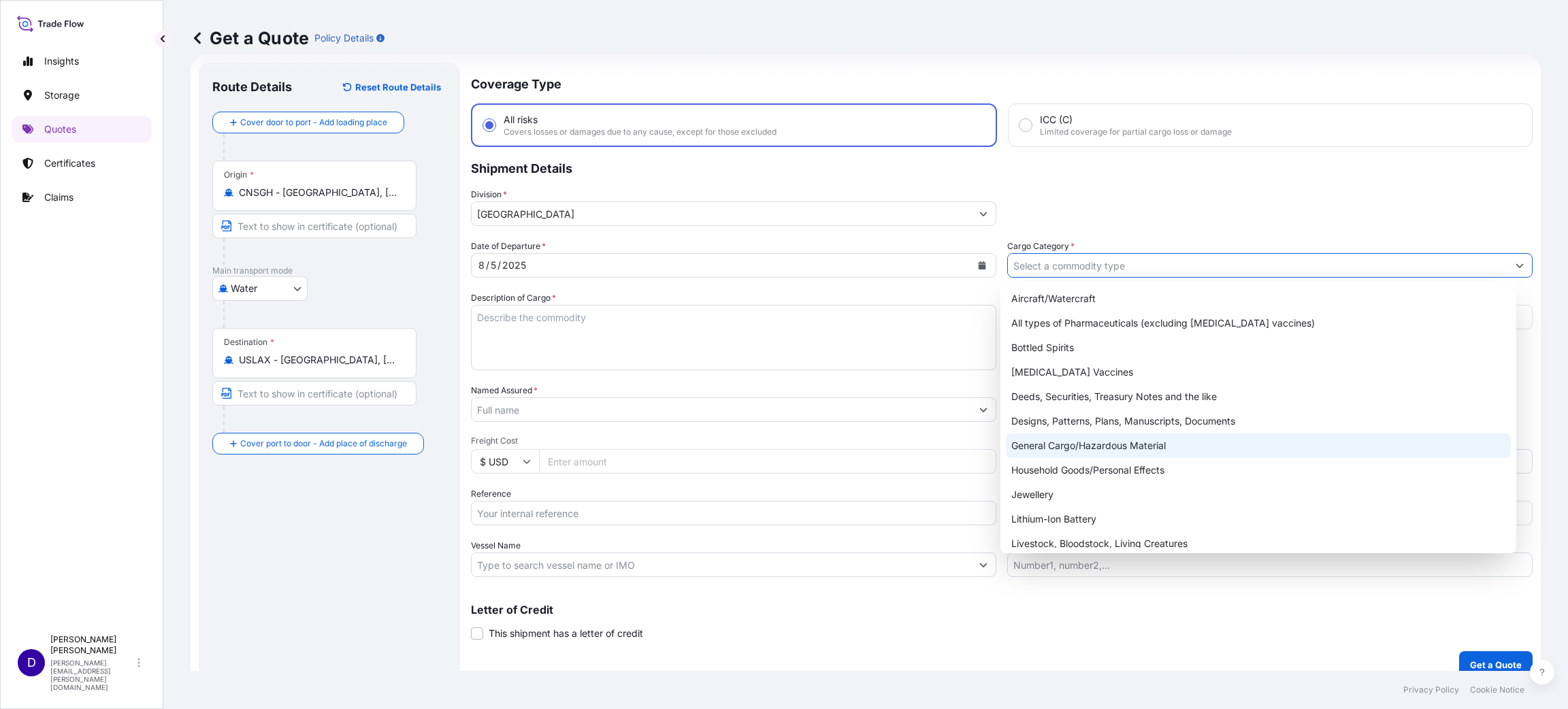
click at [1069, 444] on div "General Cargo/Hazardous Material" at bounding box center [1258, 446] width 505 height 25
type input "General Cargo/Hazardous Material"
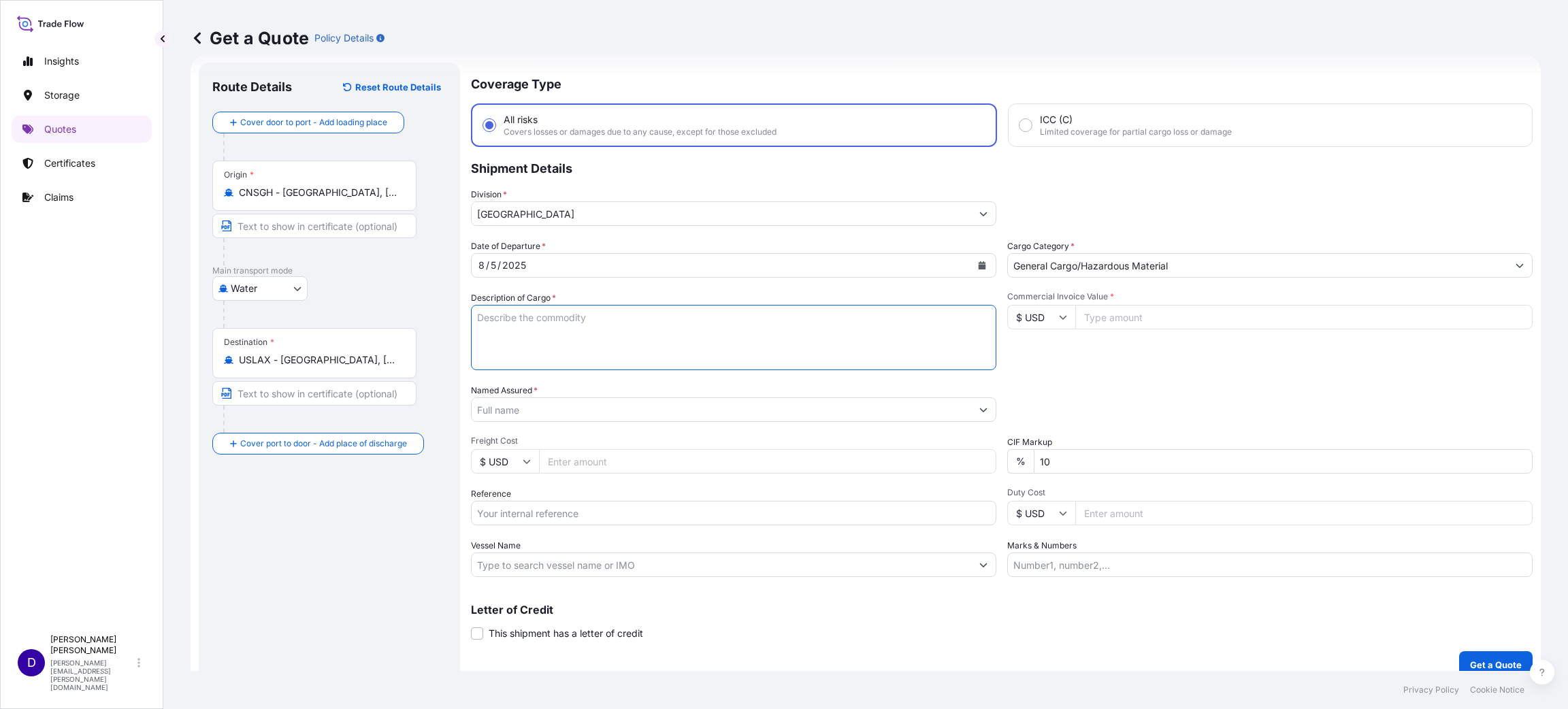
drag, startPoint x: 635, startPoint y: 349, endPoint x: 627, endPoint y: 345, distance: 8.9
click at [633, 349] on textarea "Description of Cargo *" at bounding box center [733, 337] width 525 height 66
type textarea "PLUSH DOG TOY"
type input "61011.00"
click at [567, 418] on input "Named Assured *" at bounding box center [721, 410] width 499 height 25
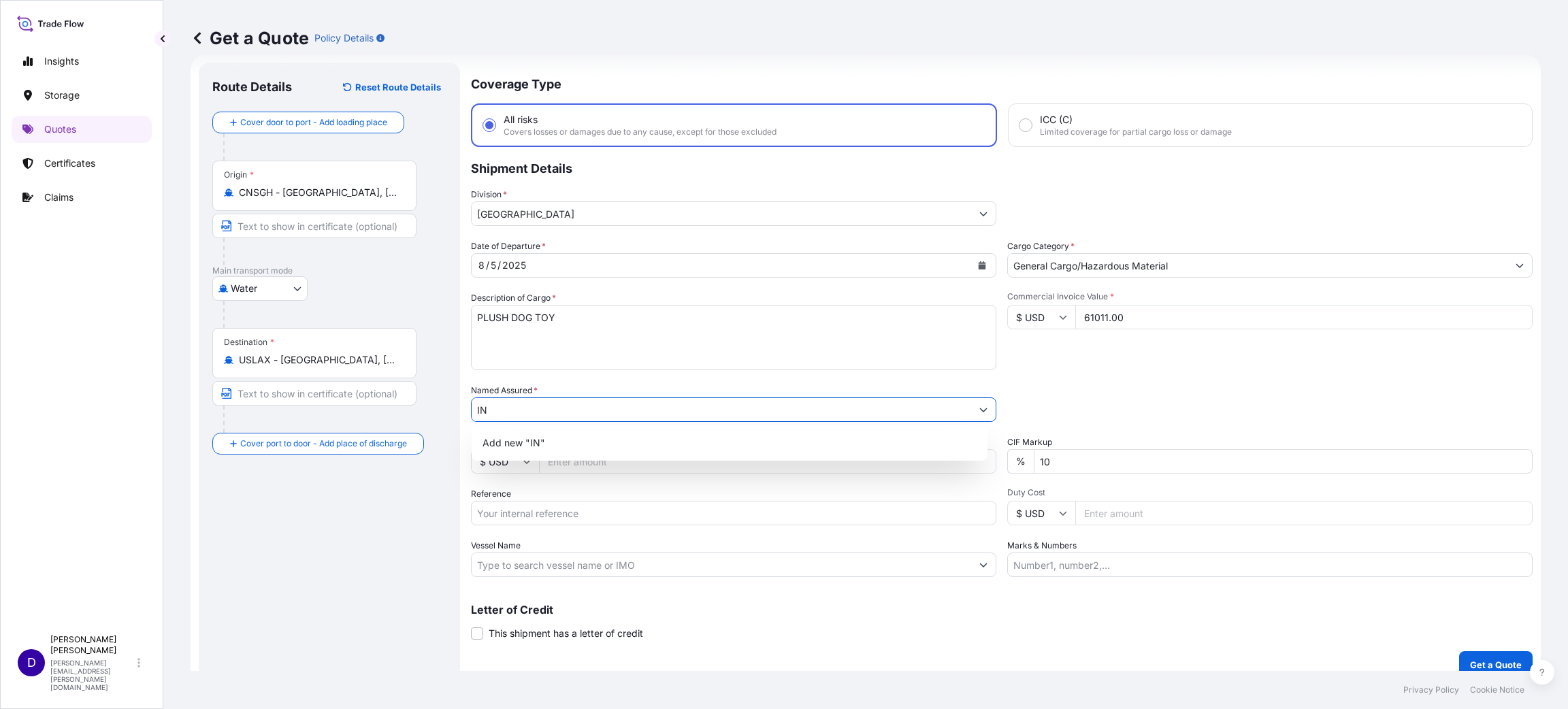
type input "I"
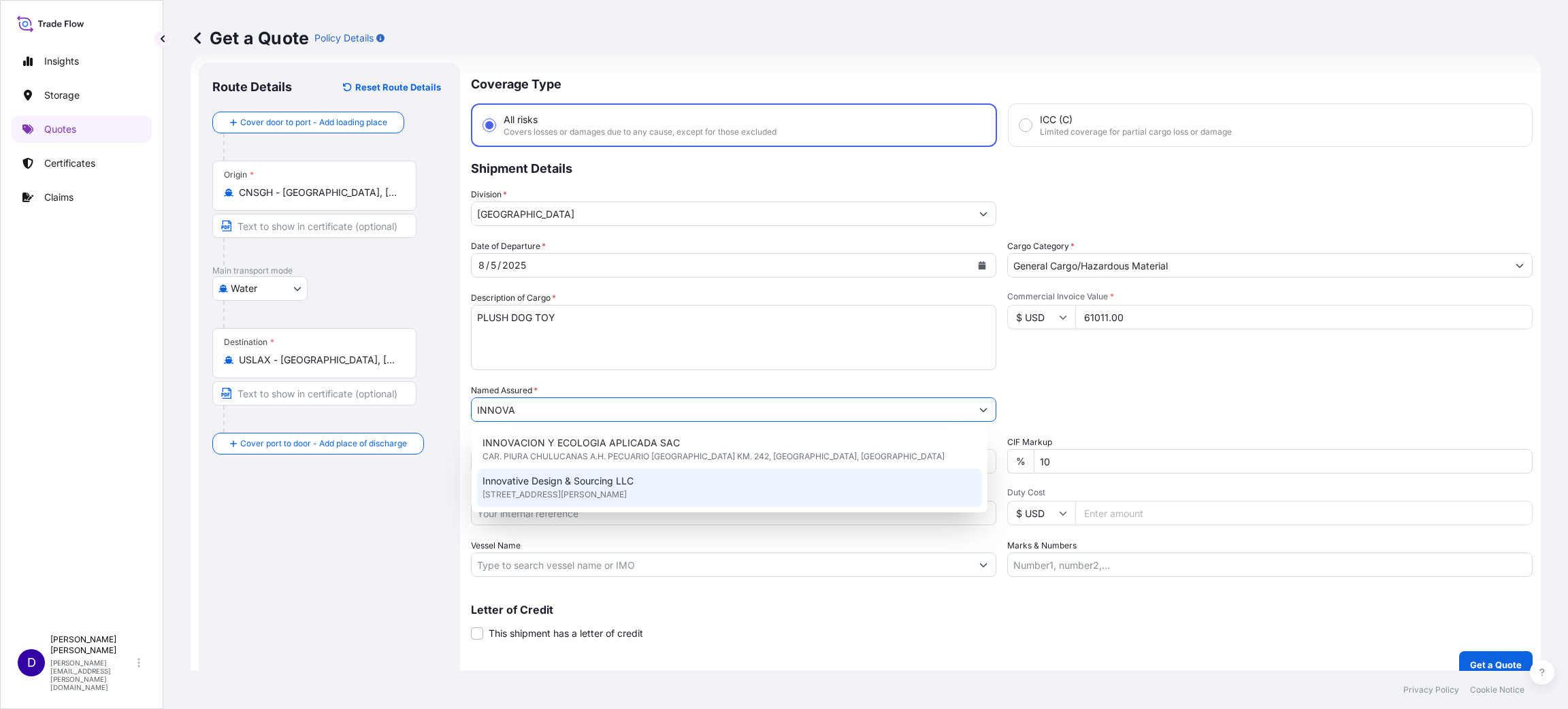
click at [595, 488] on span "[STREET_ADDRESS][PERSON_NAME]" at bounding box center [554, 495] width 144 height 14
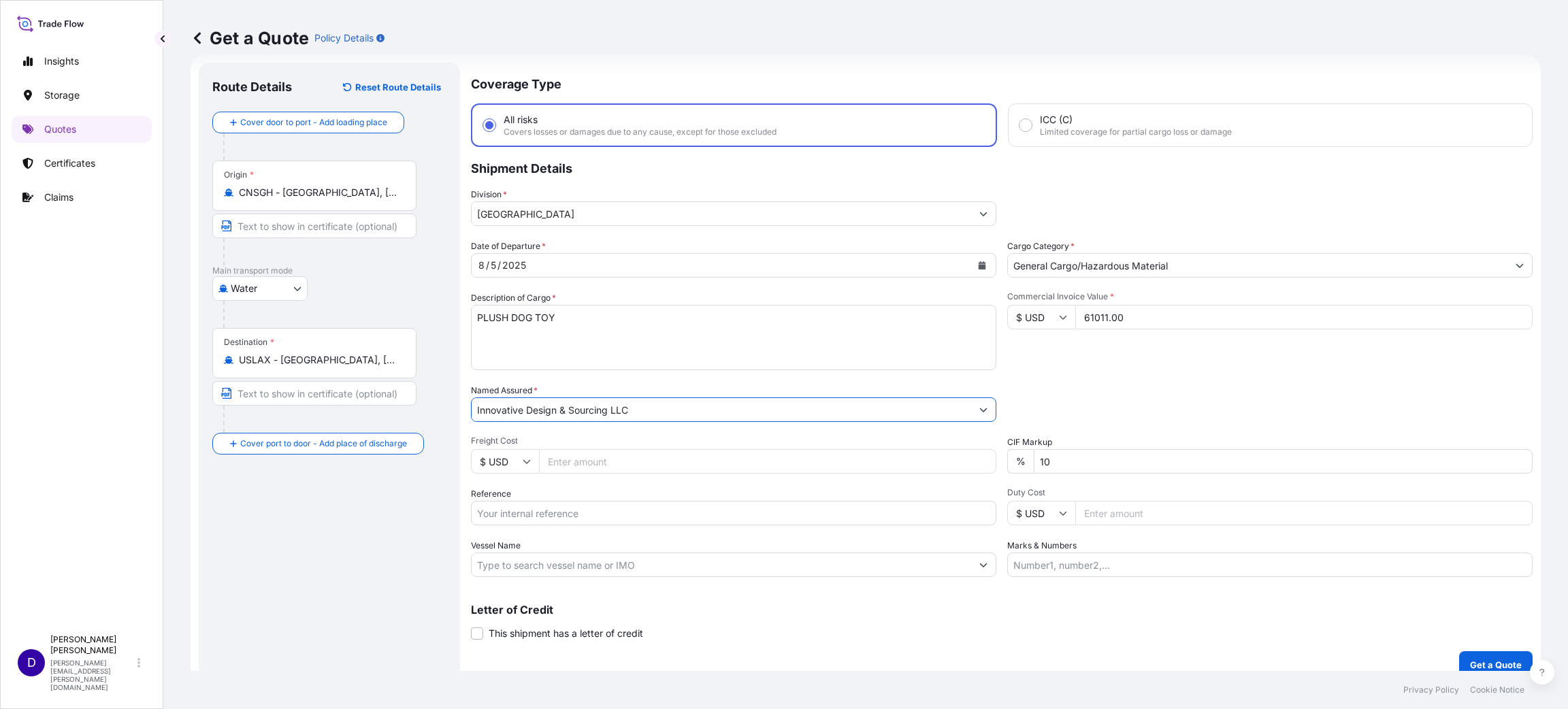
type input "Innovative Design & Sourcing LLC"
click at [556, 458] on input "Freight Cost" at bounding box center [768, 461] width 458 height 25
type input "6354.00"
click at [581, 516] on input "Reference" at bounding box center [733, 513] width 525 height 25
paste input "S25I158143"
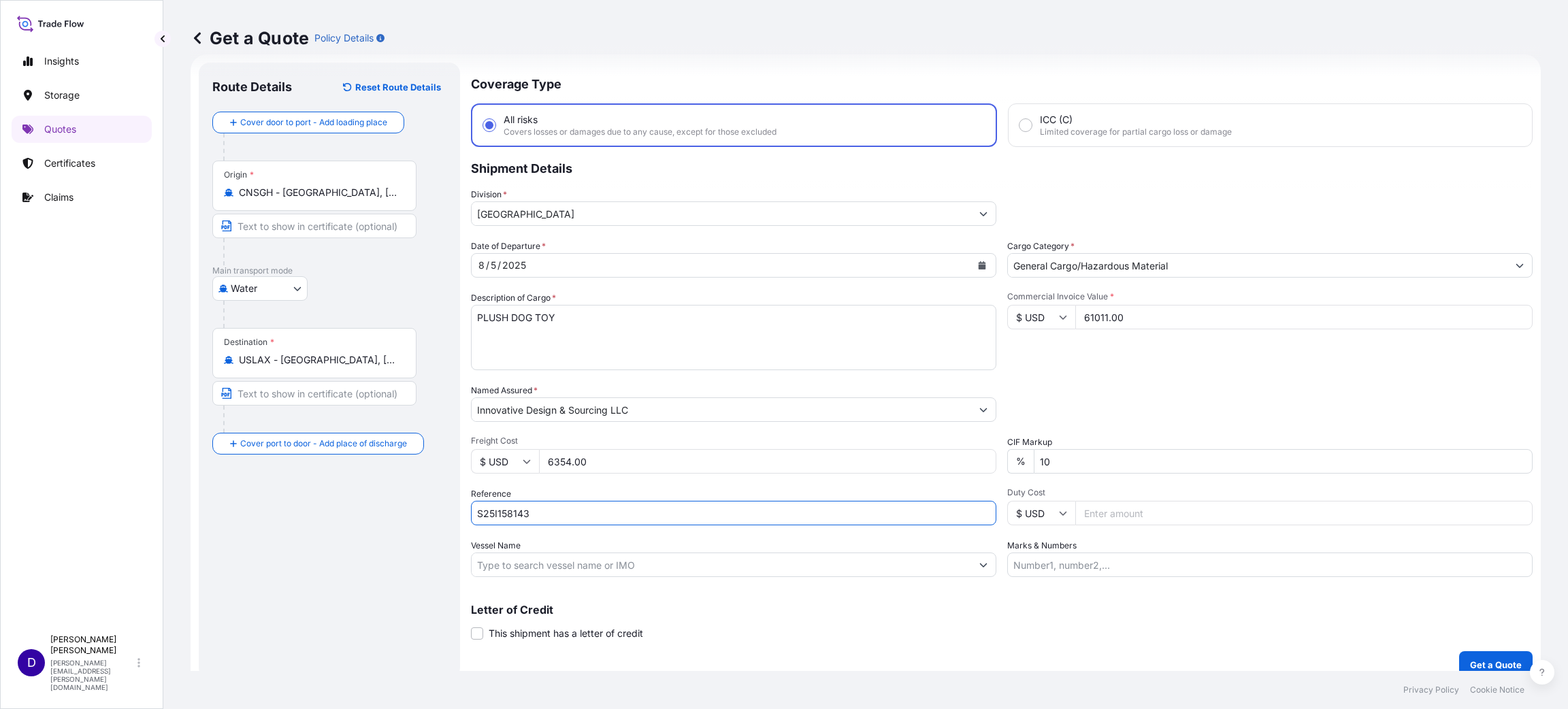
type input "S25I158143"
click at [1145, 517] on input "Duty Cost" at bounding box center [1304, 513] width 458 height 25
type input "21214.37"
click at [1486, 651] on button "Get a Quote" at bounding box center [1495, 665] width 74 height 27
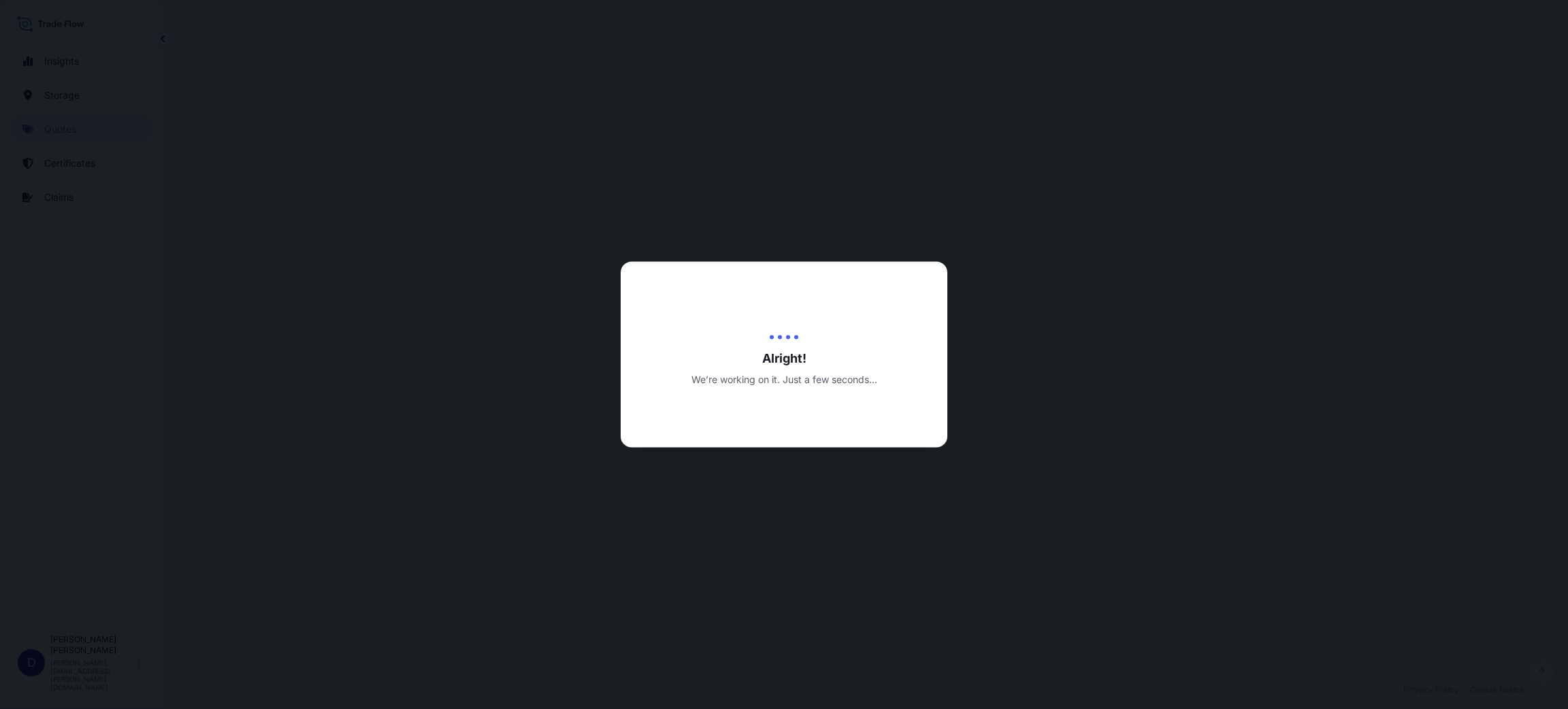
select select "Water"
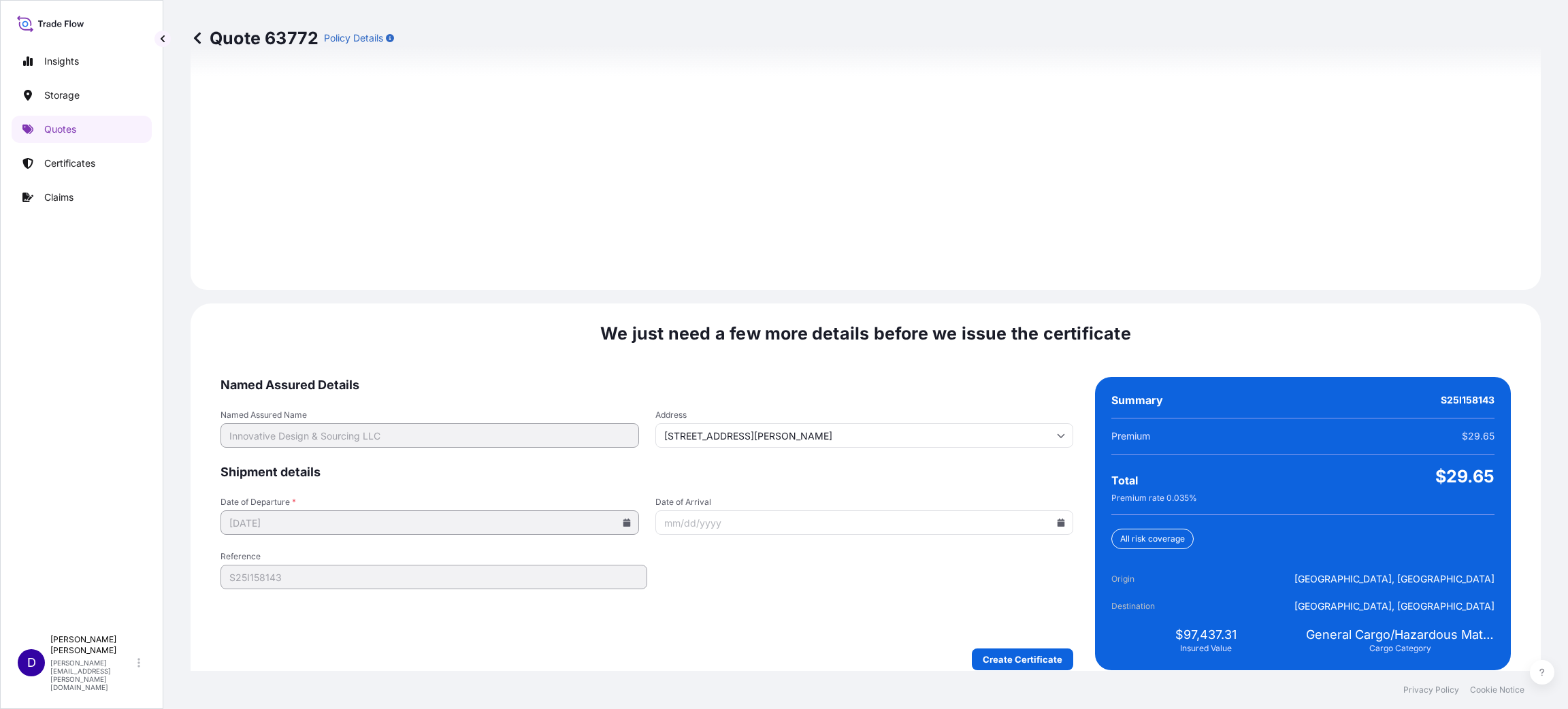
scroll to position [1868, 0]
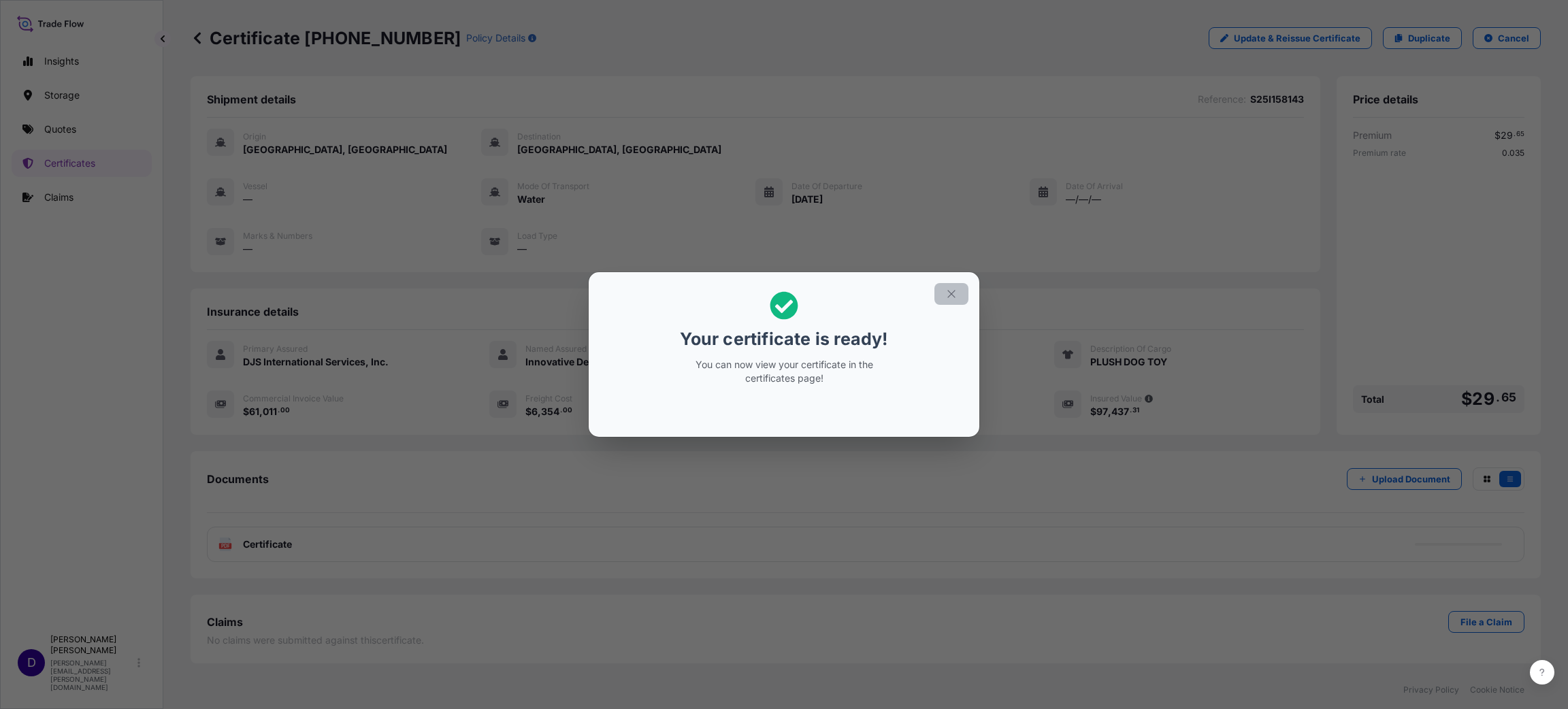
click at [948, 301] on button "button" at bounding box center [951, 294] width 34 height 22
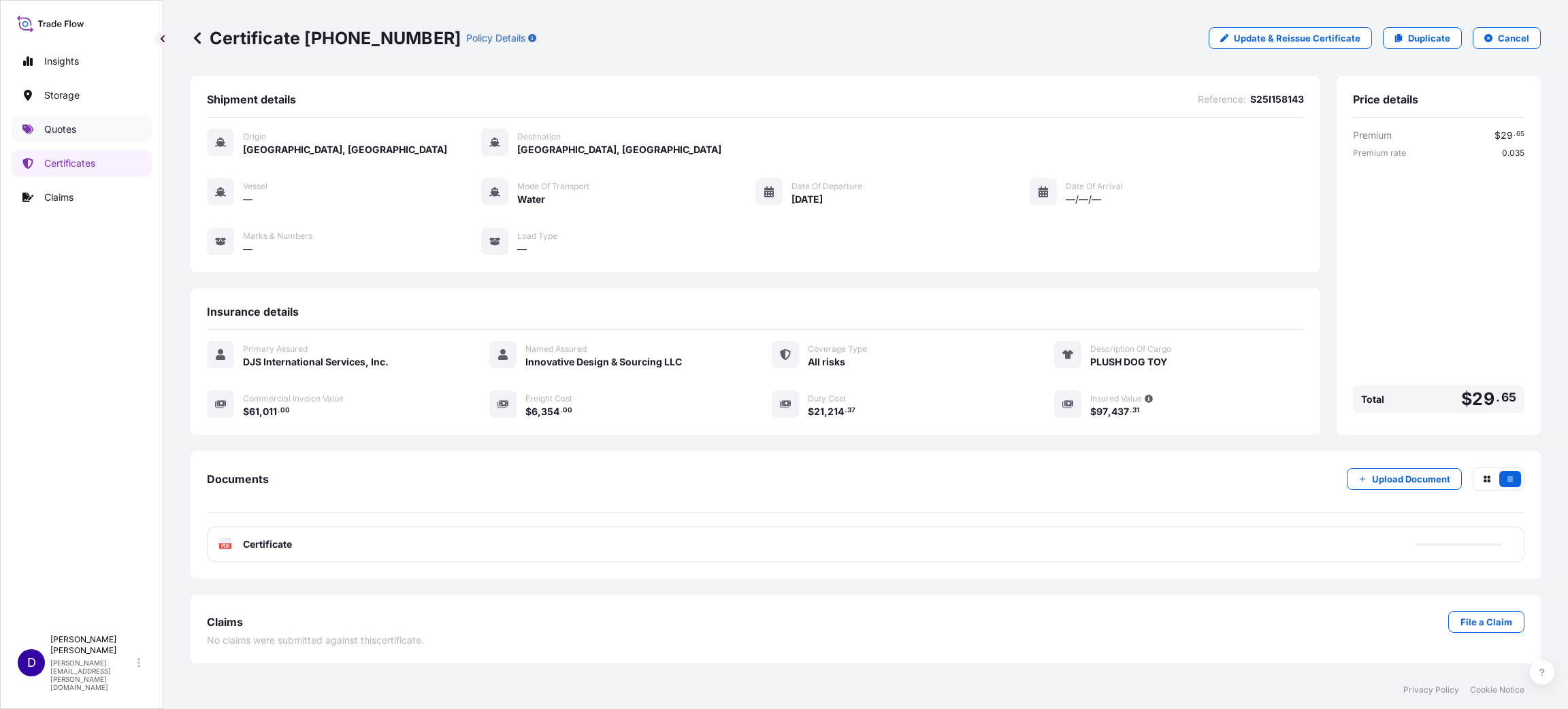
click at [55, 134] on p "Quotes" at bounding box center [60, 129] width 32 height 14
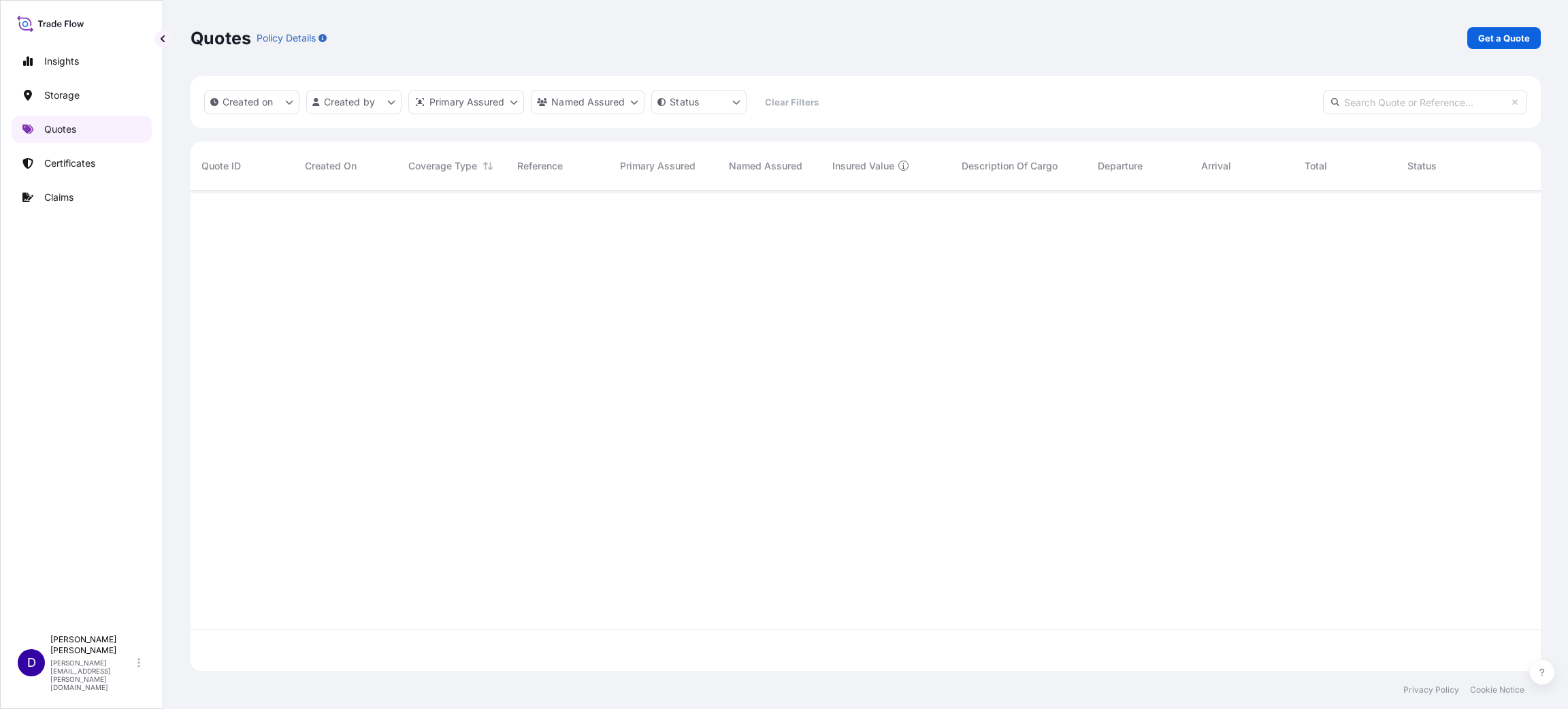
scroll to position [472, 1334]
click at [1501, 36] on p "Get a Quote" at bounding box center [1503, 38] width 52 height 14
select select "Water"
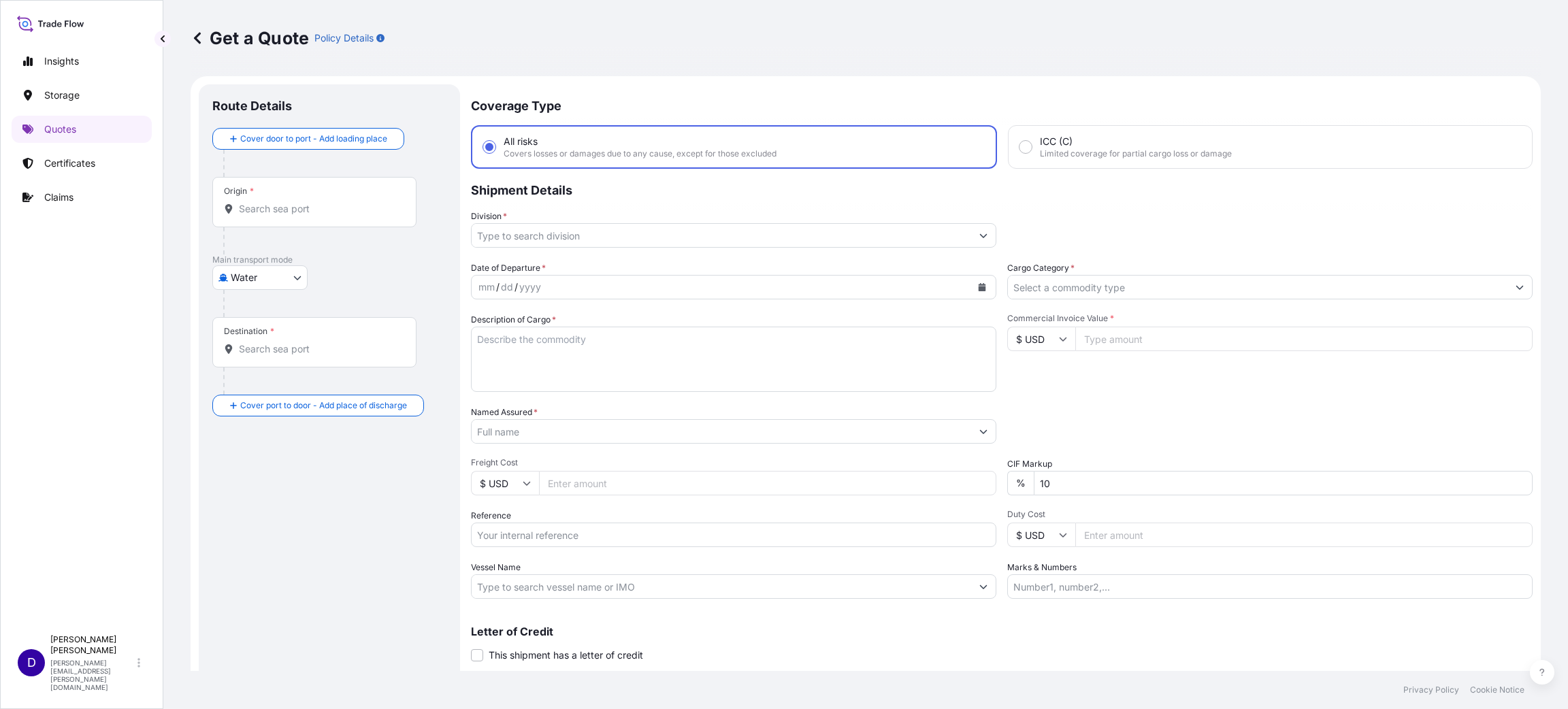
scroll to position [22, 0]
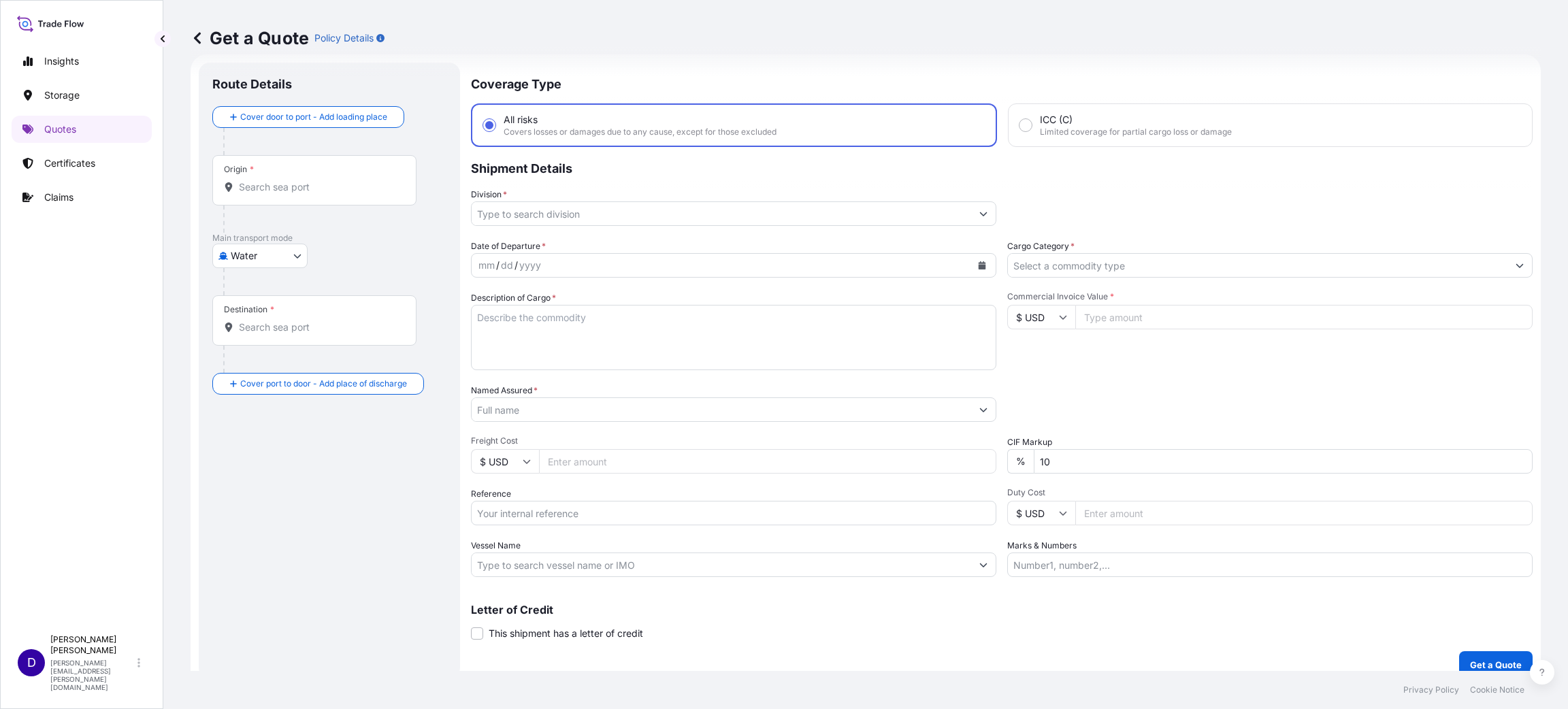
click at [316, 193] on input "Origin *" at bounding box center [319, 187] width 160 height 14
click at [300, 243] on div "PTSIE - [PERSON_NAME], [GEOGRAPHIC_DATA]" at bounding box center [347, 235] width 259 height 38
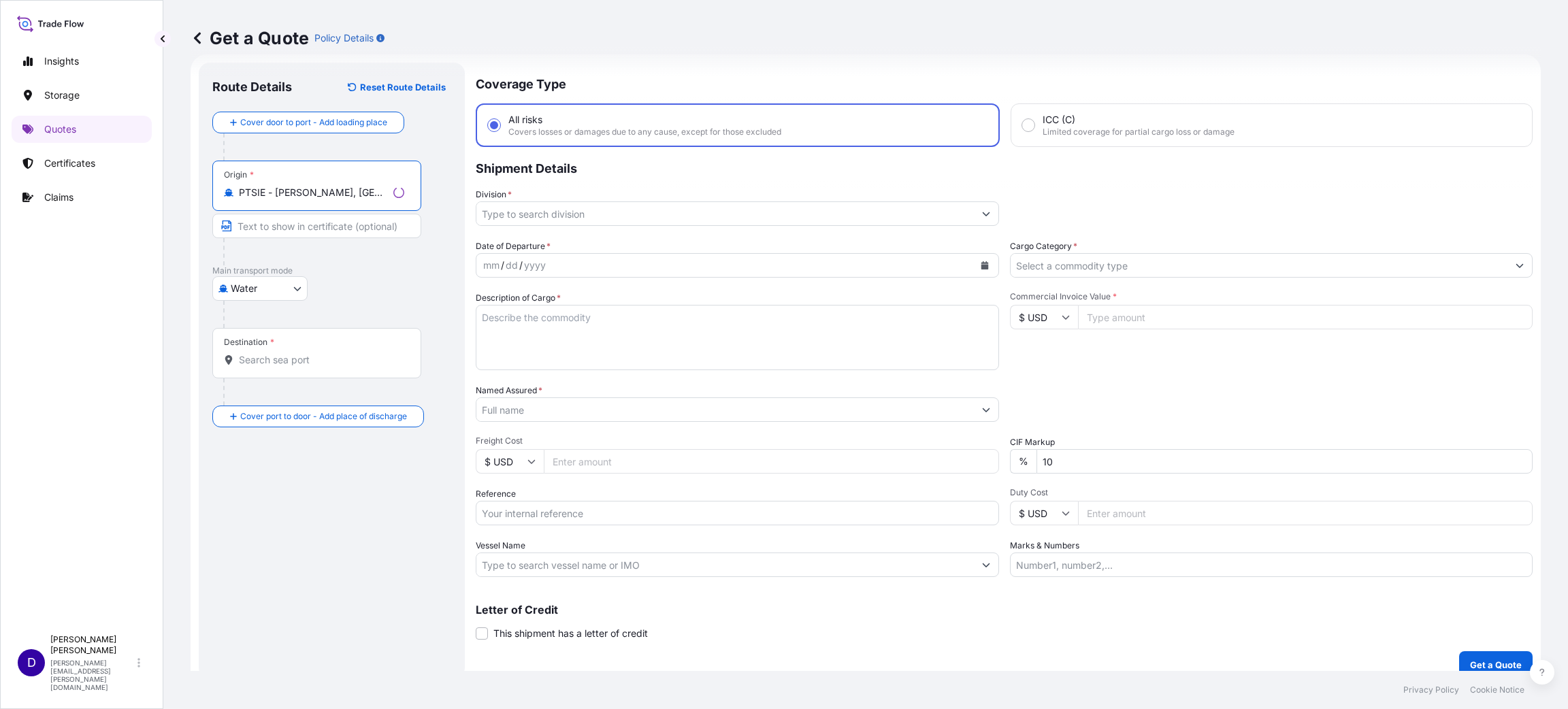
type input "PTSIE - [PERSON_NAME], [GEOGRAPHIC_DATA]"
click at [261, 365] on input "Destination *" at bounding box center [319, 360] width 160 height 14
type input "U"
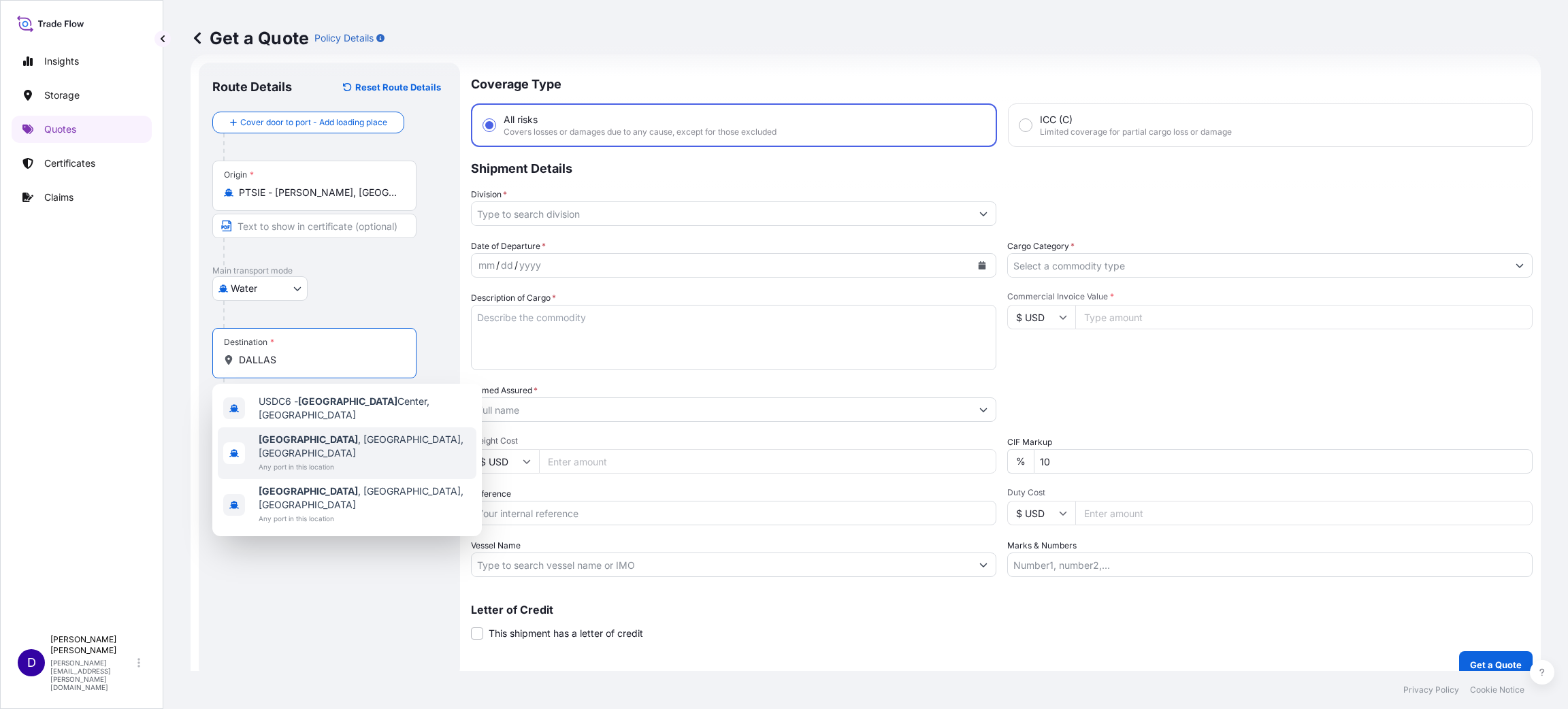
click at [303, 433] on span "[GEOGRAPHIC_DATA] , [GEOGRAPHIC_DATA], [GEOGRAPHIC_DATA]" at bounding box center [364, 446] width 212 height 27
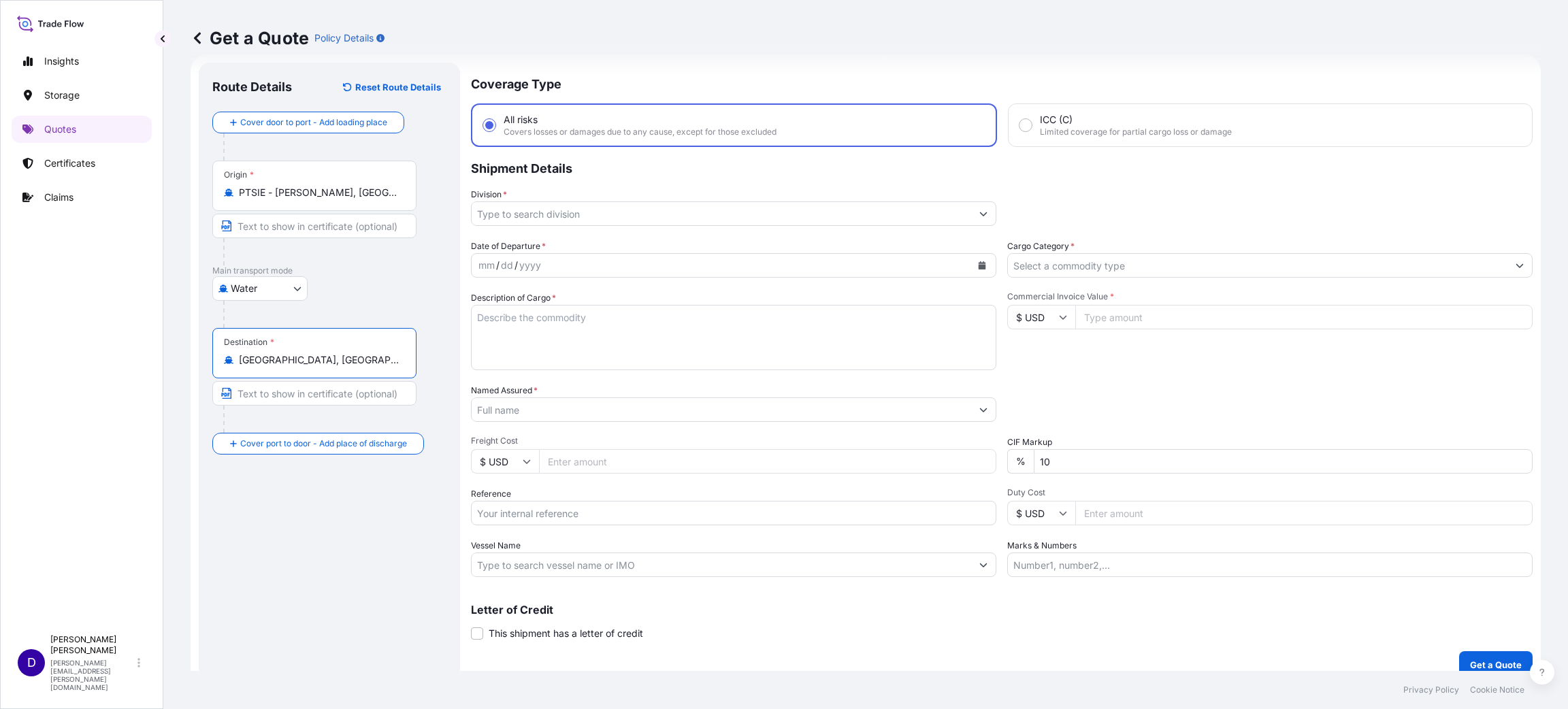
type input "[GEOGRAPHIC_DATA], [GEOGRAPHIC_DATA], [GEOGRAPHIC_DATA]"
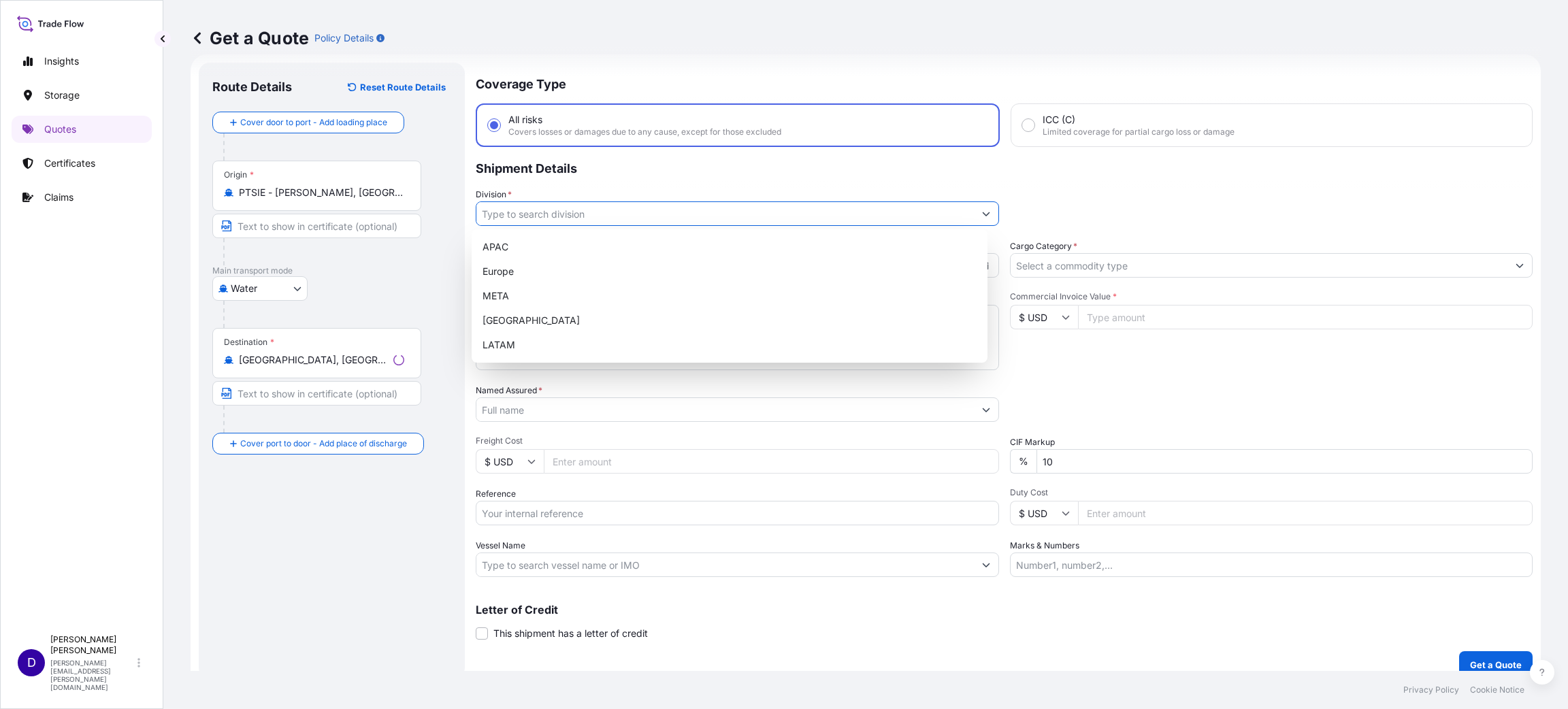
click at [520, 215] on input "Division *" at bounding box center [725, 214] width 498 height 25
click at [549, 318] on div "[GEOGRAPHIC_DATA]" at bounding box center [729, 321] width 505 height 25
type input "[GEOGRAPHIC_DATA]"
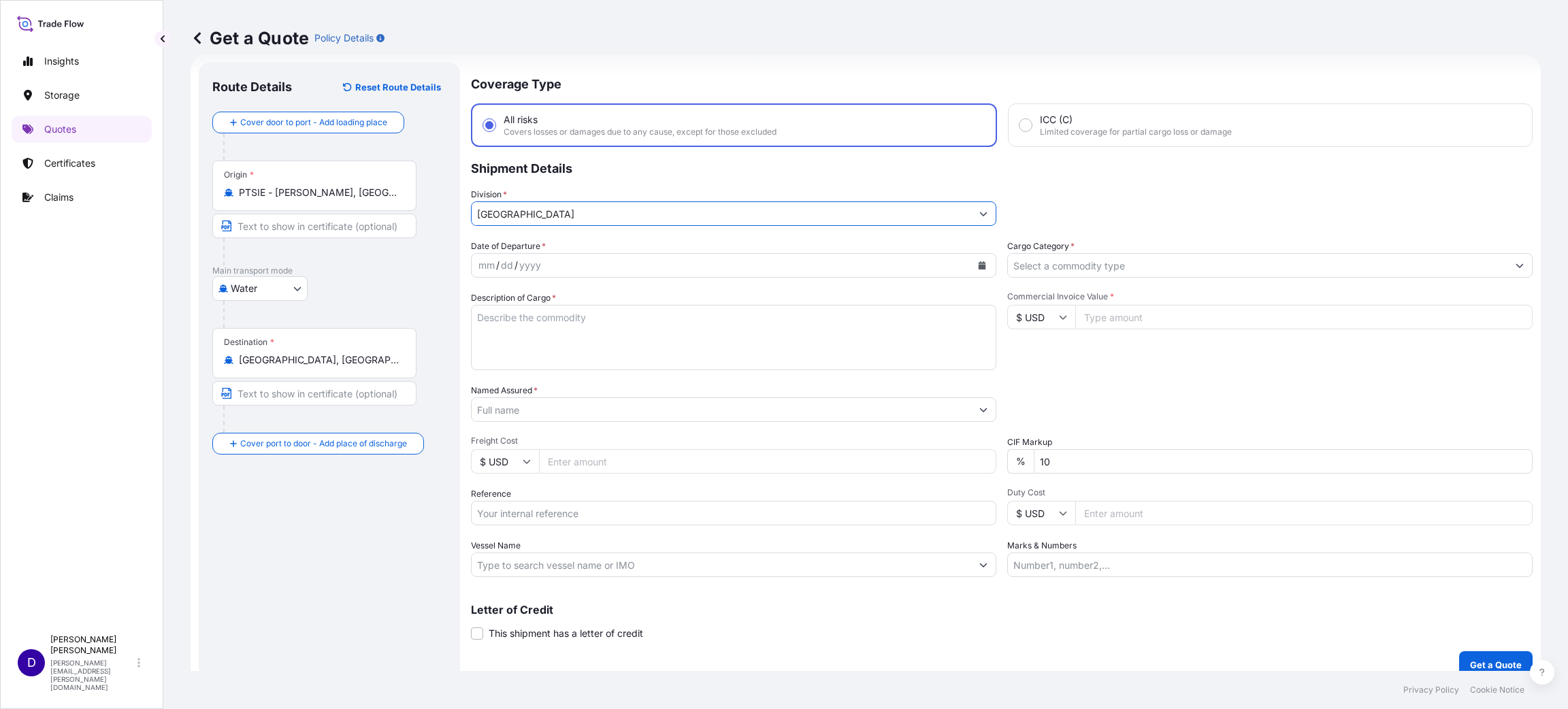
click at [979, 263] on icon "Calendar" at bounding box center [982, 265] width 7 height 8
click at [570, 457] on div "27" at bounding box center [573, 456] width 25 height 25
click at [978, 262] on icon "Calendar" at bounding box center [981, 265] width 8 height 8
click at [572, 381] on div "6" at bounding box center [573, 378] width 25 height 25
click at [1036, 272] on input "Cargo Category *" at bounding box center [1257, 265] width 499 height 25
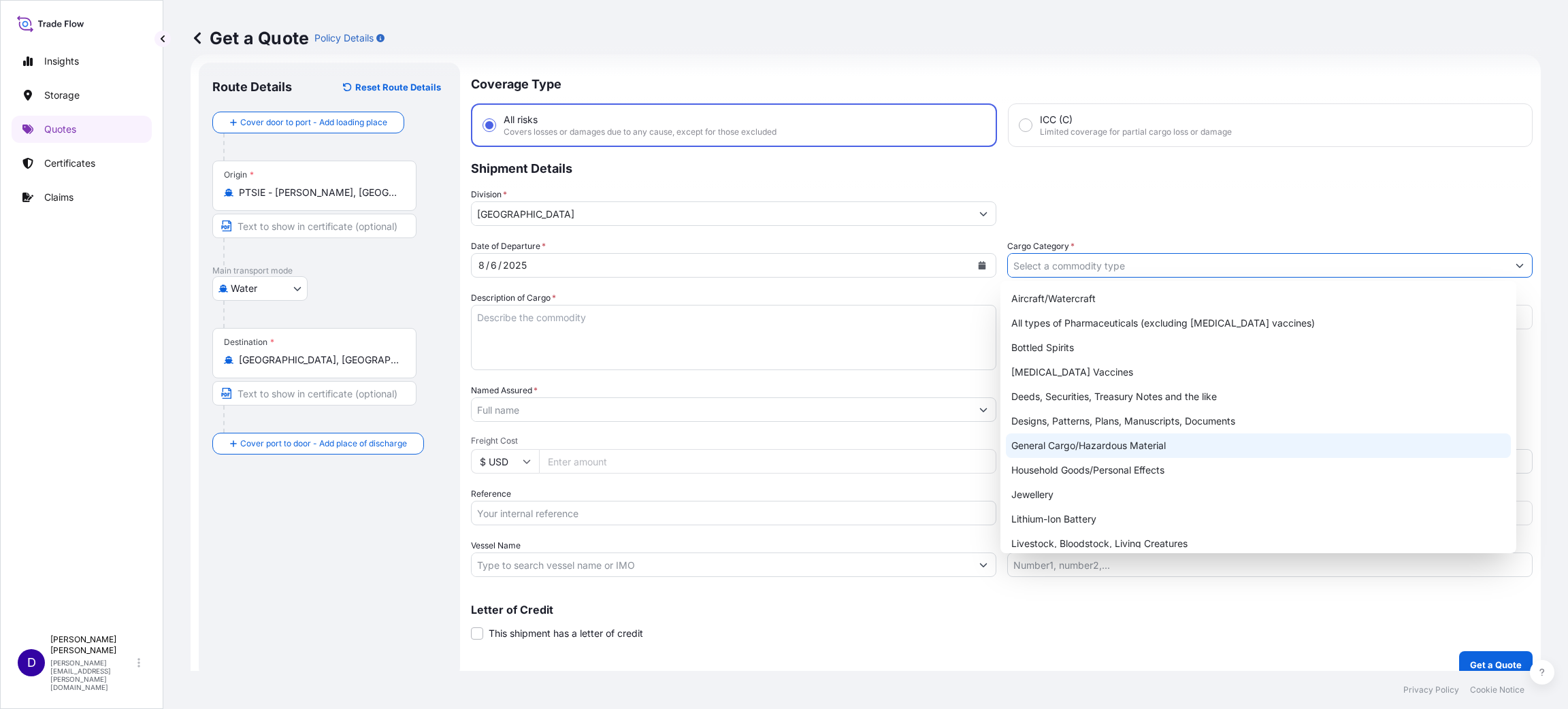
click at [1072, 448] on div "General Cargo/Hazardous Material" at bounding box center [1258, 446] width 505 height 25
type input "General Cargo/Hazardous Material"
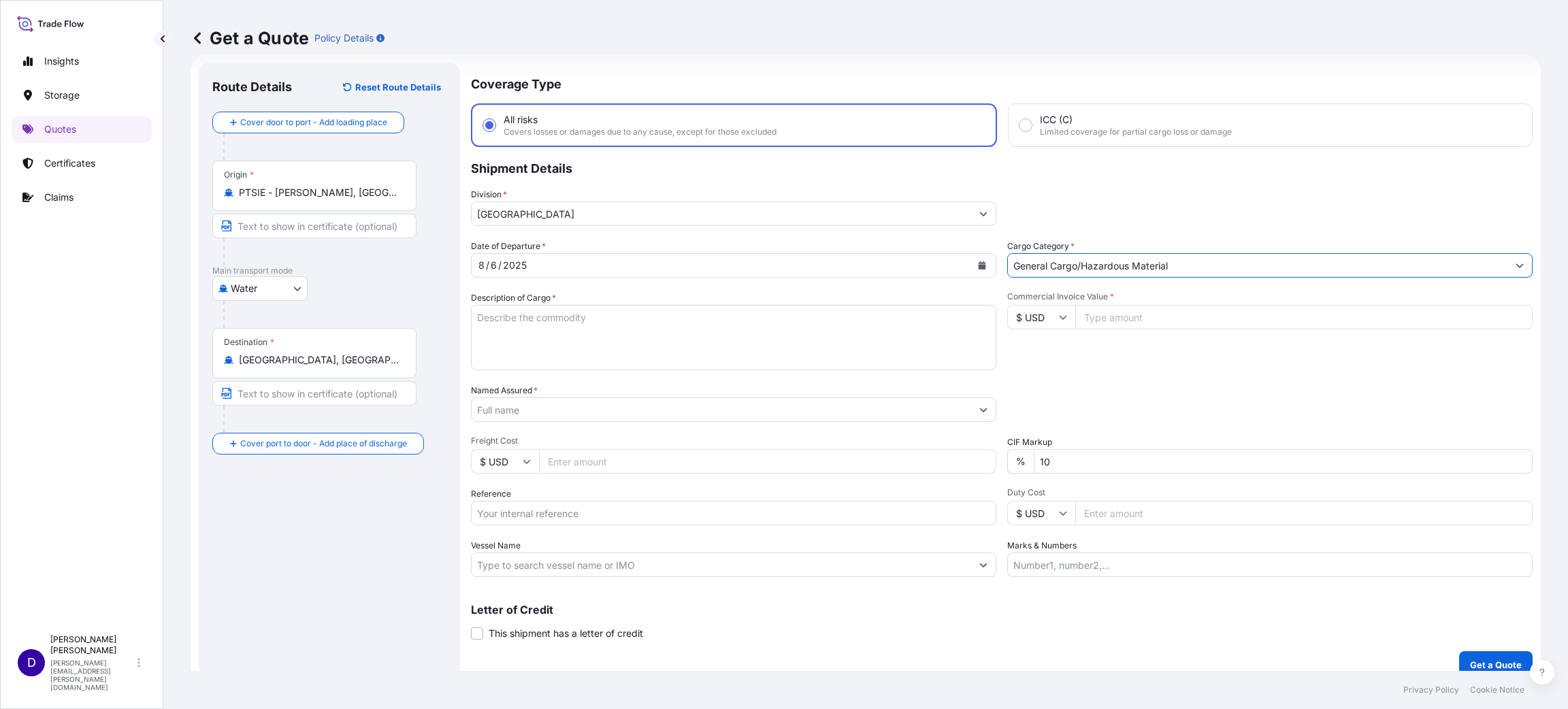
click at [707, 353] on textarea "Description of Cargo *" at bounding box center [733, 337] width 525 height 66
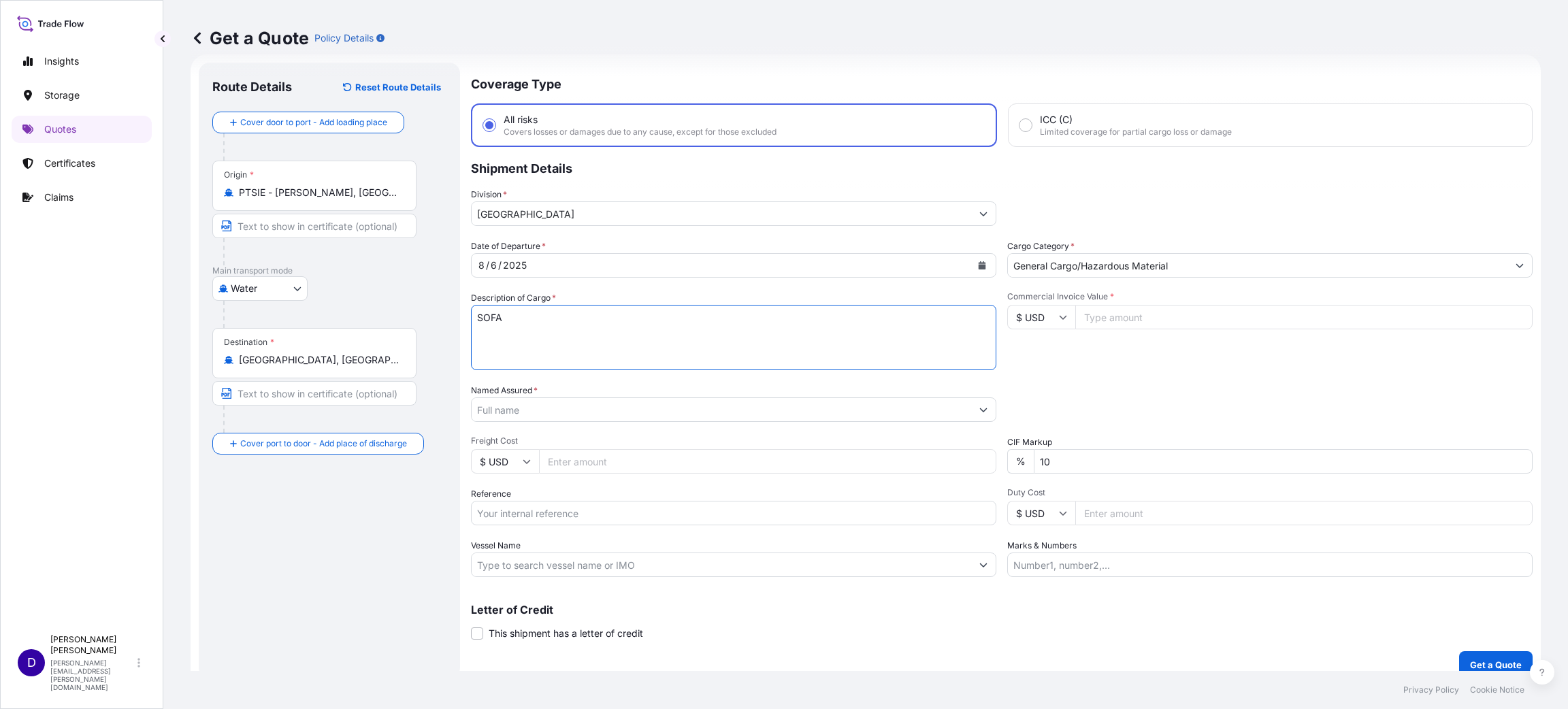
type textarea "SOFA"
type input "14098.00"
click at [643, 412] on input "Named Assured *" at bounding box center [721, 410] width 499 height 25
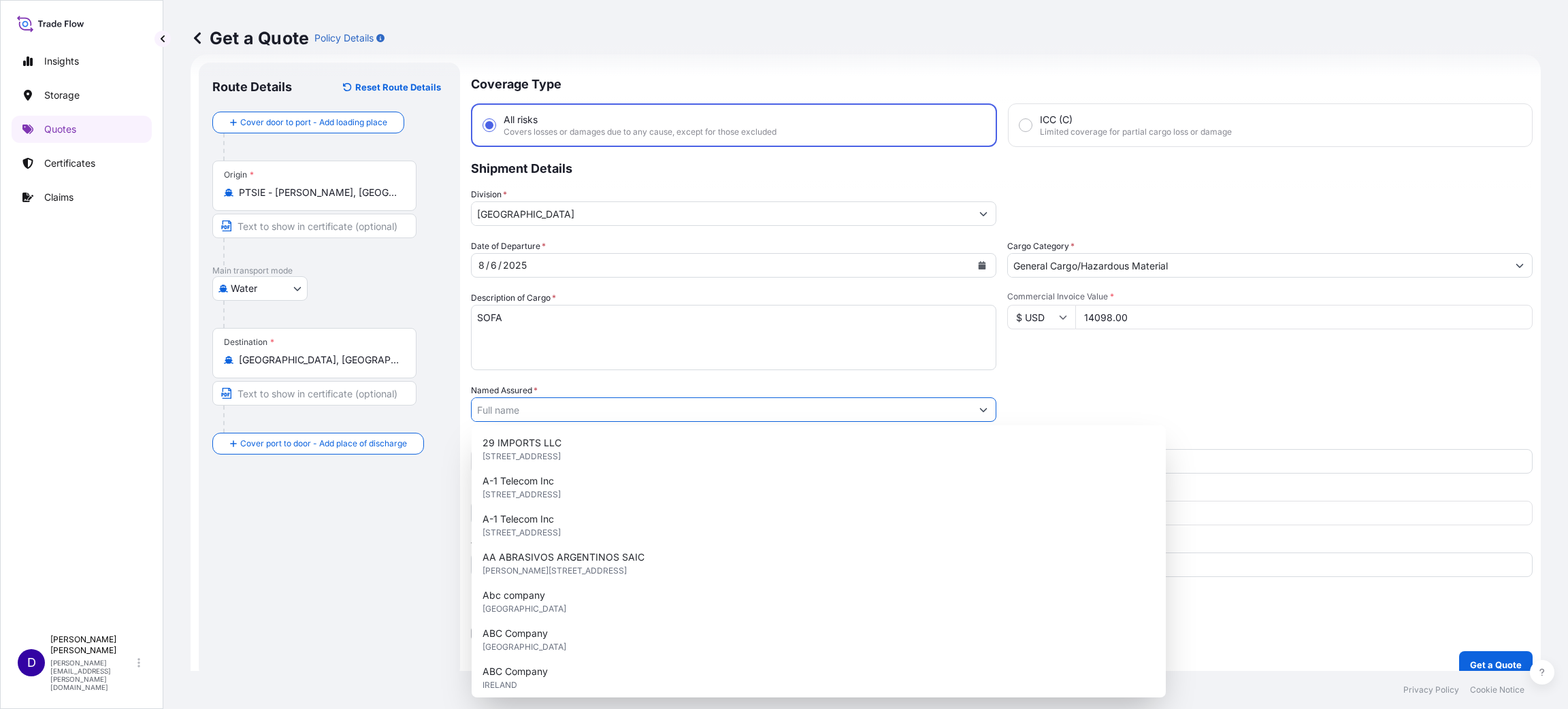
paste input "S25I157639"
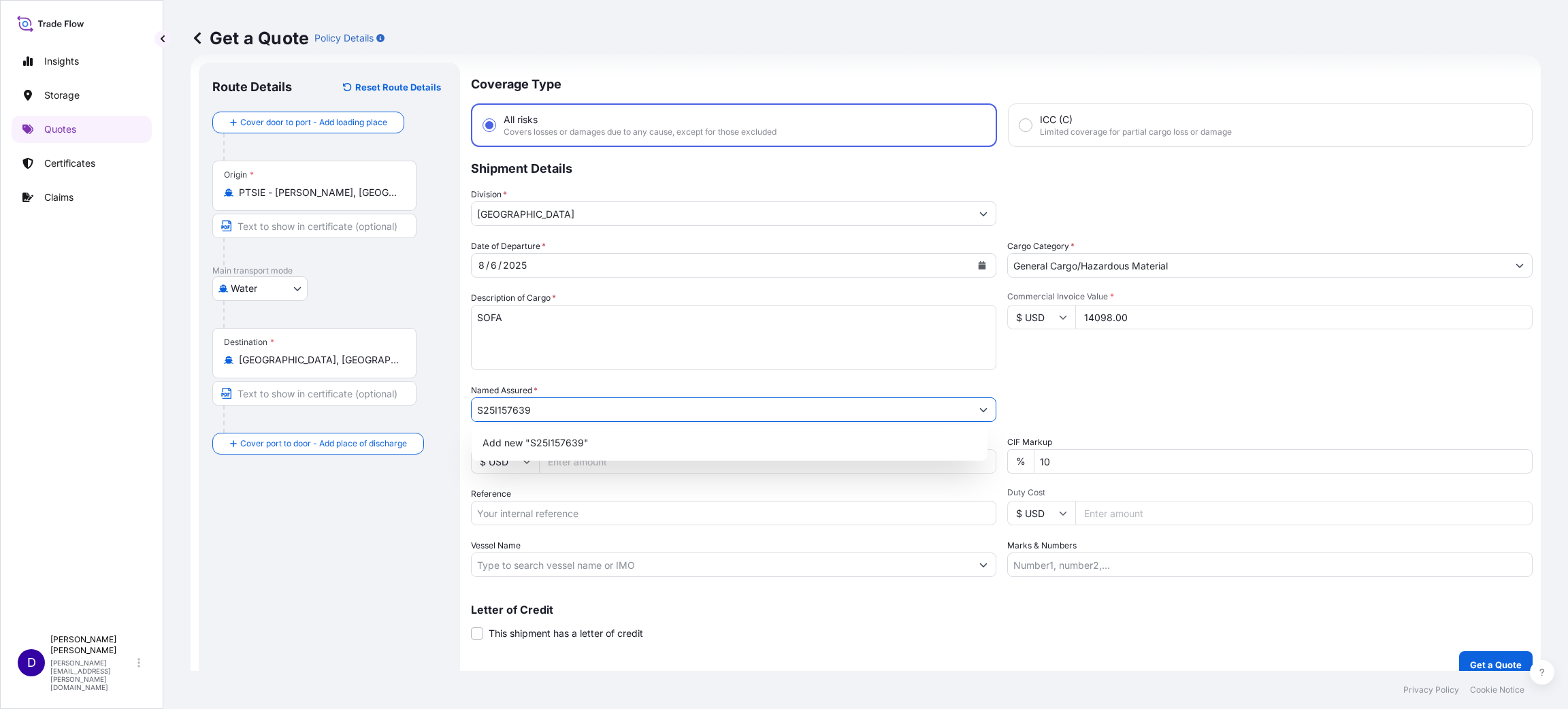
drag, startPoint x: 643, startPoint y: 414, endPoint x: 370, endPoint y: 385, distance: 274.5
click at [375, 389] on form "Route Details Reset Route Details Cover door to port - Add loading place Place …" at bounding box center [865, 371] width 1350 height 632
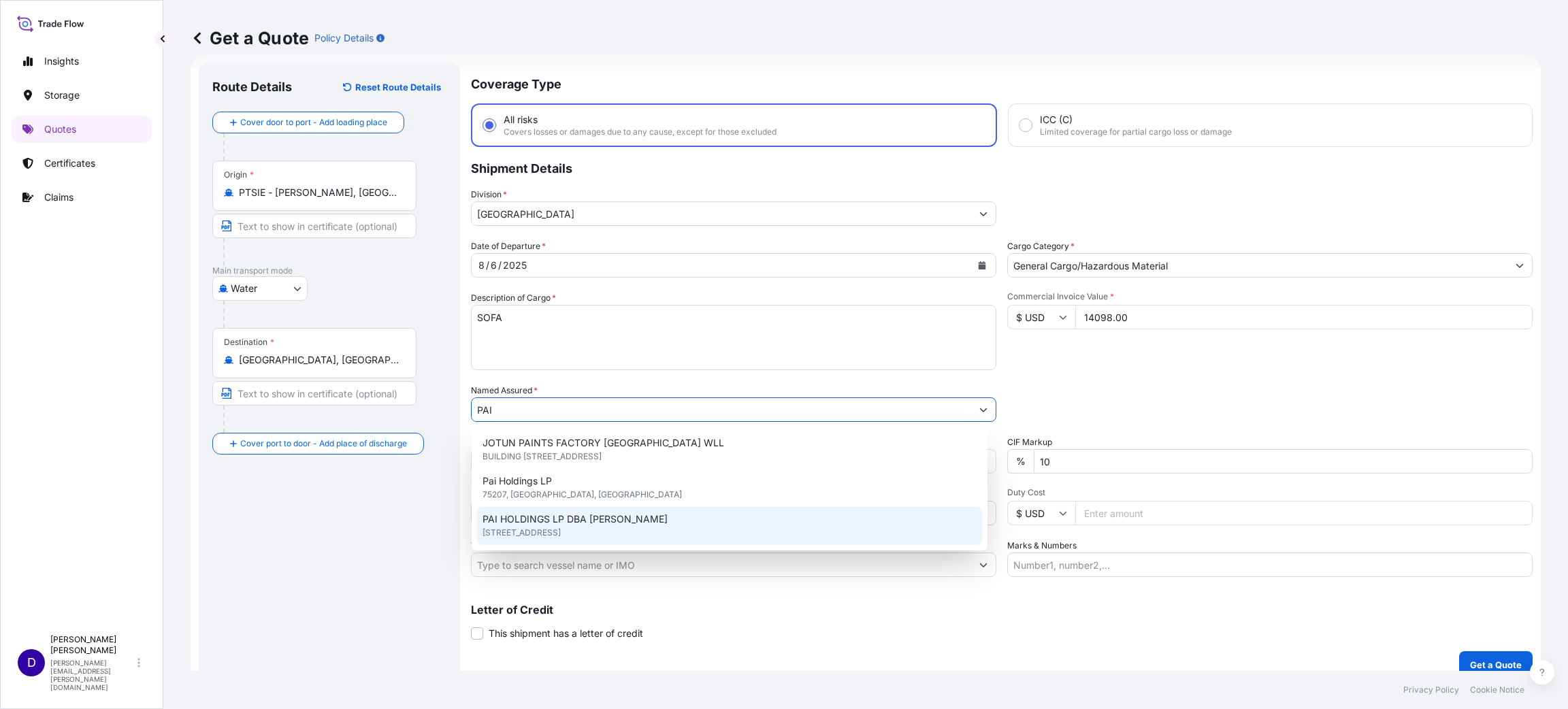
click at [507, 524] on span "PAI HOLDINGS LP DBA [PERSON_NAME]" at bounding box center [575, 519] width 185 height 14
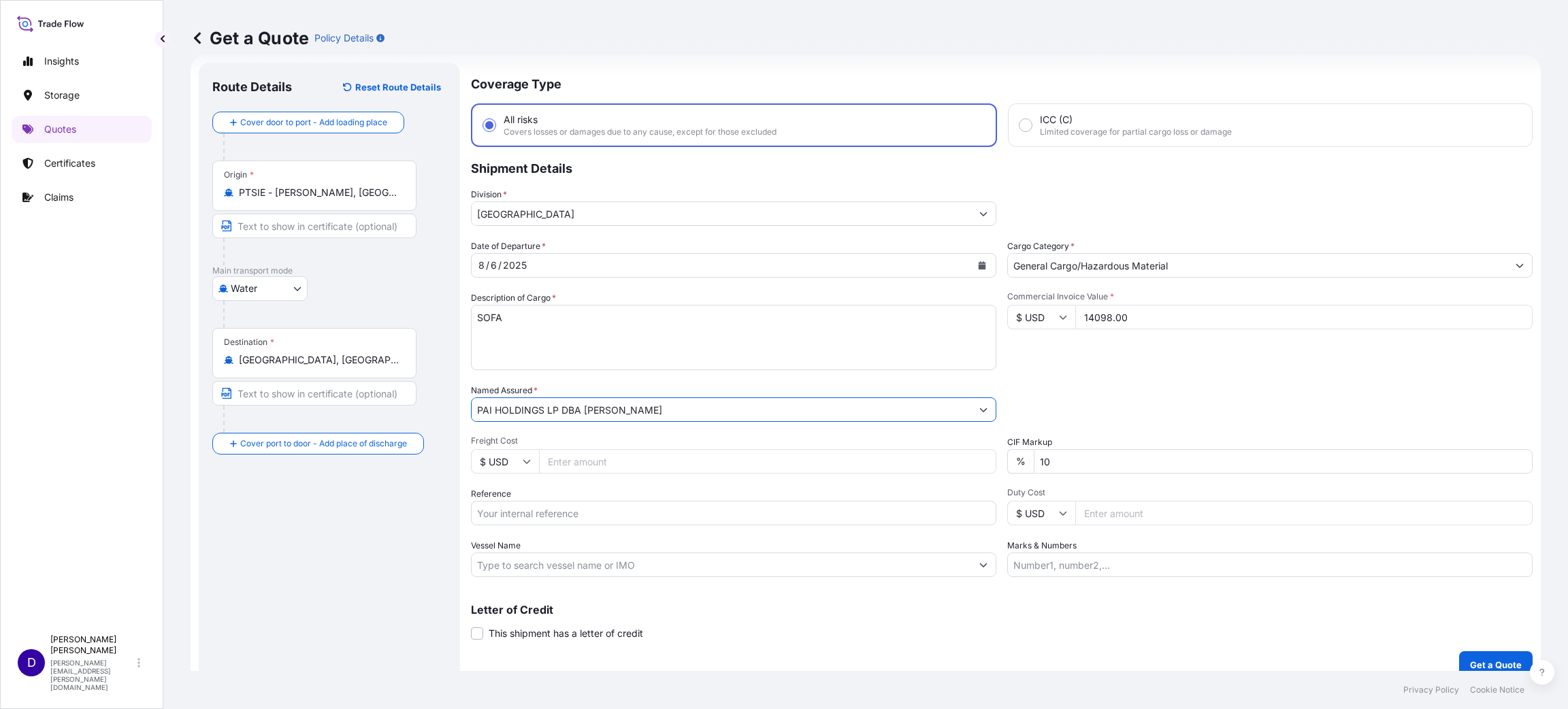
type input "PAI HOLDINGS LP DBA [PERSON_NAME]"
click at [568, 472] on div "Date of Departure * [DATE] Cargo Category * General Cargo/Hazardous Material De…" at bounding box center [1001, 408] width 1062 height 337
type input "2224.00"
click at [601, 514] on input "Reference" at bounding box center [733, 513] width 525 height 25
paste input "S25I157639"
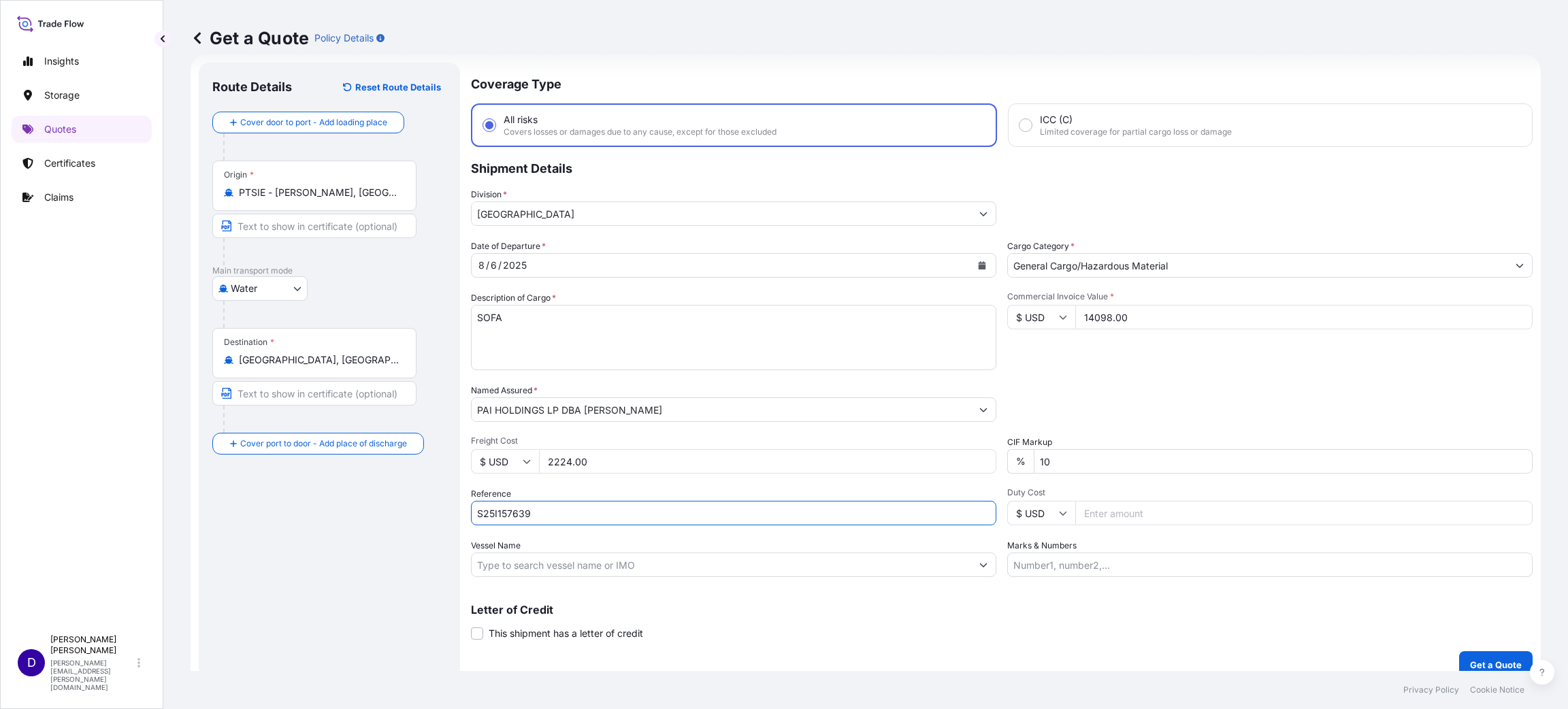
type input "S25I157639"
click at [1105, 512] on input "Duty Cost" at bounding box center [1304, 513] width 458 height 25
type input "66.46"
click at [1491, 651] on button "Get a Quote" at bounding box center [1495, 665] width 74 height 27
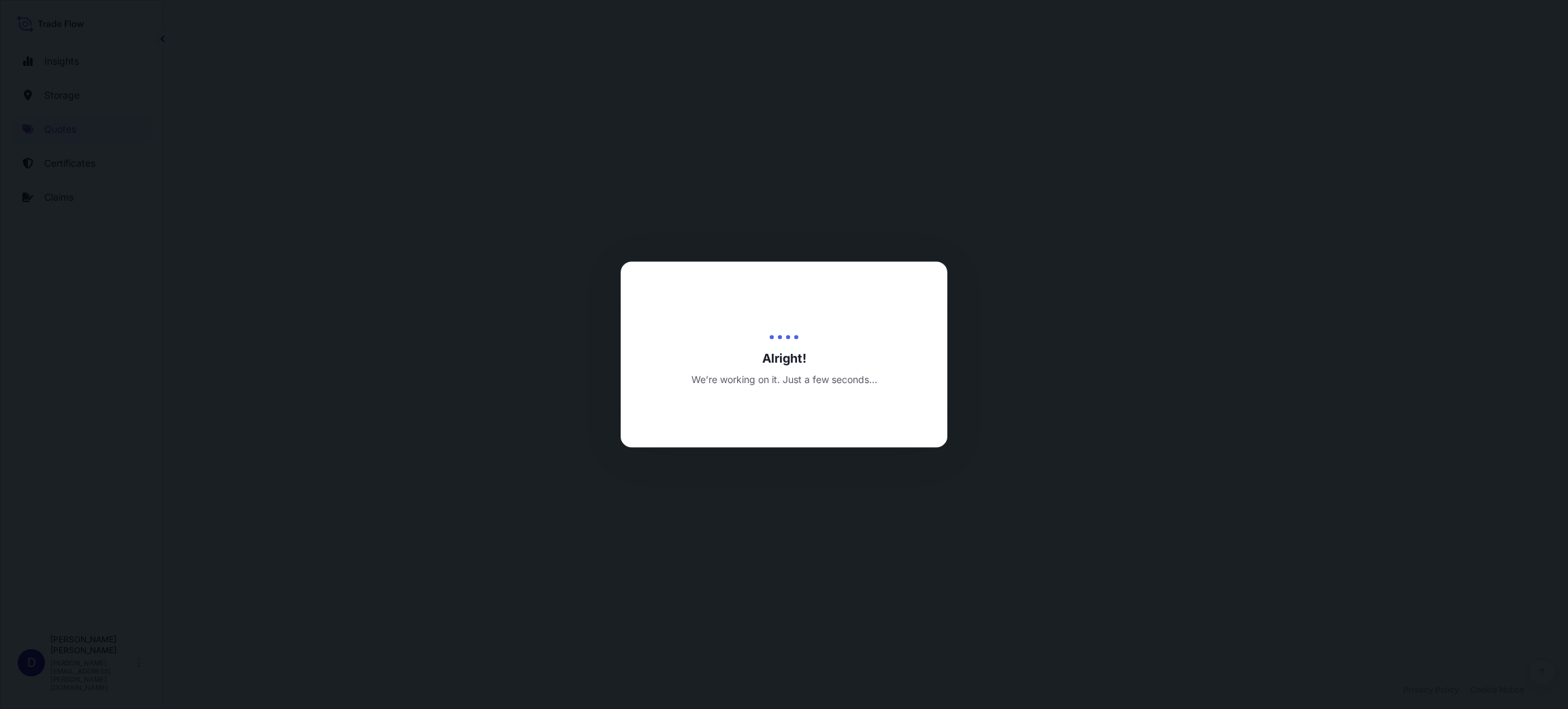
select select "Water"
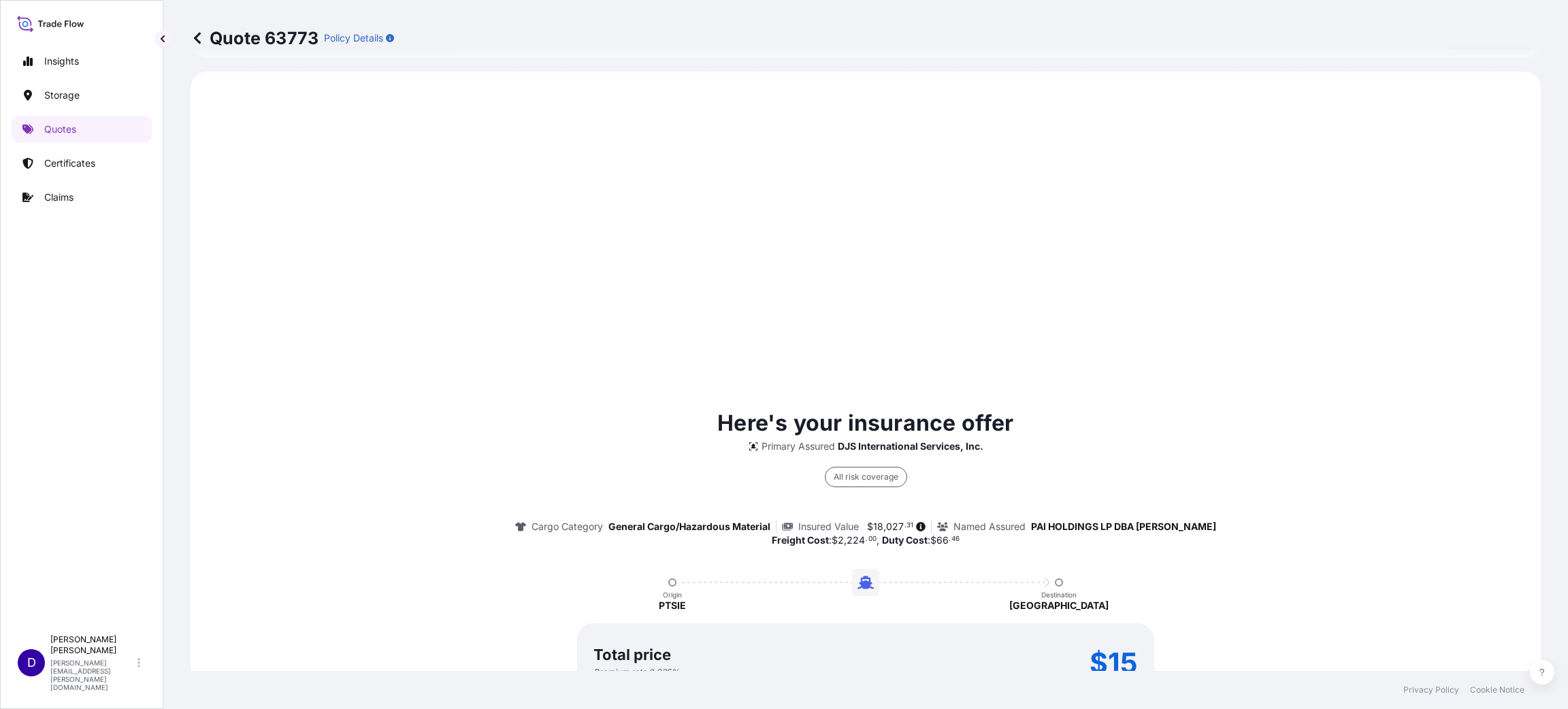
scroll to position [653, 0]
click at [50, 288] on div "Insights Storage Quotes Certificates Claims" at bounding box center [82, 332] width 140 height 592
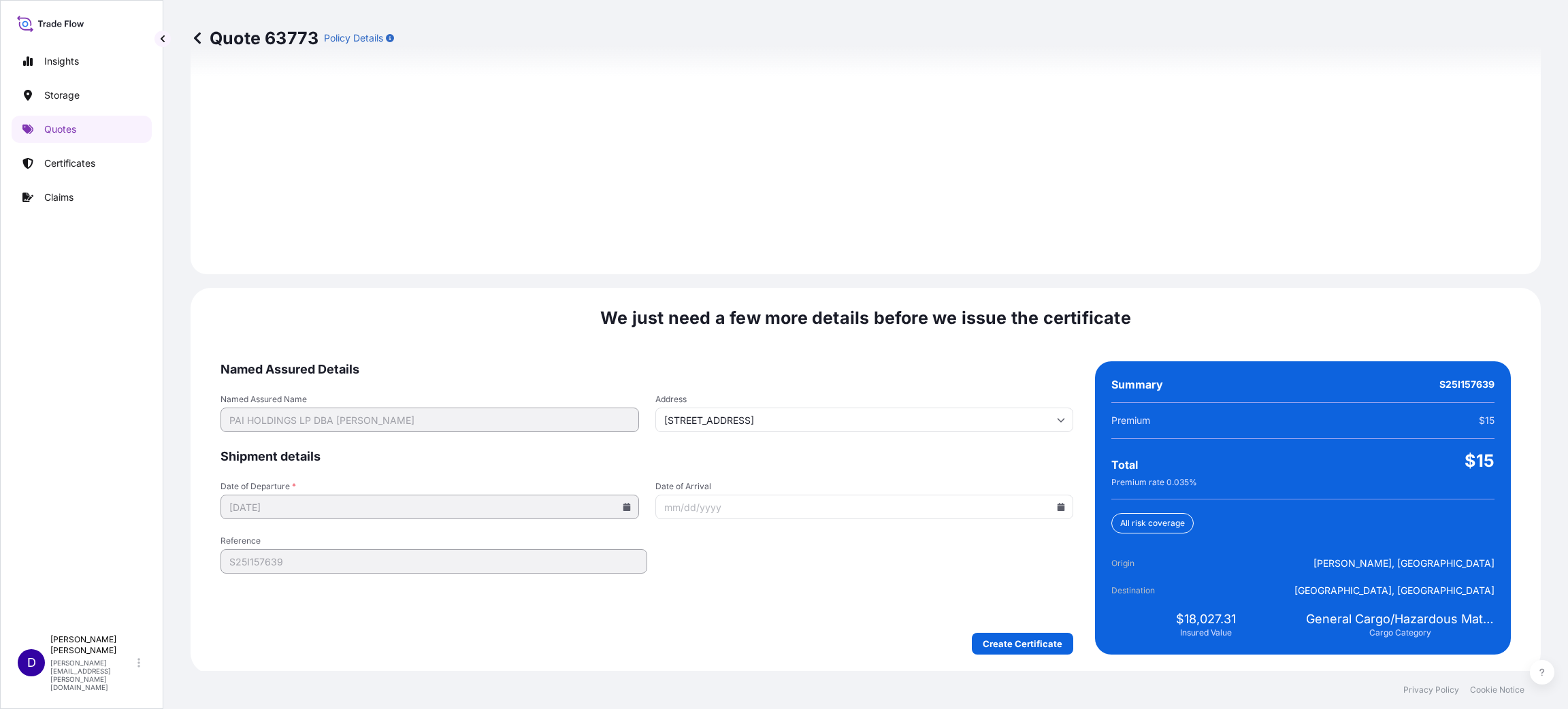
scroll to position [1868, 0]
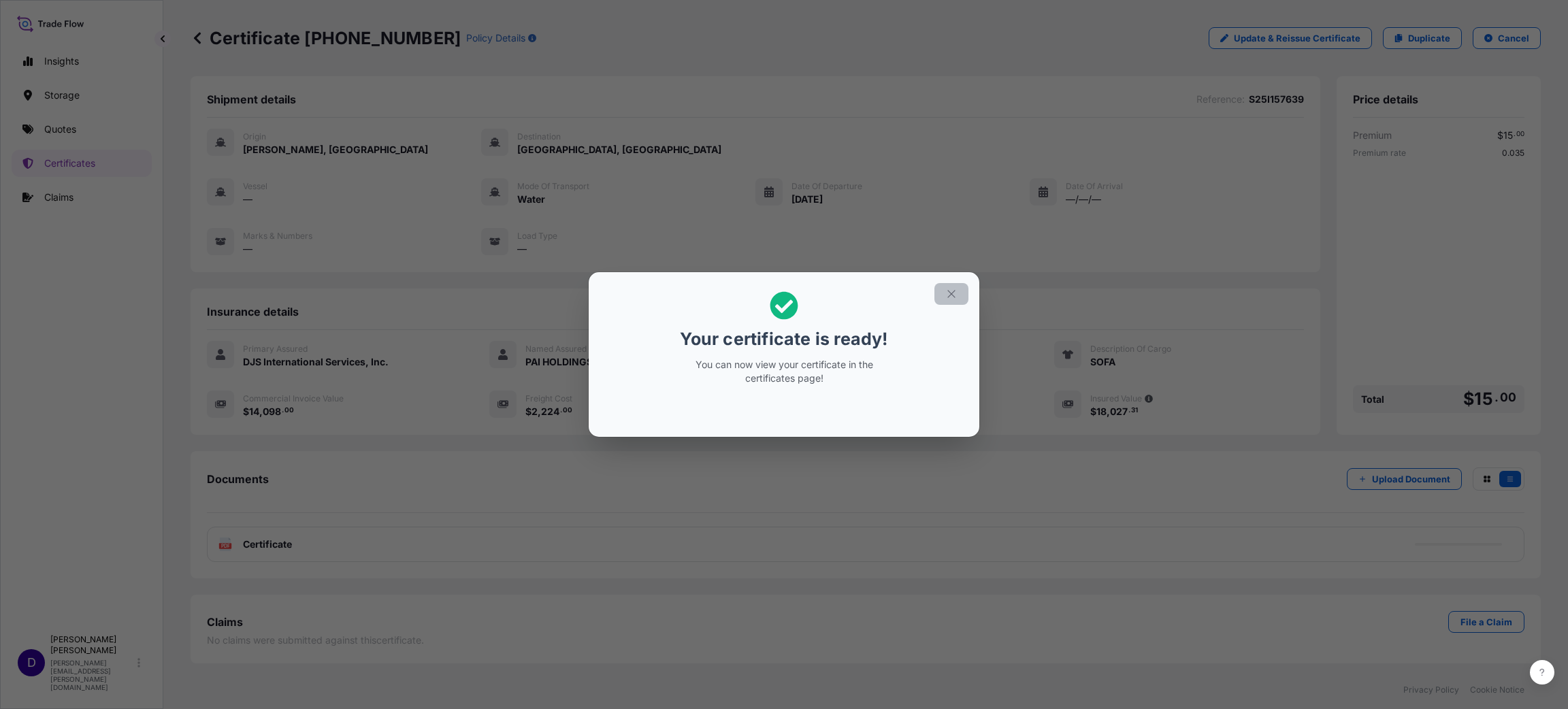
click at [941, 292] on button "button" at bounding box center [951, 294] width 34 height 22
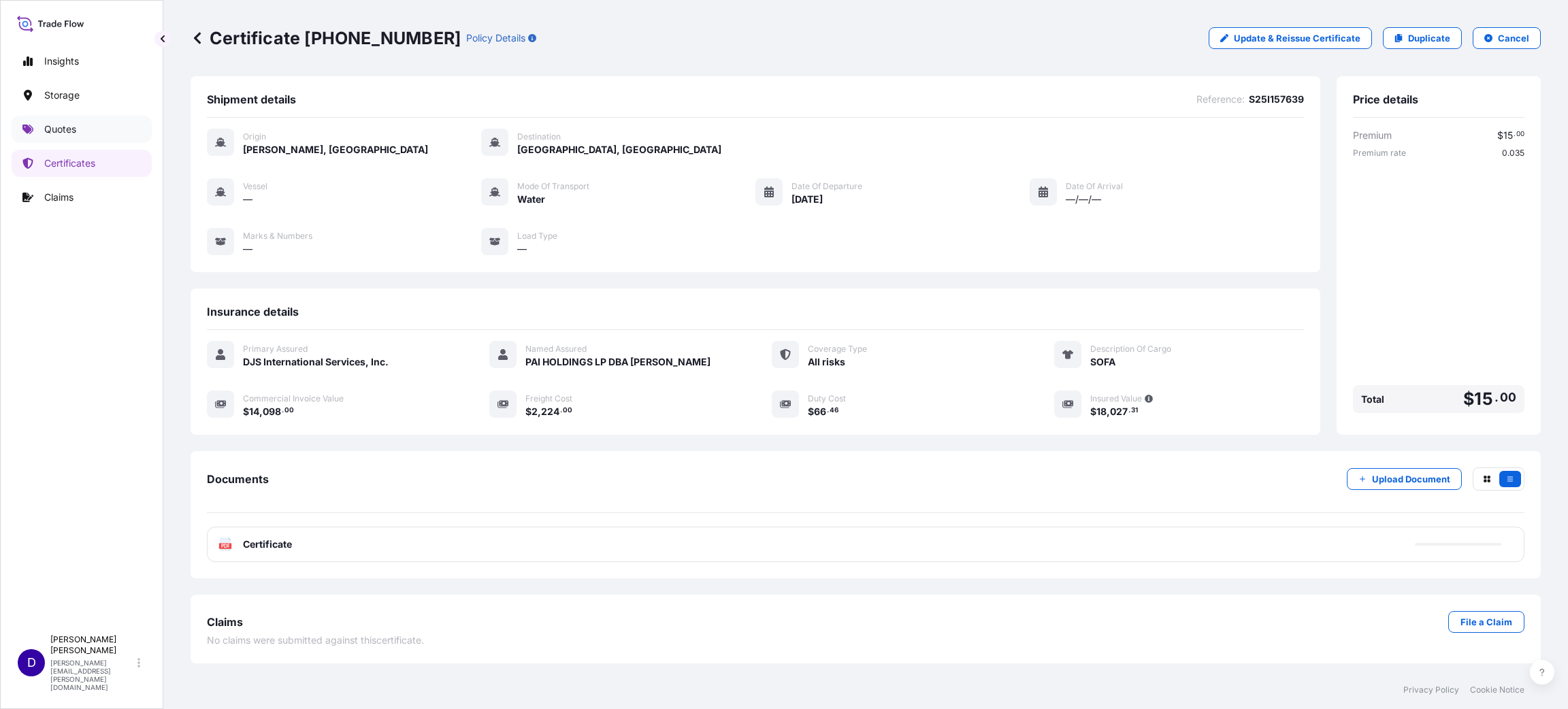
click at [88, 127] on link "Quotes" at bounding box center [82, 129] width 140 height 27
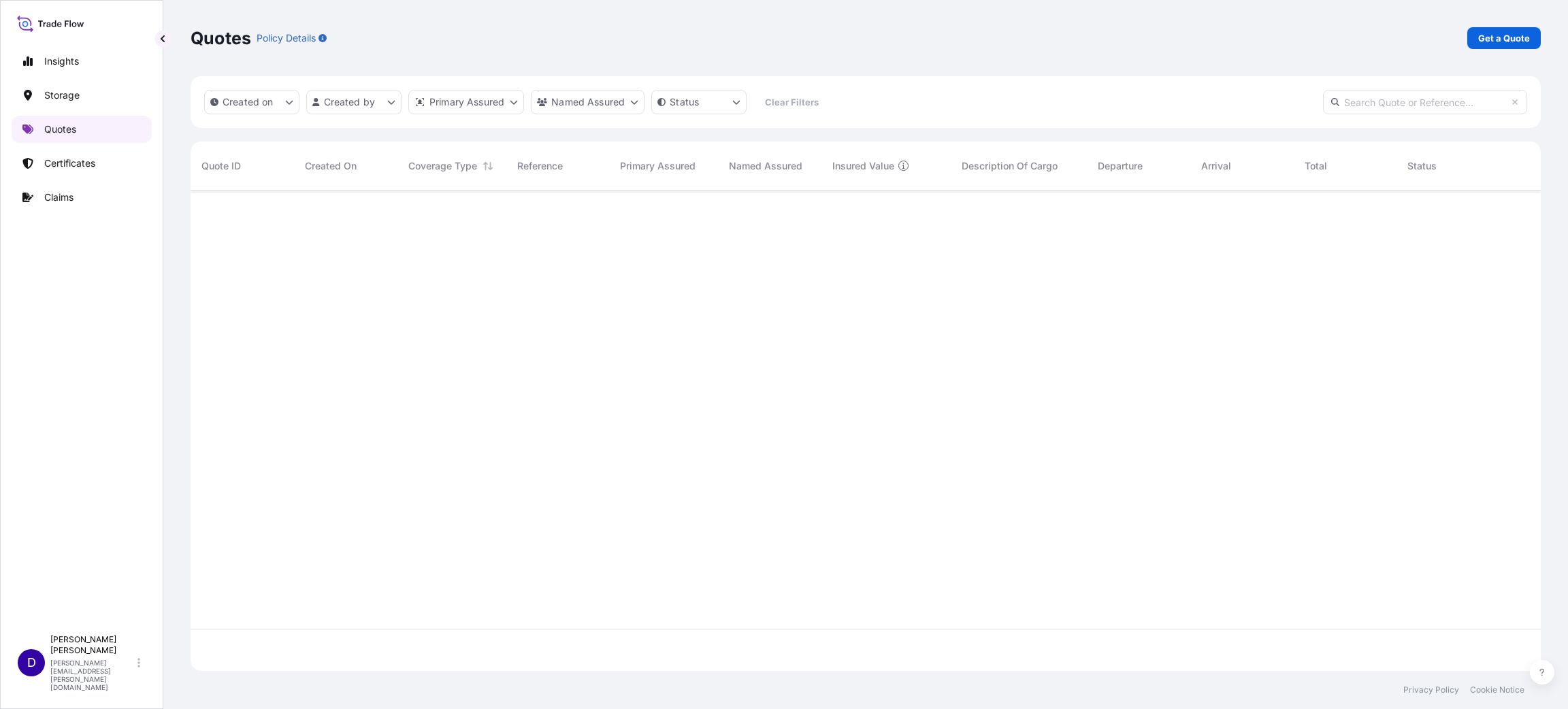
scroll to position [472, 1334]
click at [1496, 39] on p "Get a Quote" at bounding box center [1503, 38] width 52 height 14
select select "Water"
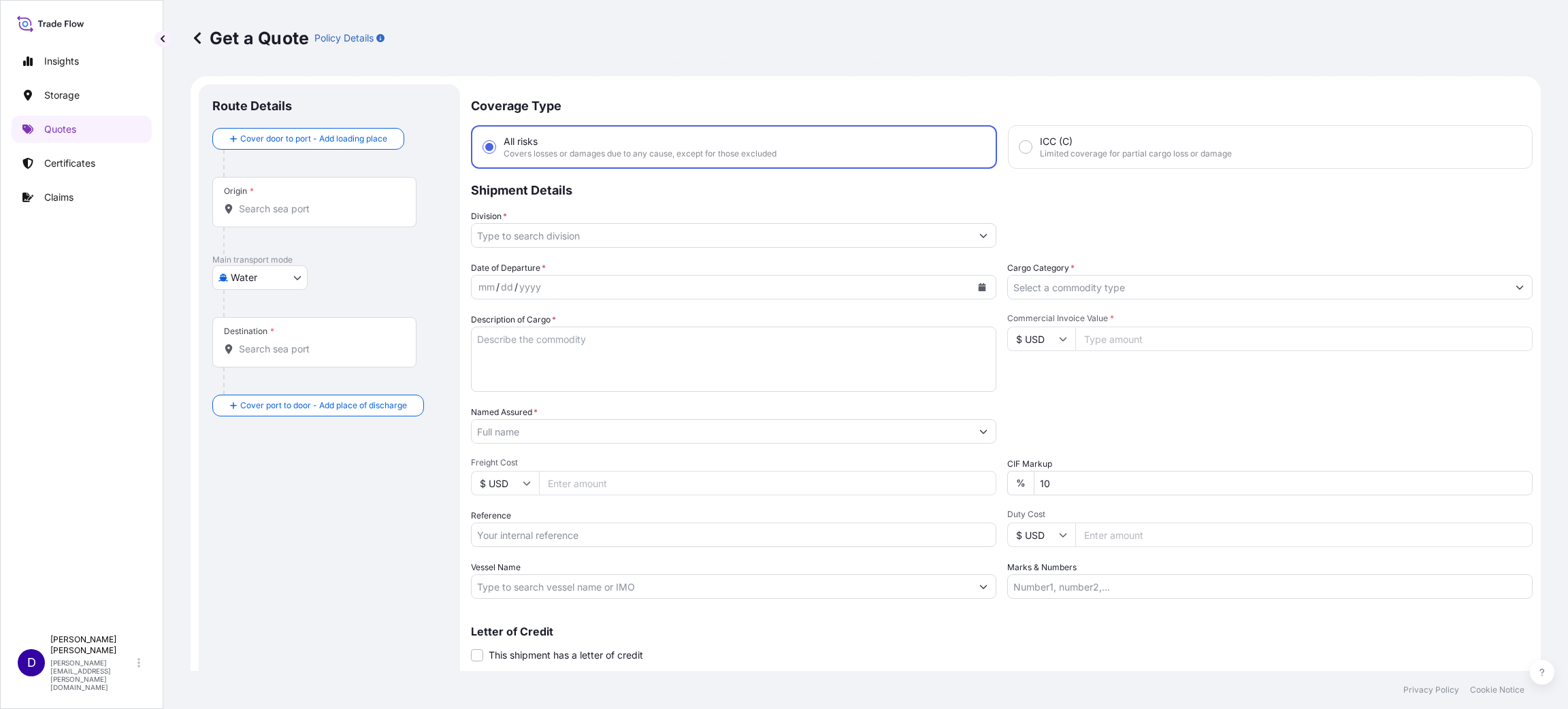
scroll to position [22, 0]
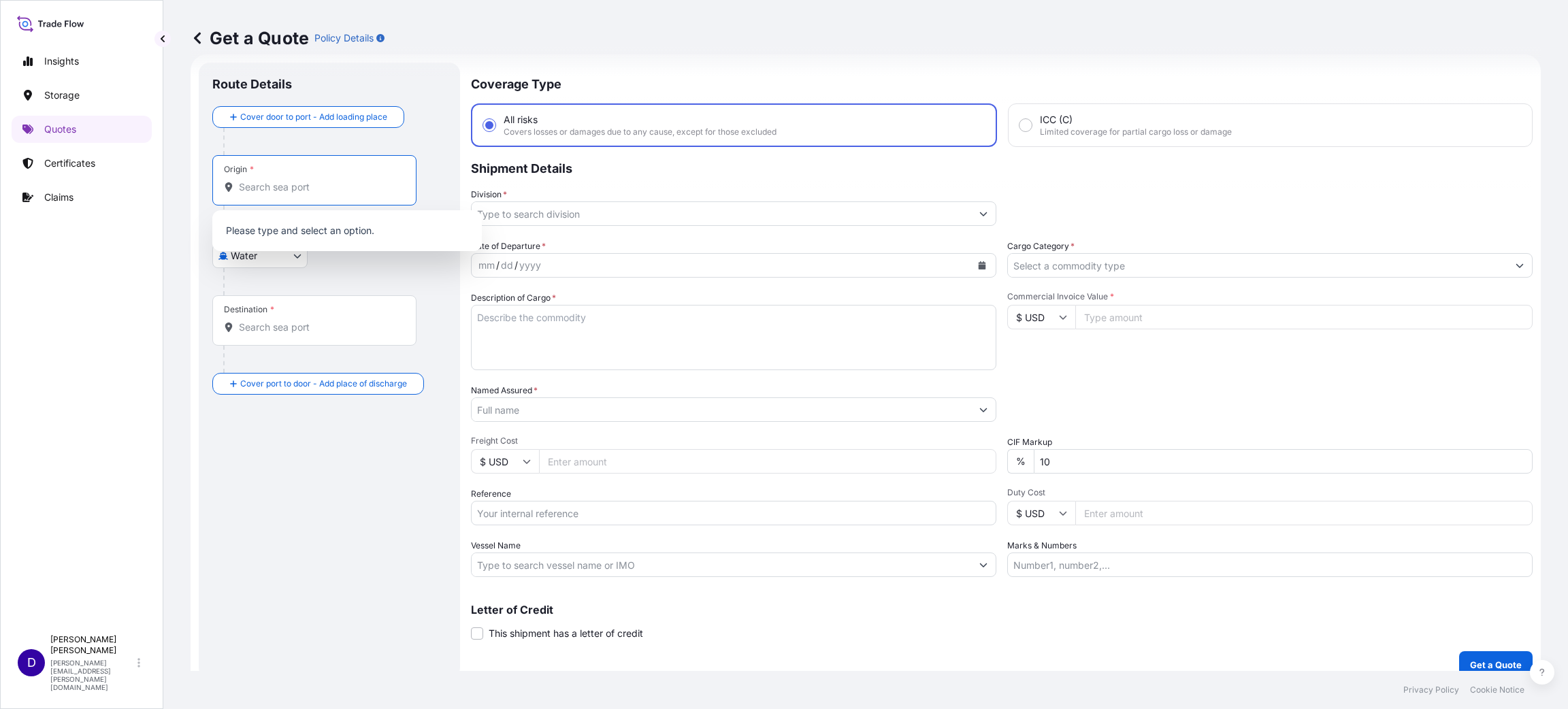
click at [374, 181] on input "Origin *" at bounding box center [319, 187] width 160 height 14
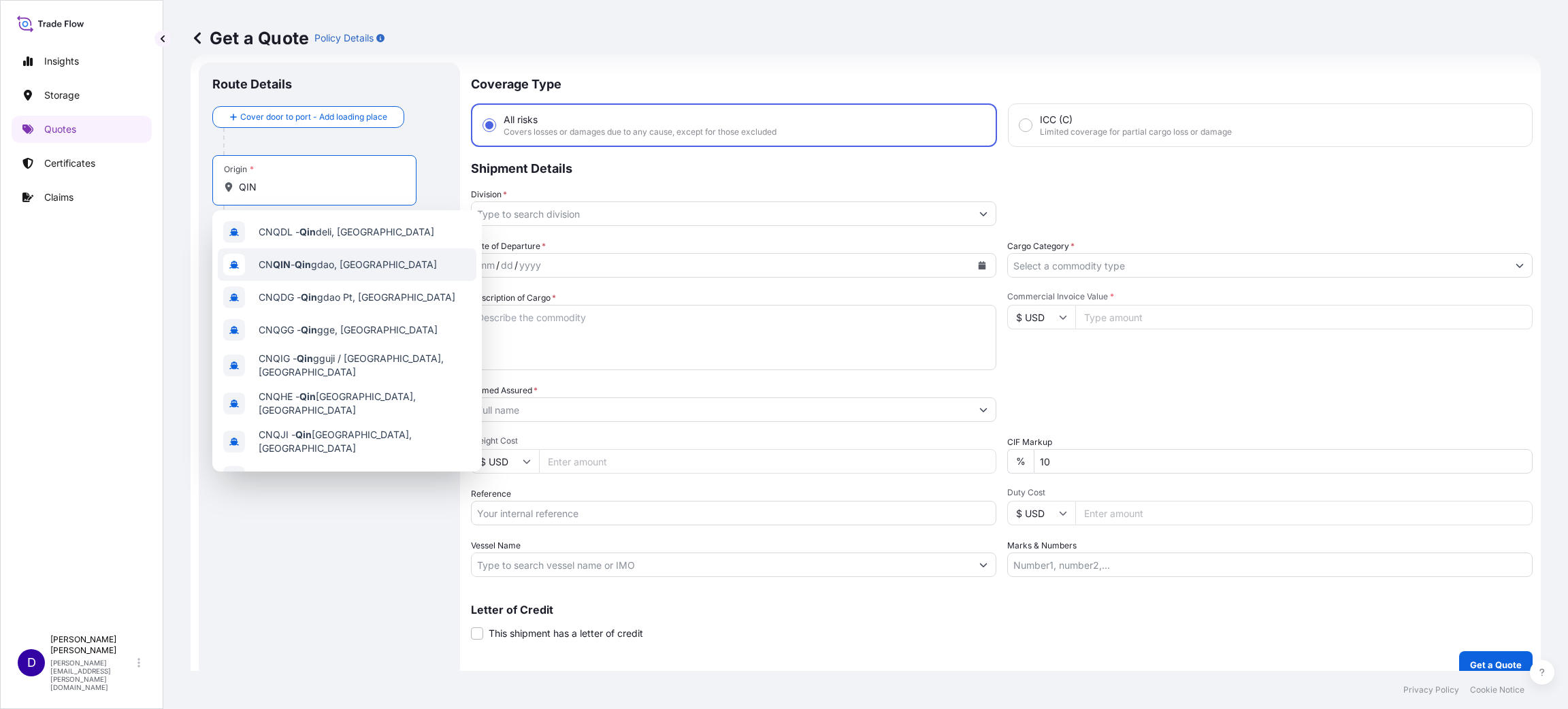
click at [315, 270] on span "CN QIN - [PERSON_NAME], [GEOGRAPHIC_DATA]" at bounding box center [348, 265] width 179 height 14
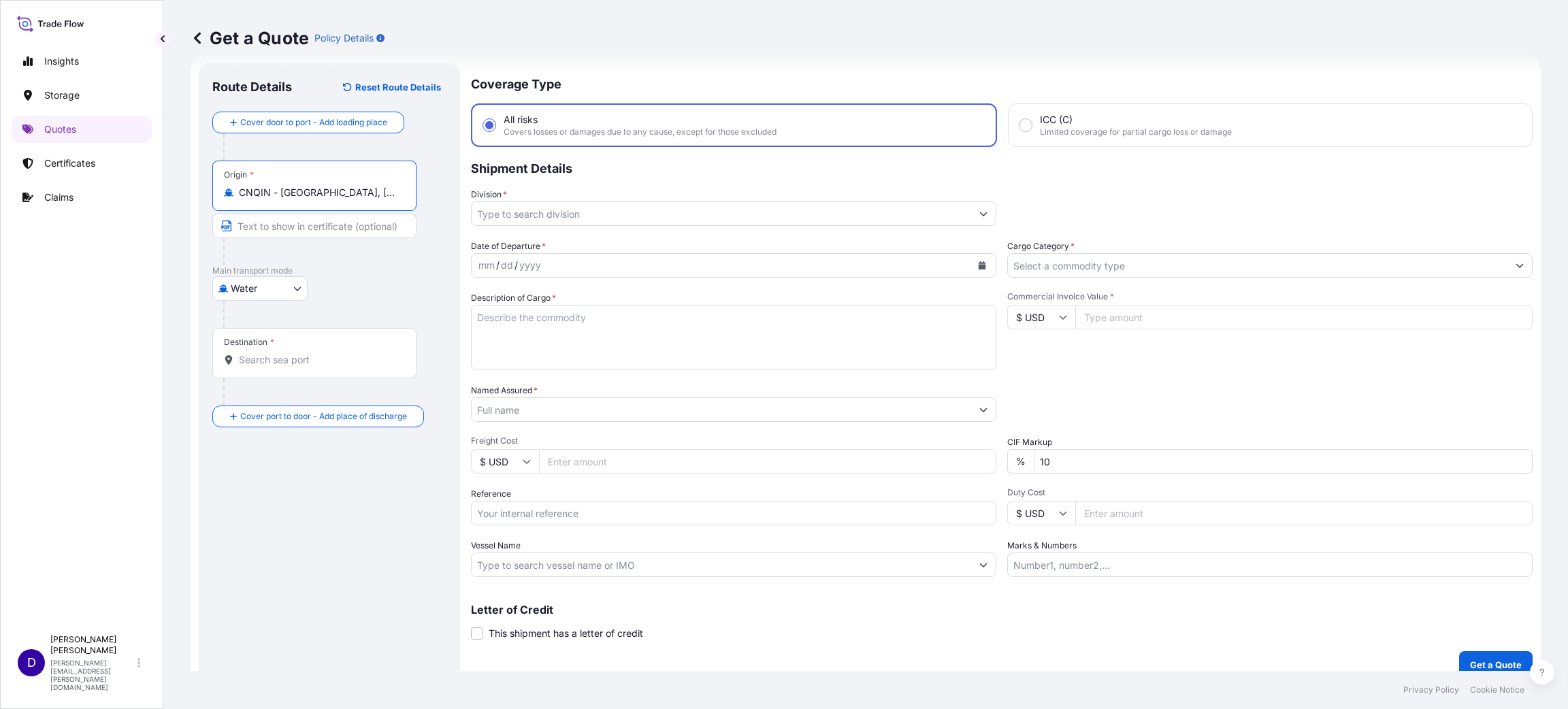
type input "CNQIN - [GEOGRAPHIC_DATA], [GEOGRAPHIC_DATA]"
click at [301, 361] on input "Destination *" at bounding box center [321, 360] width 165 height 14
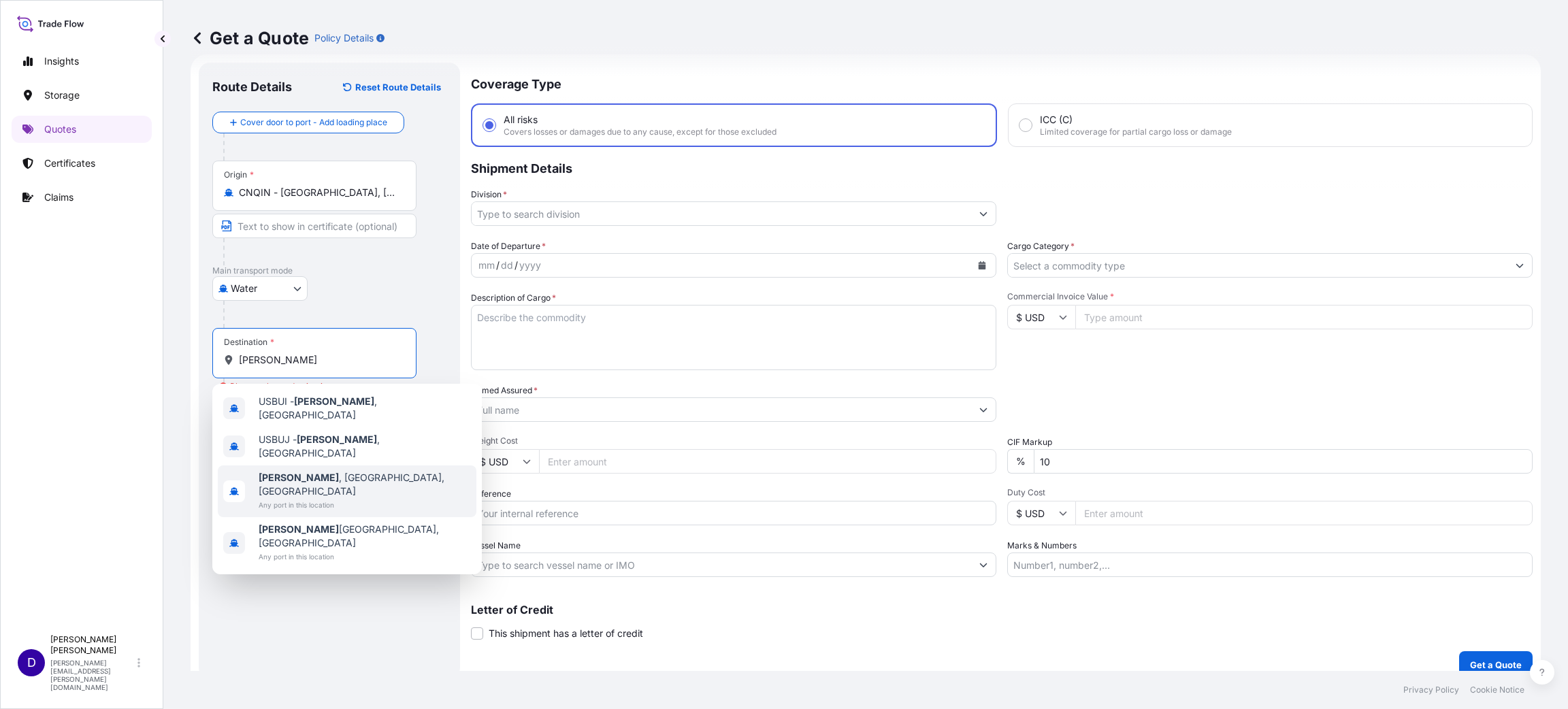
click at [337, 468] on div "[GEOGRAPHIC_DATA] , [GEOGRAPHIC_DATA], [GEOGRAPHIC_DATA] Any port in this locat…" at bounding box center [347, 491] width 259 height 52
type input "Butler, [GEOGRAPHIC_DATA], [GEOGRAPHIC_DATA]"
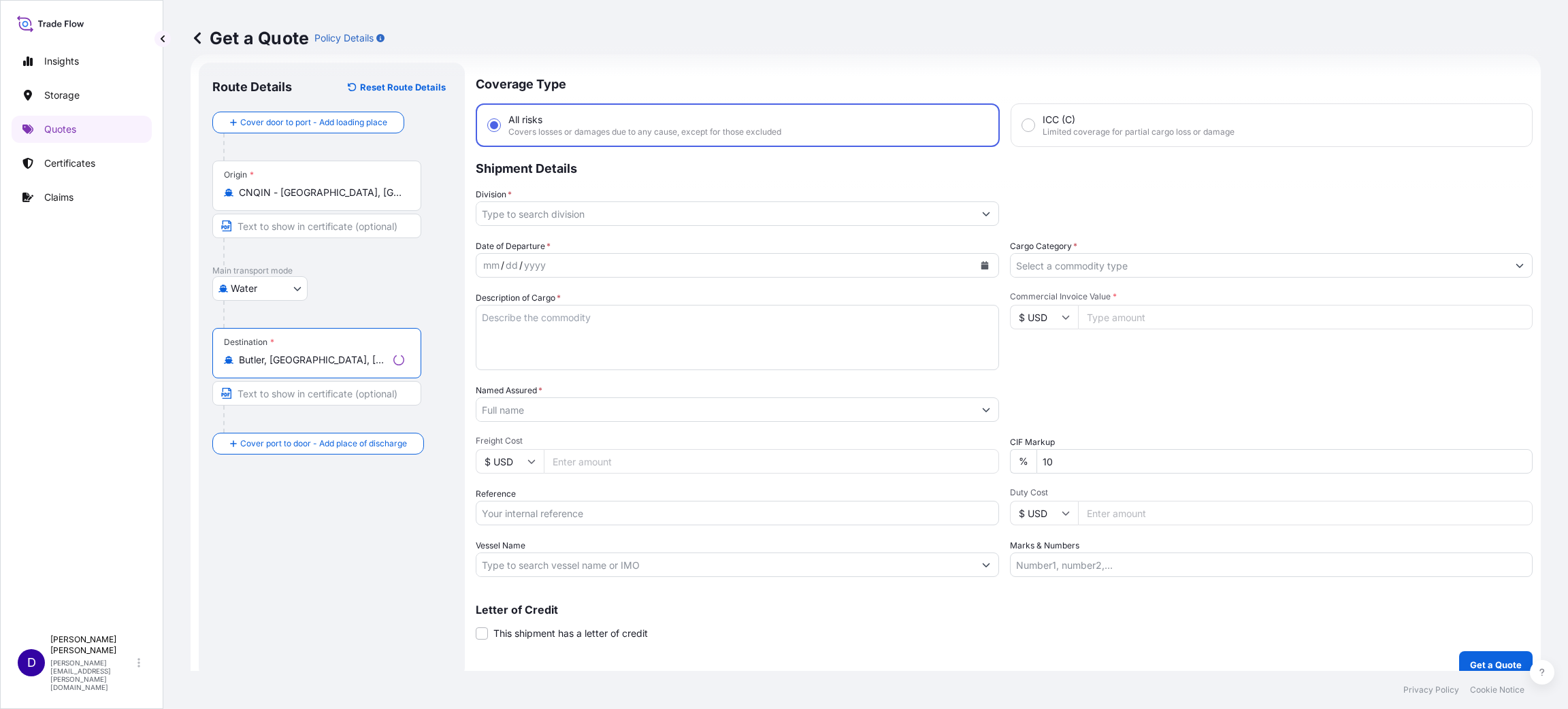
click at [595, 216] on input "Division *" at bounding box center [725, 214] width 498 height 25
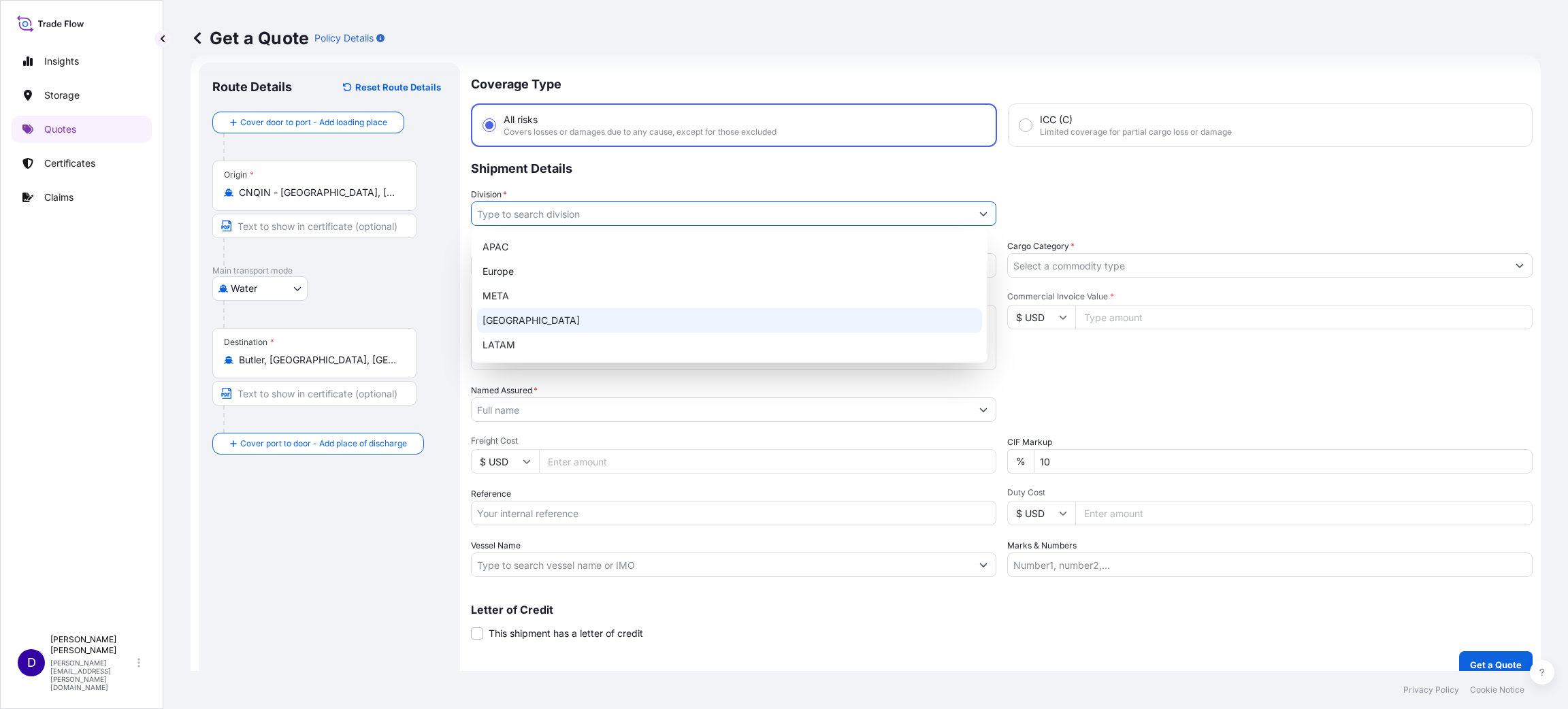
click at [565, 316] on div "[GEOGRAPHIC_DATA]" at bounding box center [729, 321] width 505 height 25
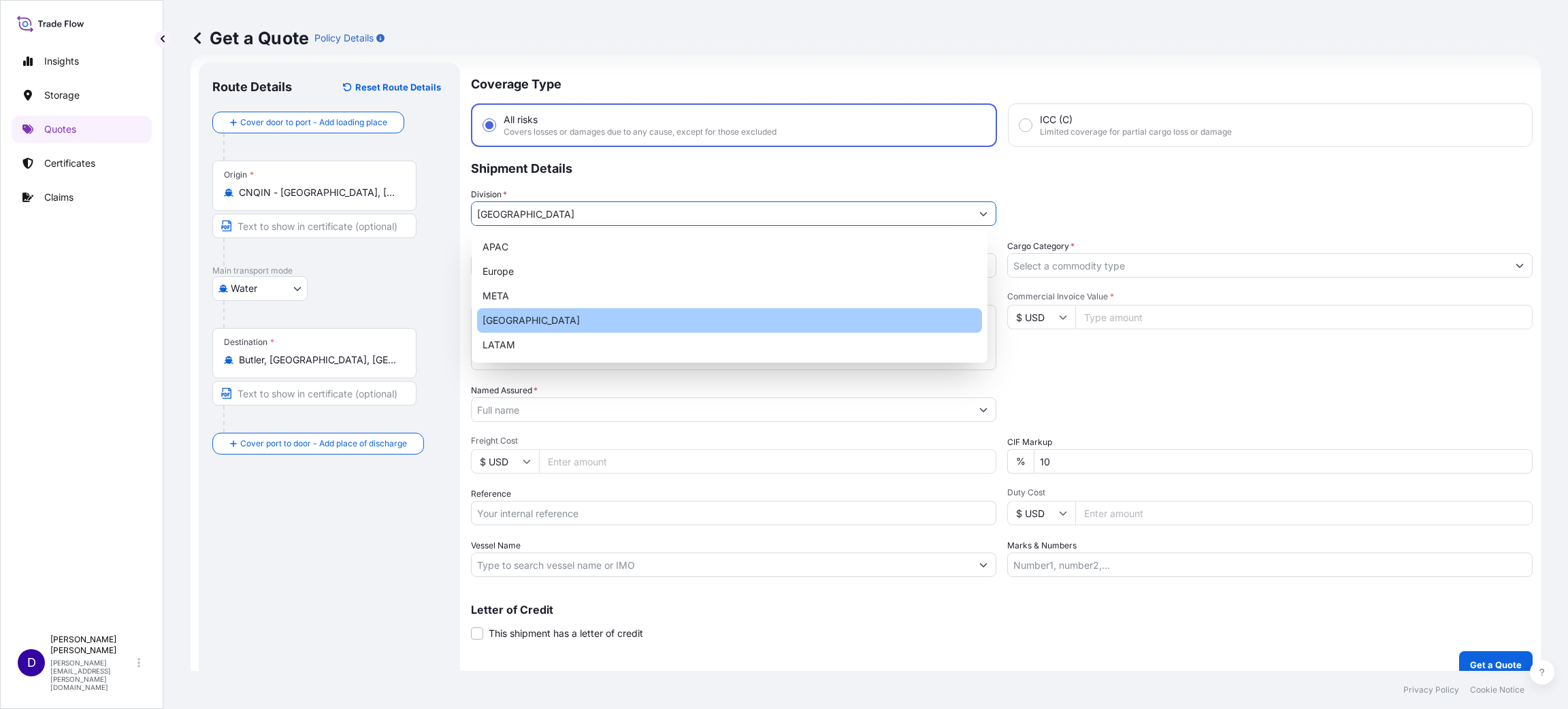
type input "[GEOGRAPHIC_DATA]"
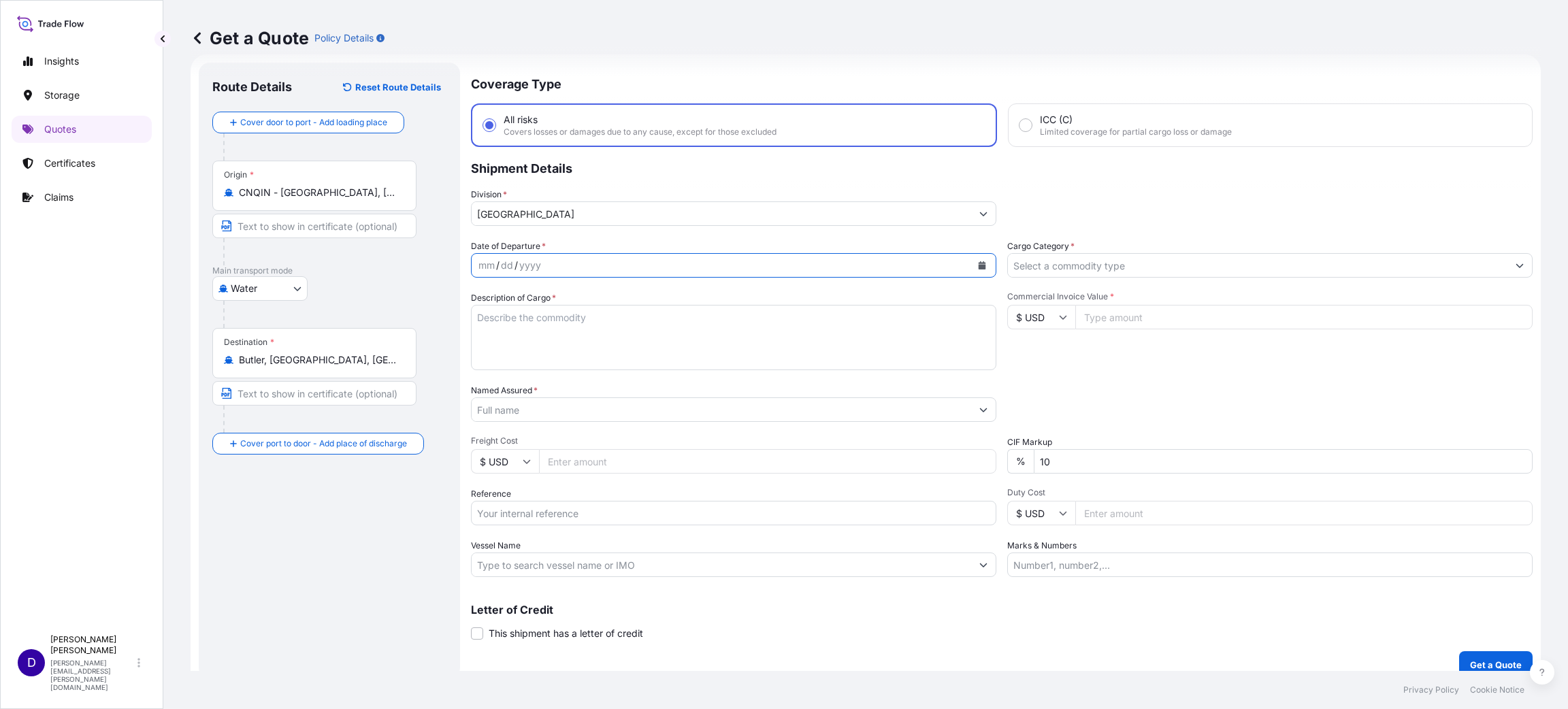
click at [984, 261] on button "Calendar" at bounding box center [982, 265] width 22 height 22
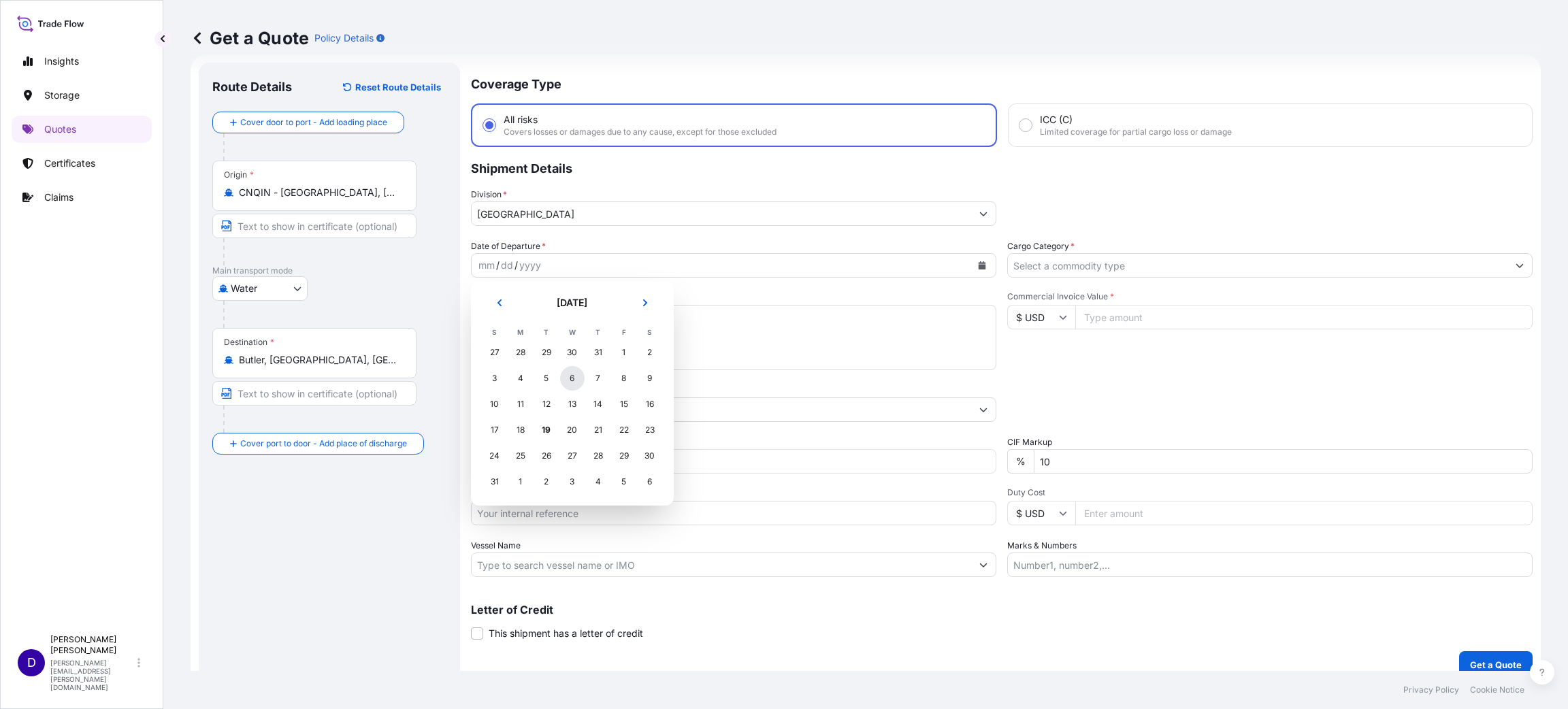
click at [573, 383] on div "6" at bounding box center [573, 378] width 25 height 25
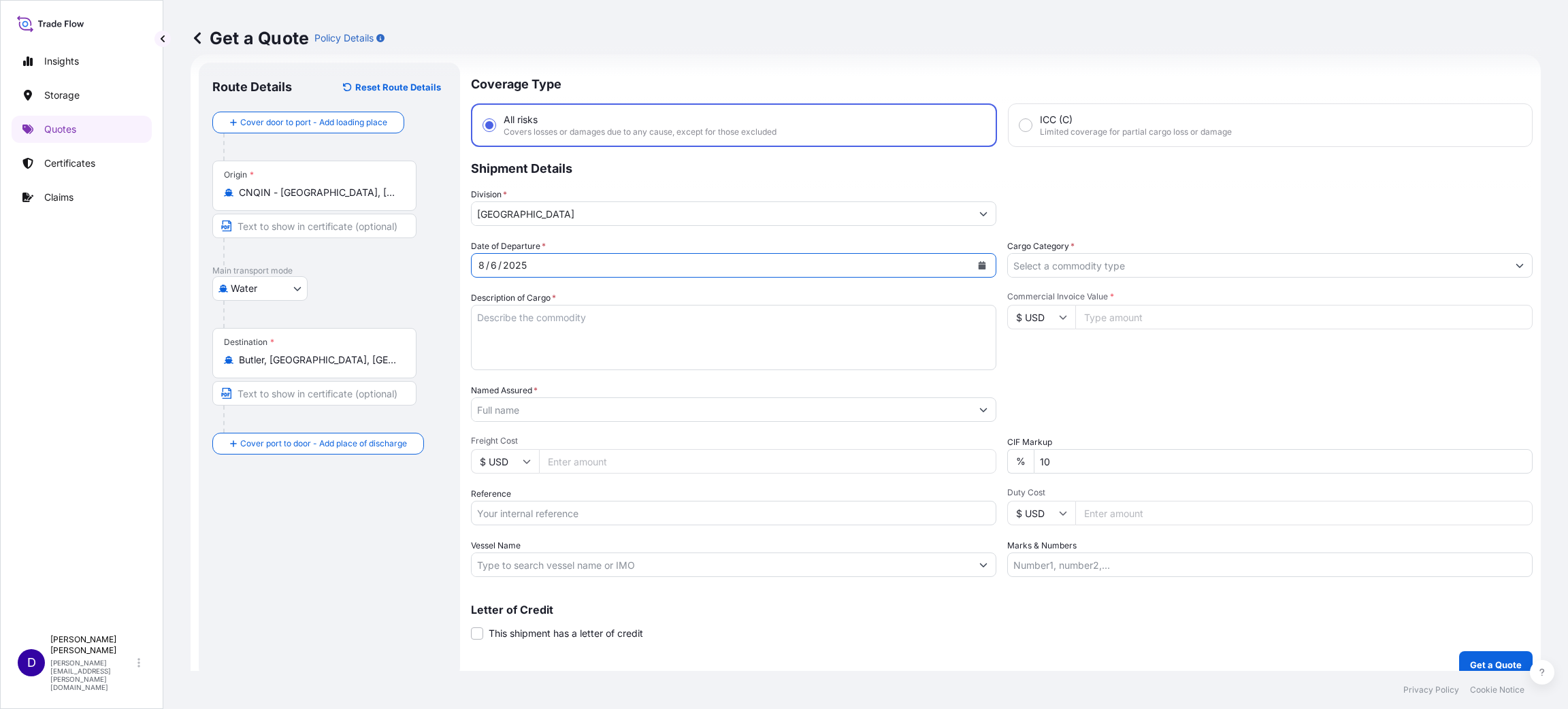
click at [1040, 267] on input "Cargo Category *" at bounding box center [1257, 265] width 499 height 25
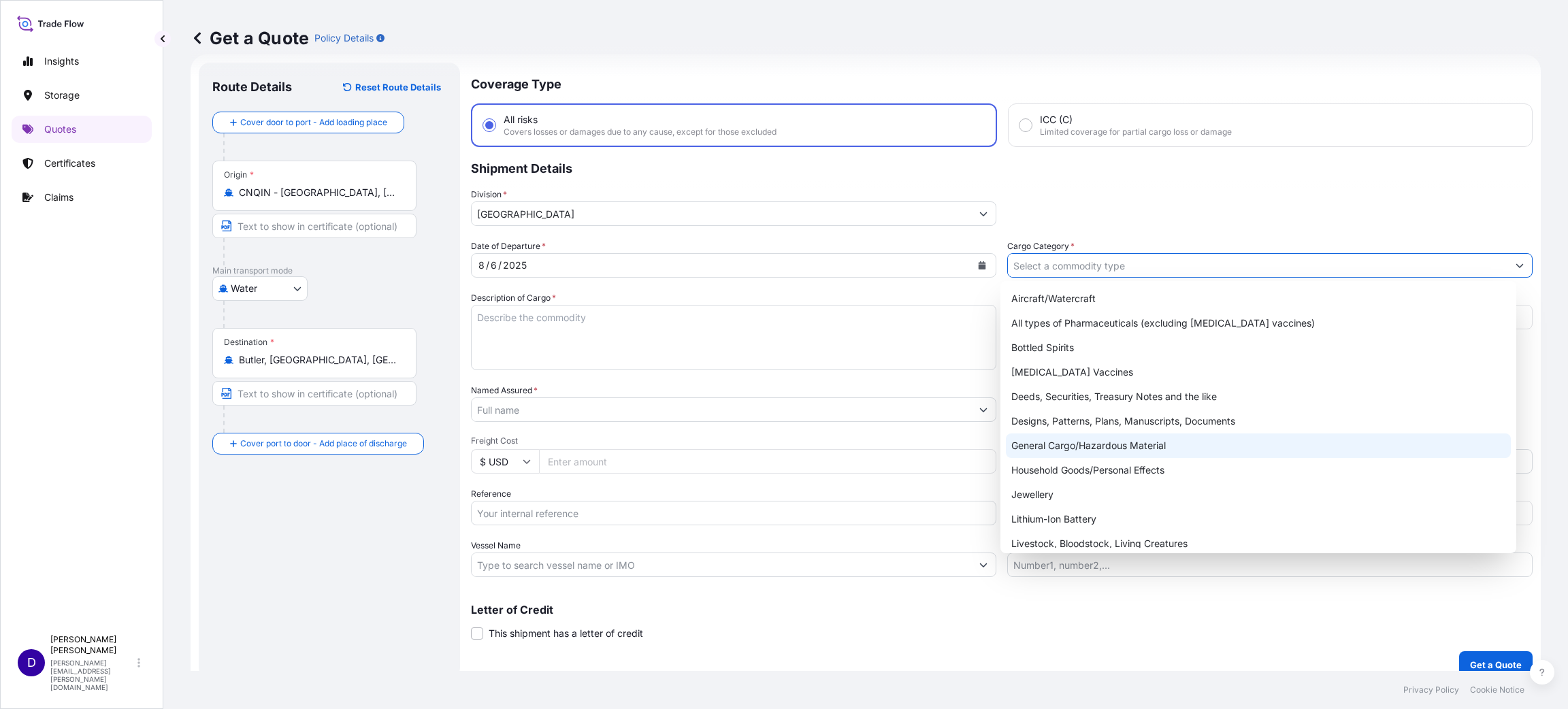
click at [1076, 444] on div "General Cargo/Hazardous Material" at bounding box center [1258, 446] width 505 height 25
type input "General Cargo/Hazardous Material"
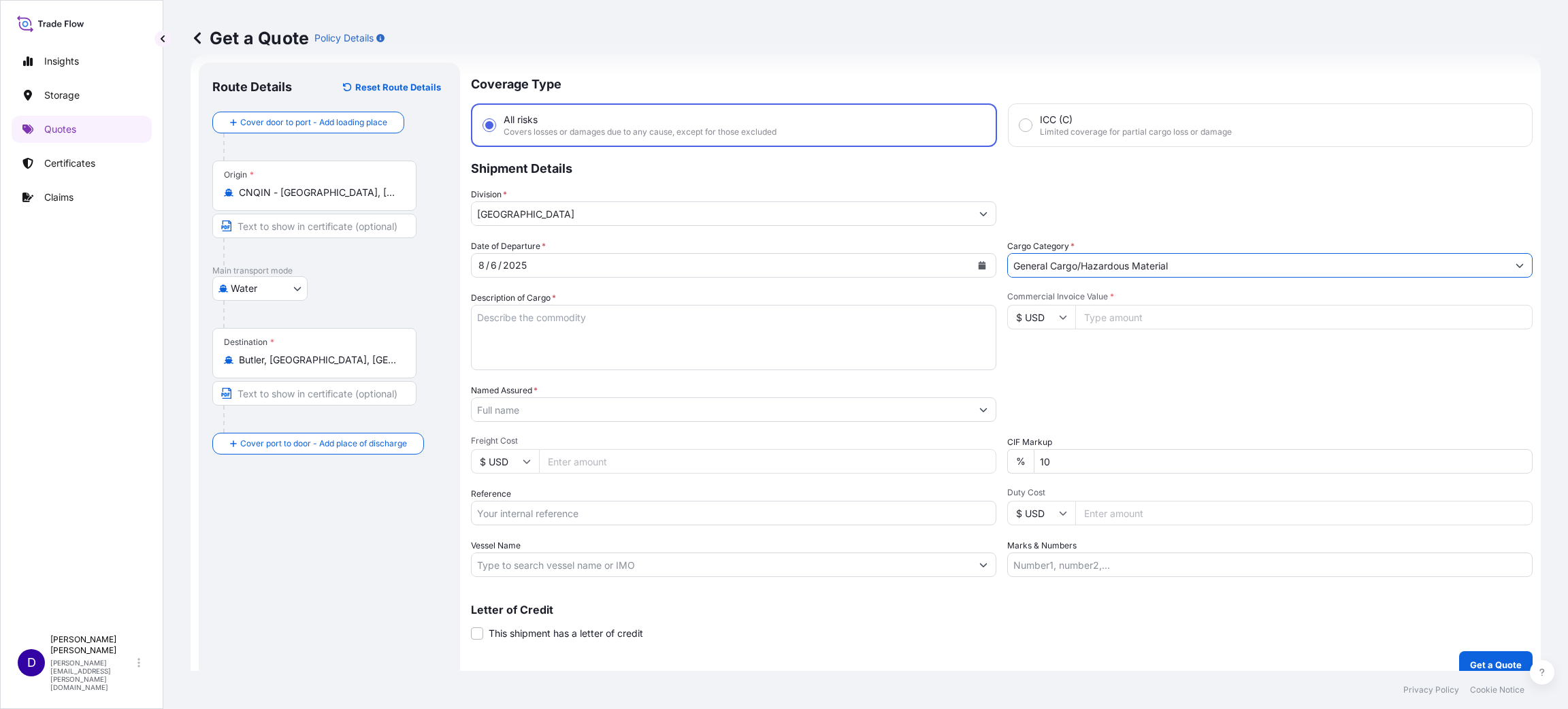
click at [653, 312] on textarea "Description of Cargo *" at bounding box center [733, 337] width 525 height 66
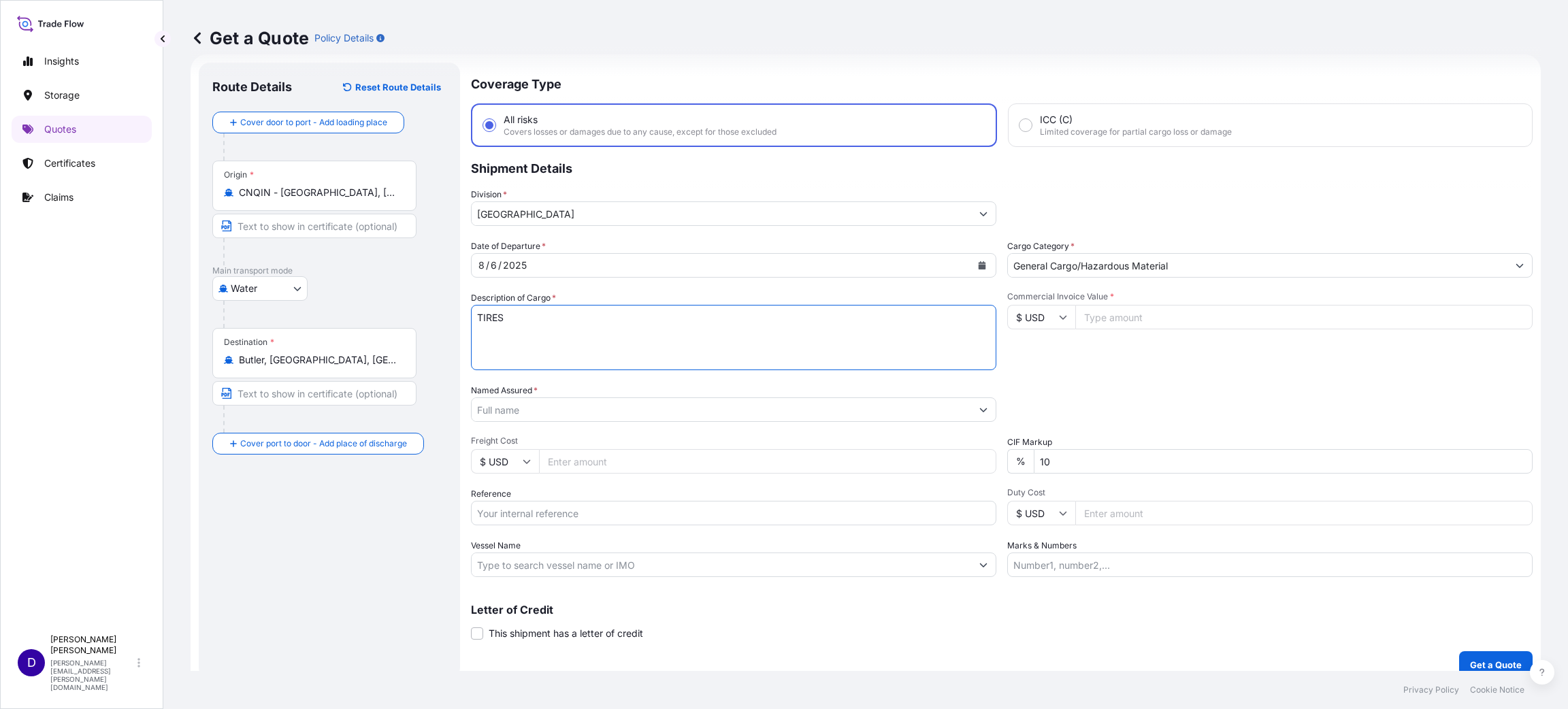
type textarea "TIRES"
drag, startPoint x: 1117, startPoint y: 299, endPoint x: 1126, endPoint y: 312, distance: 15.8
click at [1118, 301] on div "Commercial Invoice Value * $ USD" at bounding box center [1269, 331] width 525 height 79
click at [1128, 313] on input "Commercial Invoice Value *" at bounding box center [1304, 317] width 458 height 25
type input "47000.00"
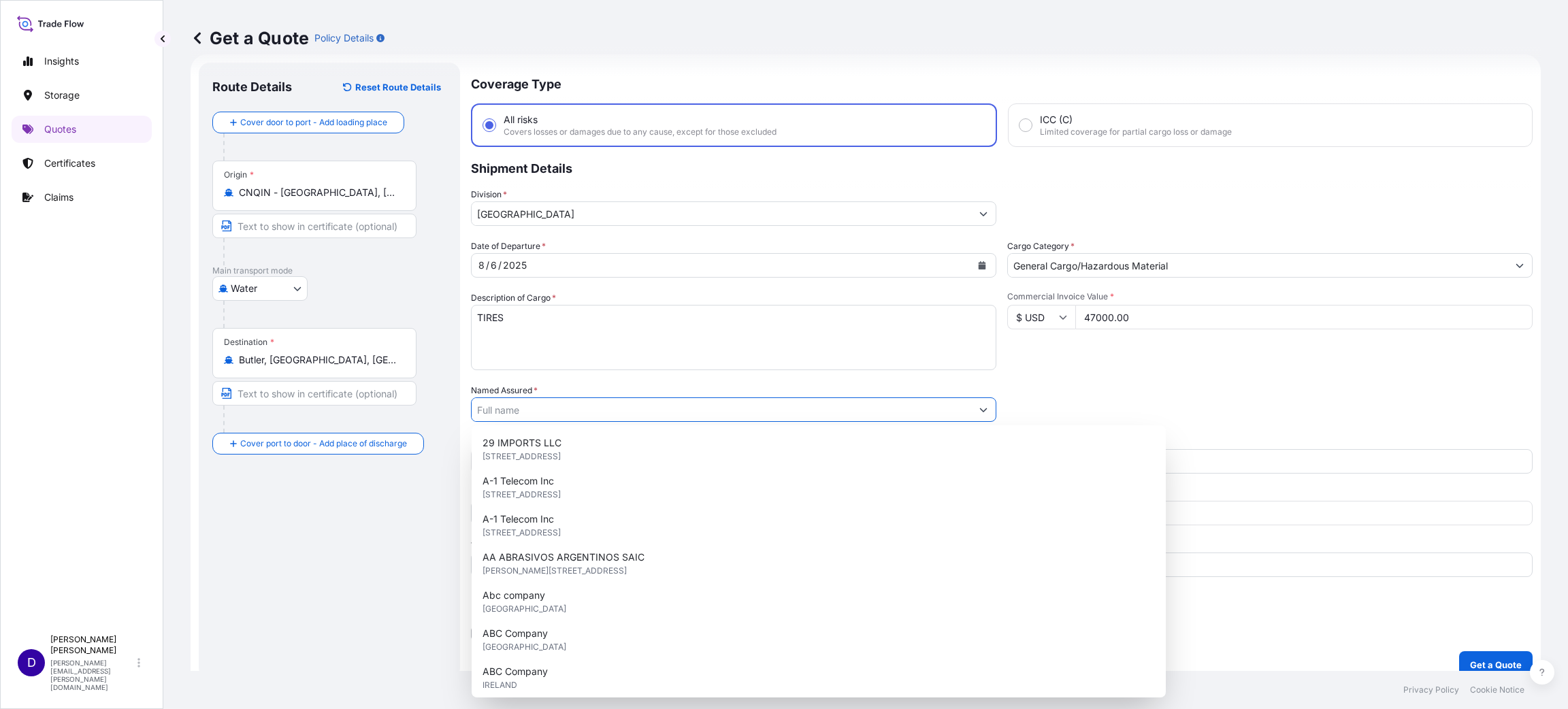
click at [653, 415] on input "Named Assured *" at bounding box center [721, 410] width 499 height 25
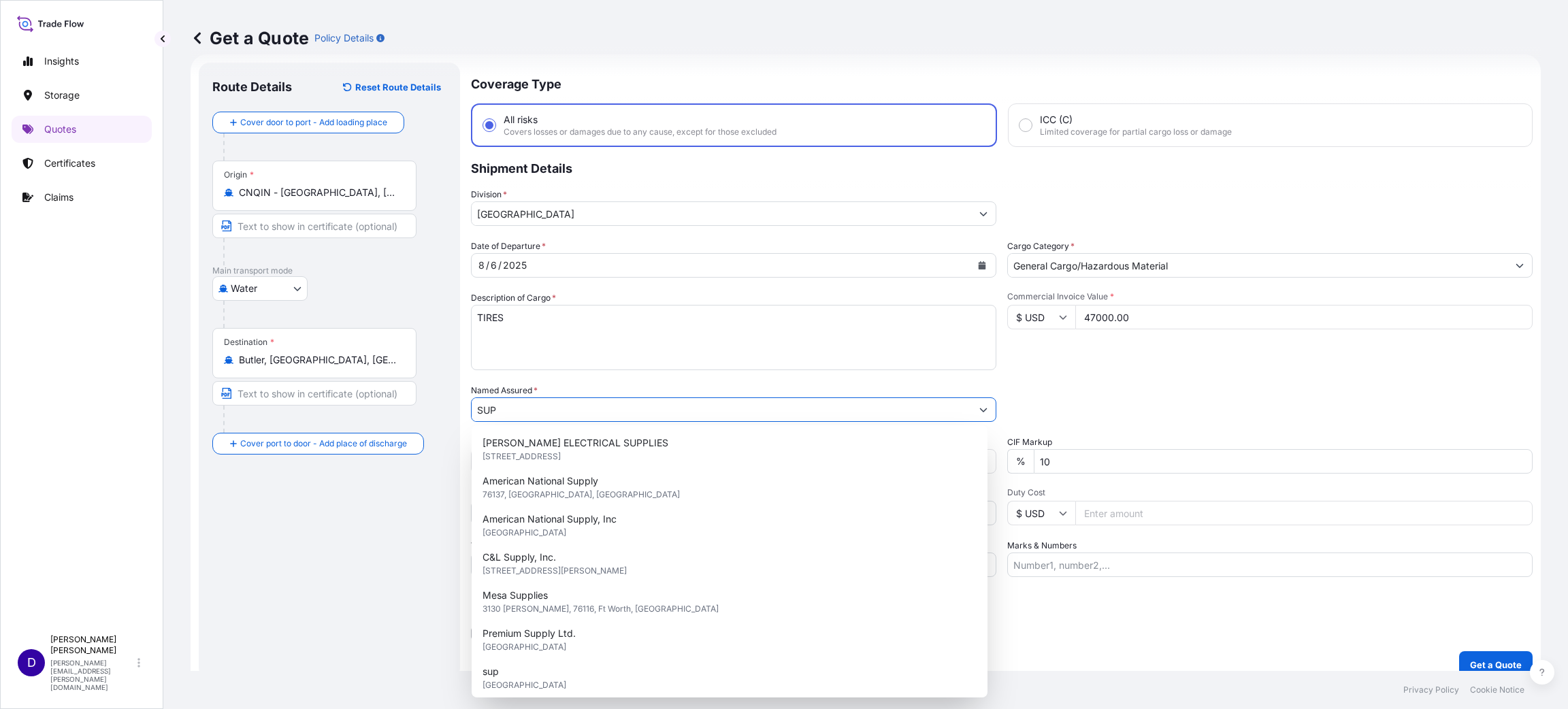
type input "SUP"
